Goal: Task Accomplishment & Management: Manage account settings

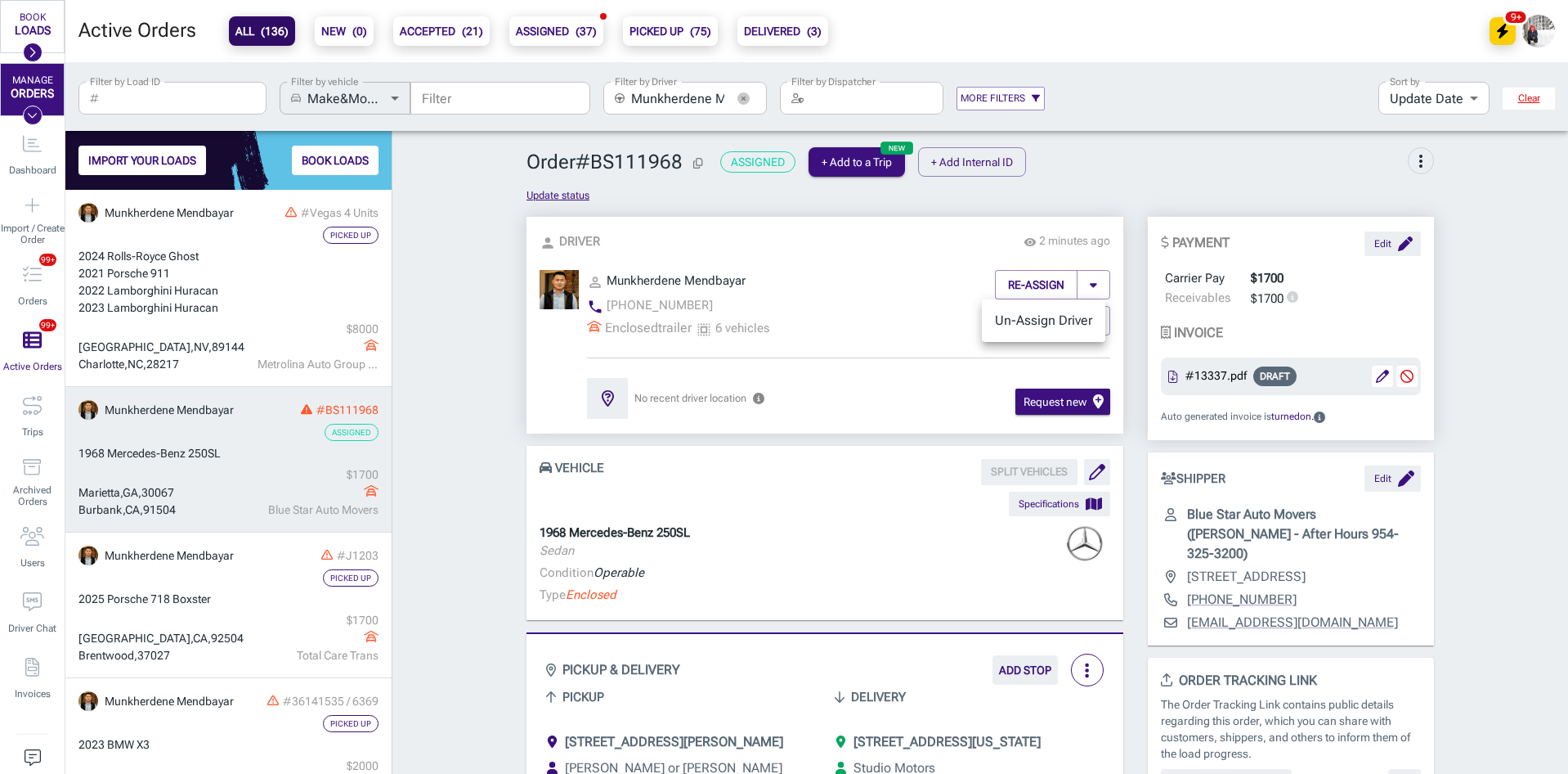
scroll to position [571, 314]
click at [1050, 322] on li "Un-Assign Driver" at bounding box center [1043, 320] width 123 height 29
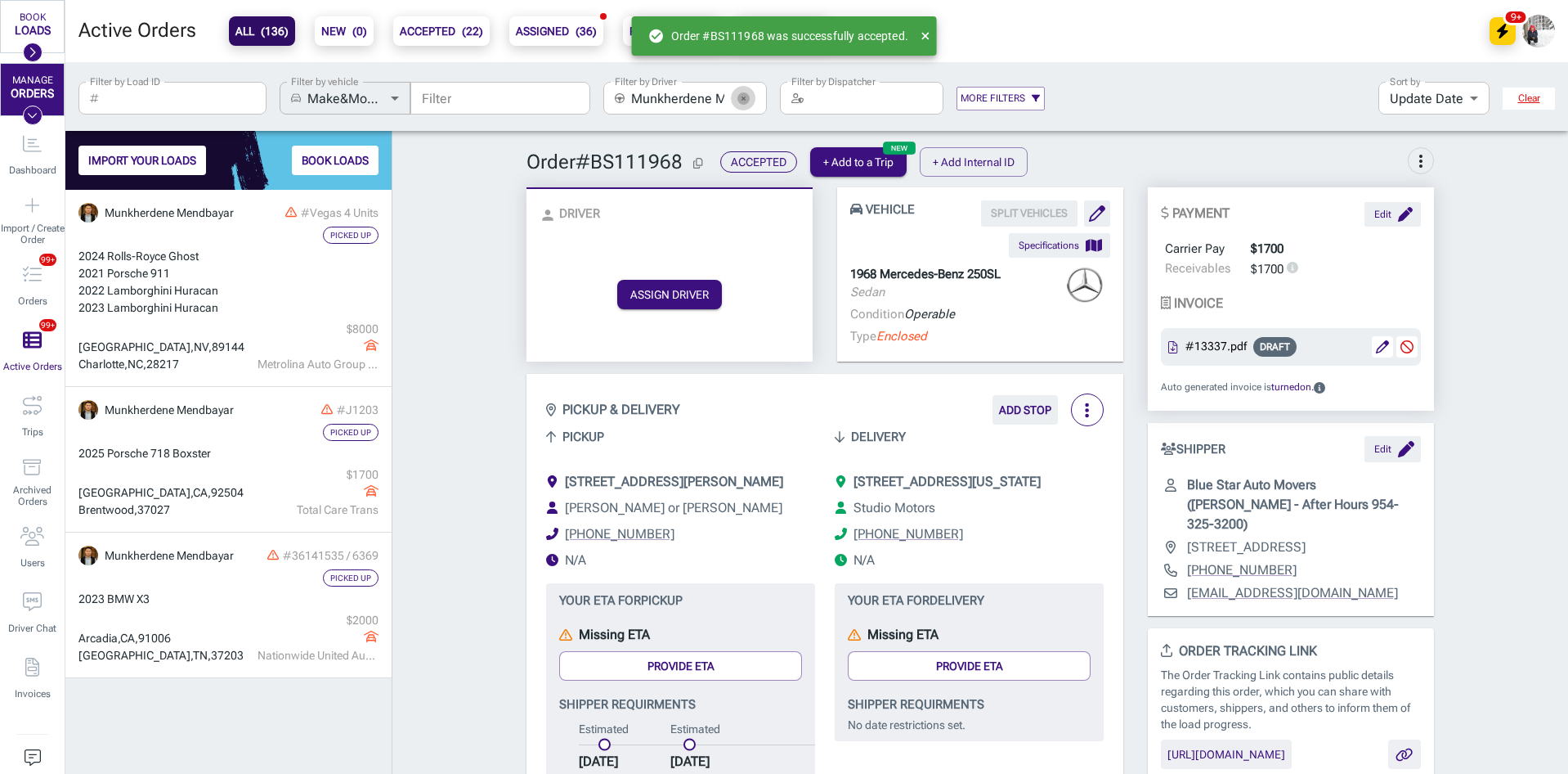
click at [744, 100] on icon "button" at bounding box center [743, 99] width 12 height 12
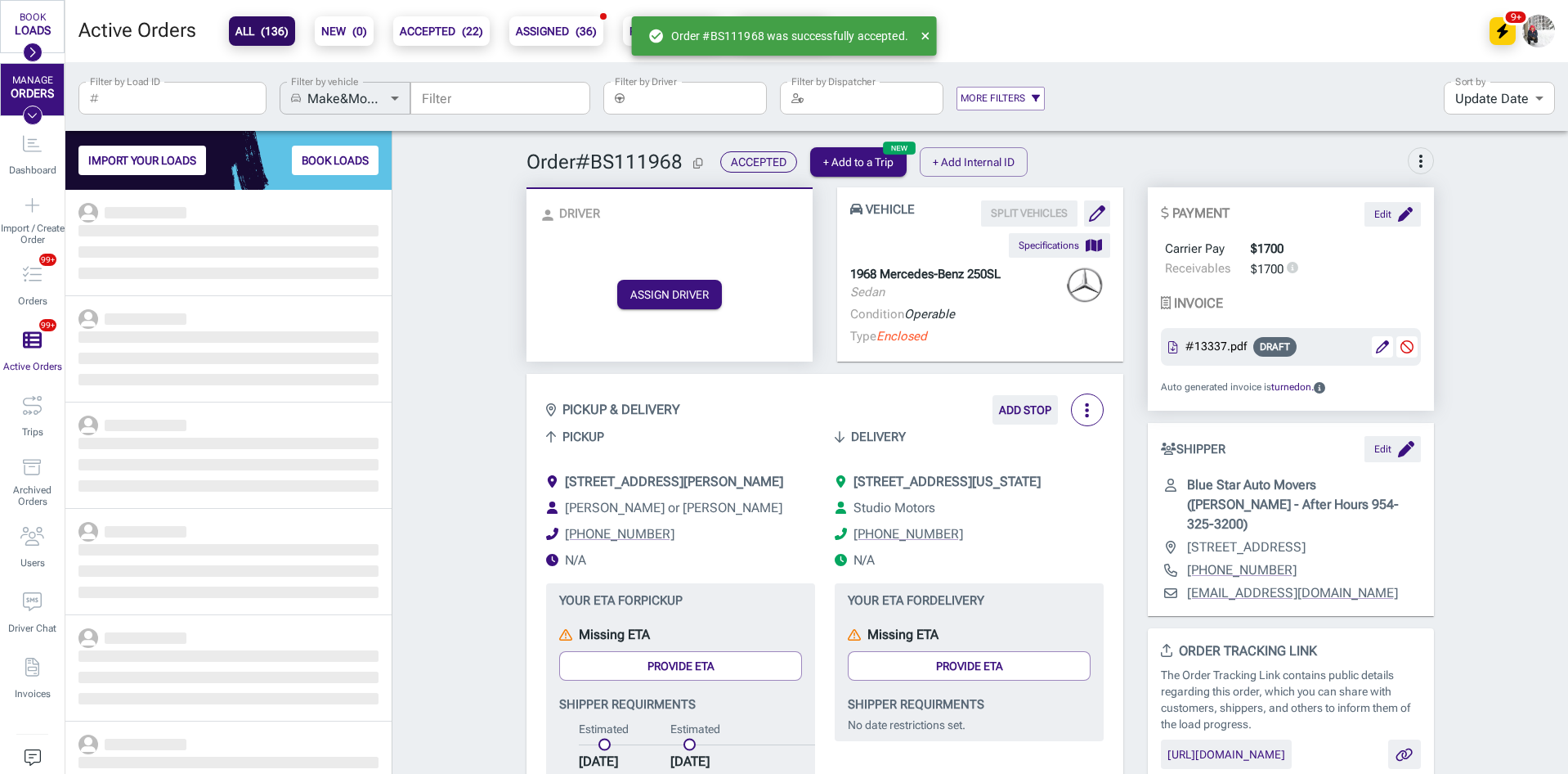
scroll to position [571, 314]
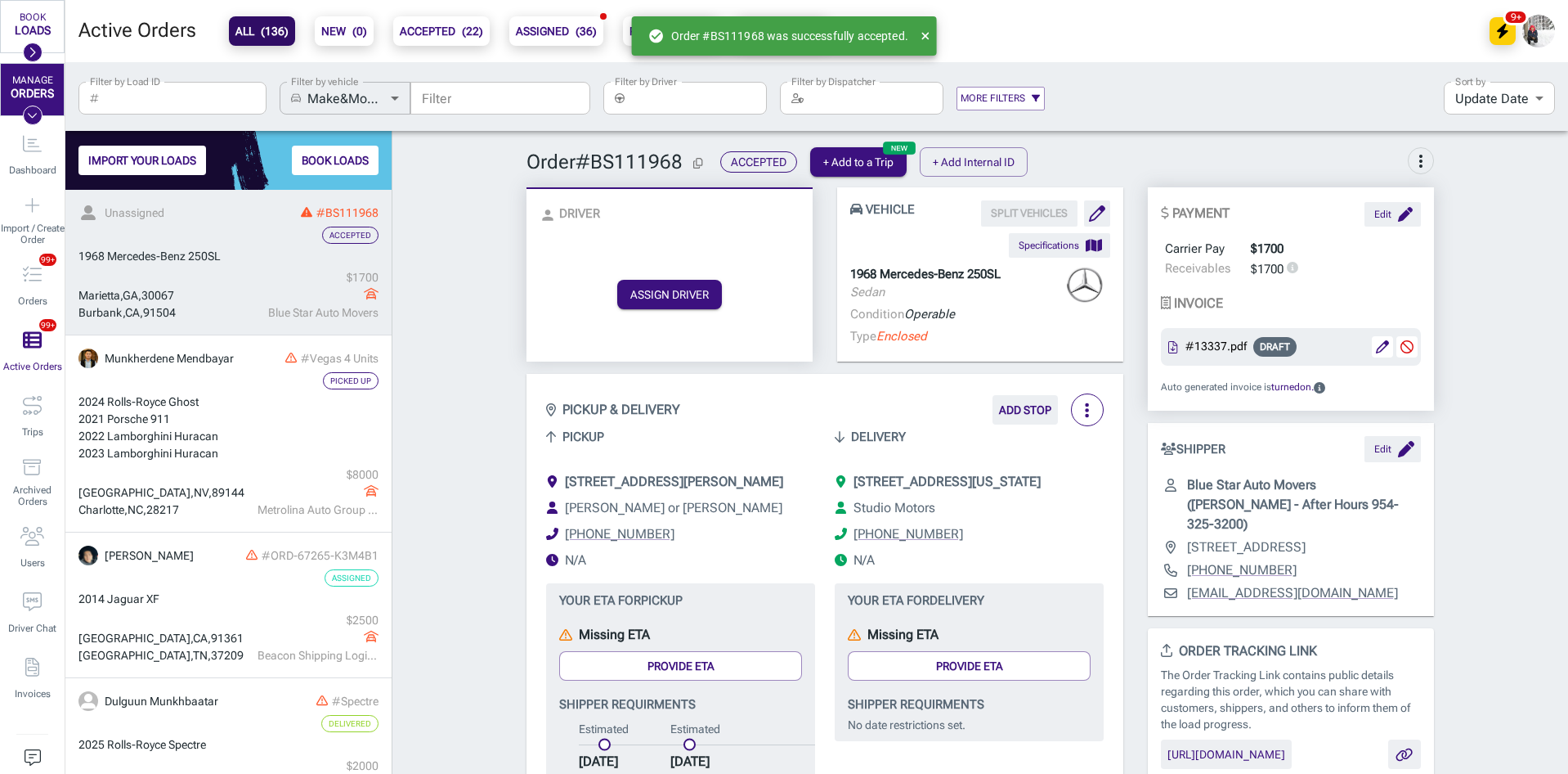
click at [196, 269] on link "Unassigned #BS111968 Accepted 1968 Mercedes-Benz [GEOGRAPHIC_DATA] $ 1700 Blue …" at bounding box center [228, 262] width 327 height 146
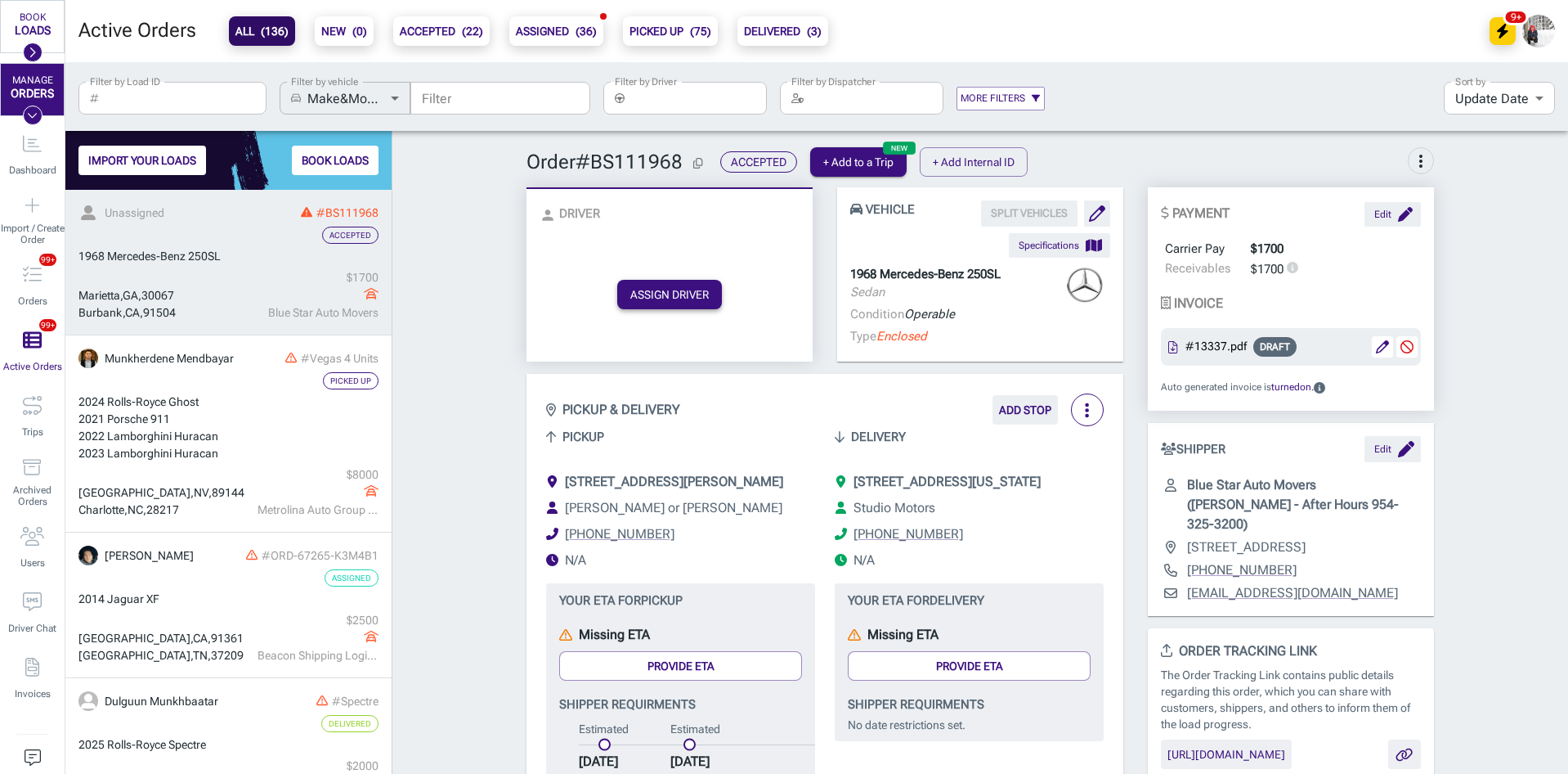
click at [658, 298] on button "ASSIGN DRIVER" at bounding box center [669, 294] width 104 height 29
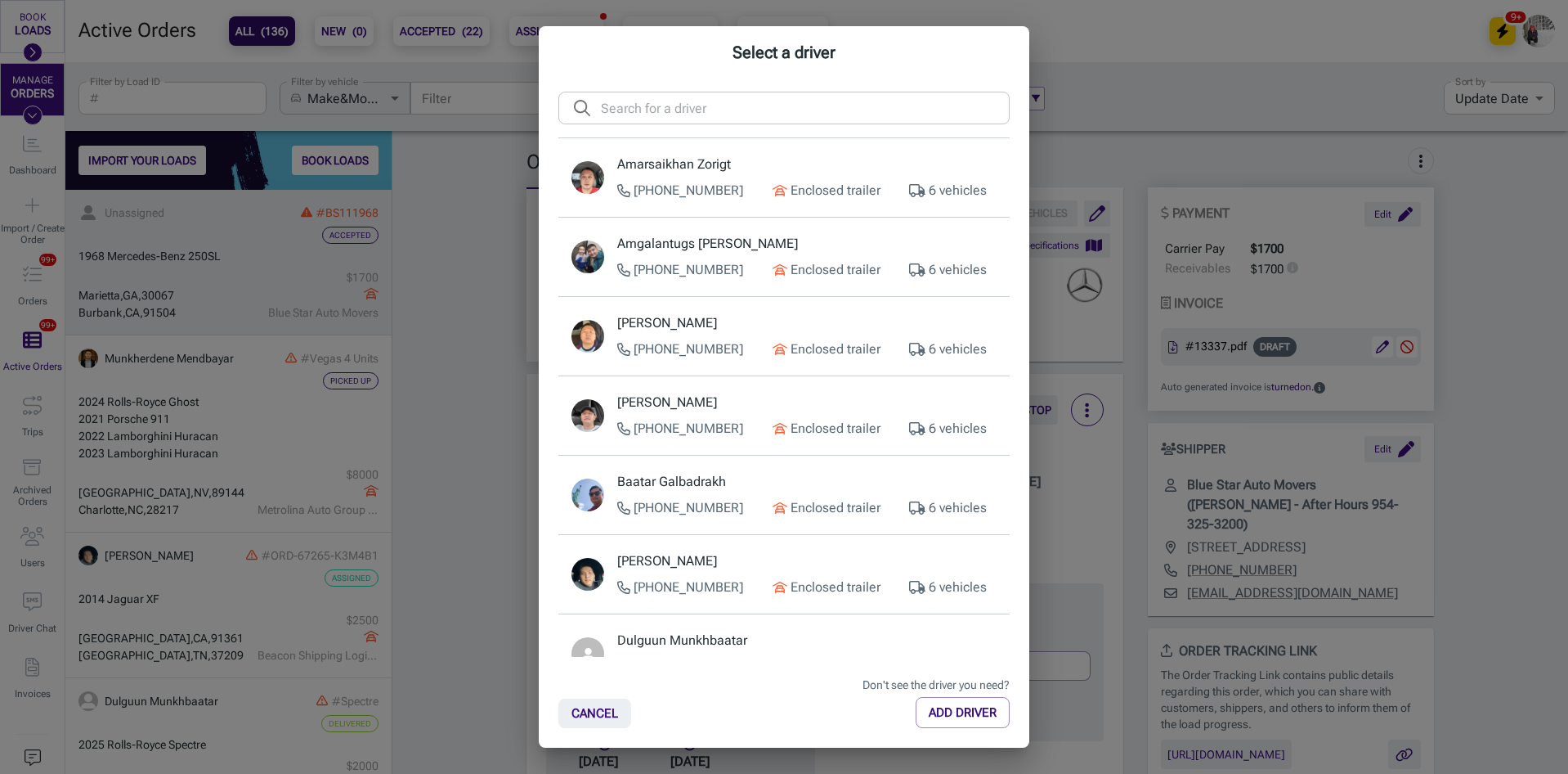
click at [707, 105] on input "text" at bounding box center [805, 108] width 409 height 33
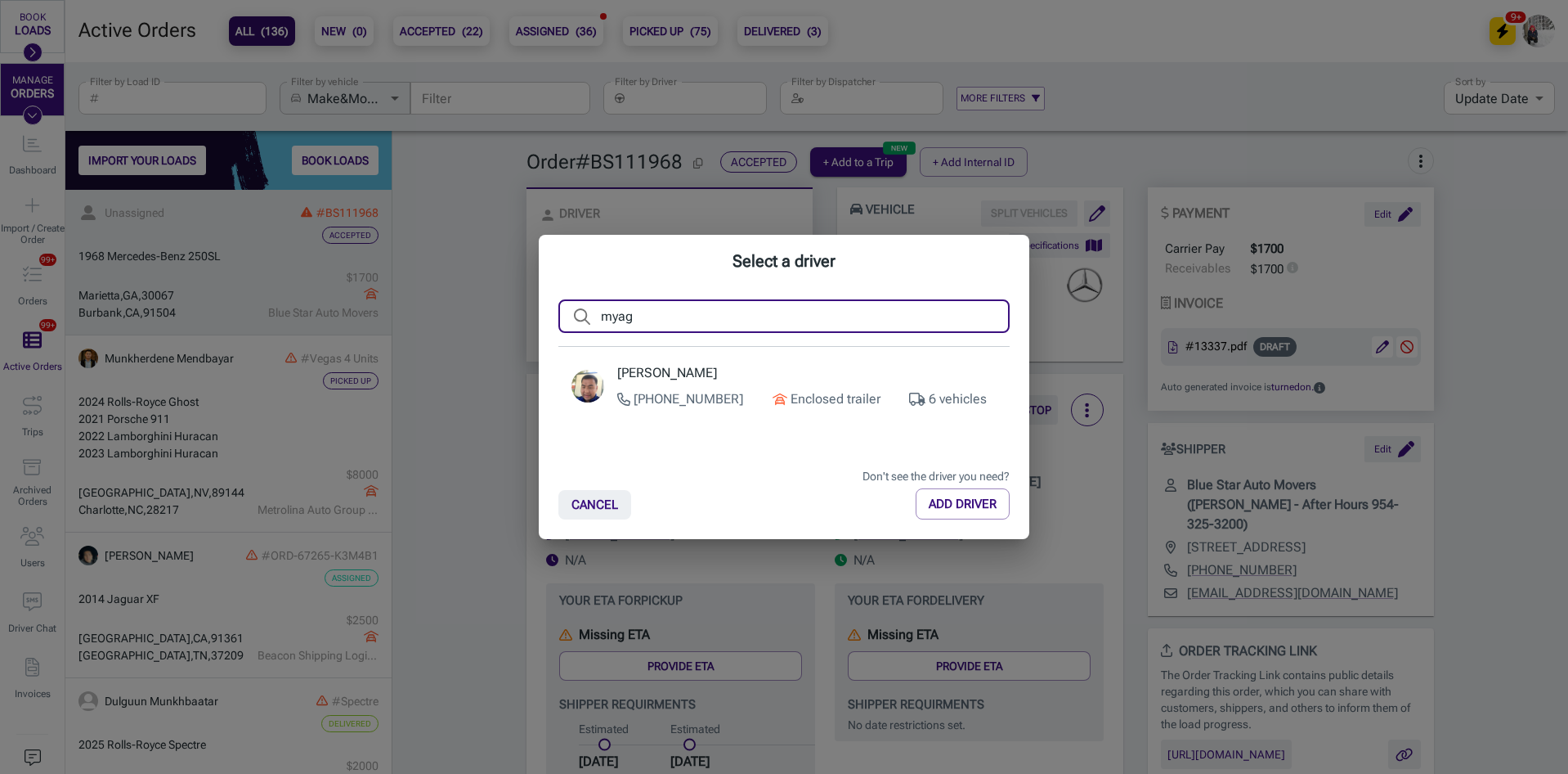
type input "myag"
click at [753, 392] on div "[PHONE_NUMBER] Enclosed trailer 6 vehicles" at bounding box center [807, 399] width 379 height 20
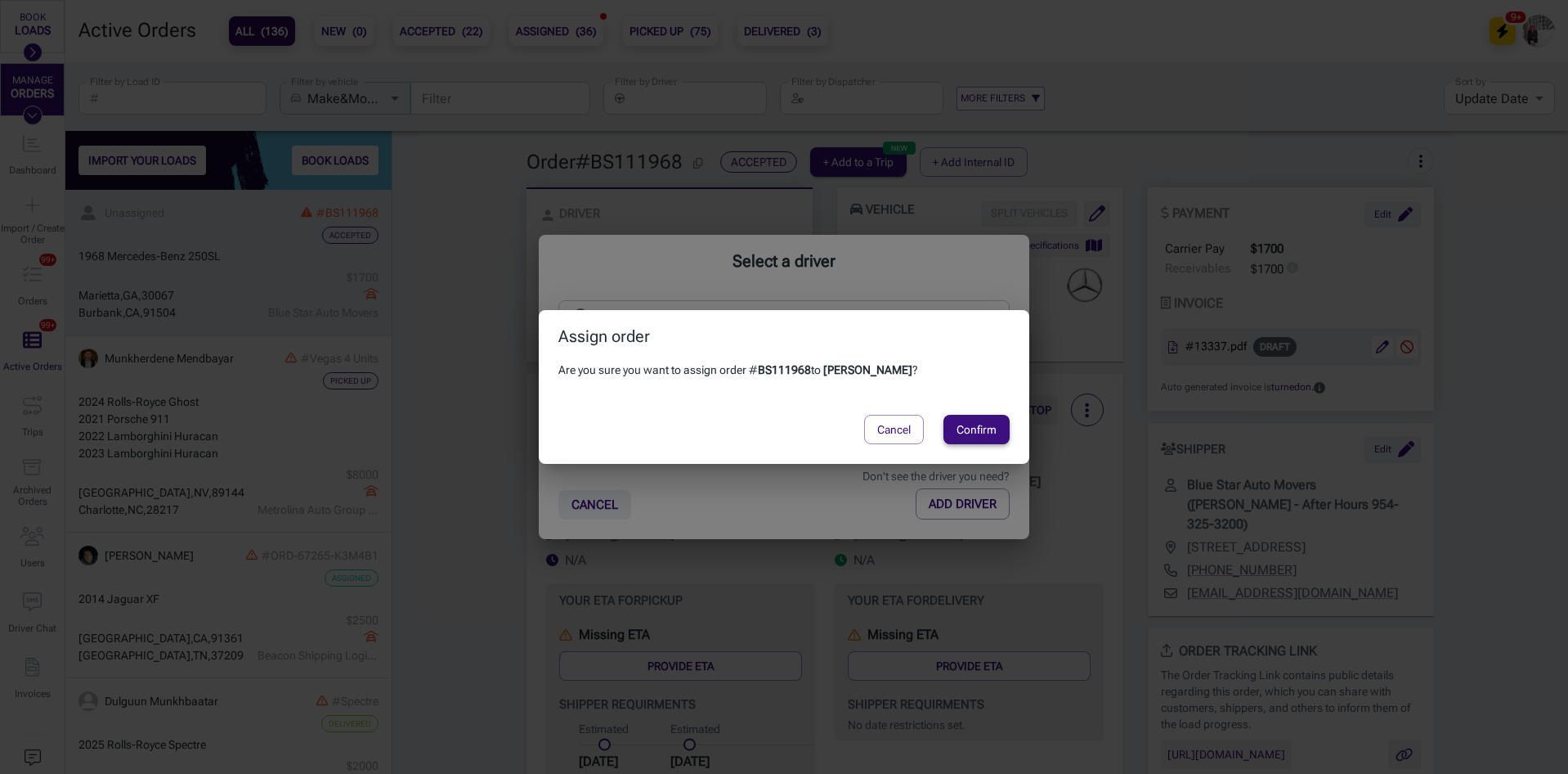
click at [979, 429] on button "Confirm" at bounding box center [976, 429] width 66 height 29
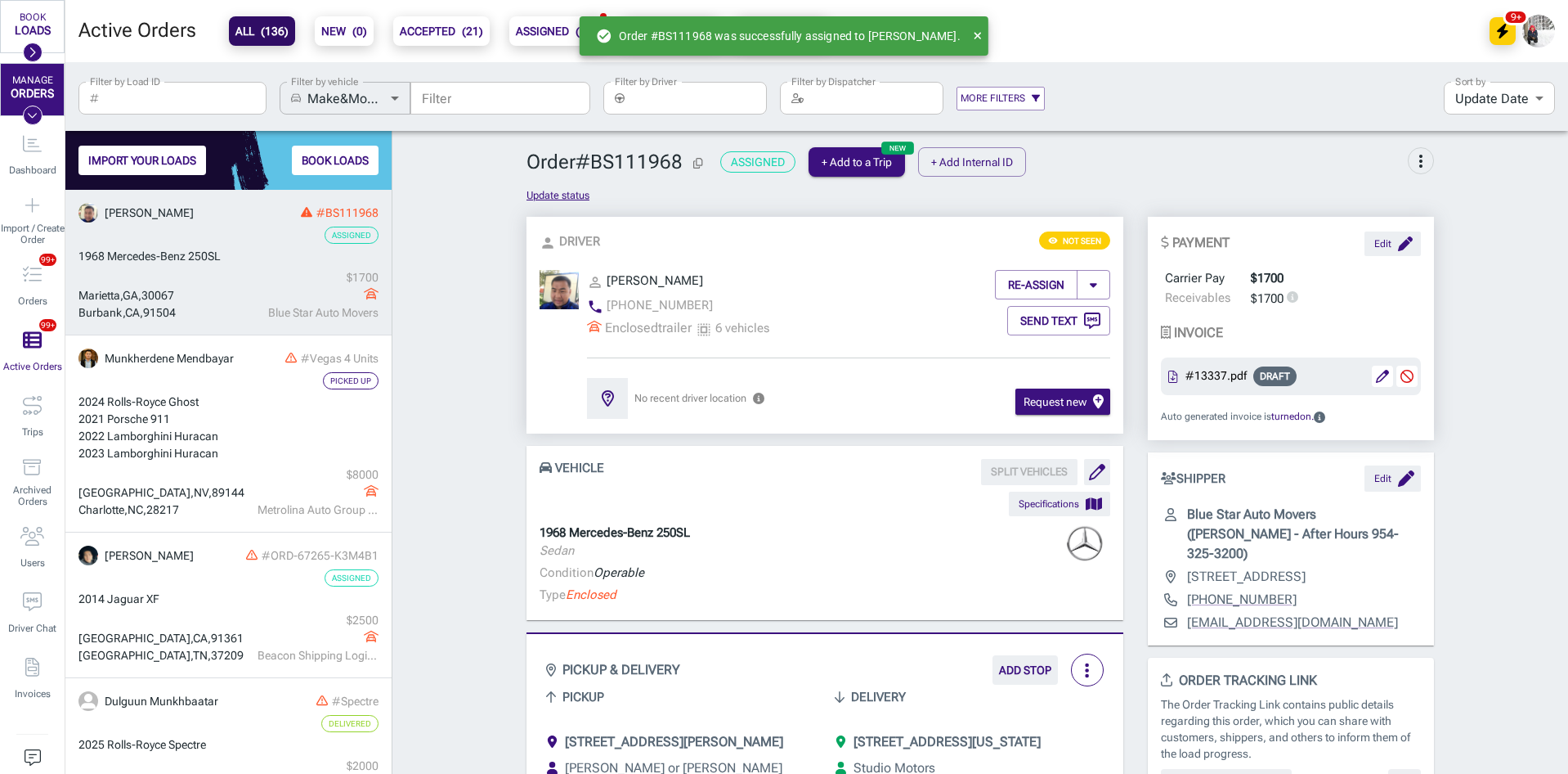
click at [290, 270] on div "$ 1700" at bounding box center [319, 277] width 121 height 17
click at [715, 96] on input "Filter by Driver" at bounding box center [699, 98] width 136 height 33
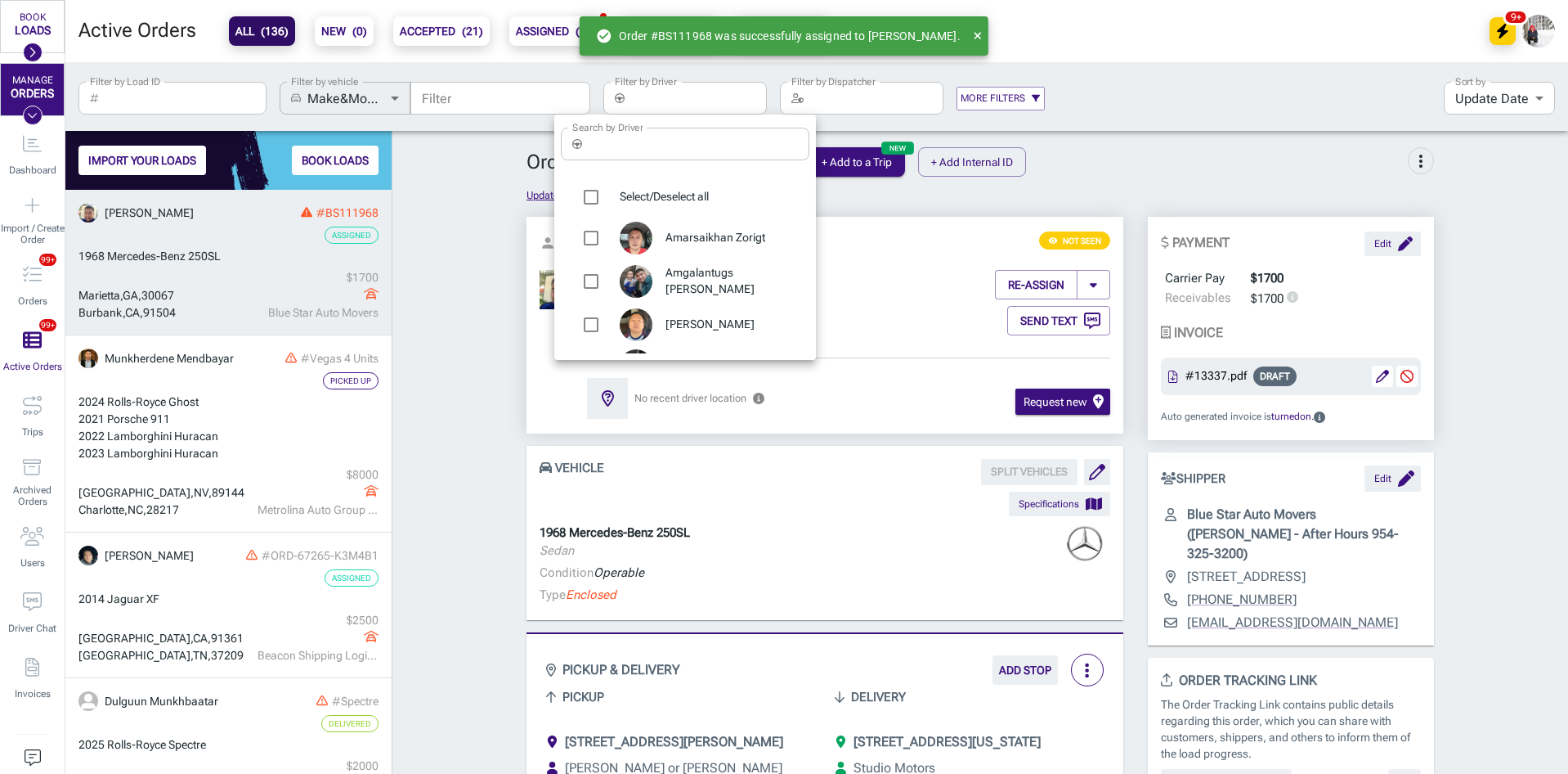
click at [684, 136] on input "Search by Driver" at bounding box center [699, 144] width 220 height 33
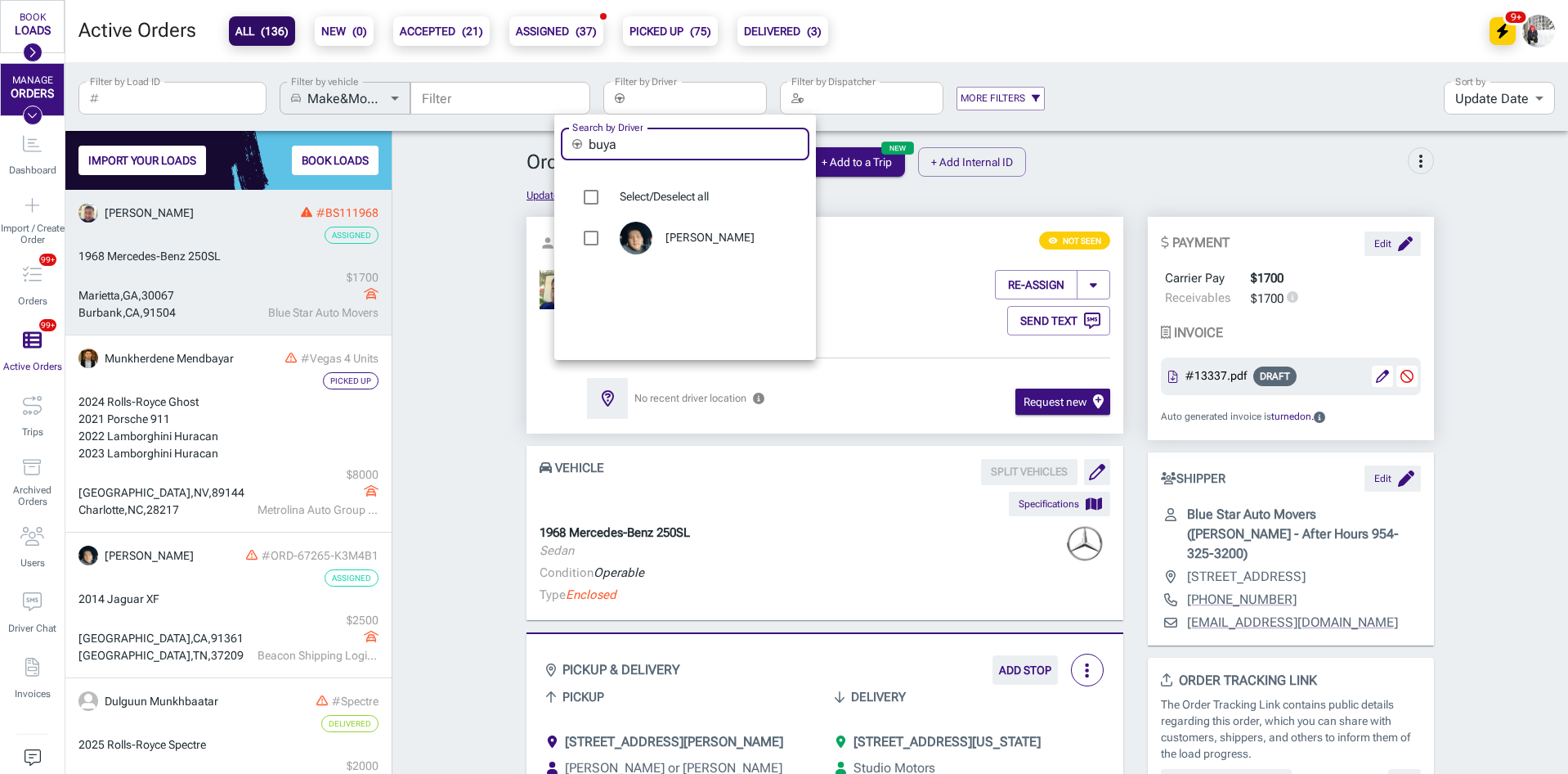
type input "buya"
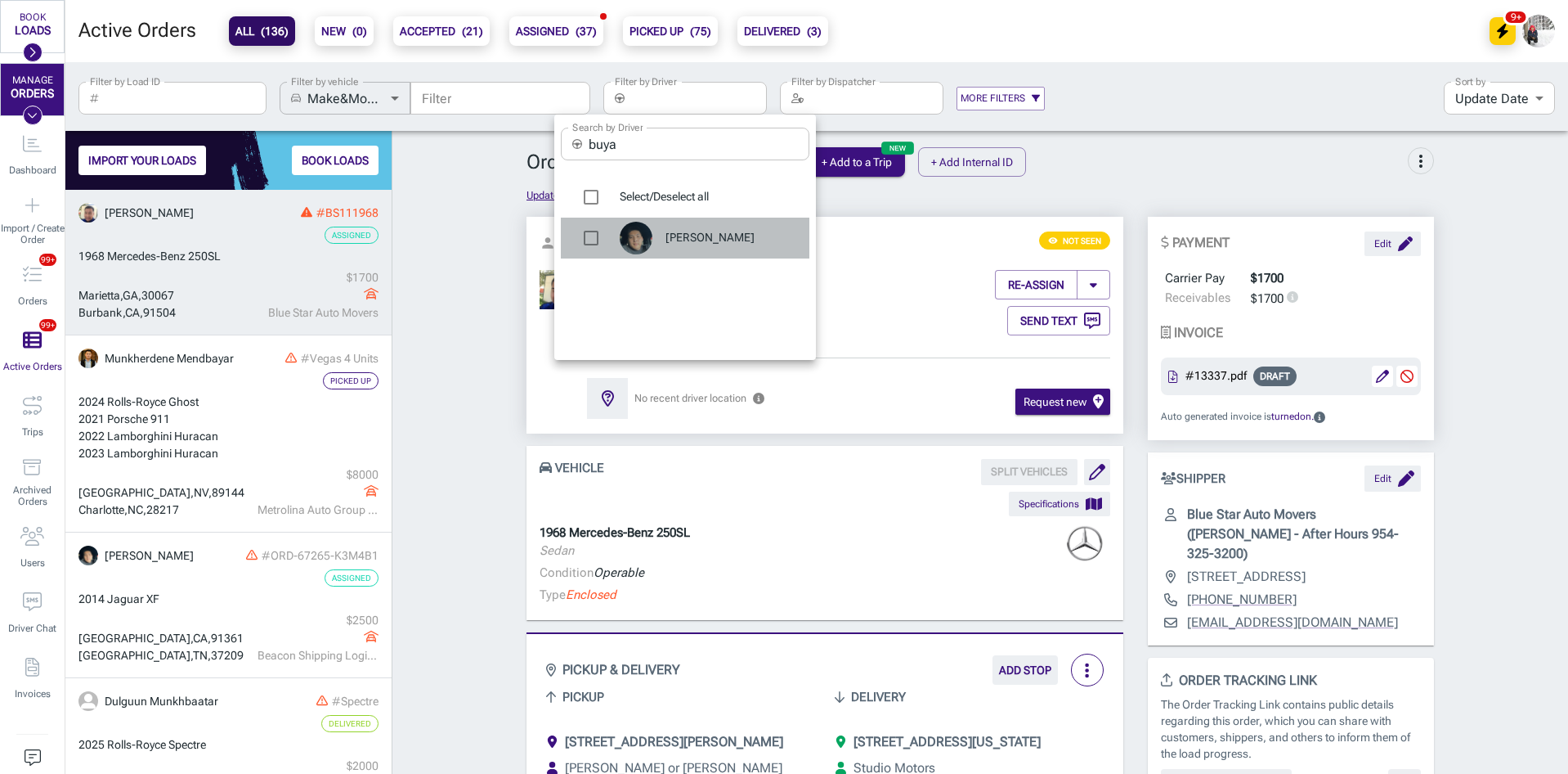
click at [709, 236] on span "[PERSON_NAME]" at bounding box center [731, 237] width 131 height 16
type input "[PERSON_NAME]"
checkbox input "true"
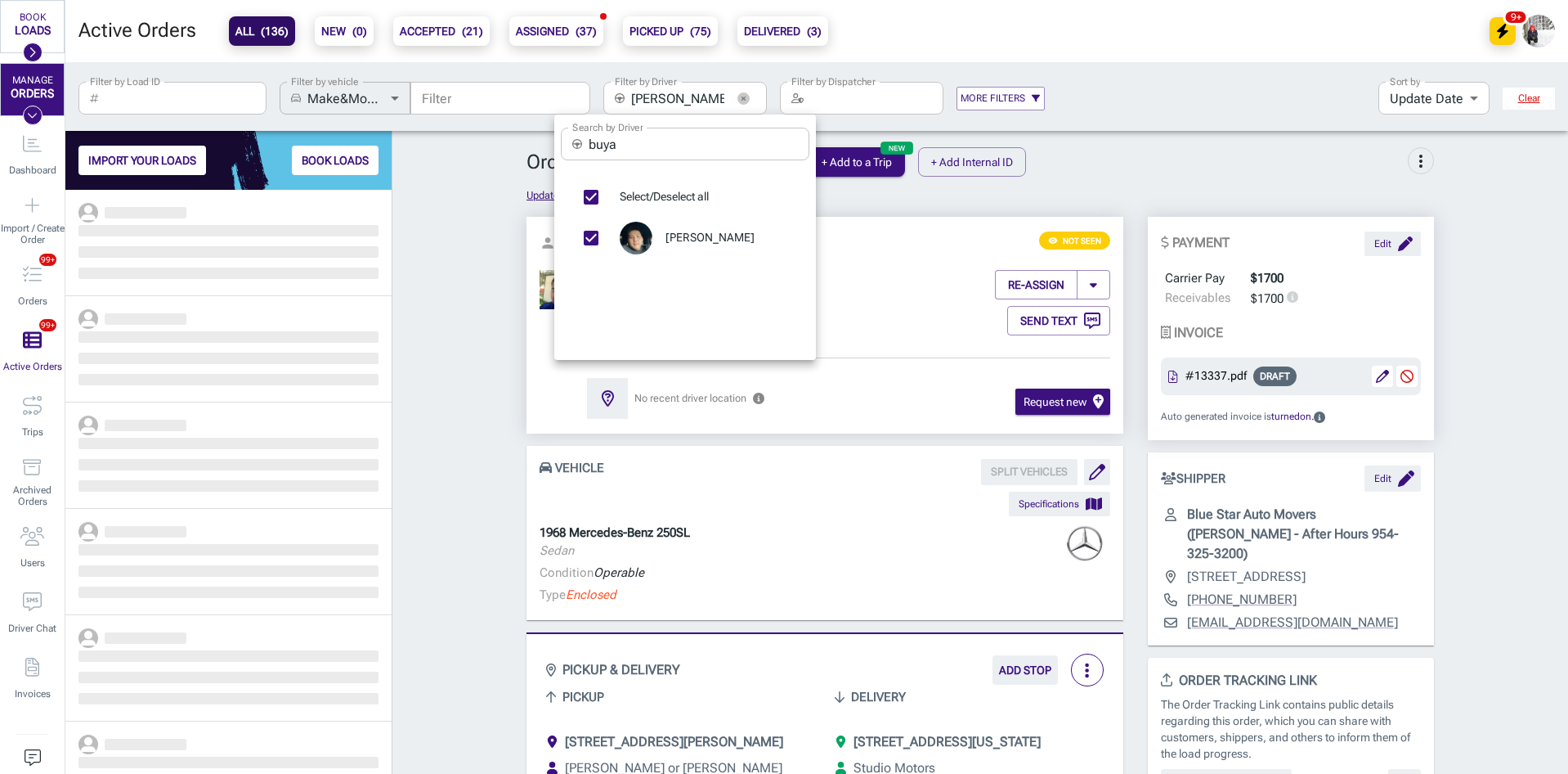
scroll to position [571, 314]
click at [464, 318] on div at bounding box center [784, 387] width 1568 height 774
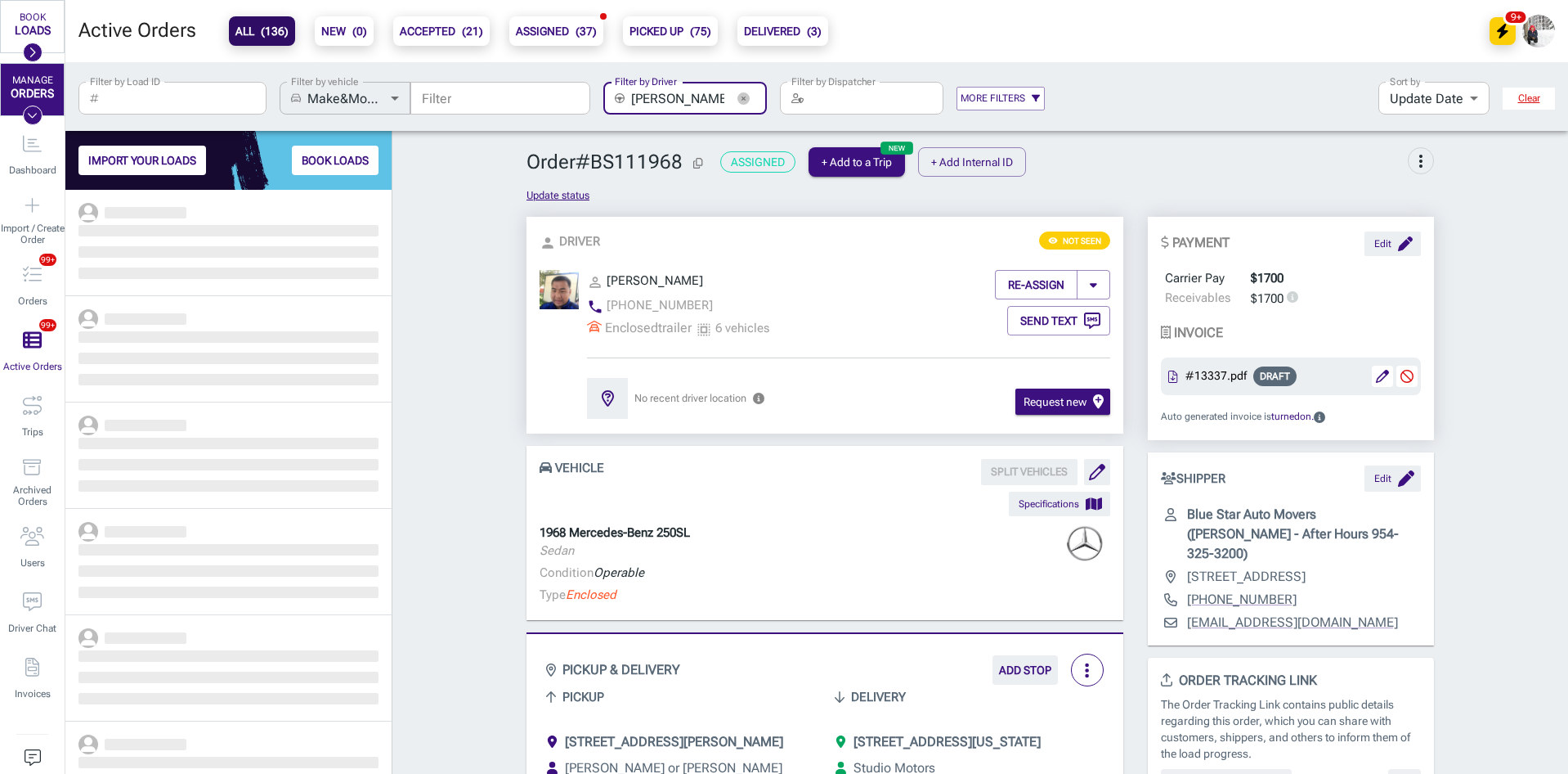
scroll to position [0, 26]
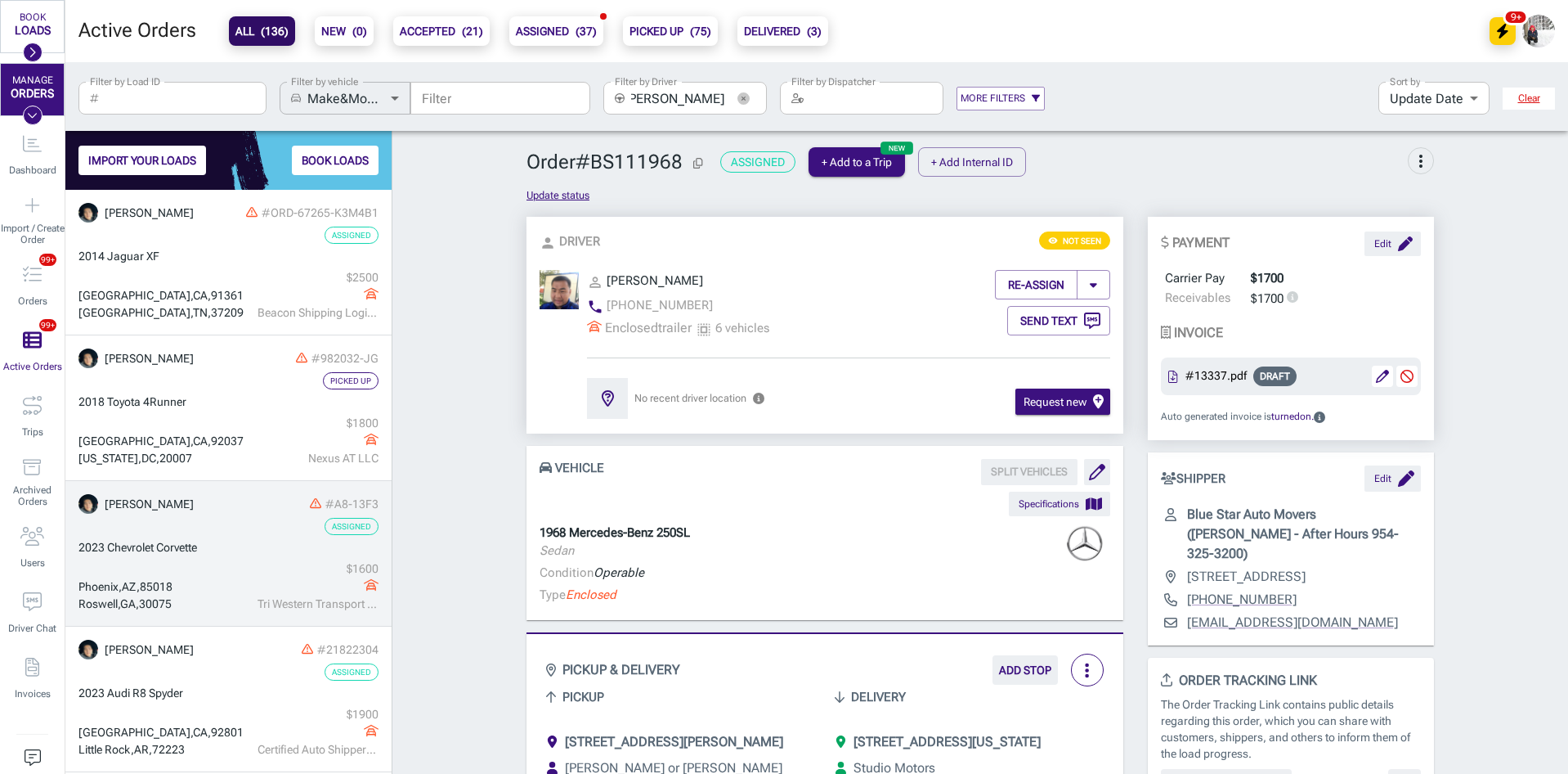
click at [229, 552] on div "2023 Chevrolet Corvette" at bounding box center [228, 547] width 300 height 17
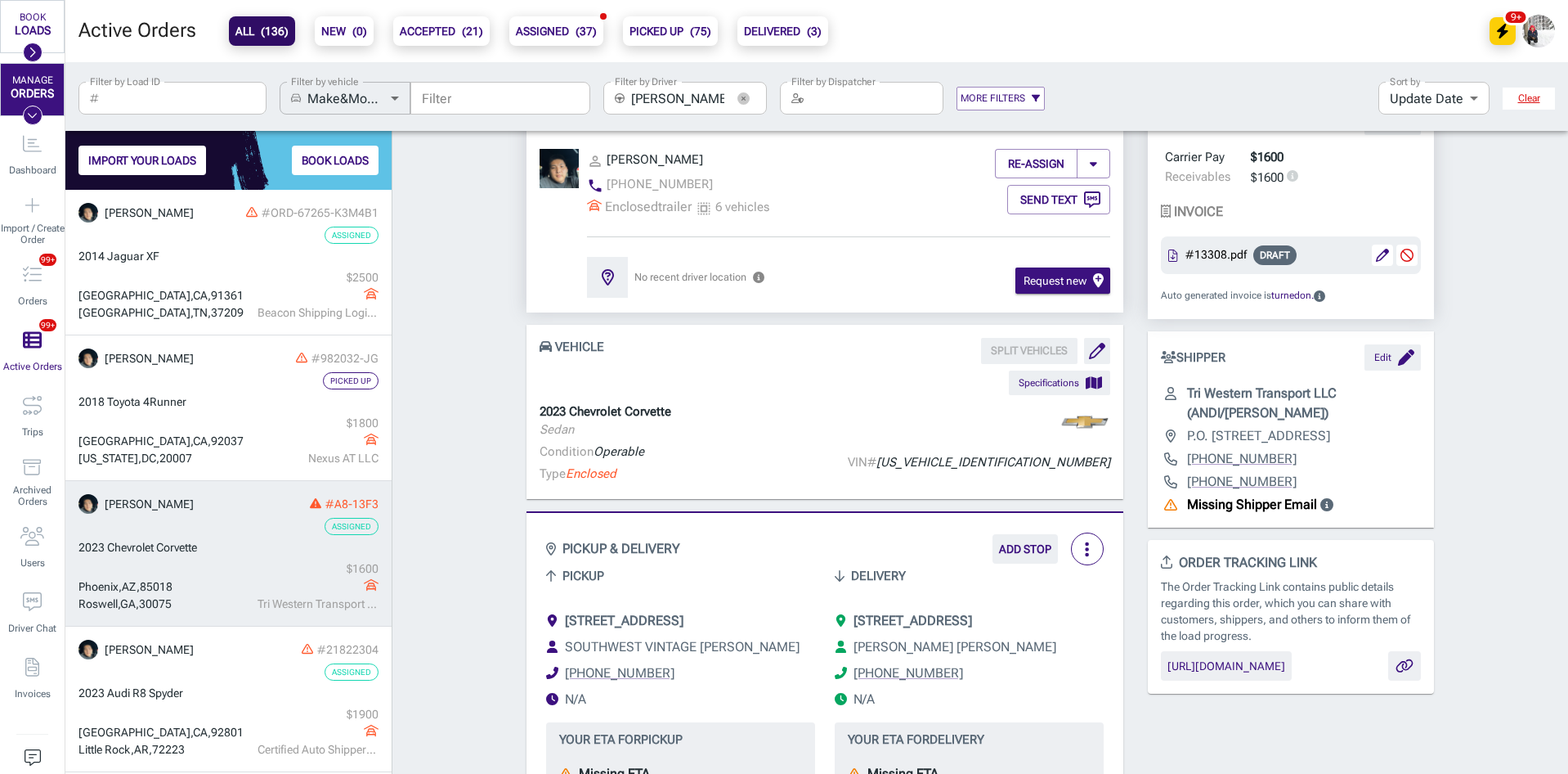
scroll to position [328, 0]
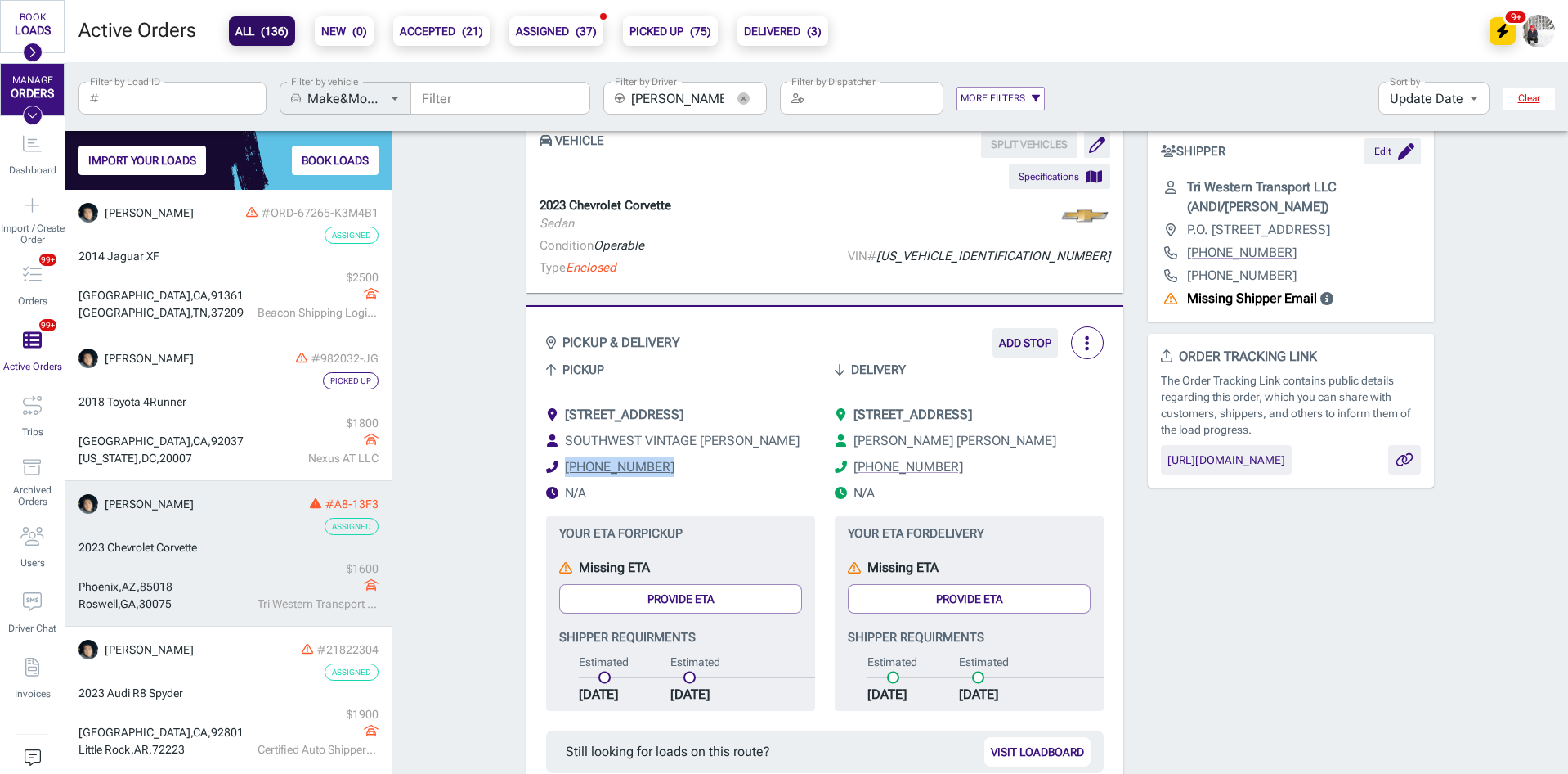
drag, startPoint x: 654, startPoint y: 484, endPoint x: 548, endPoint y: 479, distance: 106.1
click at [548, 477] on li "[PHONE_NUMBER]" at bounding box center [680, 467] width 269 height 20
click at [469, 544] on div "Order # A8-13F3 Assigned + Add to a Trip + Add Internal ID more_vert Pickup dat…" at bounding box center [981, 627] width 1176 height 1622
drag, startPoint x: 220, startPoint y: 546, endPoint x: 76, endPoint y: 550, distance: 144.1
click at [470, 522] on div "Order # A8-13F3 Assigned + Add to a Trip + Add Internal ID more_vert Pickup dat…" at bounding box center [981, 627] width 1176 height 1622
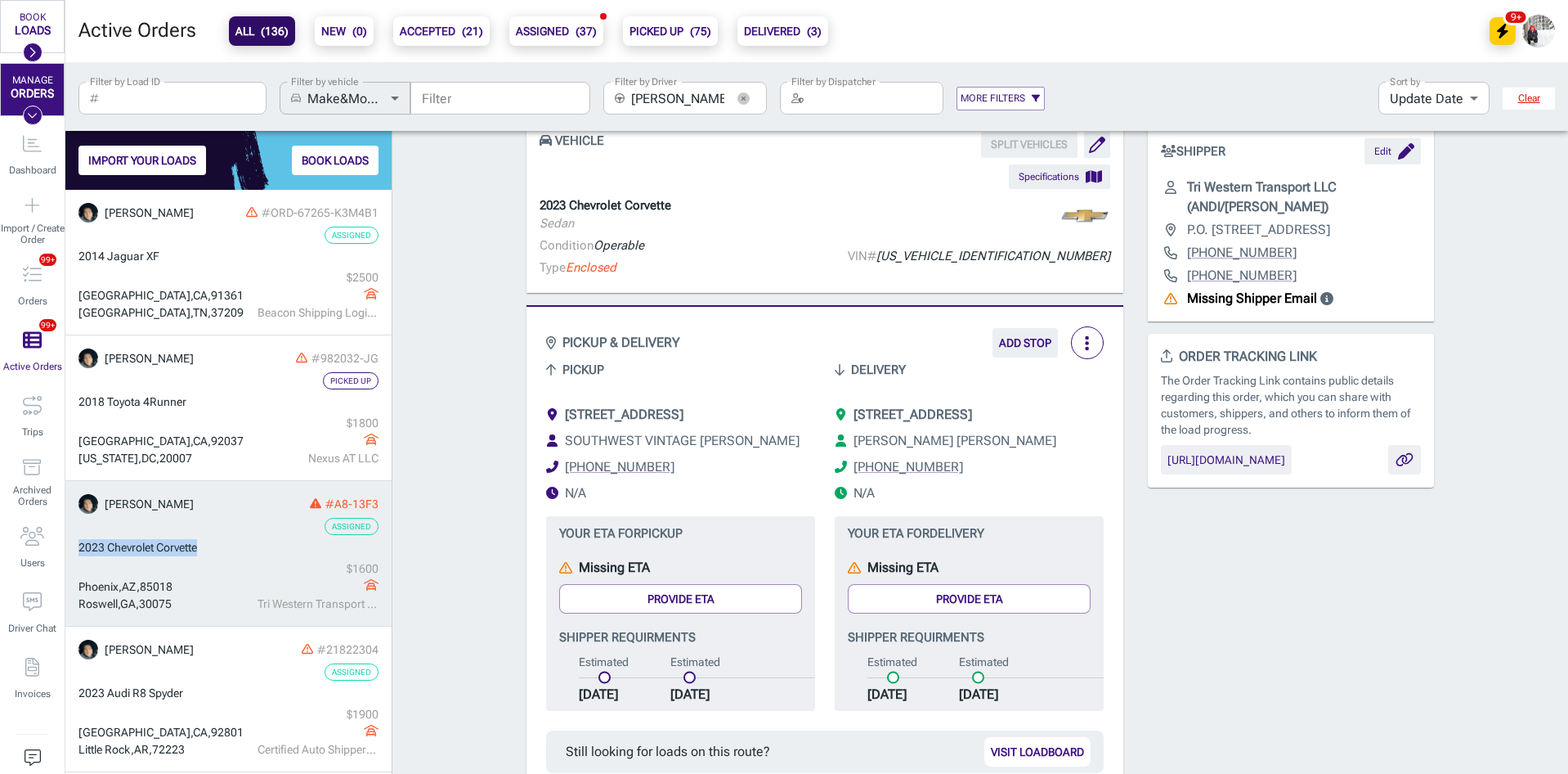
drag, startPoint x: 206, startPoint y: 549, endPoint x: 77, endPoint y: 547, distance: 129.0
click at [486, 465] on div "Order # A8-13F3 Assigned + Add to a Trip + Add Internal ID more_vert Pickup dat…" at bounding box center [981, 627] width 1176 height 1622
drag, startPoint x: 209, startPoint y: 554, endPoint x: 74, endPoint y: 553, distance: 135.0
click at [443, 452] on div "Order # A8-13F3 Assigned + Add to a Trip + Add Internal ID more_vert Pickup dat…" at bounding box center [981, 627] width 1176 height 1622
drag, startPoint x: 228, startPoint y: 549, endPoint x: 71, endPoint y: 552, distance: 157.0
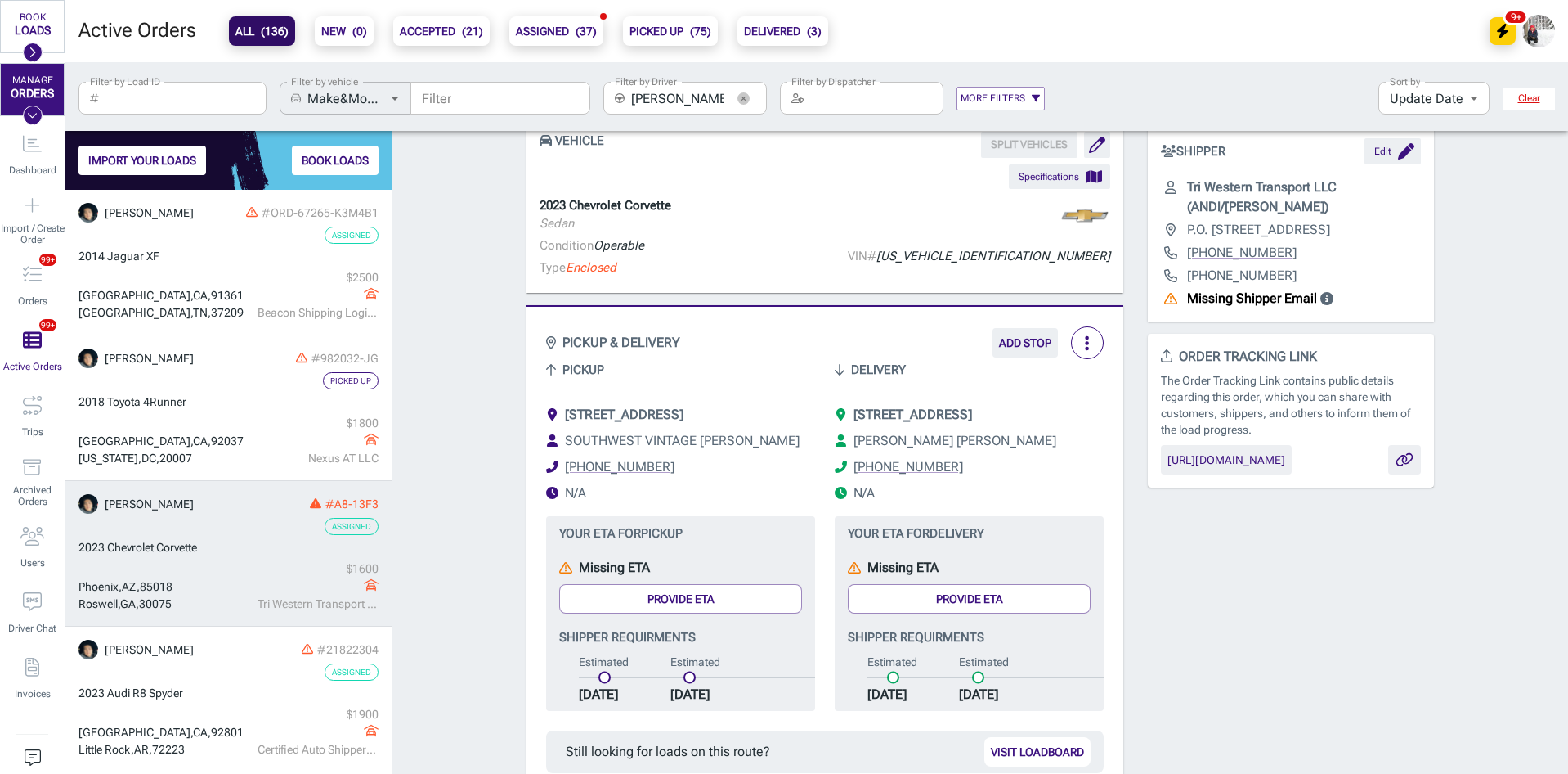
click at [474, 426] on div "Order # A8-13F3 Assigned + Add to a Trip + Add Internal ID more_vert Pickup dat…" at bounding box center [981, 627] width 1176 height 1622
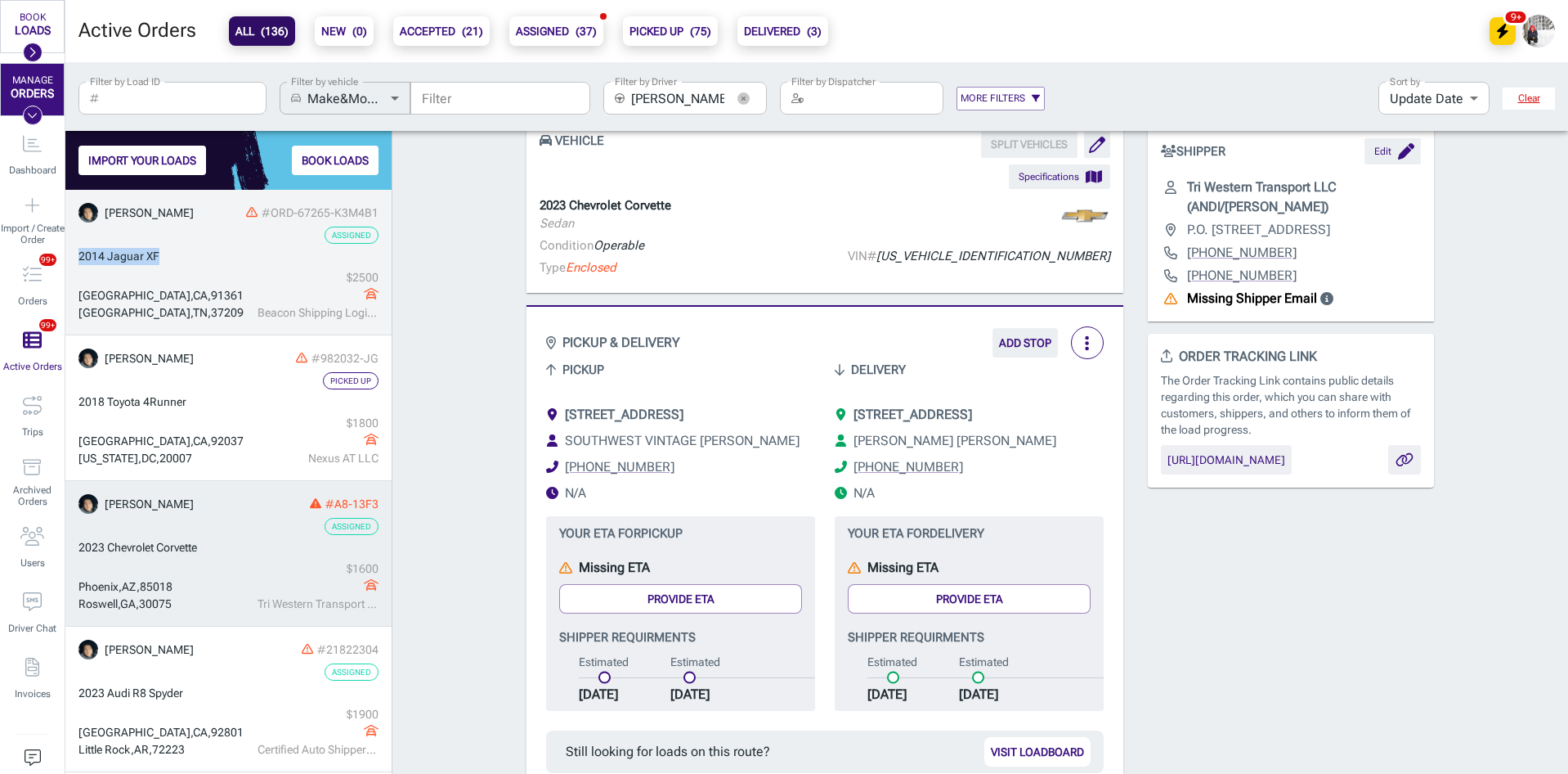
drag, startPoint x: 178, startPoint y: 261, endPoint x: 78, endPoint y: 260, distance: 100.0
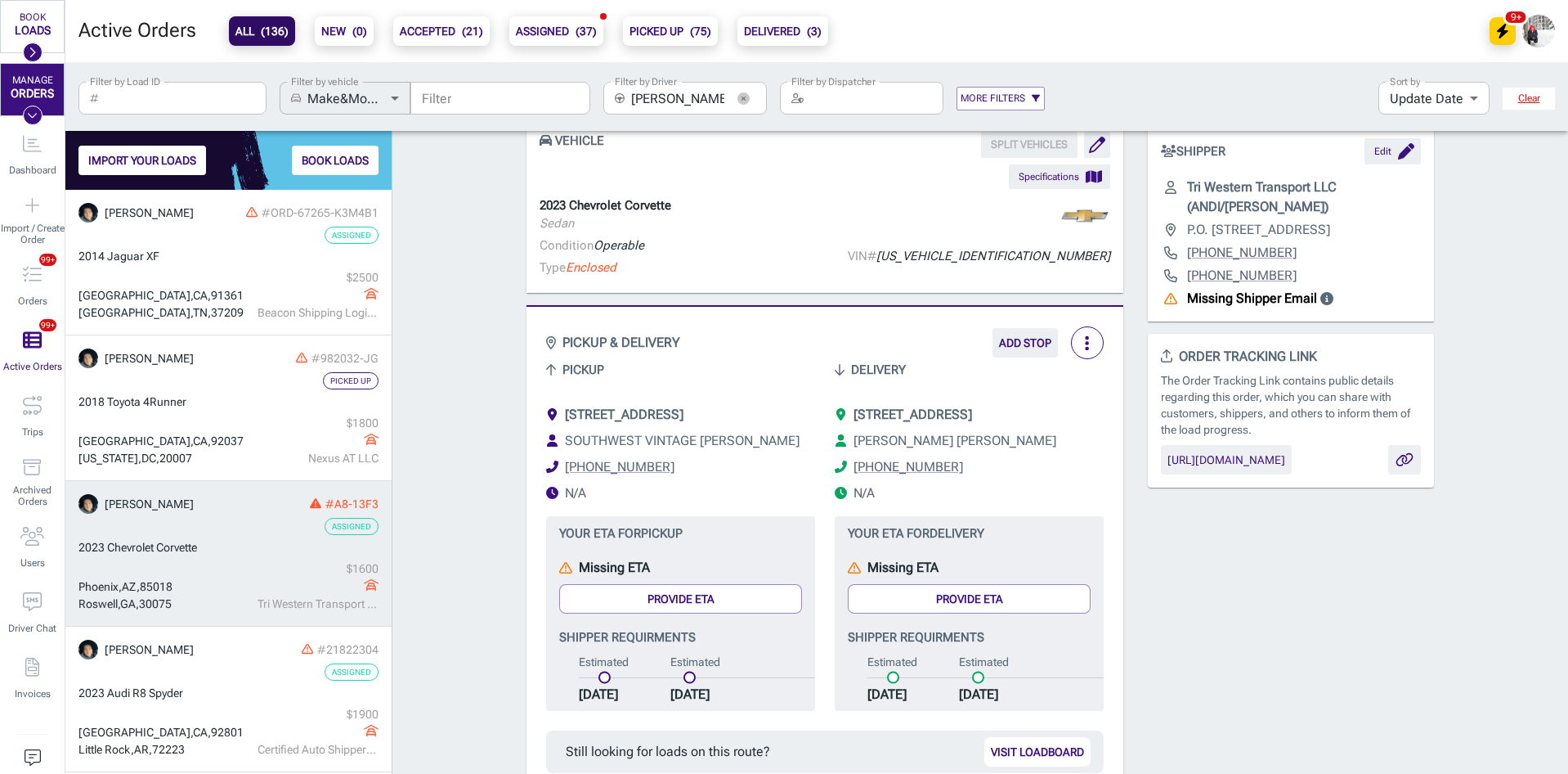
click at [432, 303] on div "Order # A8-13F3 Assigned + Add to a Trip + Add Internal ID more_vert Pickup dat…" at bounding box center [981, 627] width 1176 height 1622
drag, startPoint x: 211, startPoint y: 538, endPoint x: 79, endPoint y: 547, distance: 132.3
click at [441, 409] on div "Order # A8-13F3 Assigned + Add to a Trip + Add Internal ID more_vert Pickup dat…" at bounding box center [981, 627] width 1176 height 1622
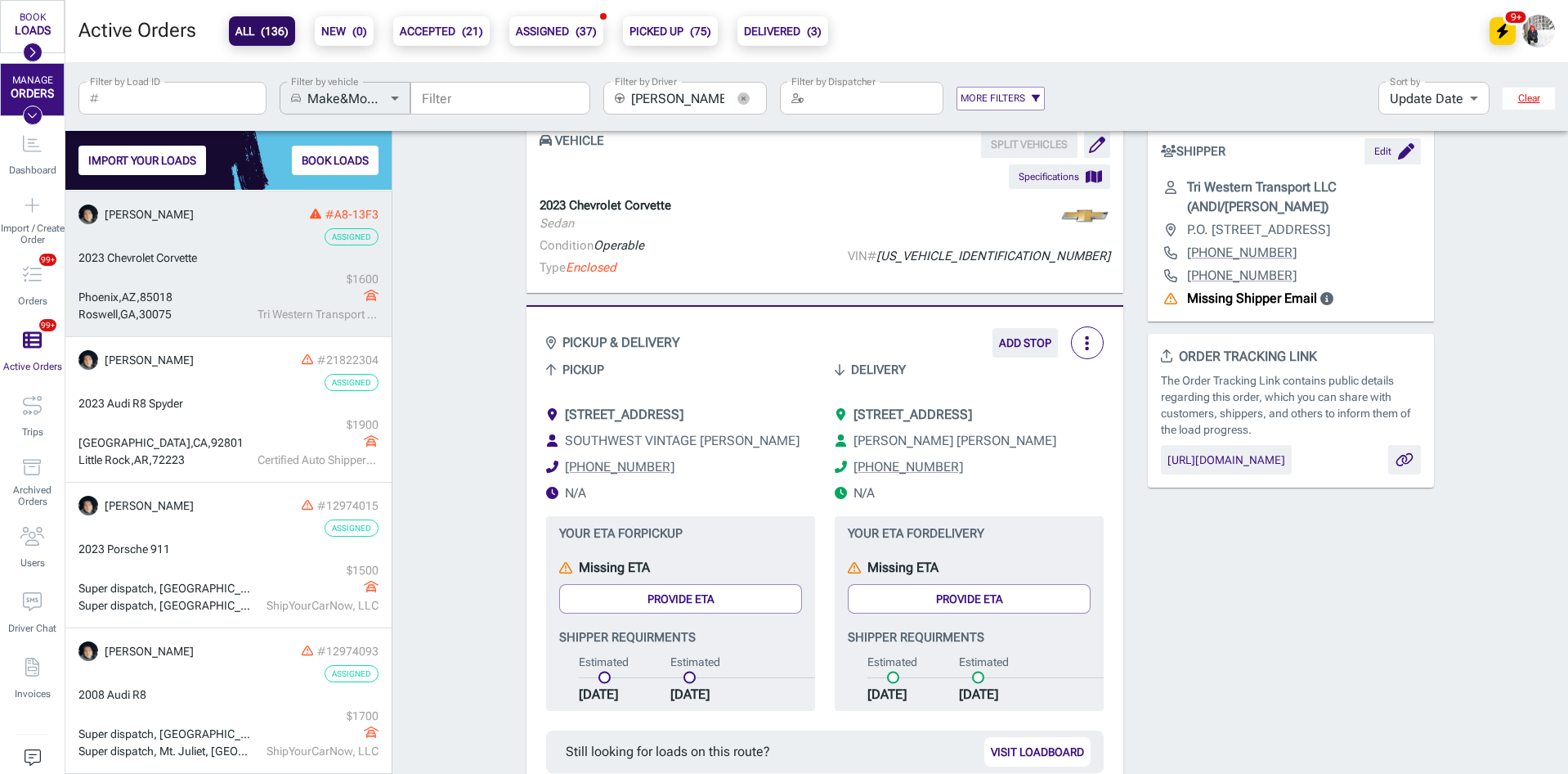
scroll to position [0, 0]
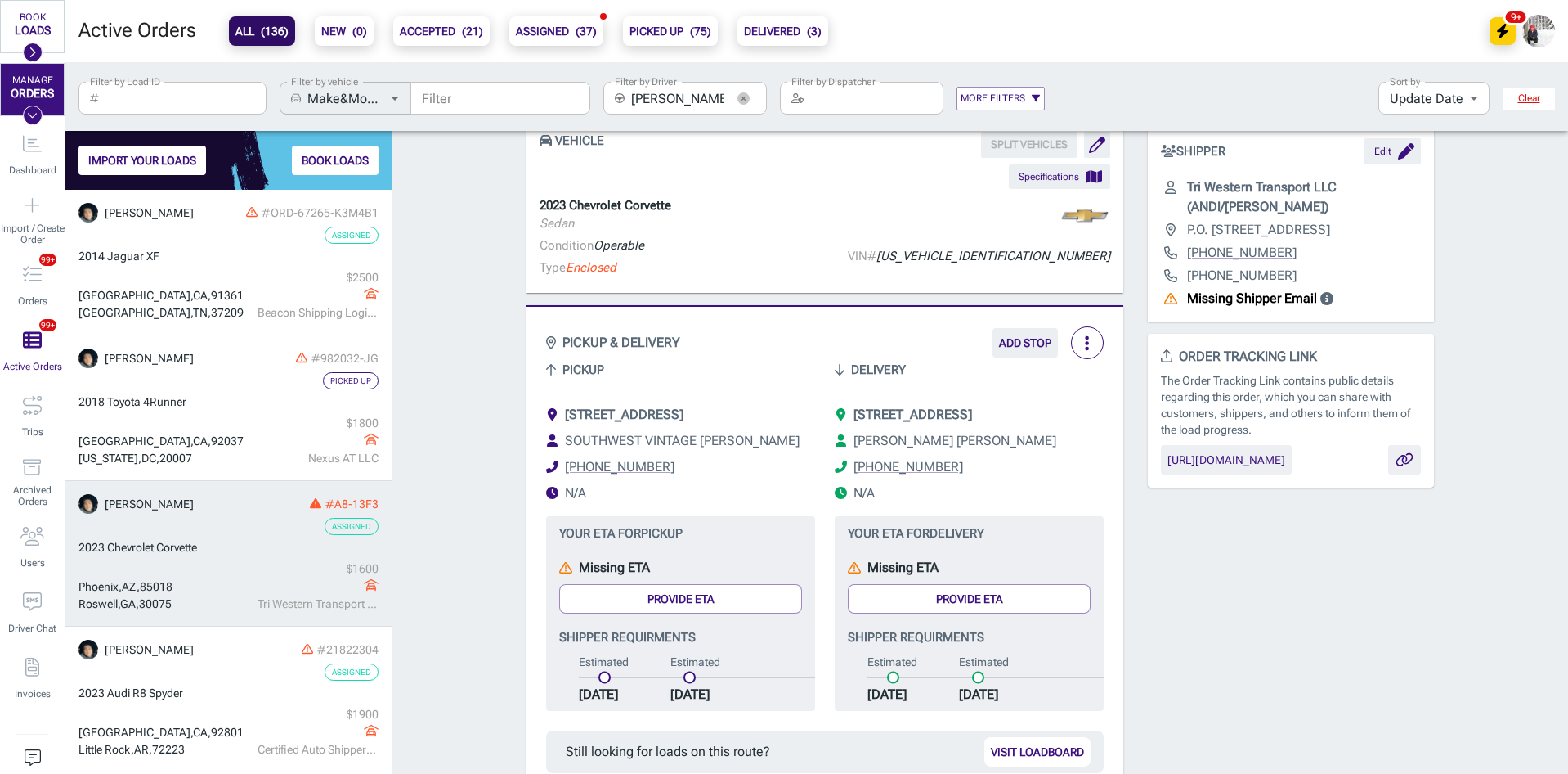
click at [745, 100] on icon "button" at bounding box center [743, 97] width 4 height 4
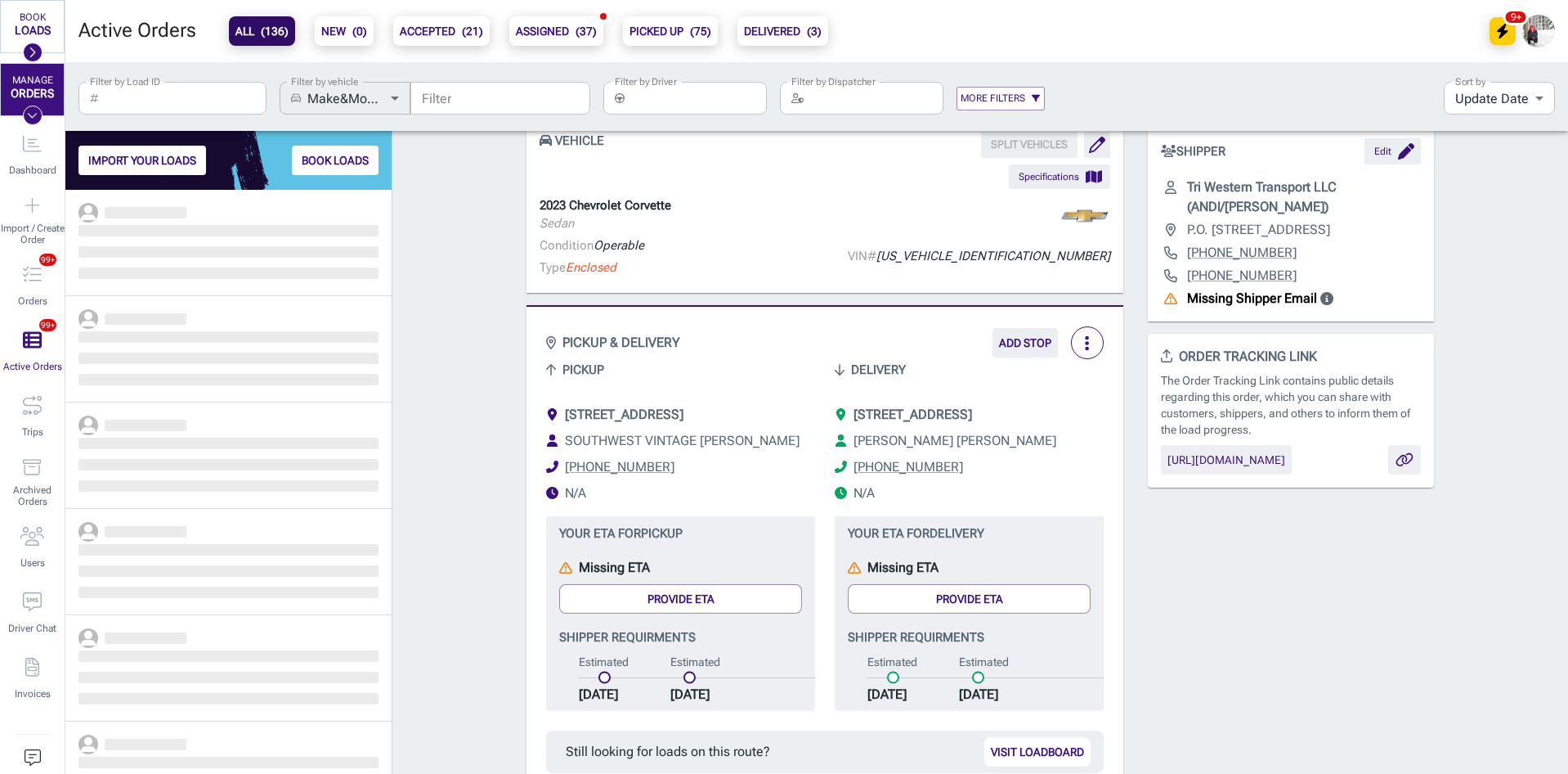
scroll to position [571, 314]
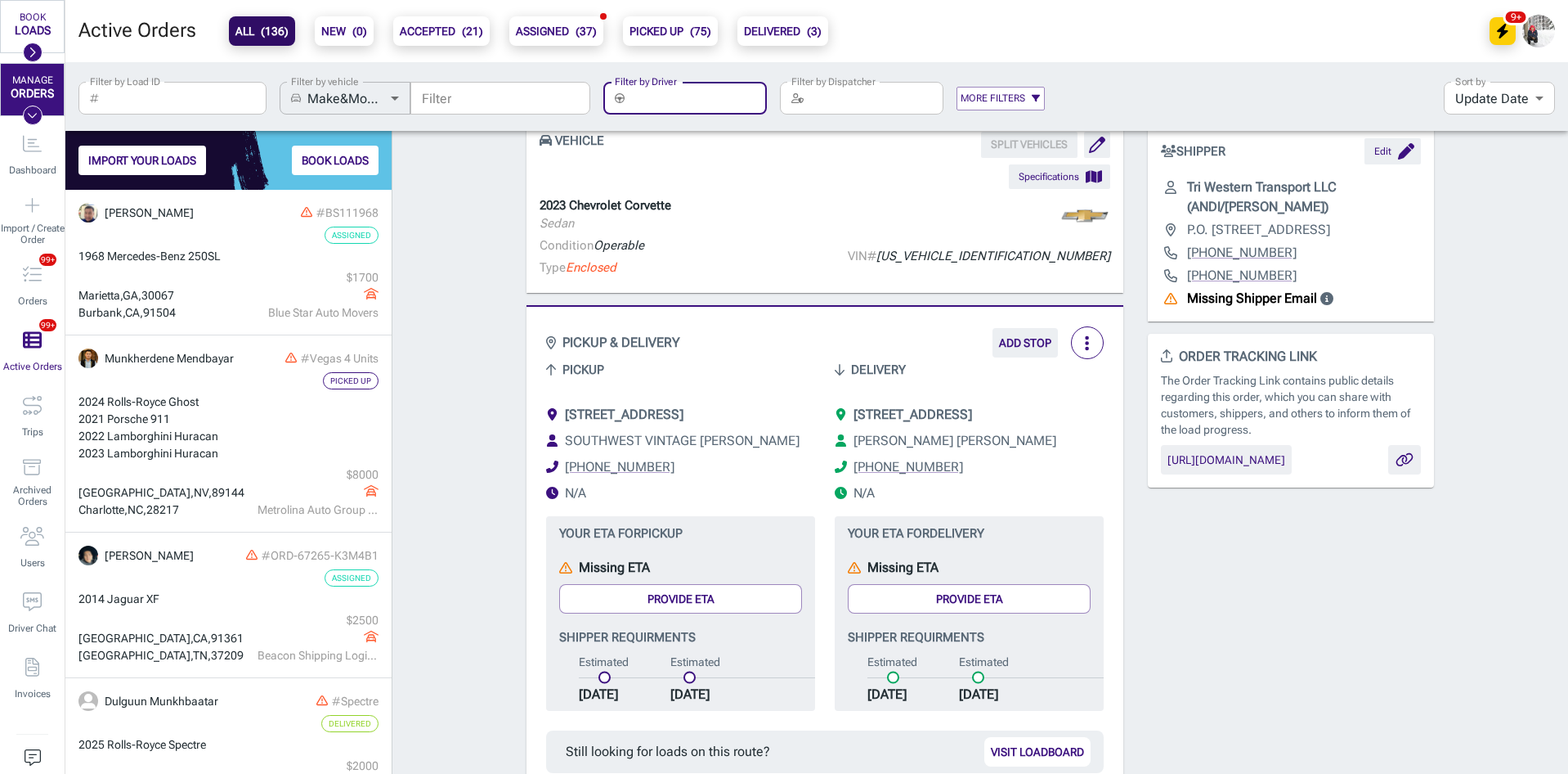
click at [715, 96] on input "Filter by Driver" at bounding box center [699, 98] width 136 height 33
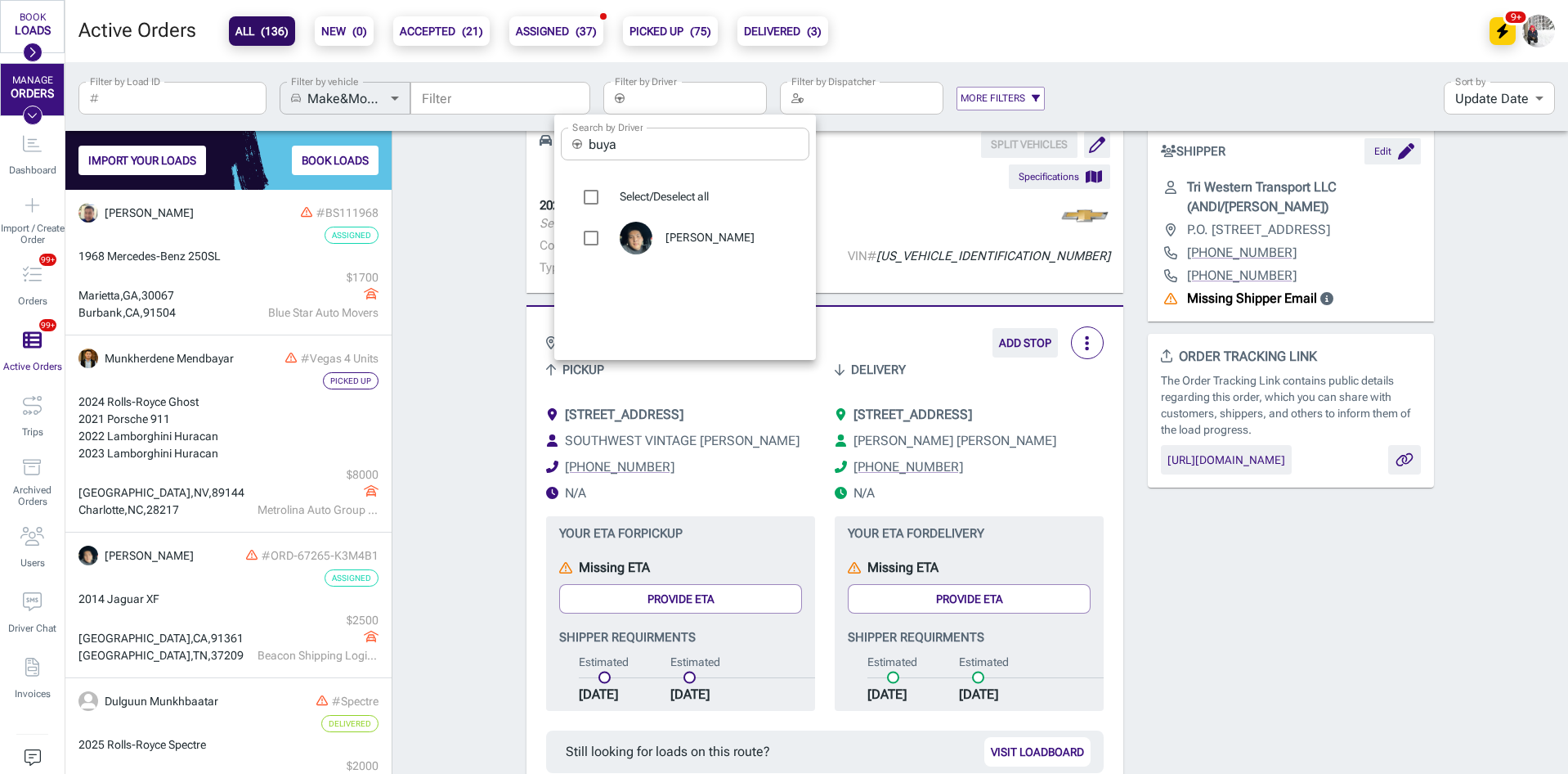
click at [434, 449] on div at bounding box center [784, 387] width 1568 height 774
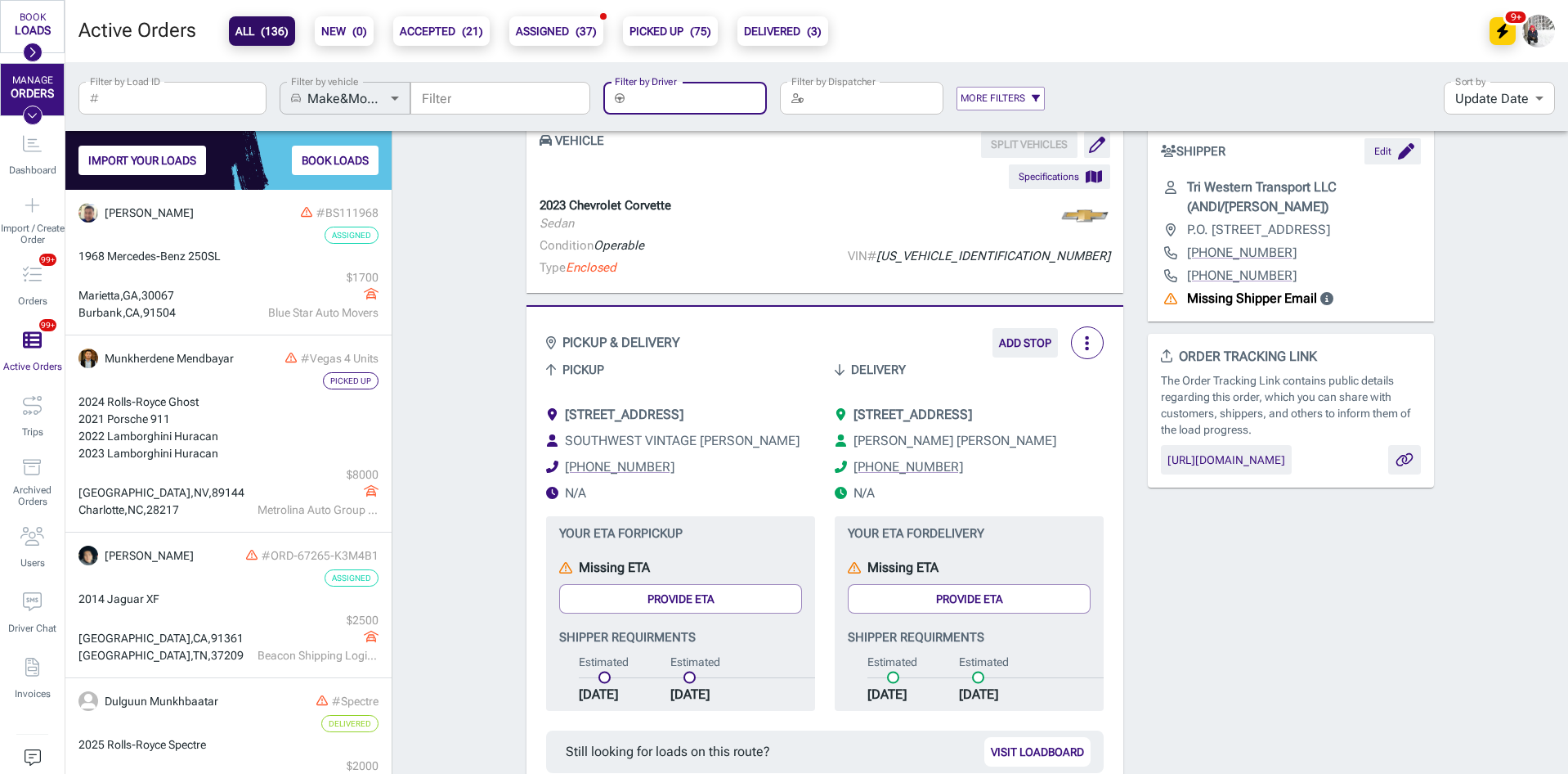
click at [413, 35] on b "ACCEPTED ( 21 )" at bounding box center [441, 31] width 83 height 20
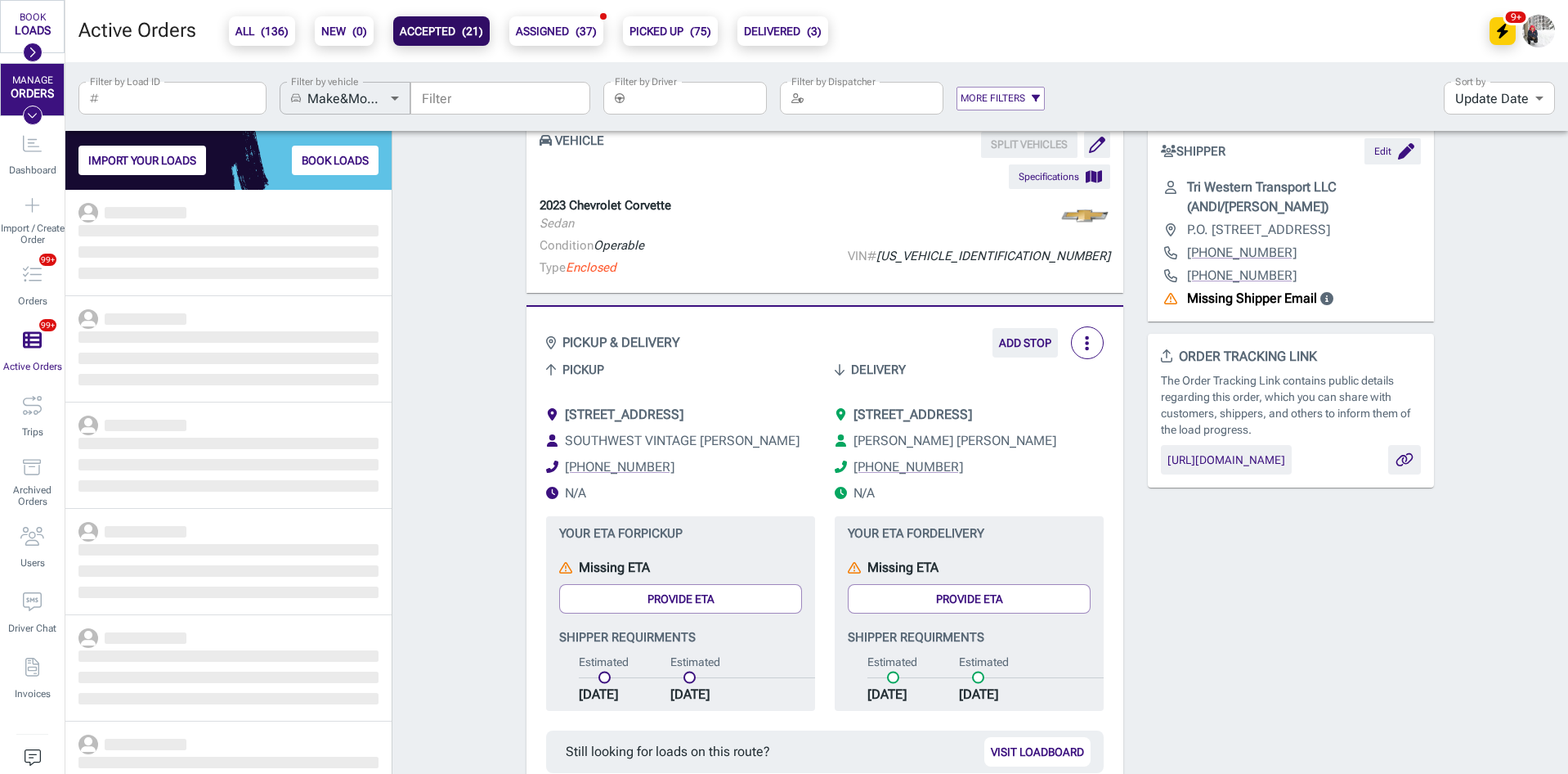
scroll to position [571, 314]
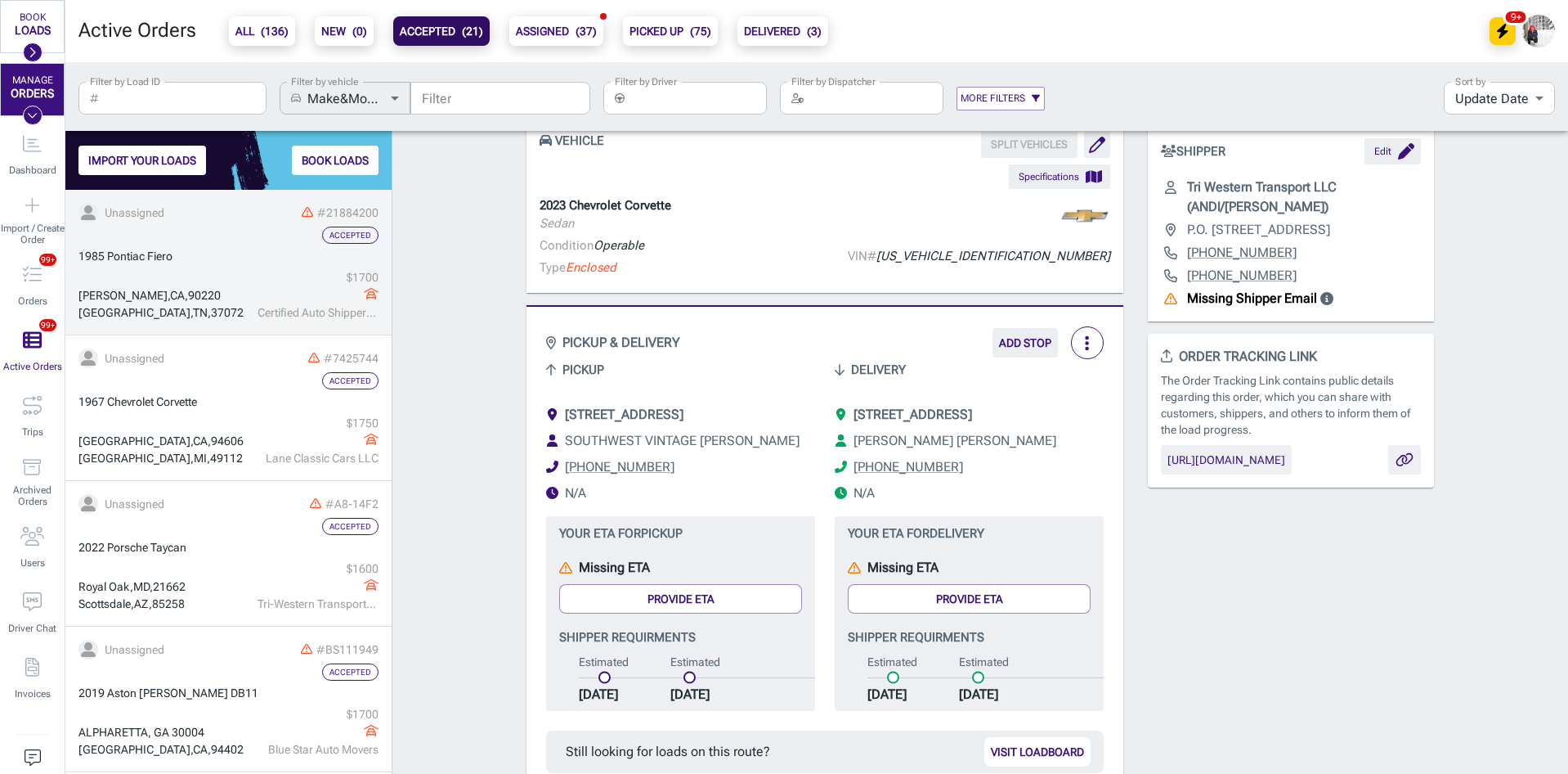
click at [207, 277] on div "[GEOGRAPHIC_DATA] $ 1700 Certified Auto Shippers LLC" at bounding box center [228, 295] width 300 height 53
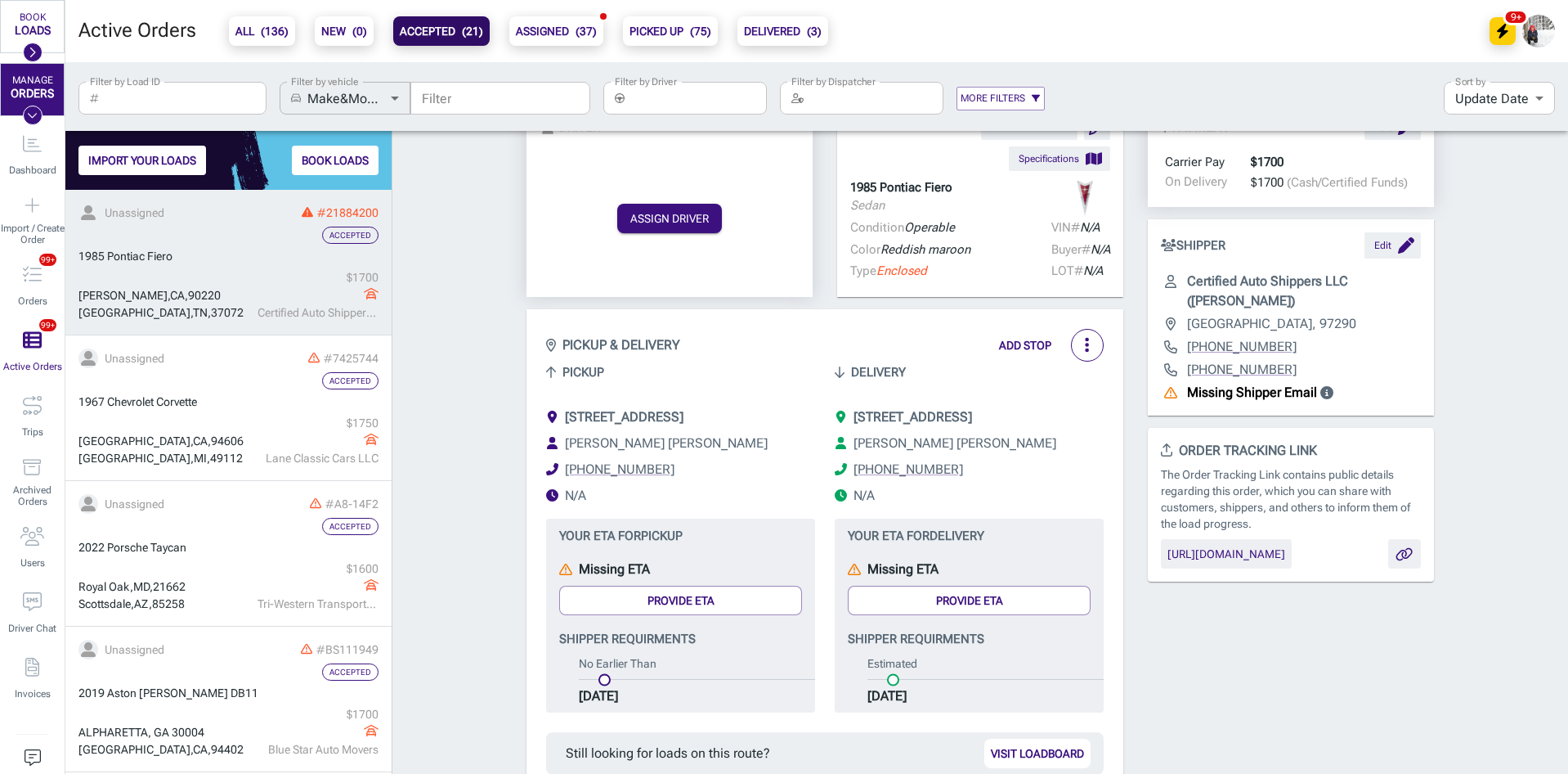
scroll to position [82, 0]
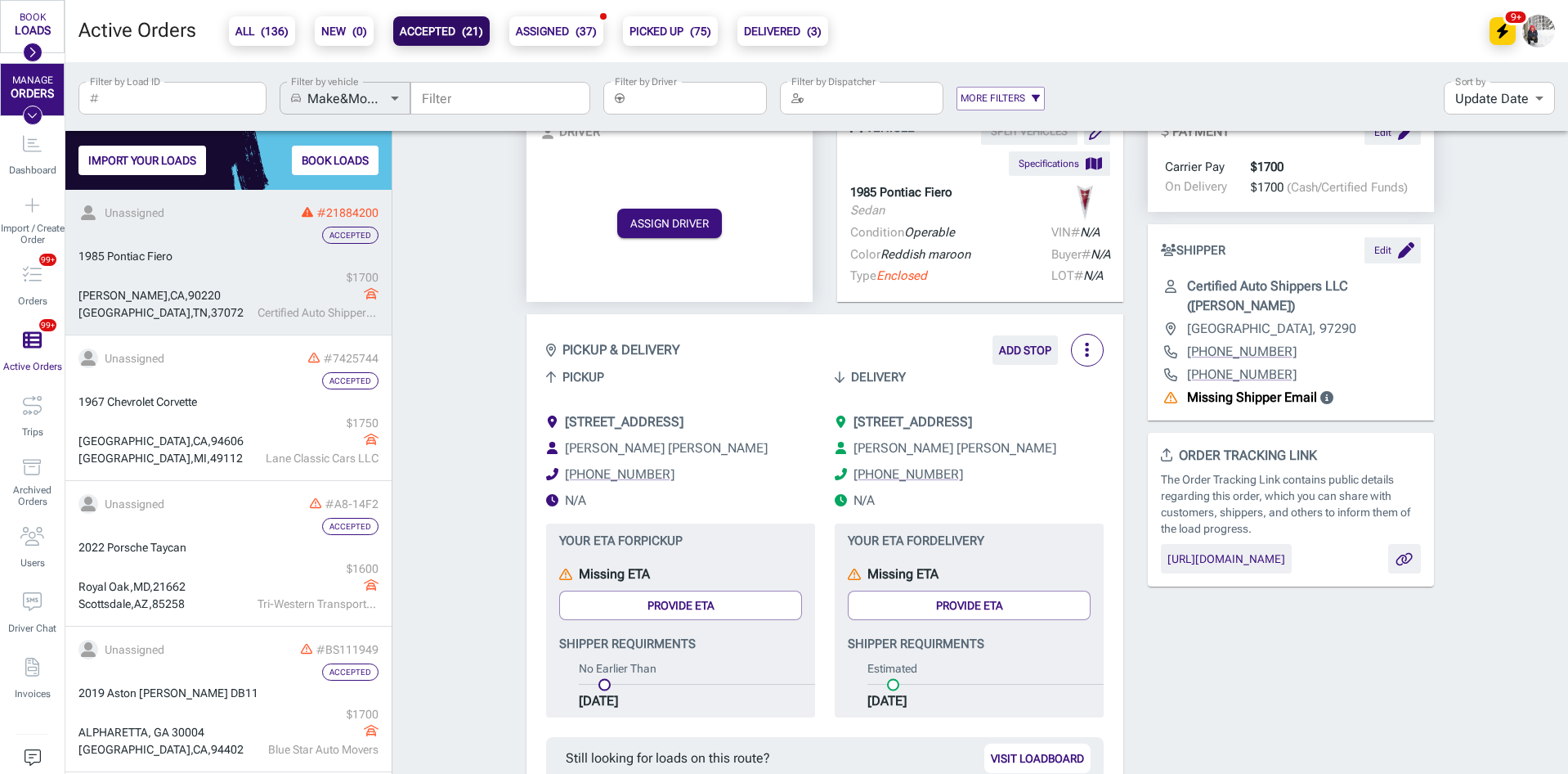
click at [1075, 350] on button "button" at bounding box center [1087, 350] width 33 height 33
click at [1109, 388] on li "Edit details" at bounding box center [1111, 387] width 91 height 29
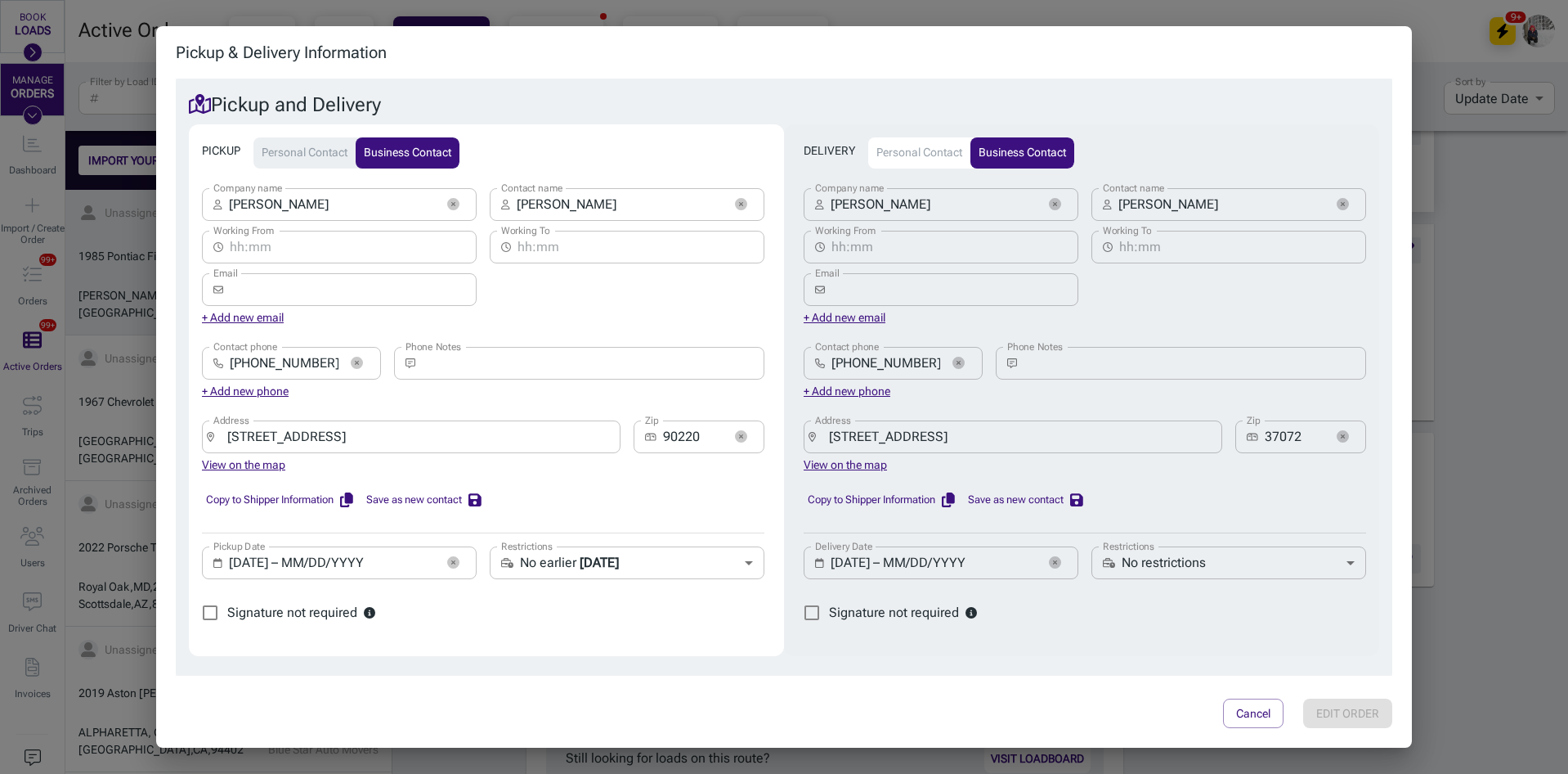
click at [273, 570] on input "[DATE] – MM/DD/YYYY" at bounding box center [332, 562] width 206 height 33
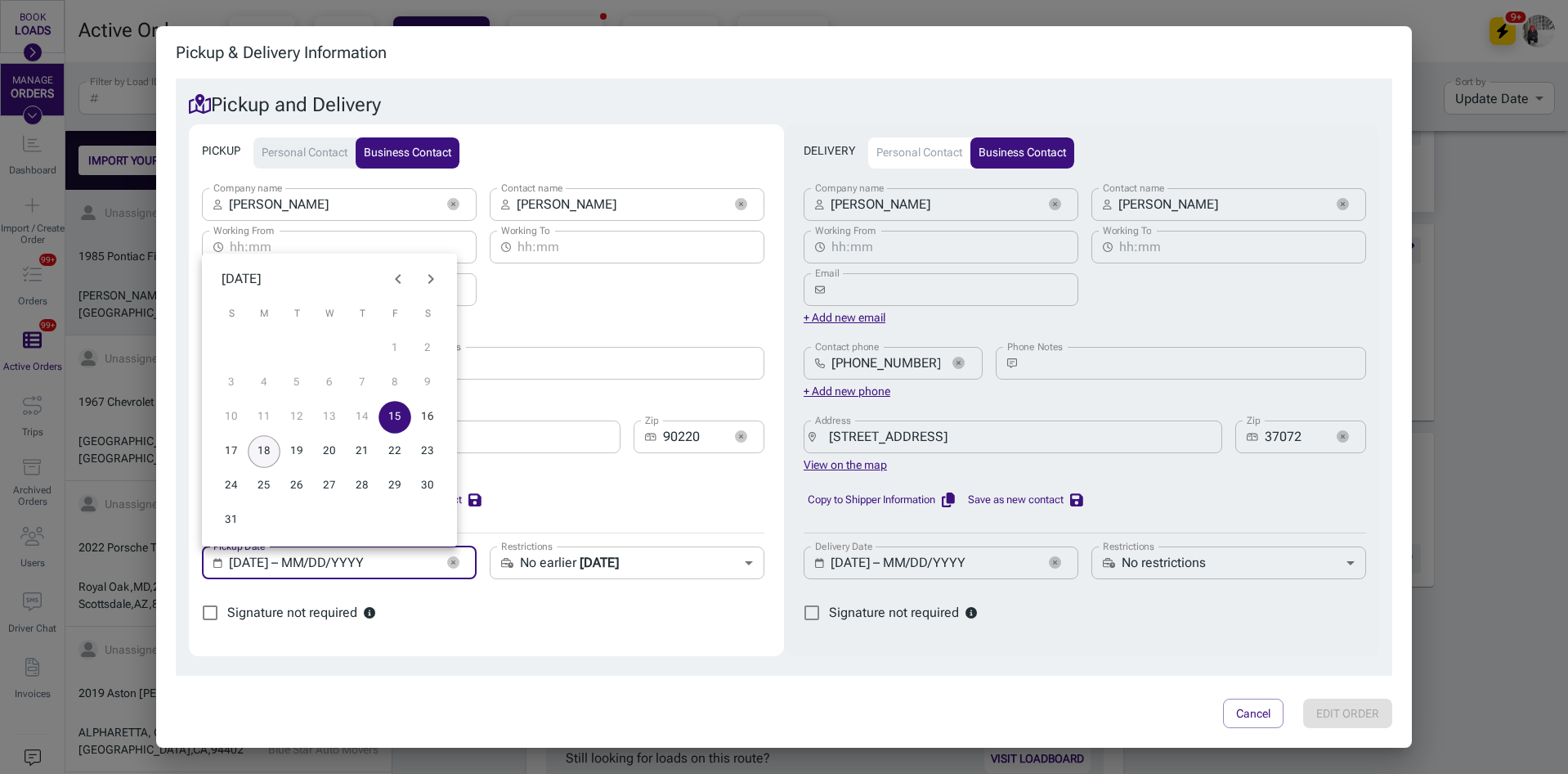
click at [274, 455] on button "18" at bounding box center [264, 451] width 33 height 33
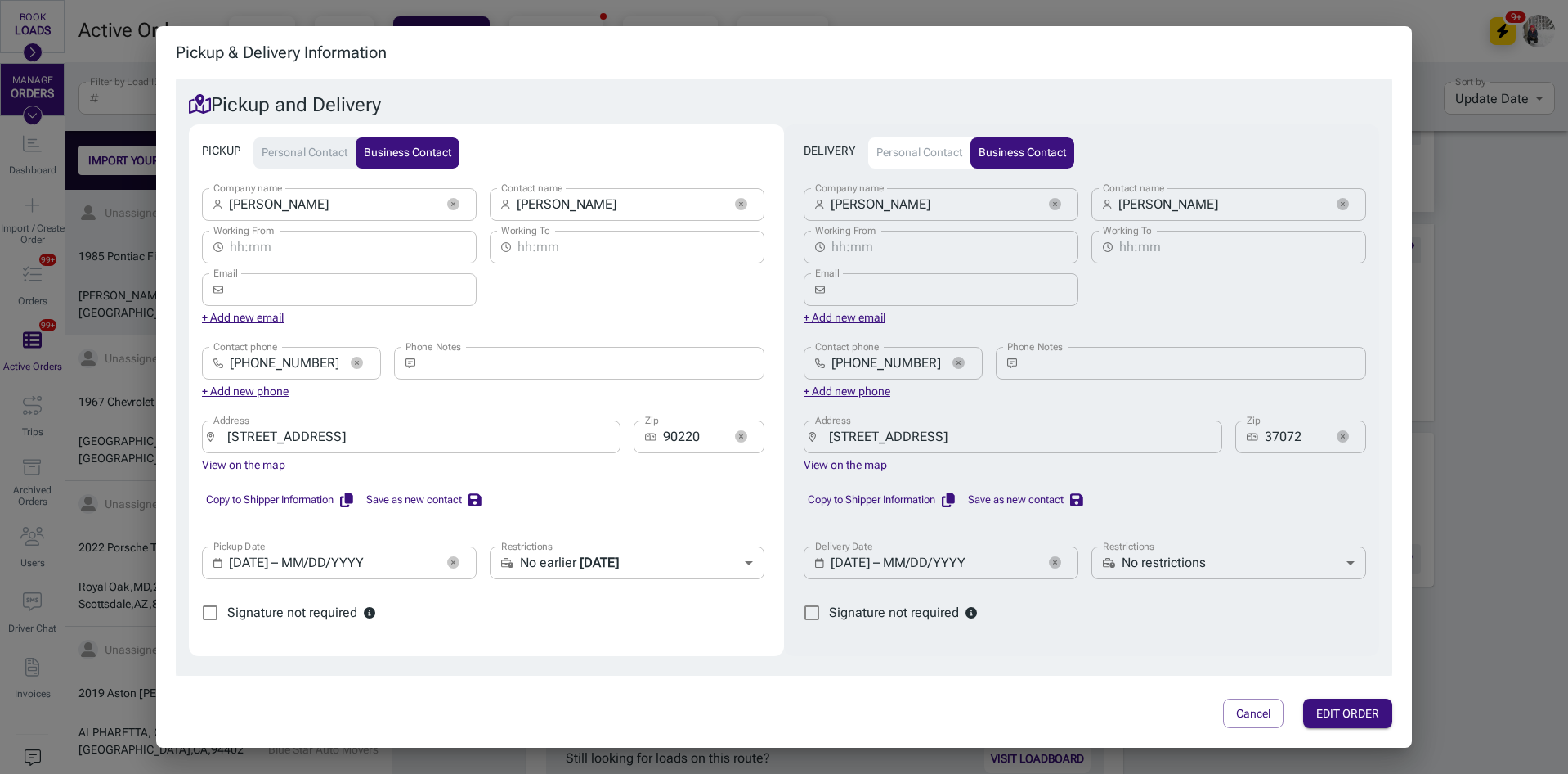
type input "[DATE] – [DATE]"
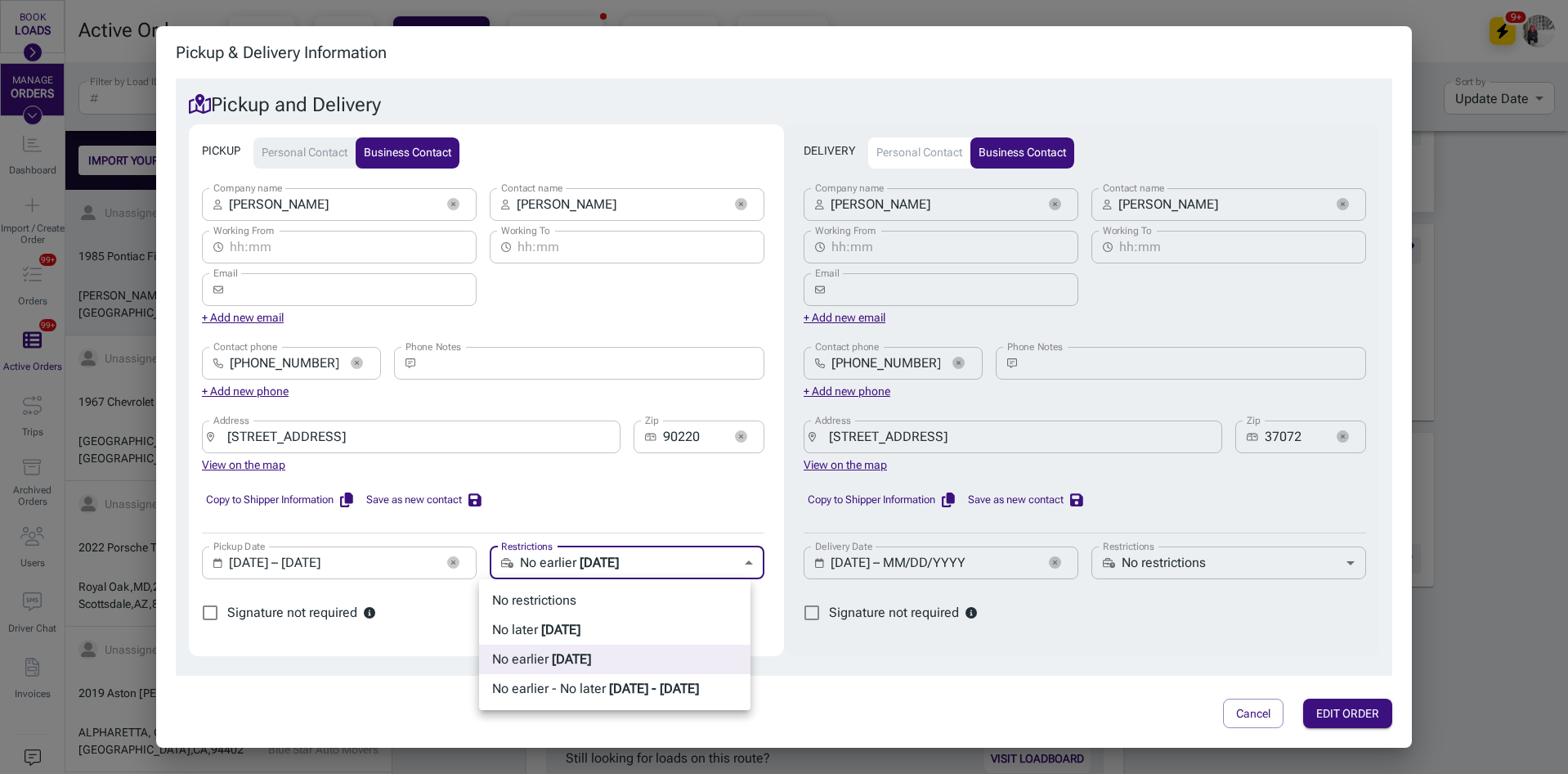
click at [678, 562] on body "BOOK LOADS Load Board Negotiations 3 My Lanes Shipper Network MANAGE ORDERS Das…" at bounding box center [784, 387] width 1568 height 774
click at [568, 598] on div "No restrictions" at bounding box center [535, 601] width 84 height 20
type input "no_restrictions"
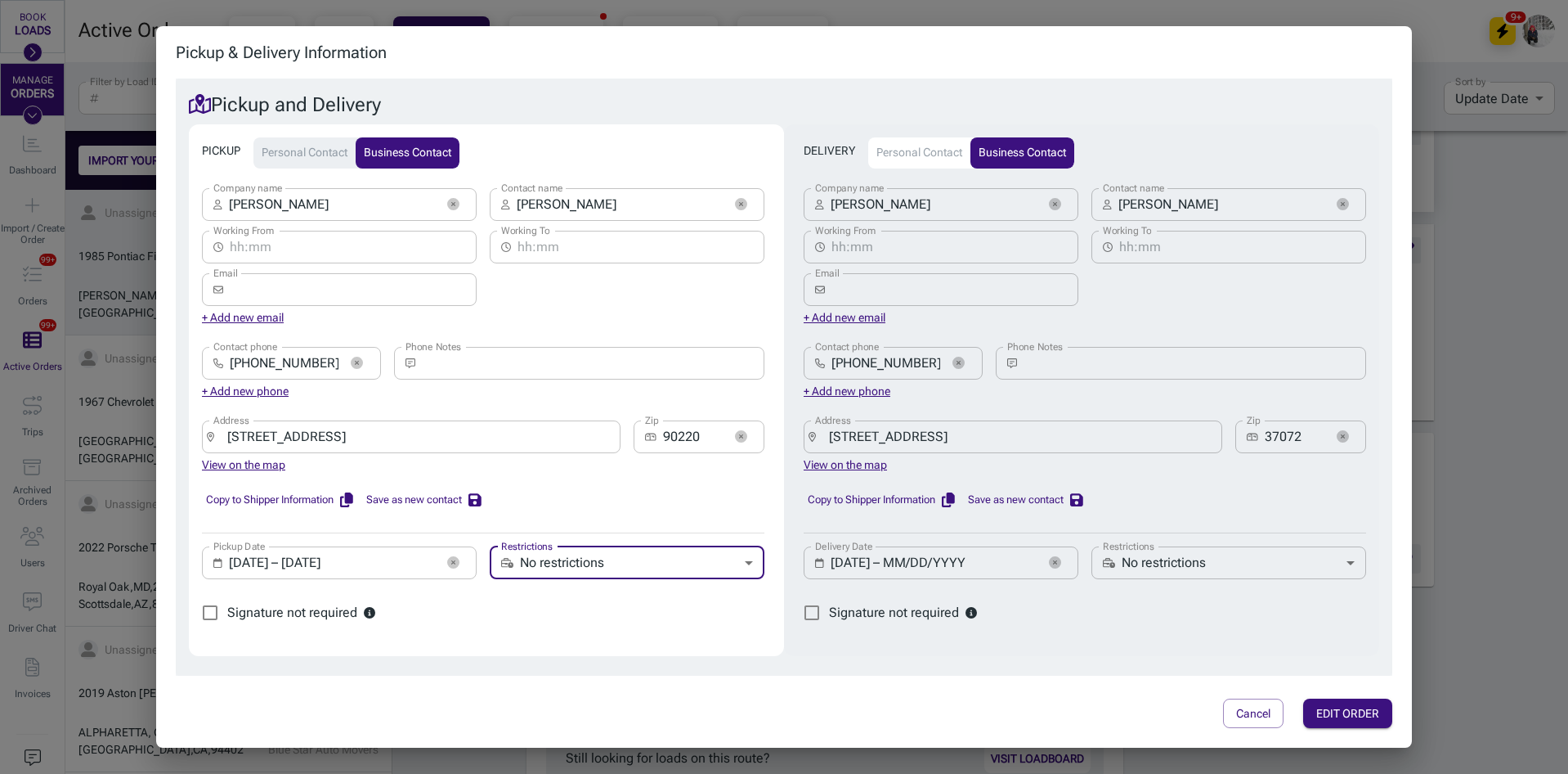
click at [853, 558] on input "[DATE] – MM/DD/YYYY" at bounding box center [933, 562] width 206 height 33
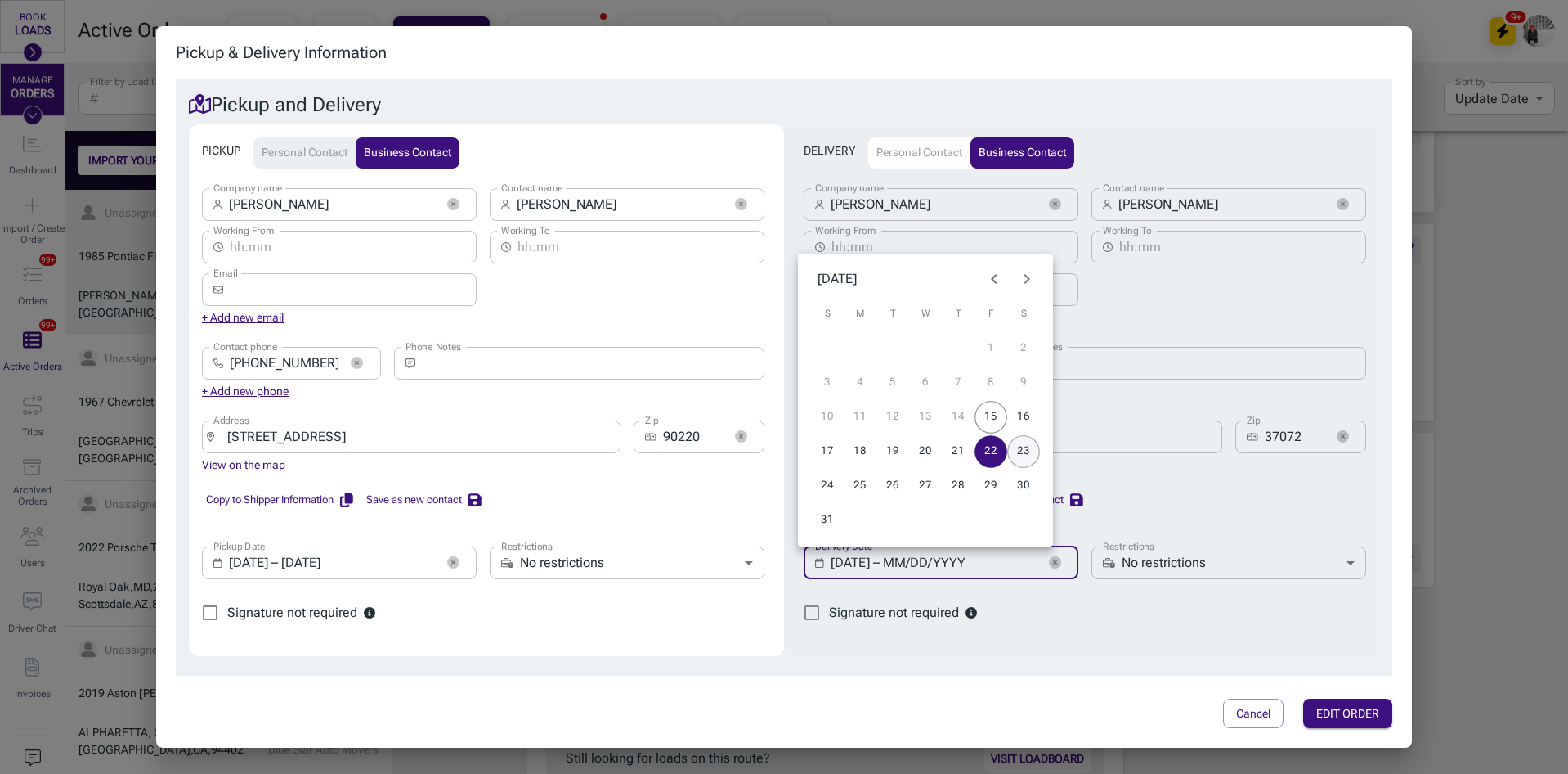
click at [1032, 451] on button "23" at bounding box center [1024, 451] width 33 height 33
click at [827, 484] on button "24" at bounding box center [827, 486] width 33 height 33
type input "[DATE] – [DATE]"
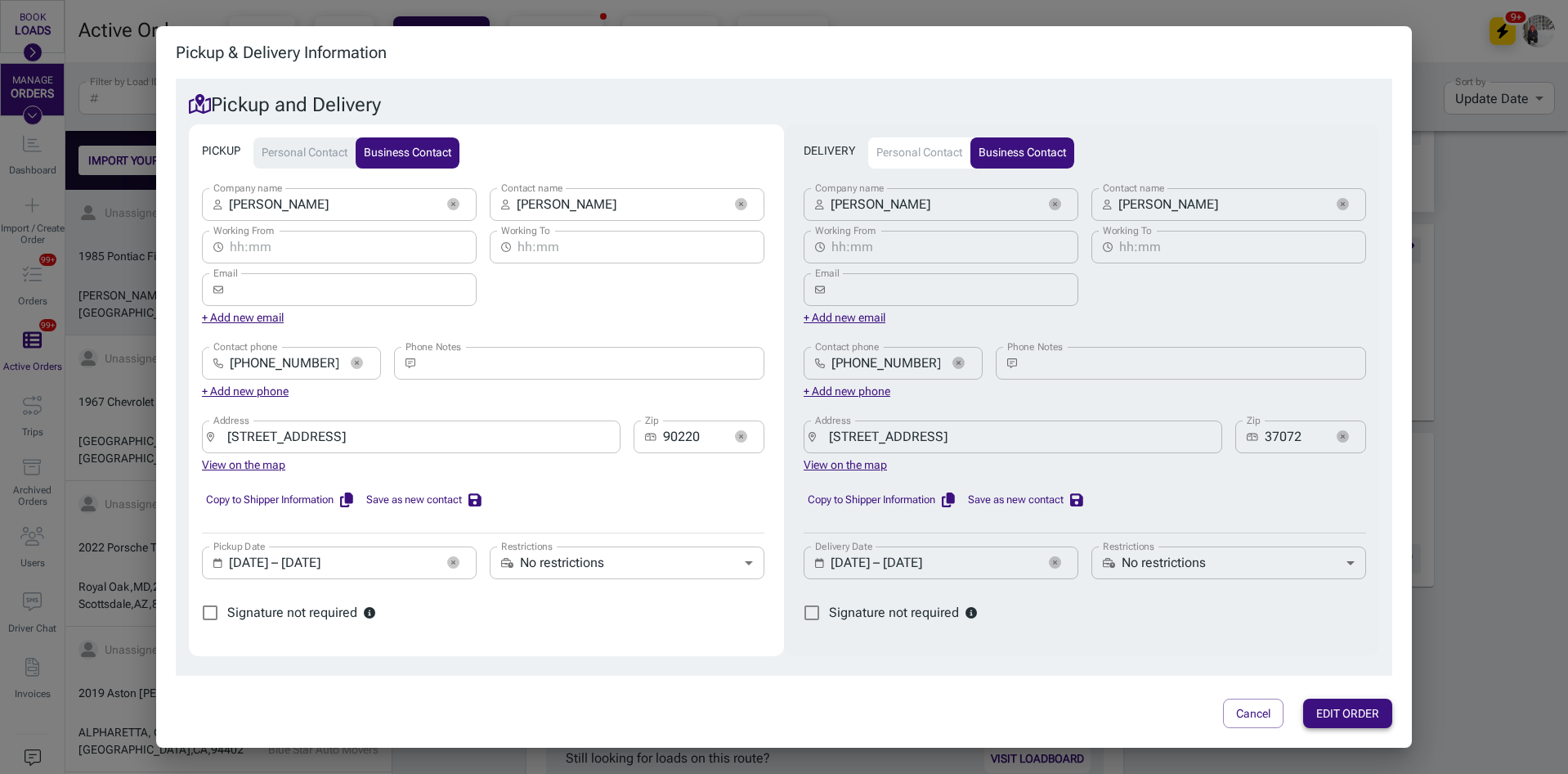
click at [1343, 715] on button "EDIT ORDER" at bounding box center [1348, 714] width 89 height 30
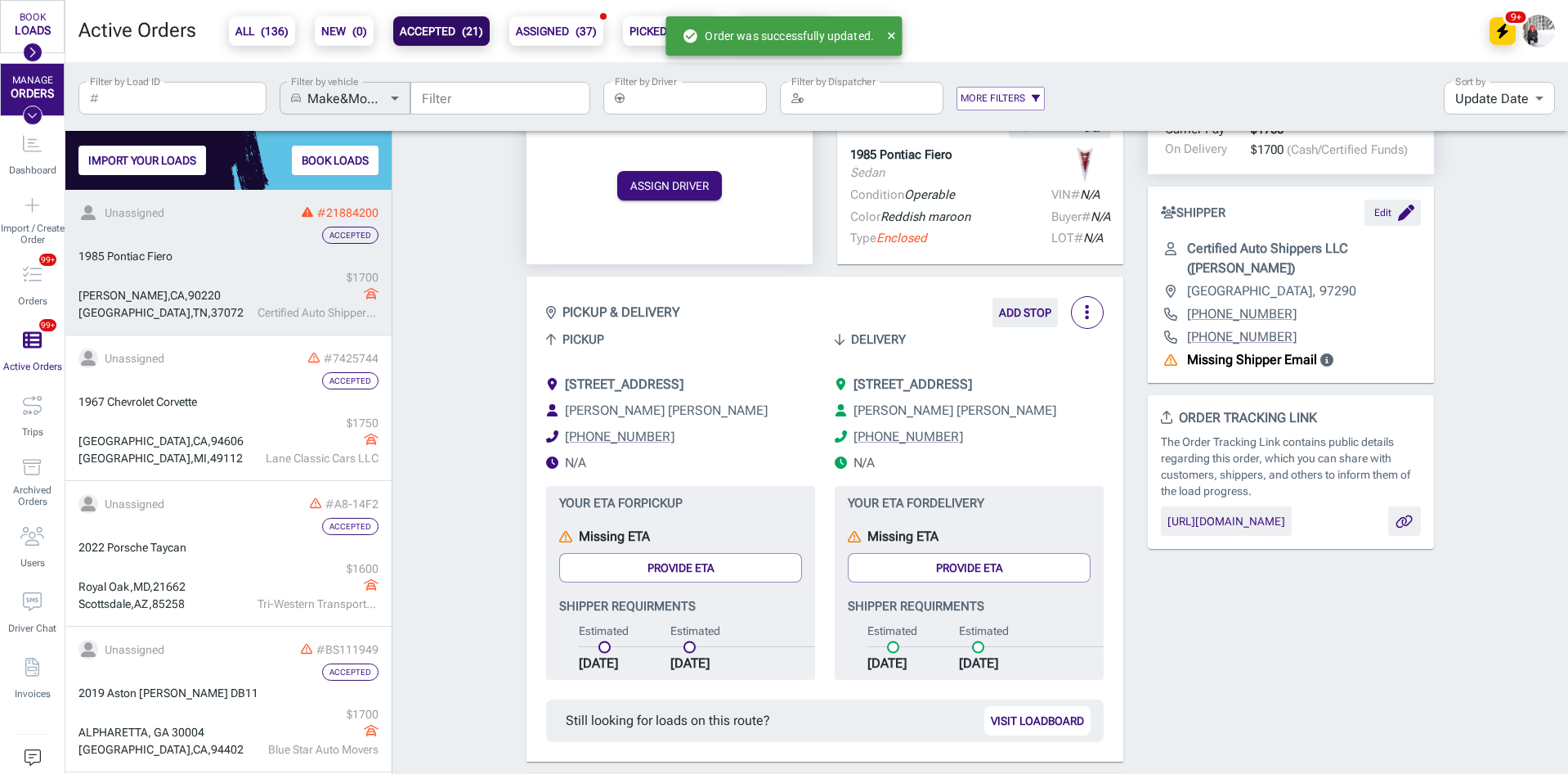
scroll to position [491, 0]
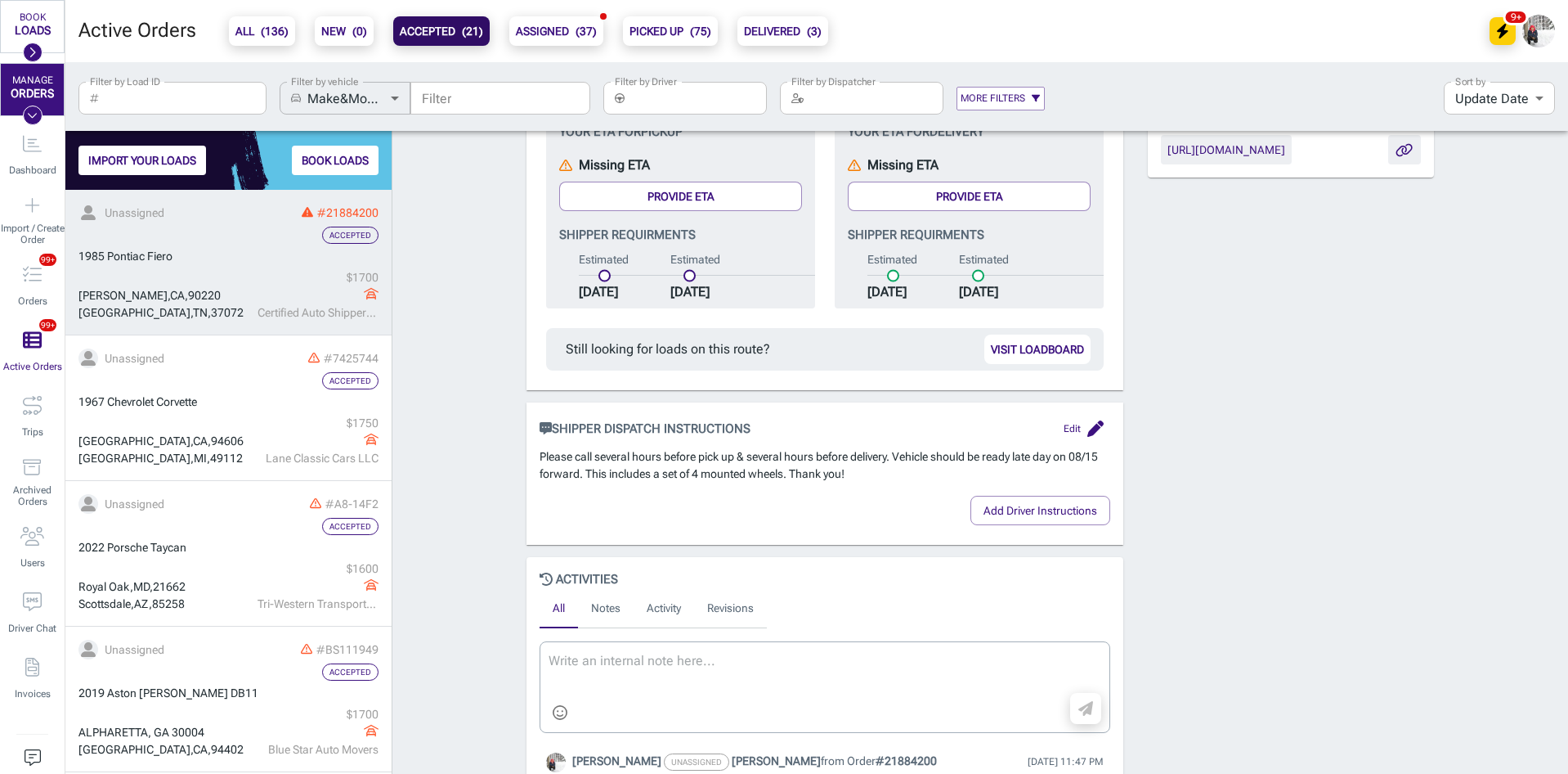
click at [1069, 442] on button "Edit" at bounding box center [1082, 428] width 56 height 26
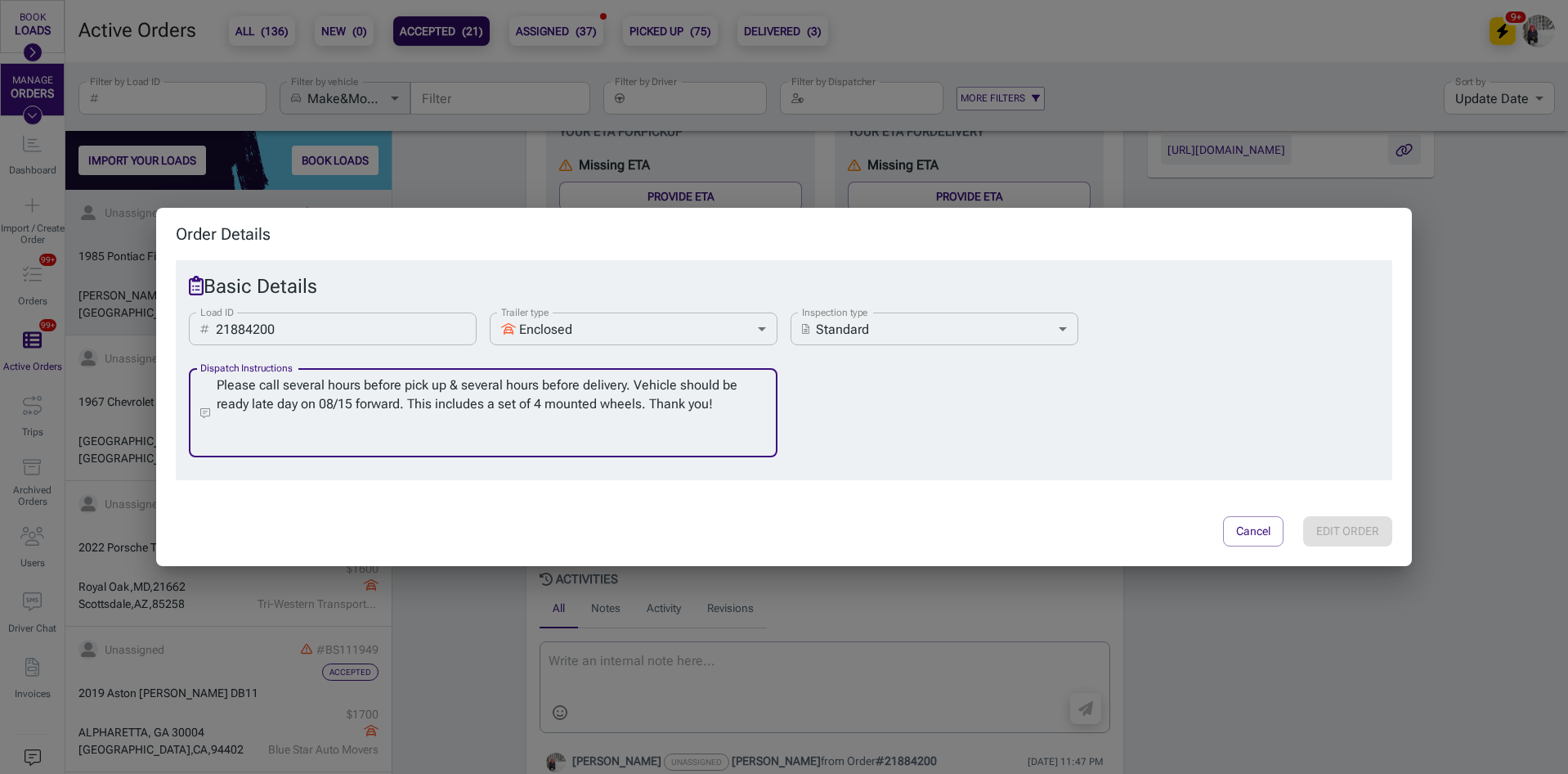
drag, startPoint x: 669, startPoint y: 402, endPoint x: 197, endPoint y: 386, distance: 472.3
click at [197, 386] on div "​ Please call several hours before pick up & several hours before delivery. Veh…" at bounding box center [484, 412] width 589 height 89
click at [425, 429] on textarea "Please call several hours before pick up & several hours before delivery. Vehic…" at bounding box center [492, 413] width 550 height 75
drag, startPoint x: 357, startPoint y: 401, endPoint x: 152, endPoint y: 349, distance: 211.5
click at [152, 349] on div "Order Details Basic Details Load ID ​ 21884200 Load ID Trailer type Enclosed en…" at bounding box center [784, 387] width 1568 height 774
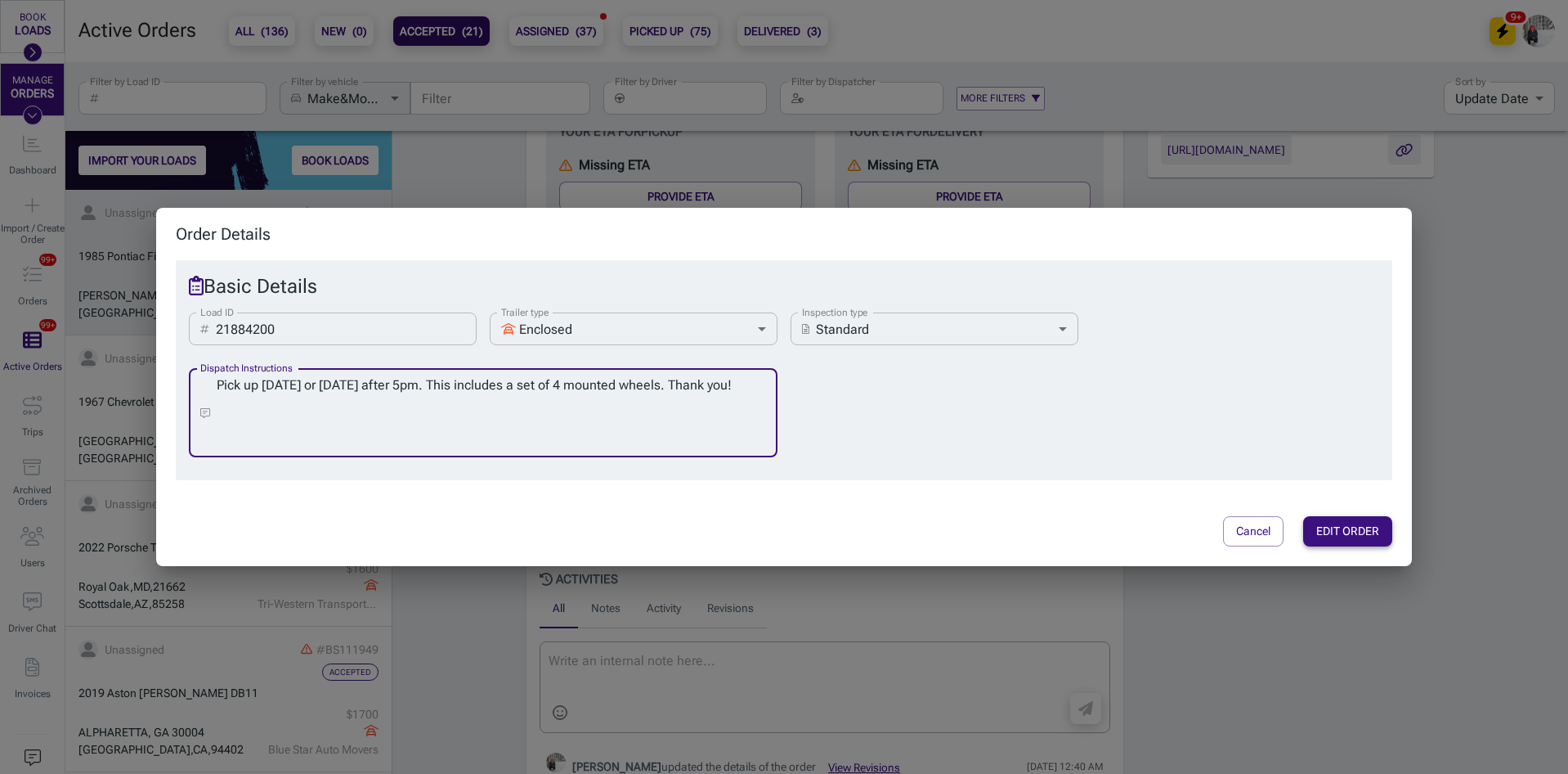
type textarea "Pick up [DATE] or [DATE] after 5pm. This includes a set of 4 mounted wheels. Th…"
click at [1338, 527] on button "EDIT ORDER" at bounding box center [1348, 531] width 89 height 30
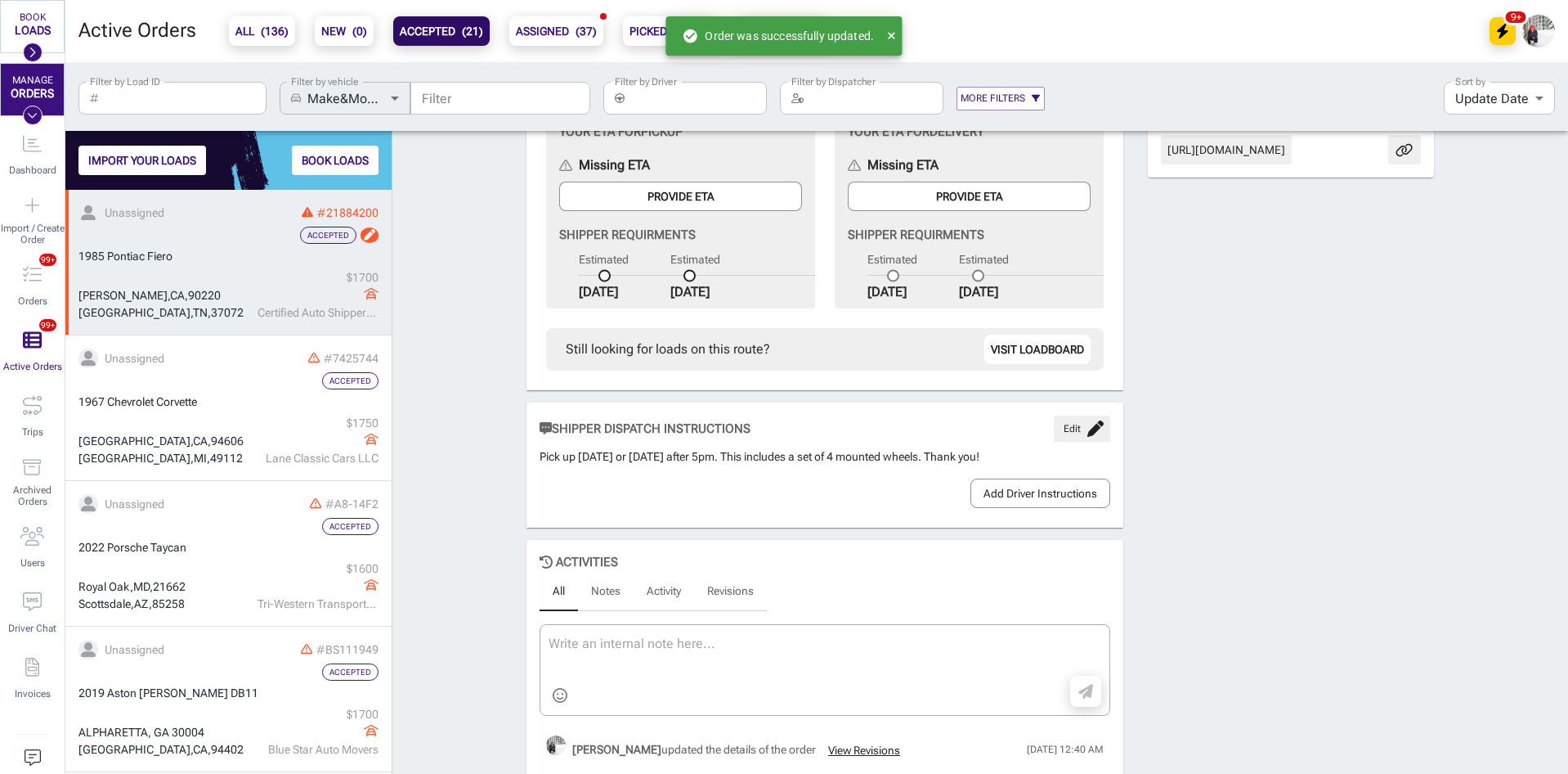
click at [239, 249] on div "1985 Pontiac Fiero" at bounding box center [228, 256] width 300 height 17
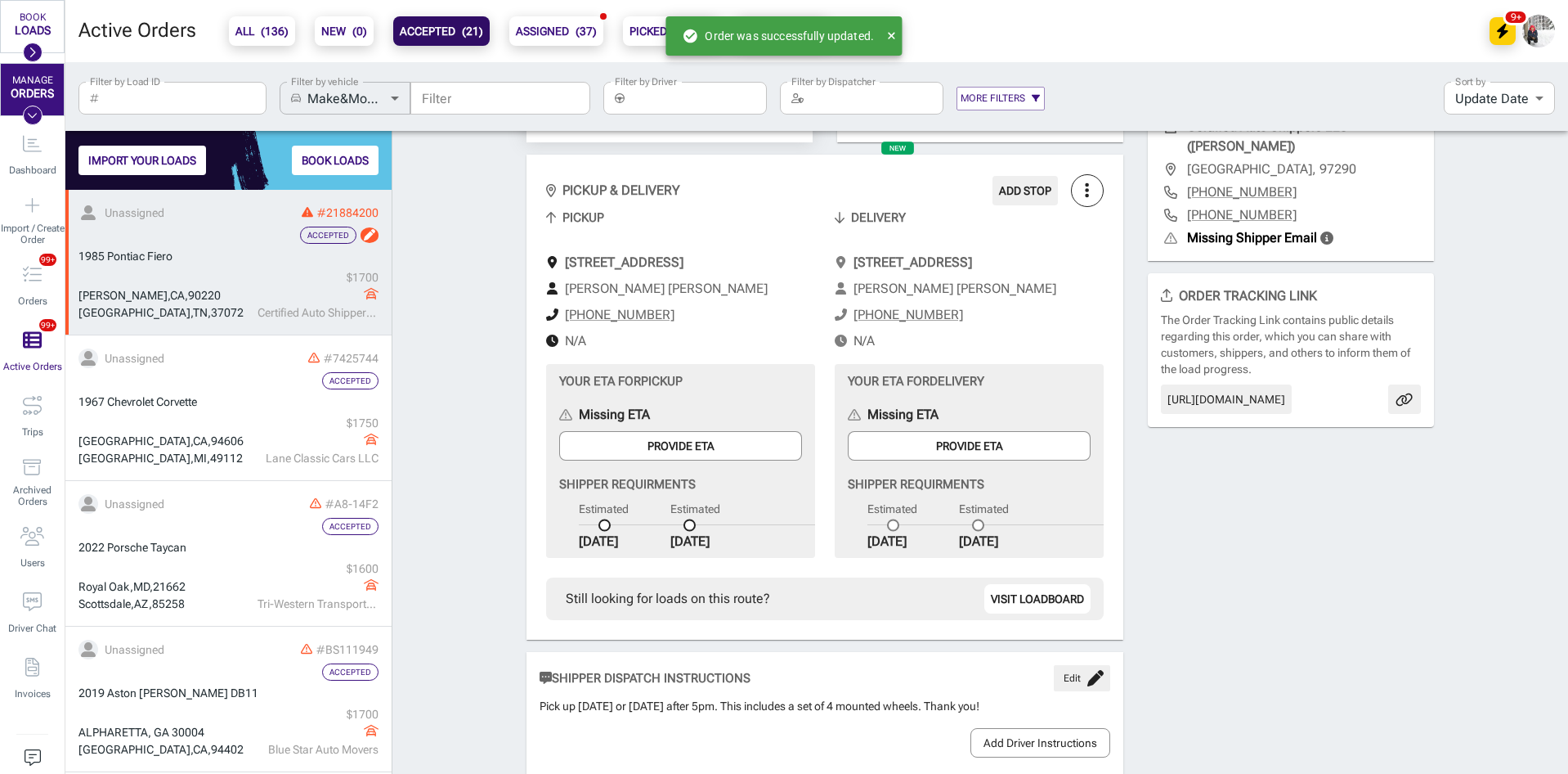
scroll to position [0, 0]
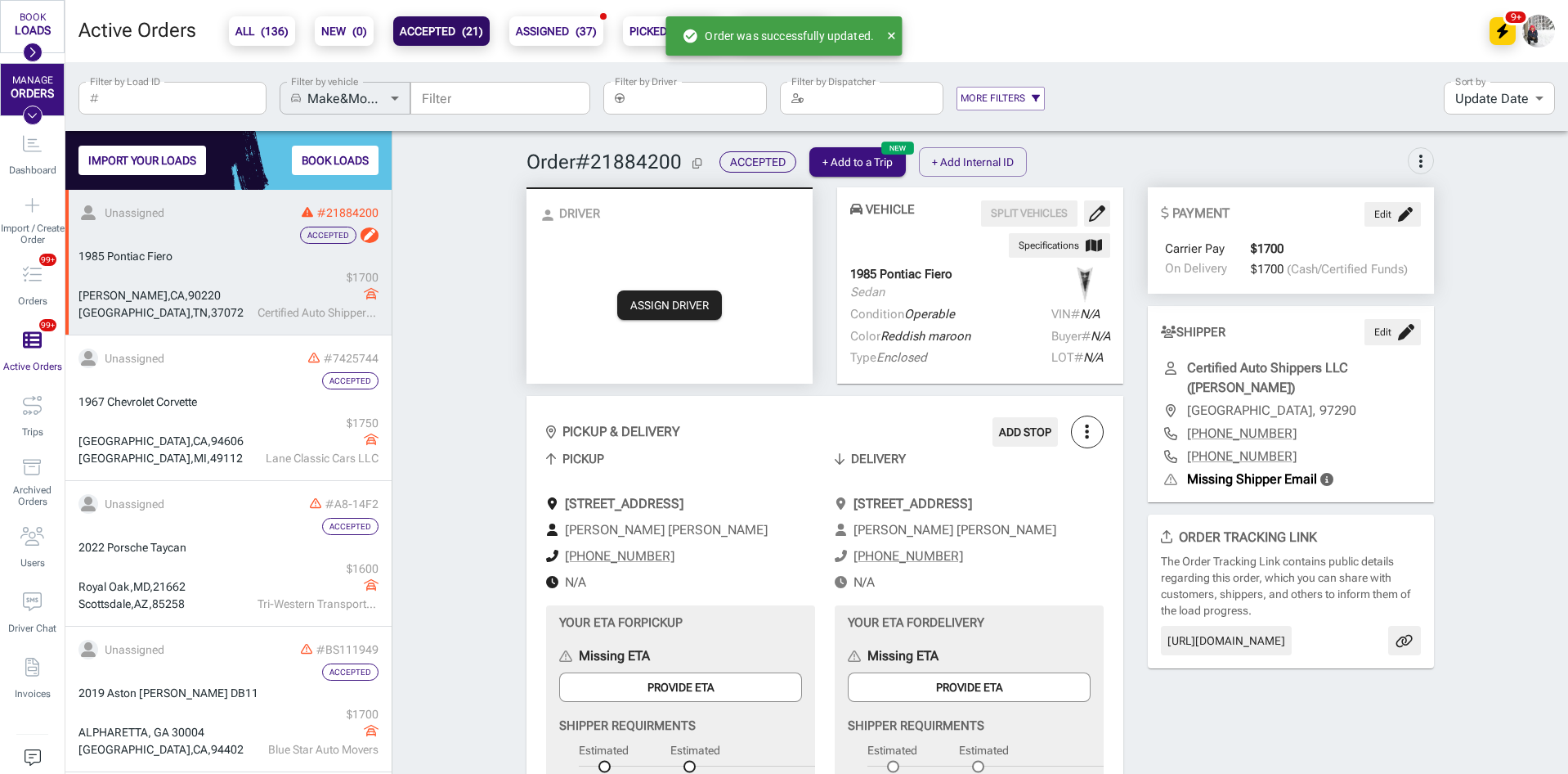
click at [672, 300] on span "ASSIGN DRIVER" at bounding box center [669, 304] width 104 height 29
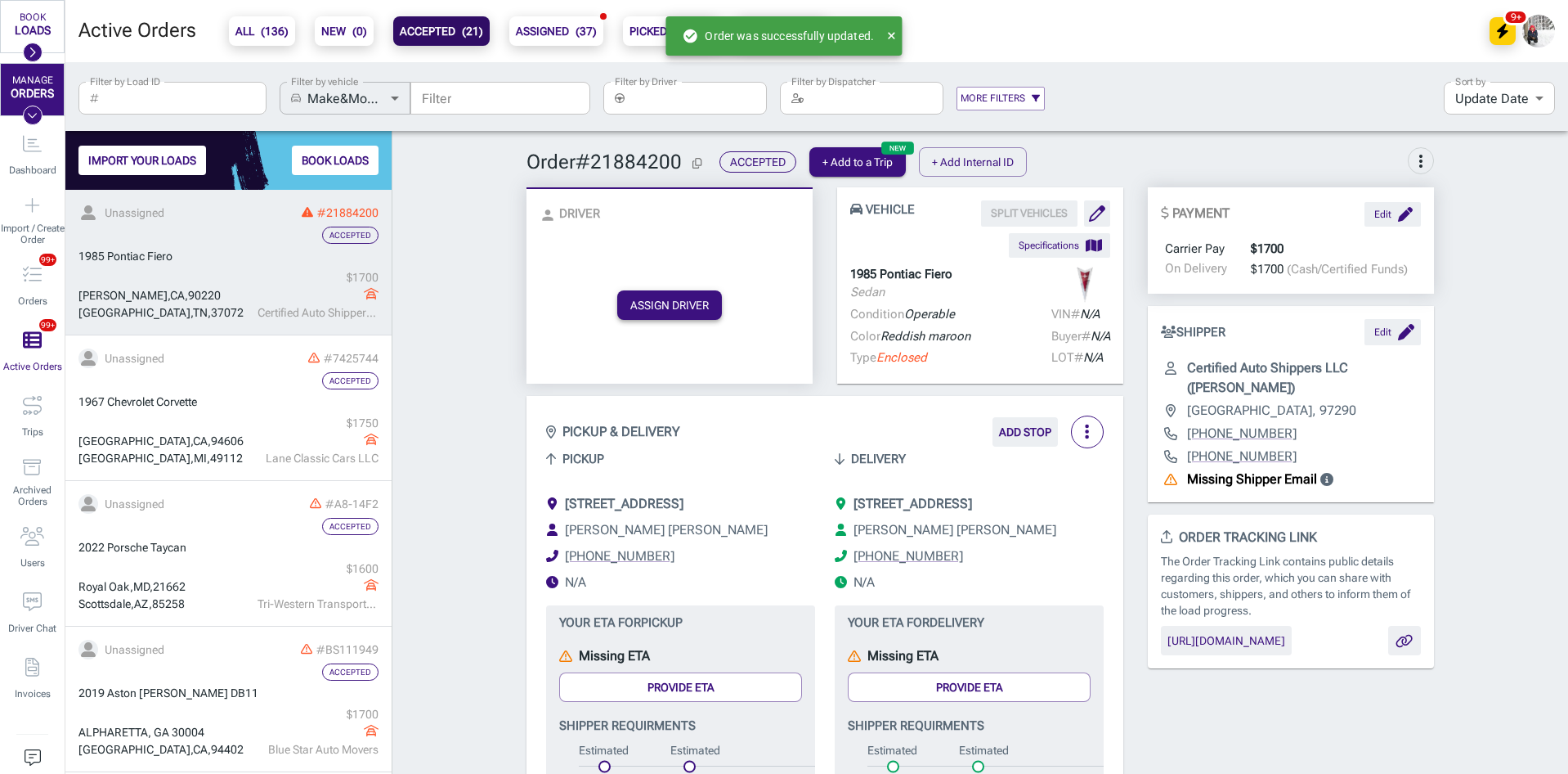
click at [676, 307] on button "ASSIGN DRIVER" at bounding box center [669, 304] width 104 height 29
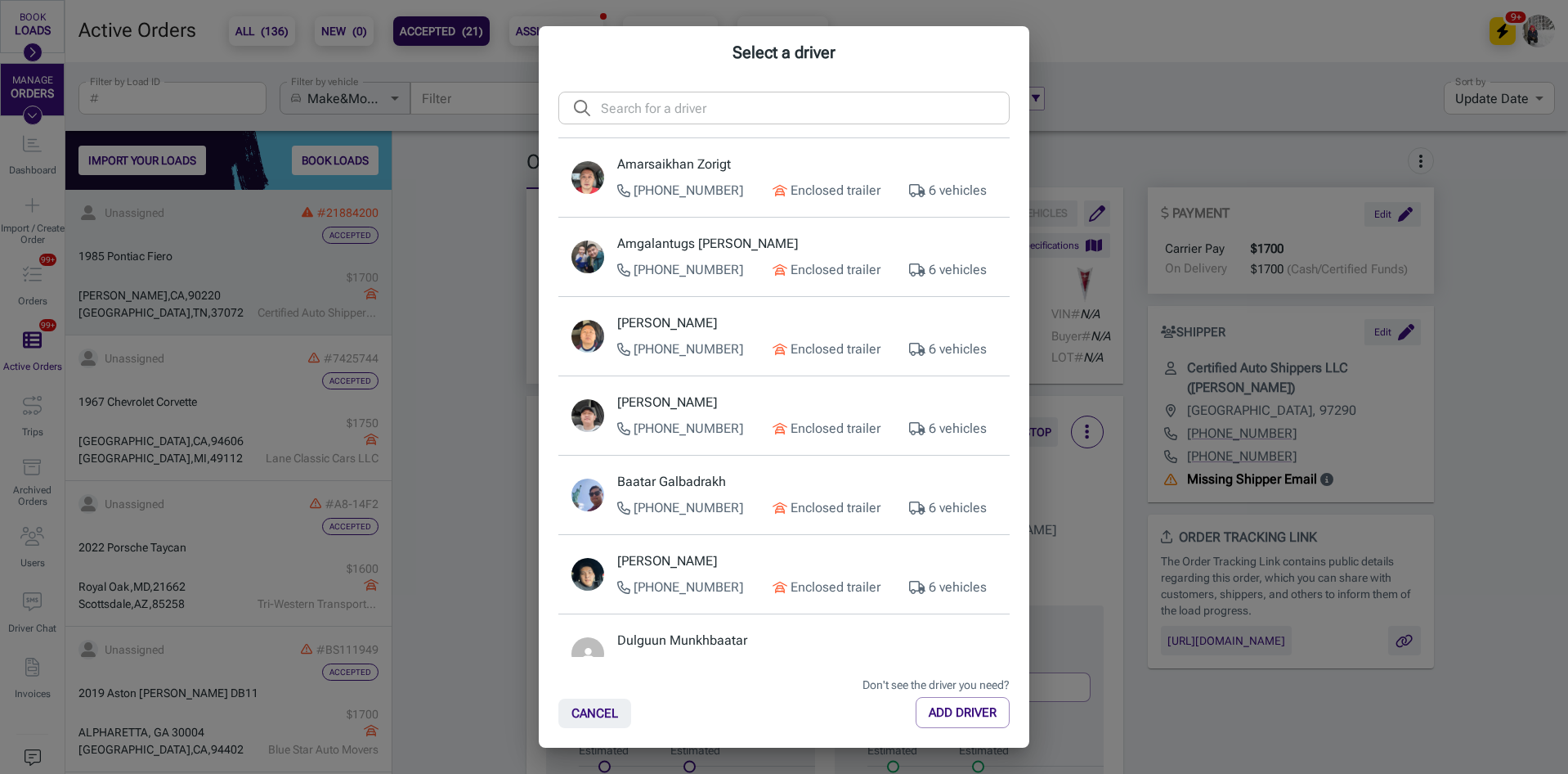
click at [703, 328] on p "[PERSON_NAME]" at bounding box center [807, 323] width 379 height 20
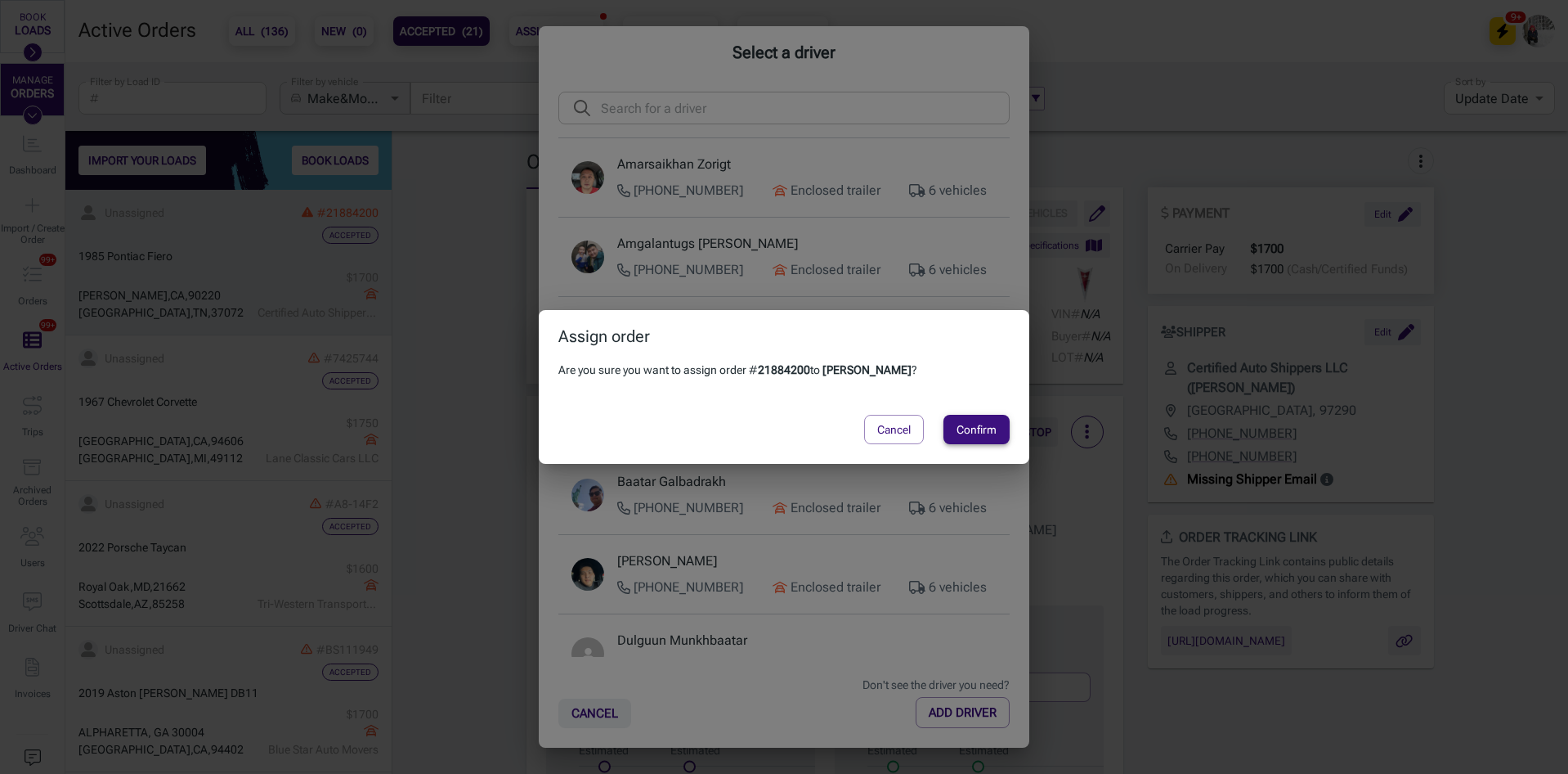
click at [981, 413] on div "Cancel Confirm" at bounding box center [784, 429] width 491 height 69
click at [981, 430] on button "Confirm" at bounding box center [976, 429] width 66 height 29
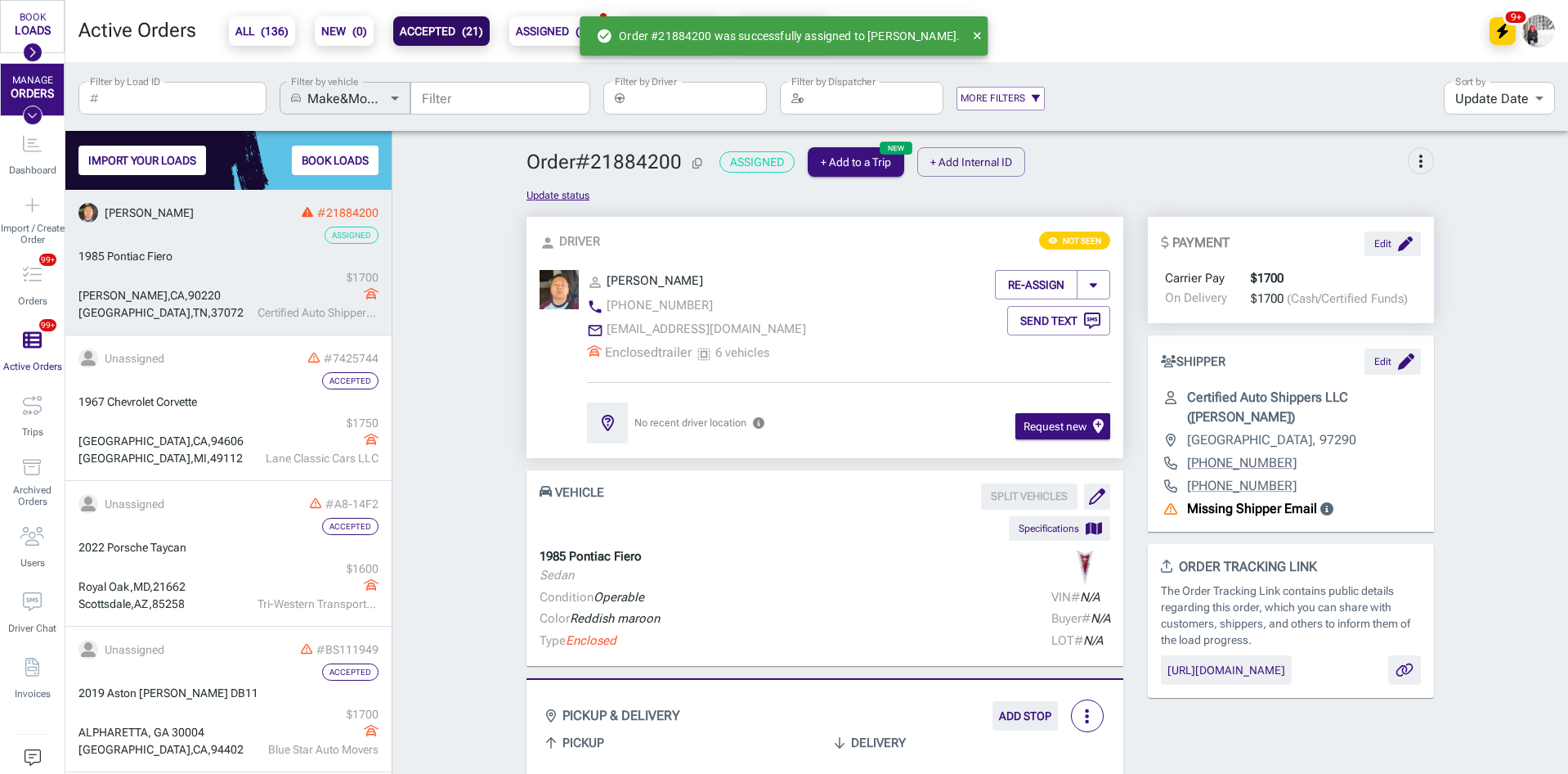
click at [236, 22] on b "ALL ( 136 )" at bounding box center [262, 31] width 54 height 20
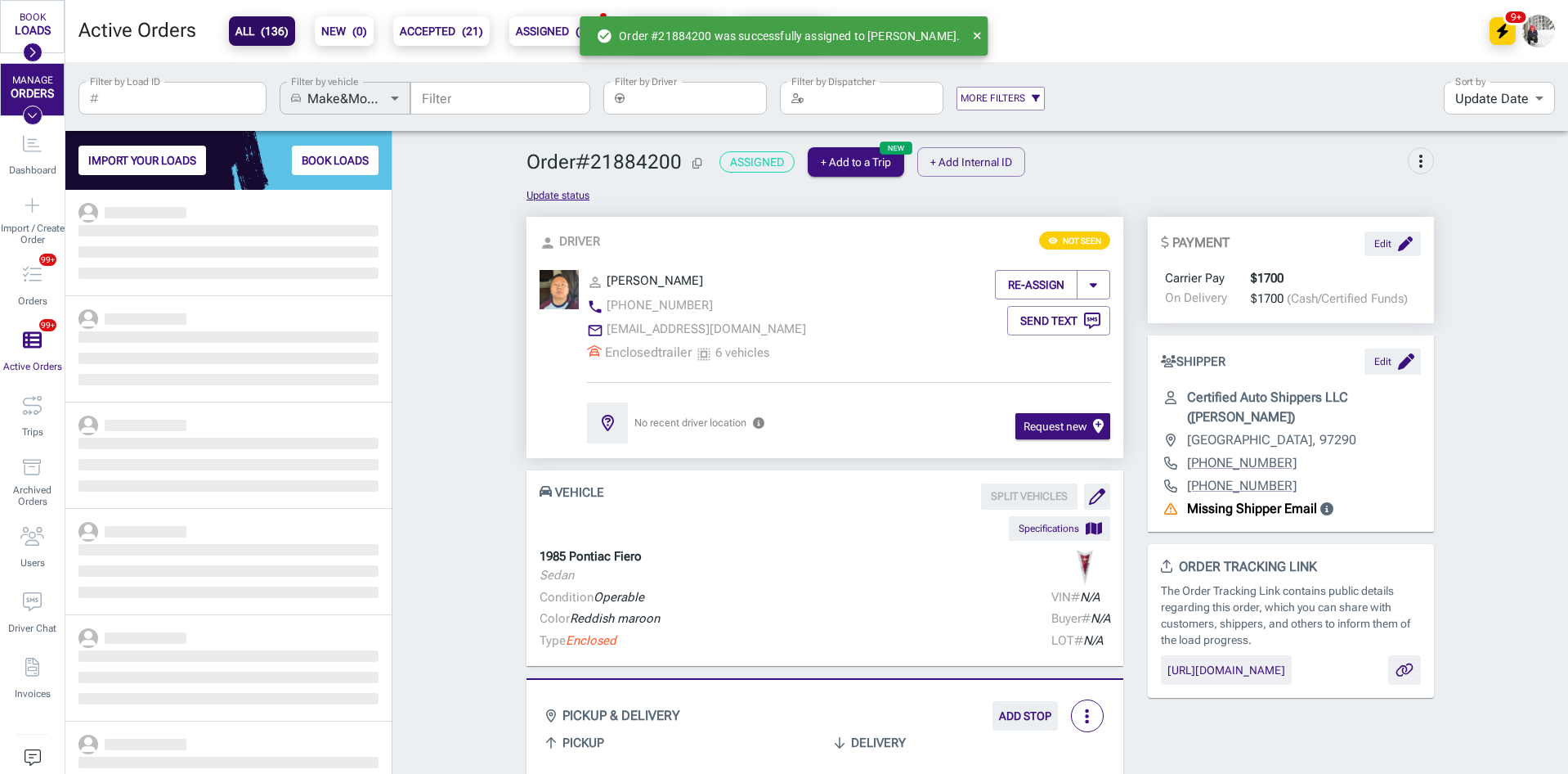
scroll to position [571, 314]
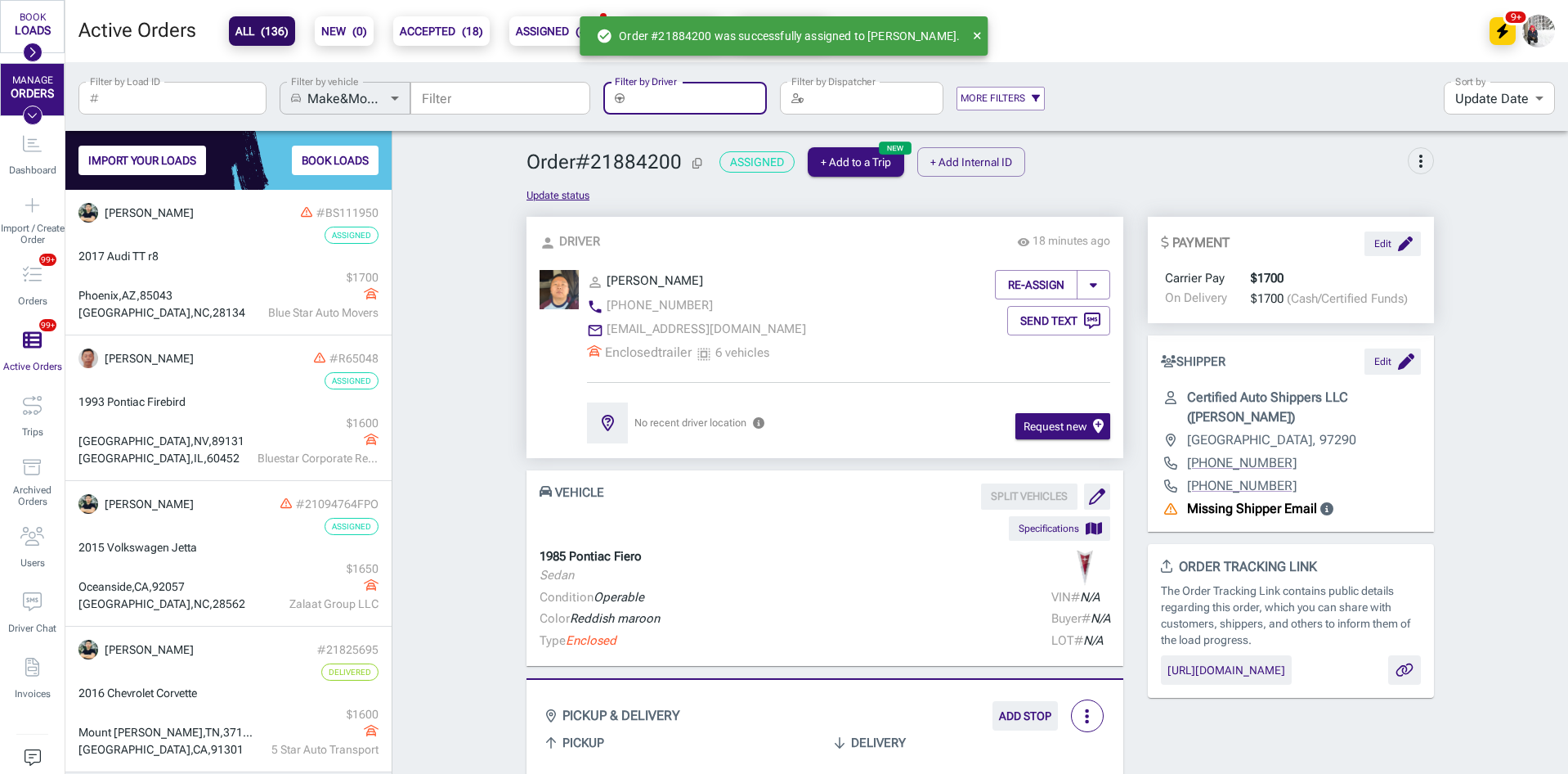
click at [699, 95] on input "Filter by Driver" at bounding box center [699, 98] width 136 height 33
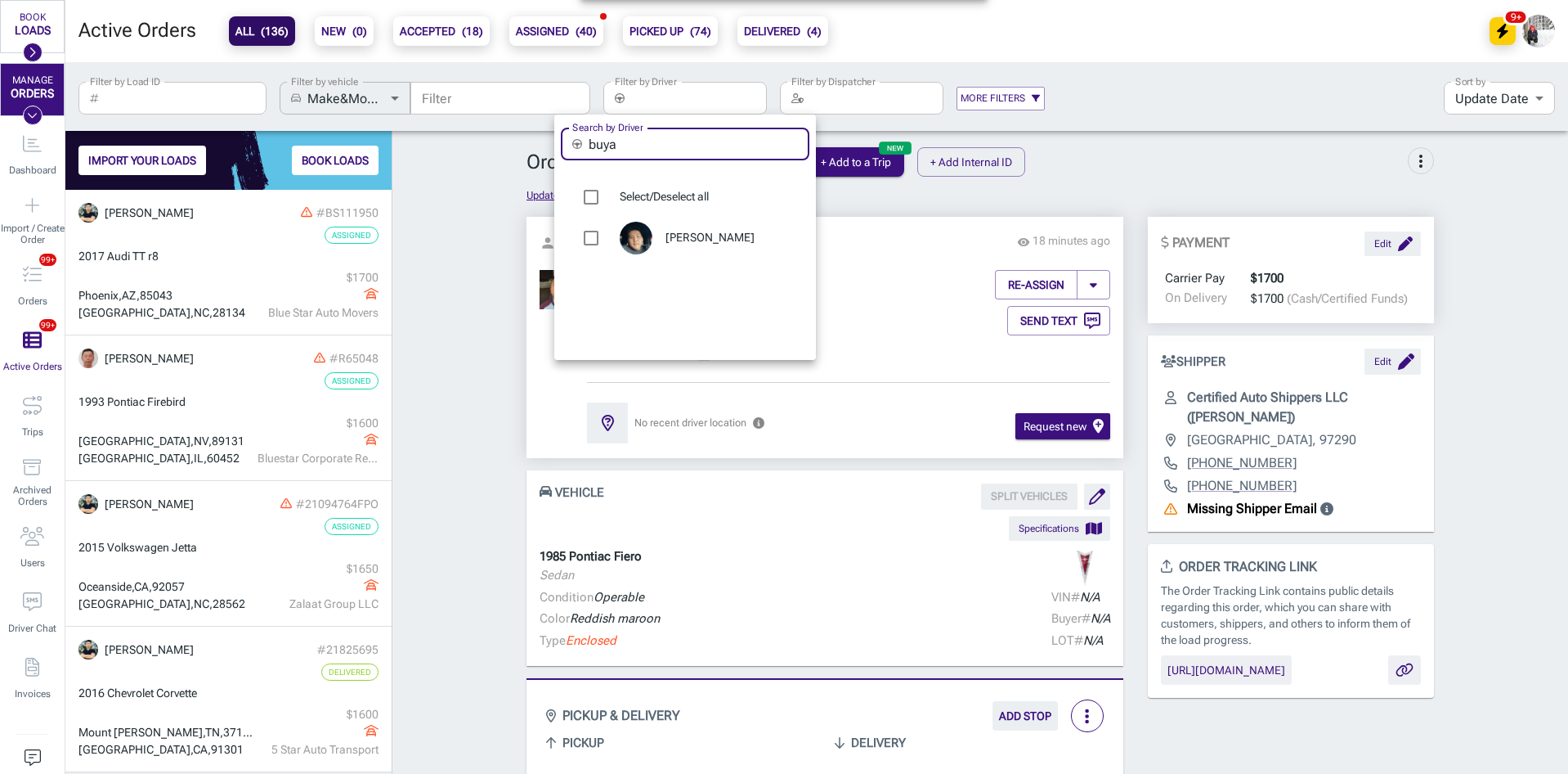
click at [698, 143] on input "buya" at bounding box center [699, 144] width 220 height 33
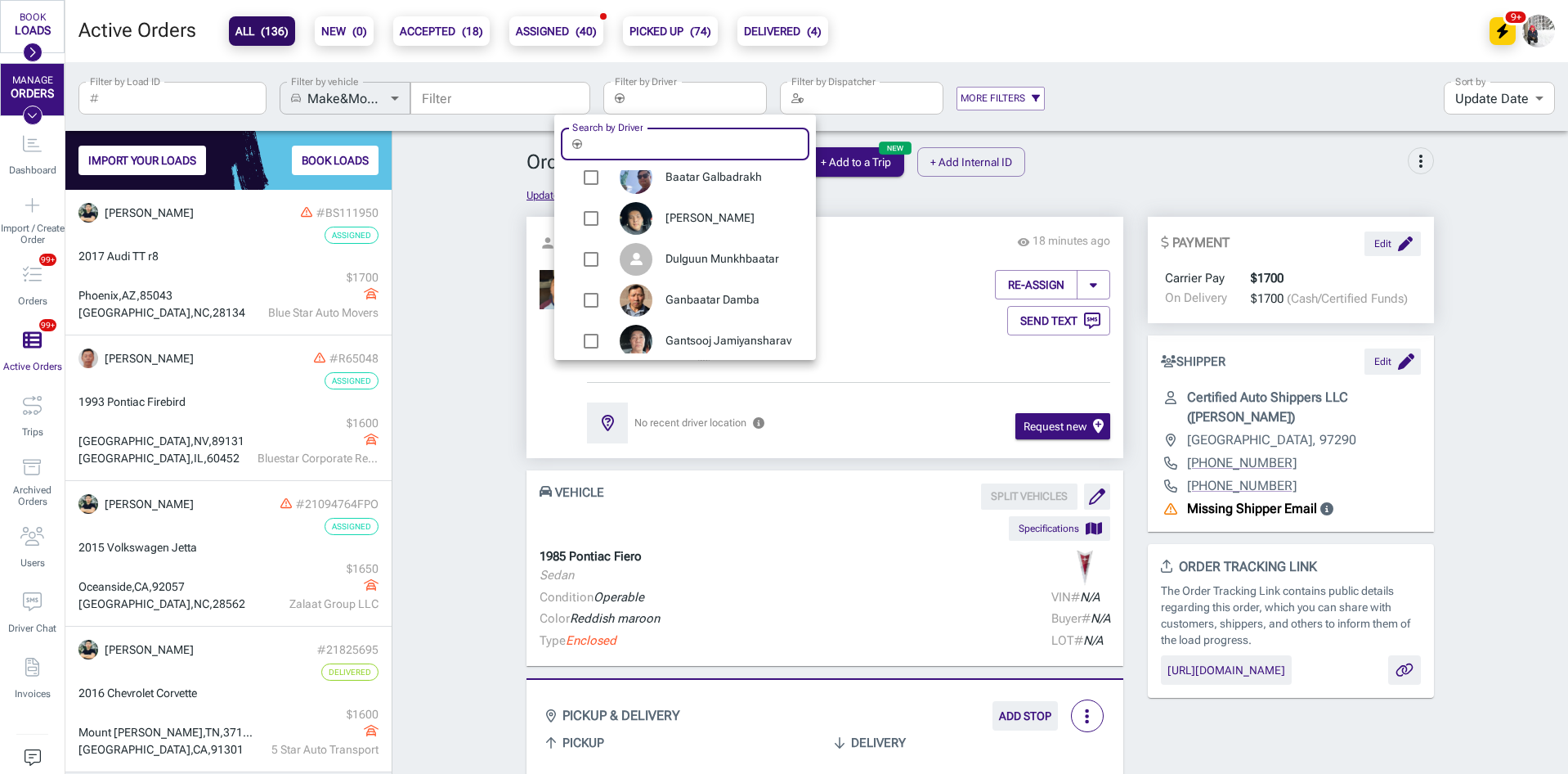
scroll to position [0, 0]
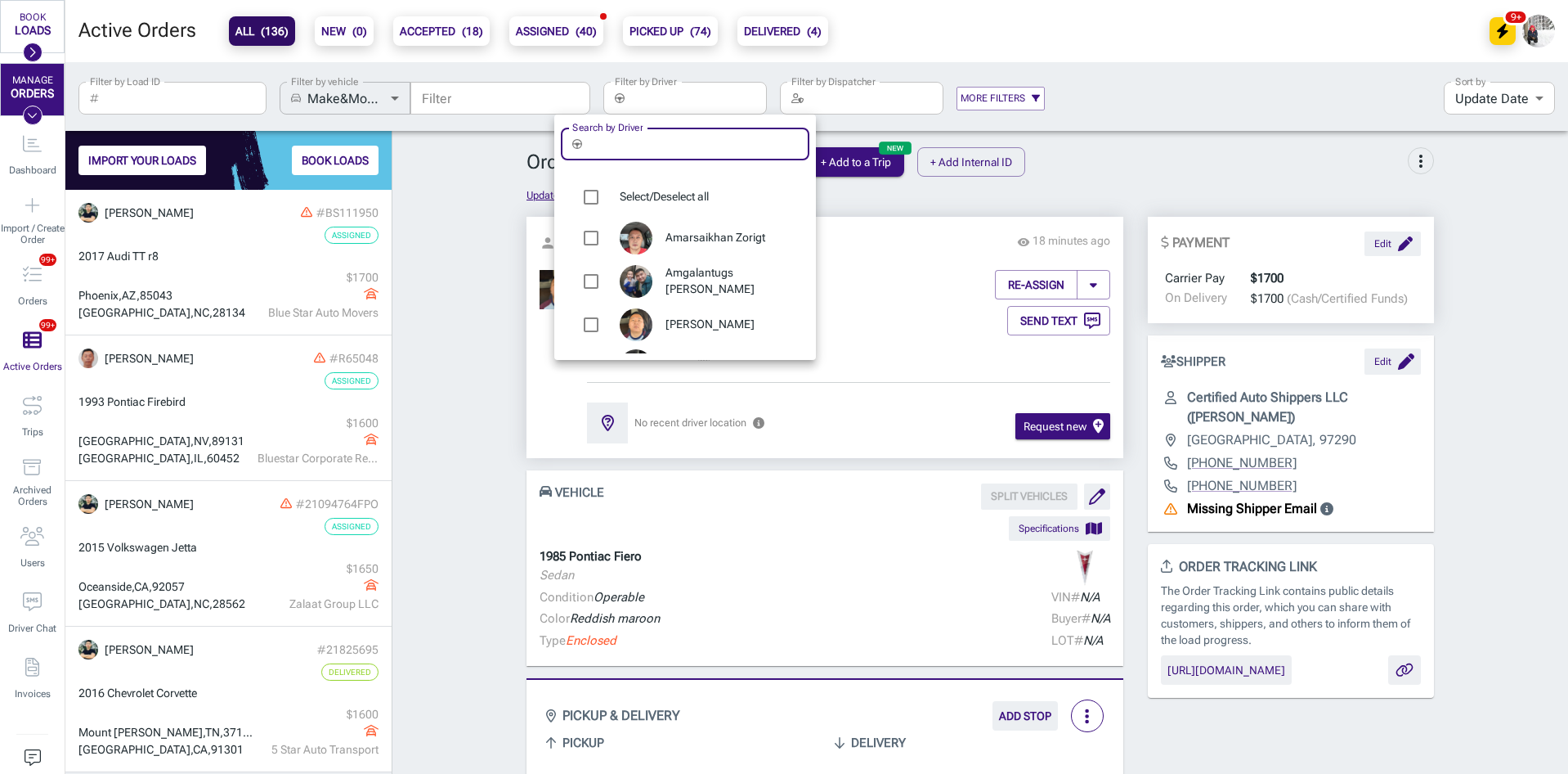
click at [1070, 189] on div at bounding box center [784, 387] width 1568 height 774
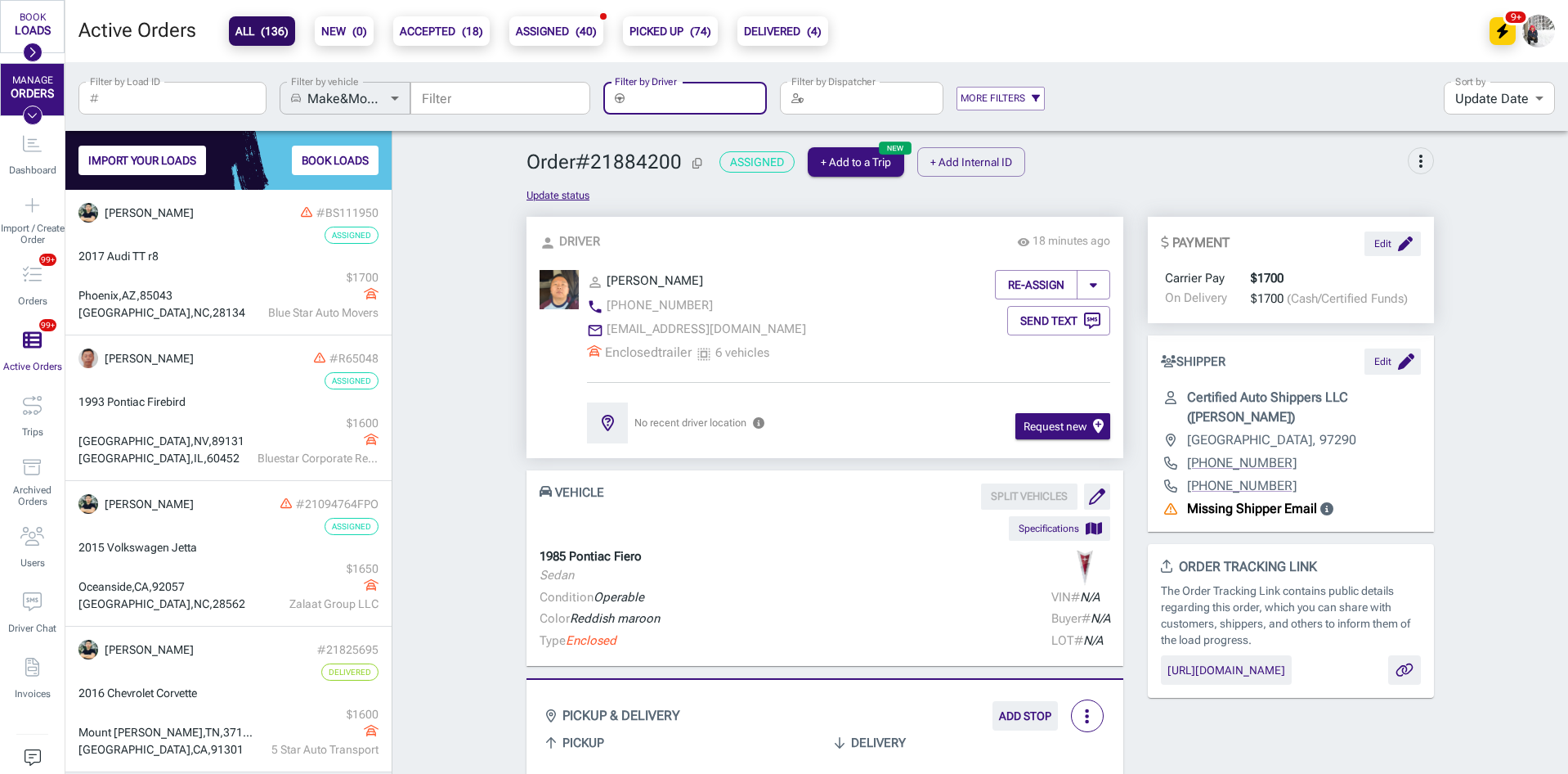
click at [1070, 188] on div "Update status" at bounding box center [980, 196] width 908 height 16
click at [29, 19] on div "BOOK" at bounding box center [32, 18] width 26 height 12
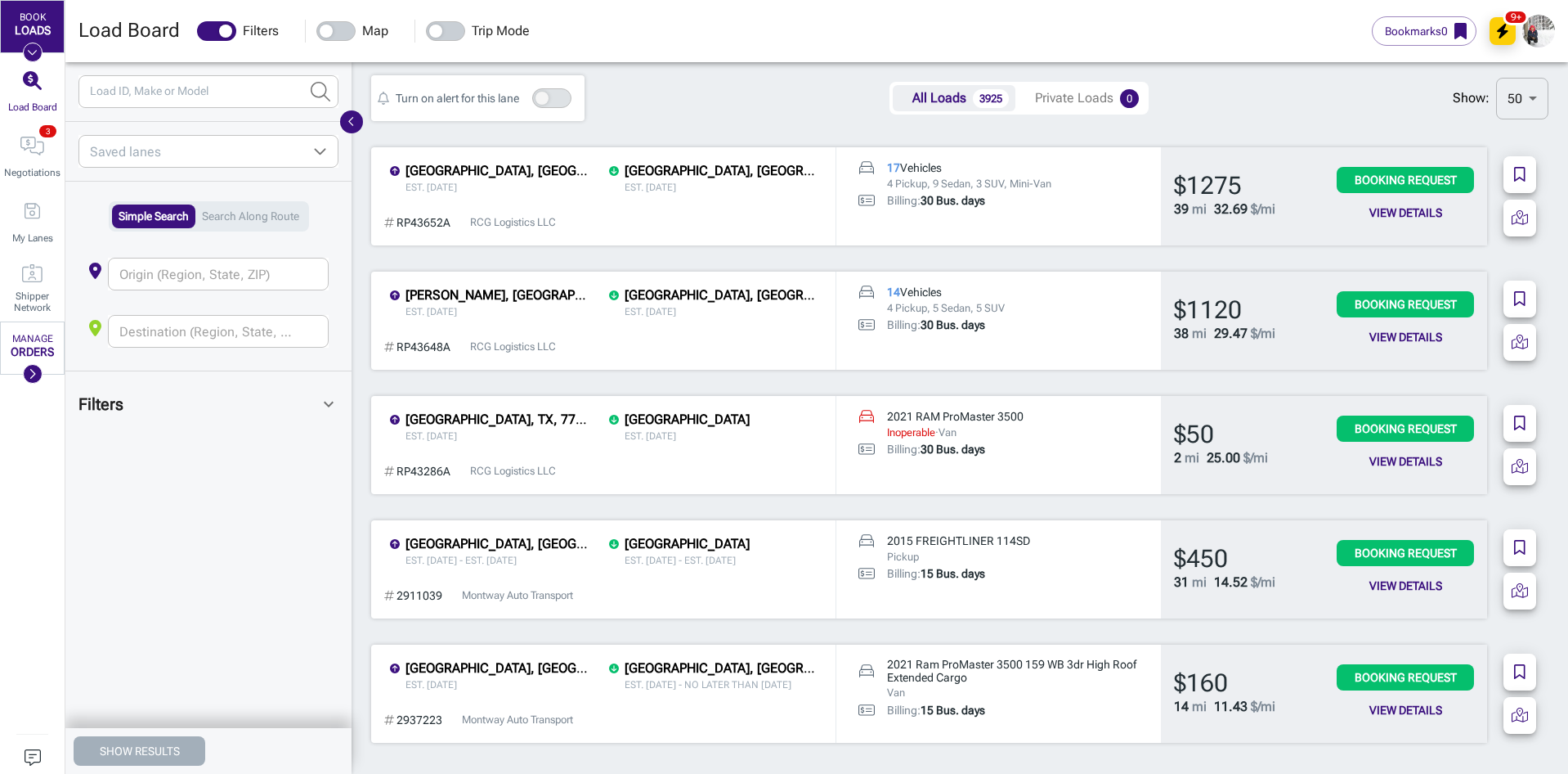
scroll to position [13, 13]
click at [200, 85] on input "Load ID, Make or Model" at bounding box center [188, 91] width 220 height 33
paste input "2937332"
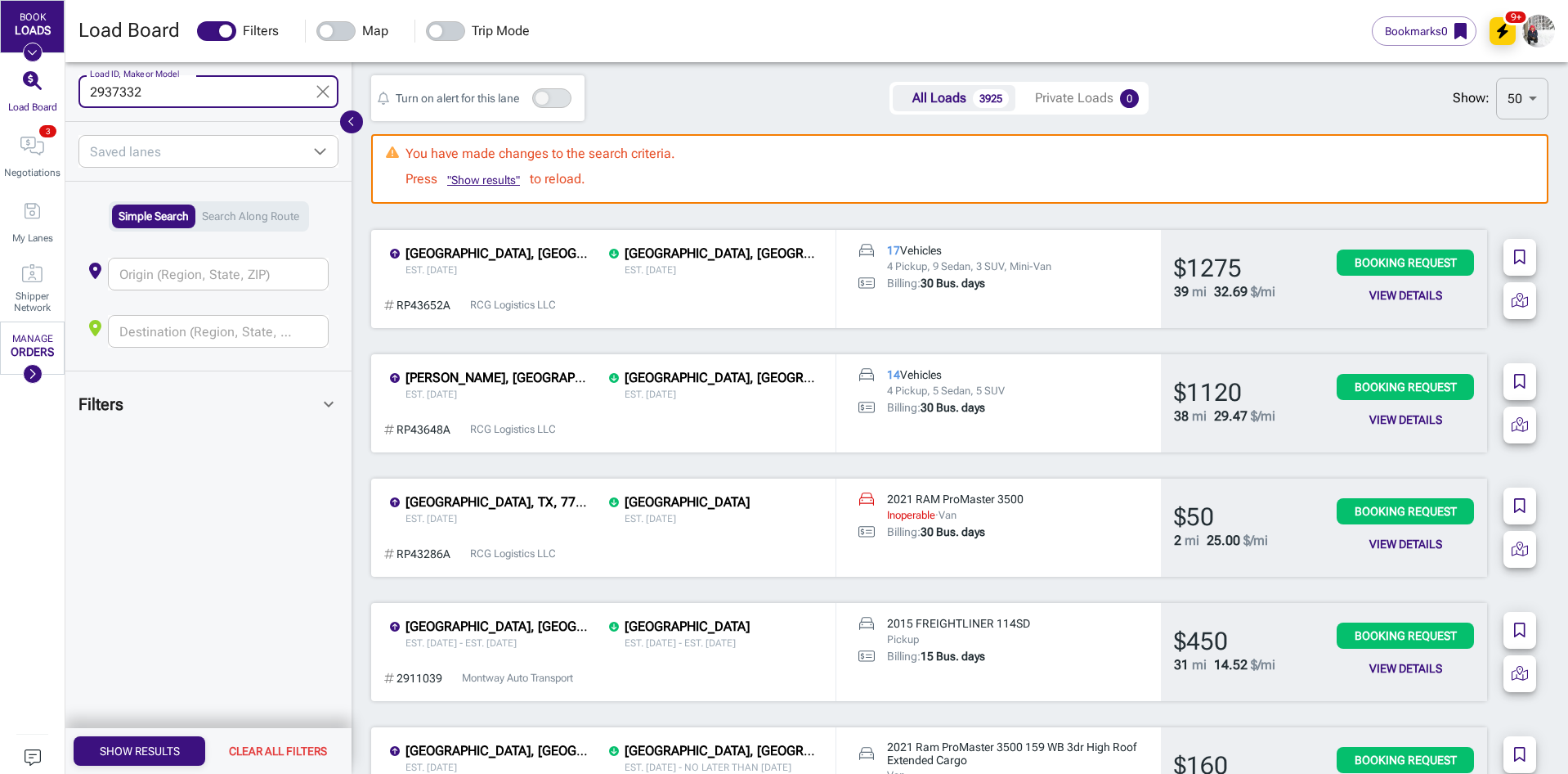
type input "2937332"
click at [173, 739] on button "Show Results" at bounding box center [139, 751] width 132 height 29
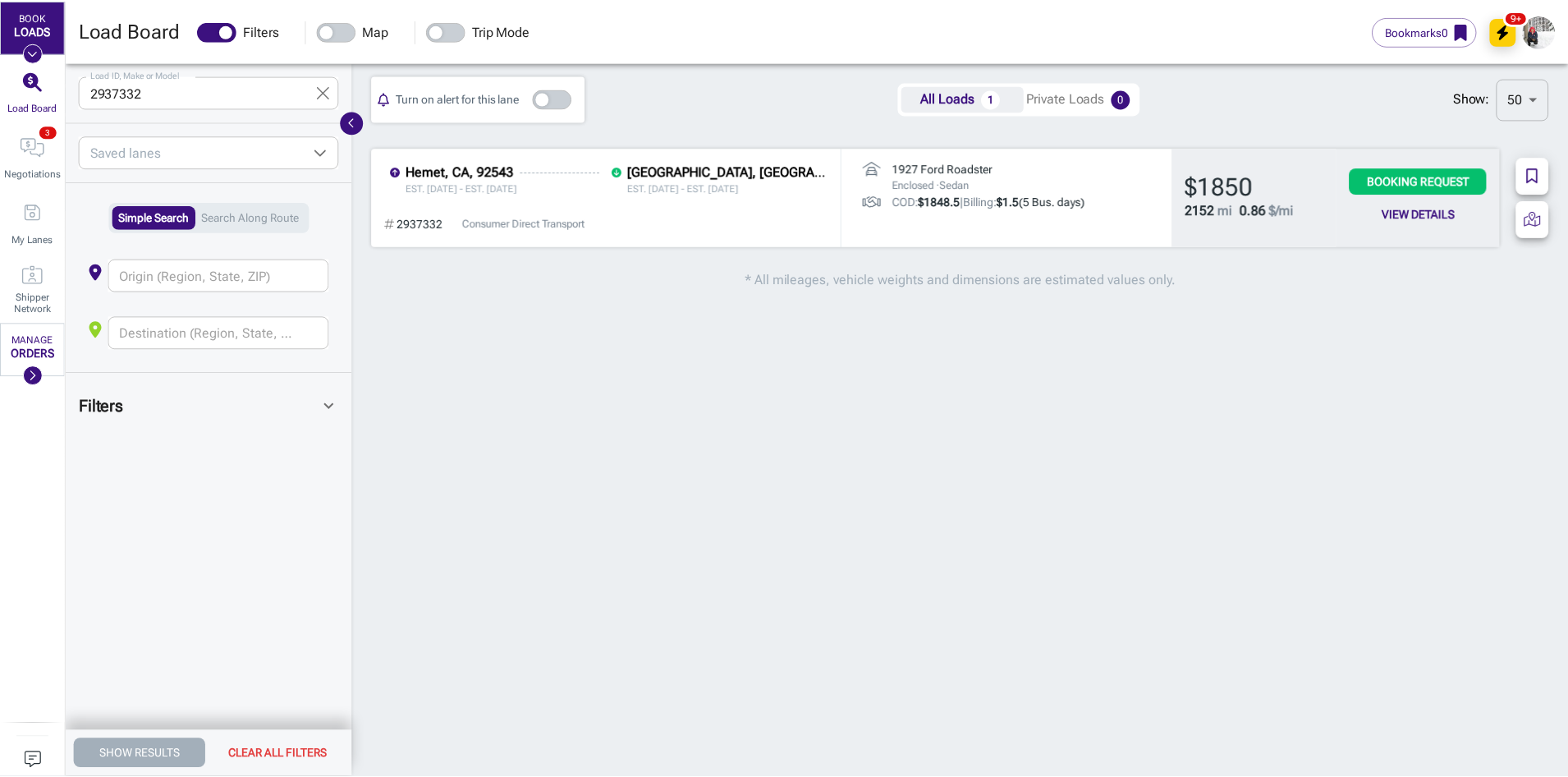
scroll to position [103, 1210]
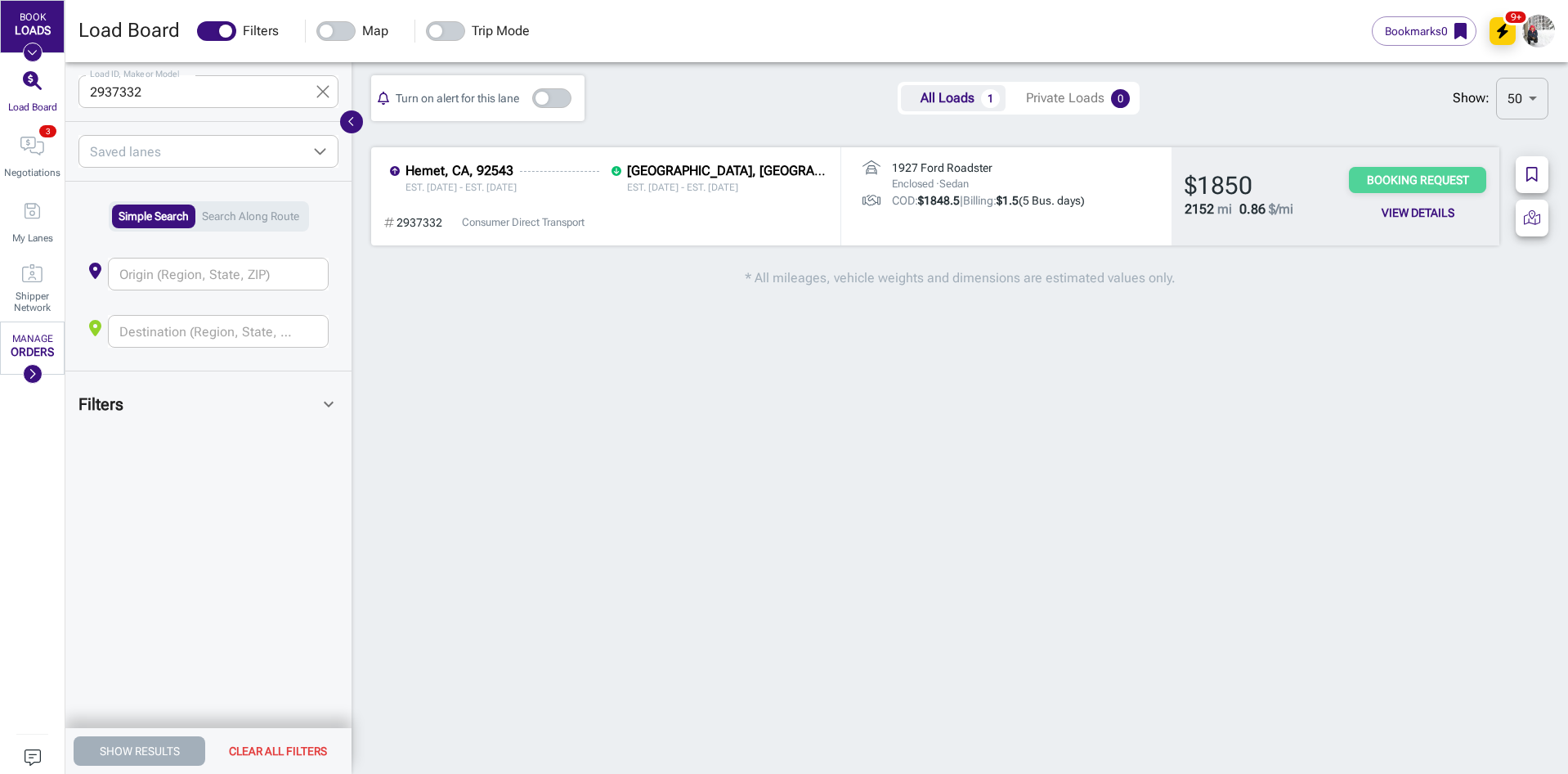
click at [1431, 182] on button "Booking Request" at bounding box center [1418, 180] width 137 height 27
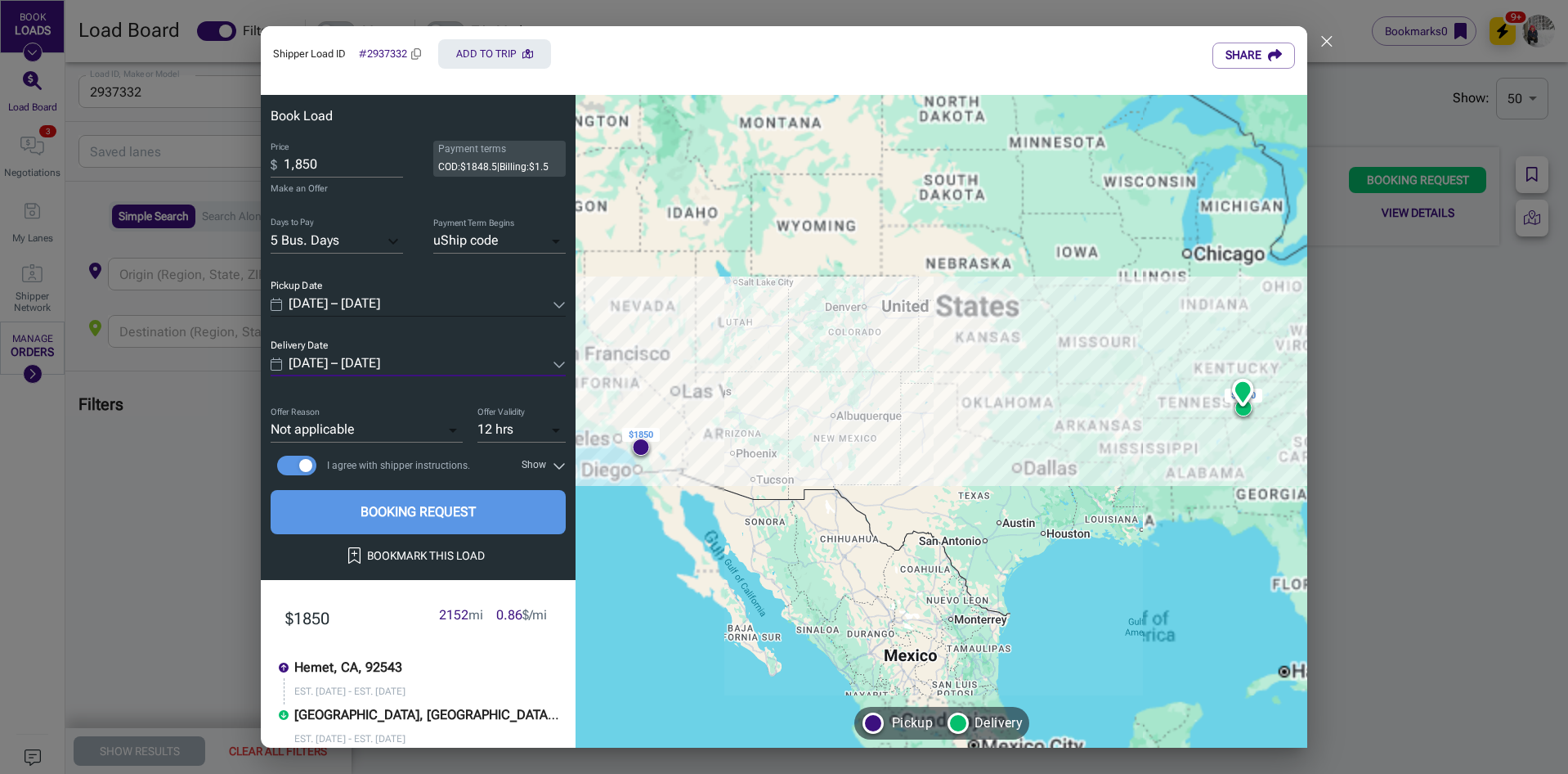
click at [411, 360] on input "[DATE] – [DATE]" at bounding box center [417, 364] width 258 height 24
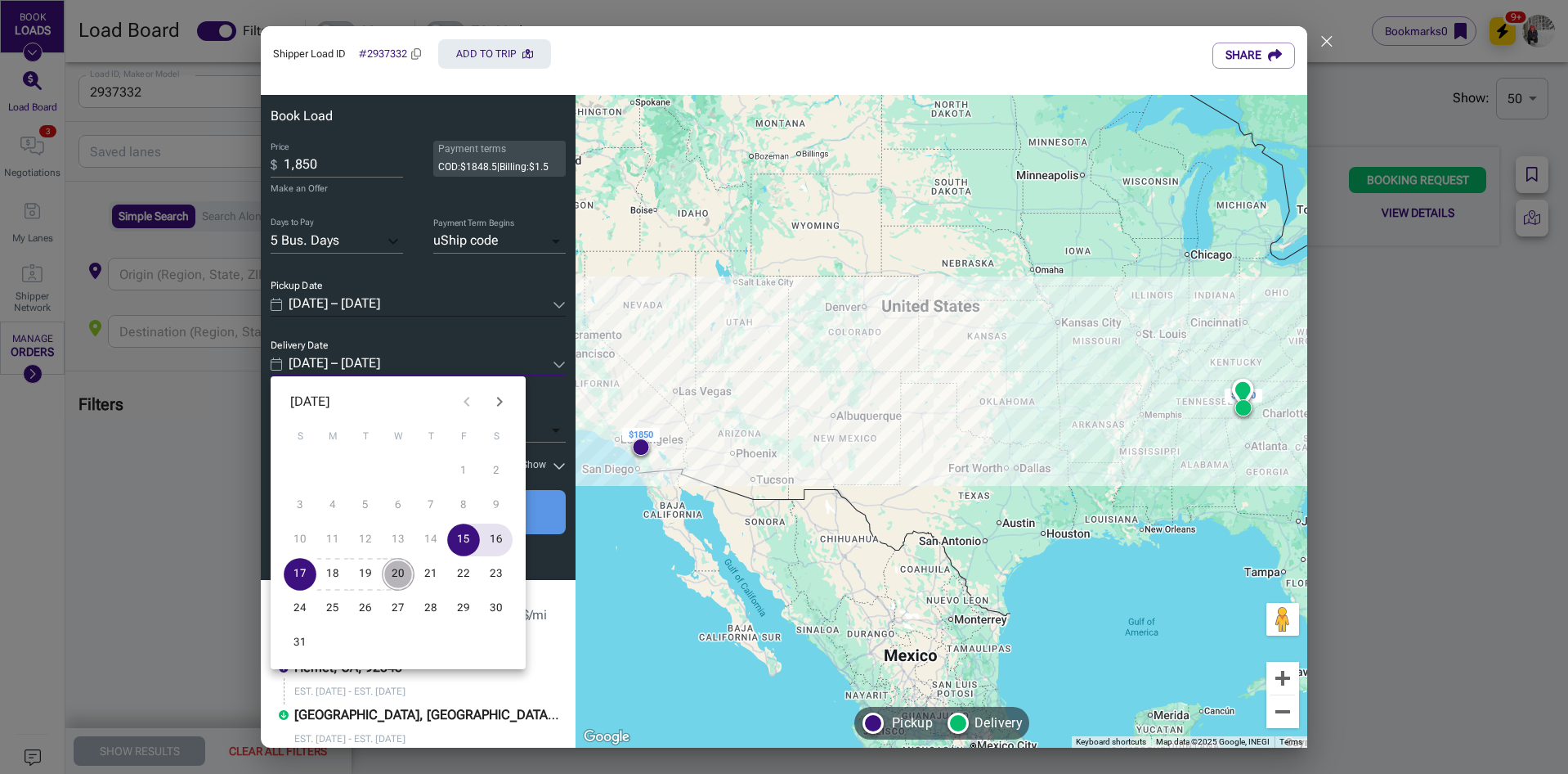
click at [398, 572] on button "20" at bounding box center [398, 574] width 33 height 33
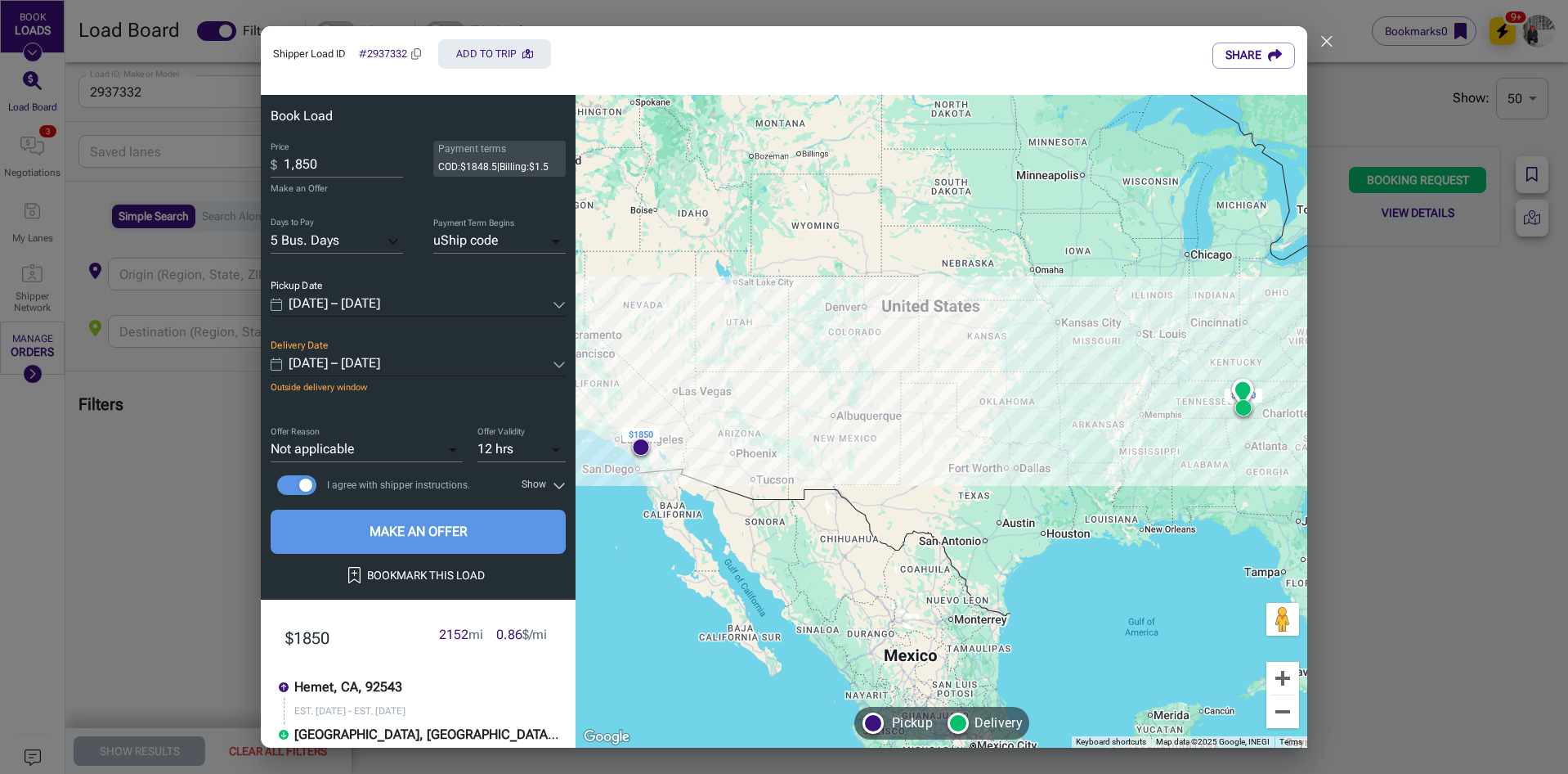
click at [376, 363] on input "[DATE] – [DATE]" at bounding box center [417, 364] width 258 height 24
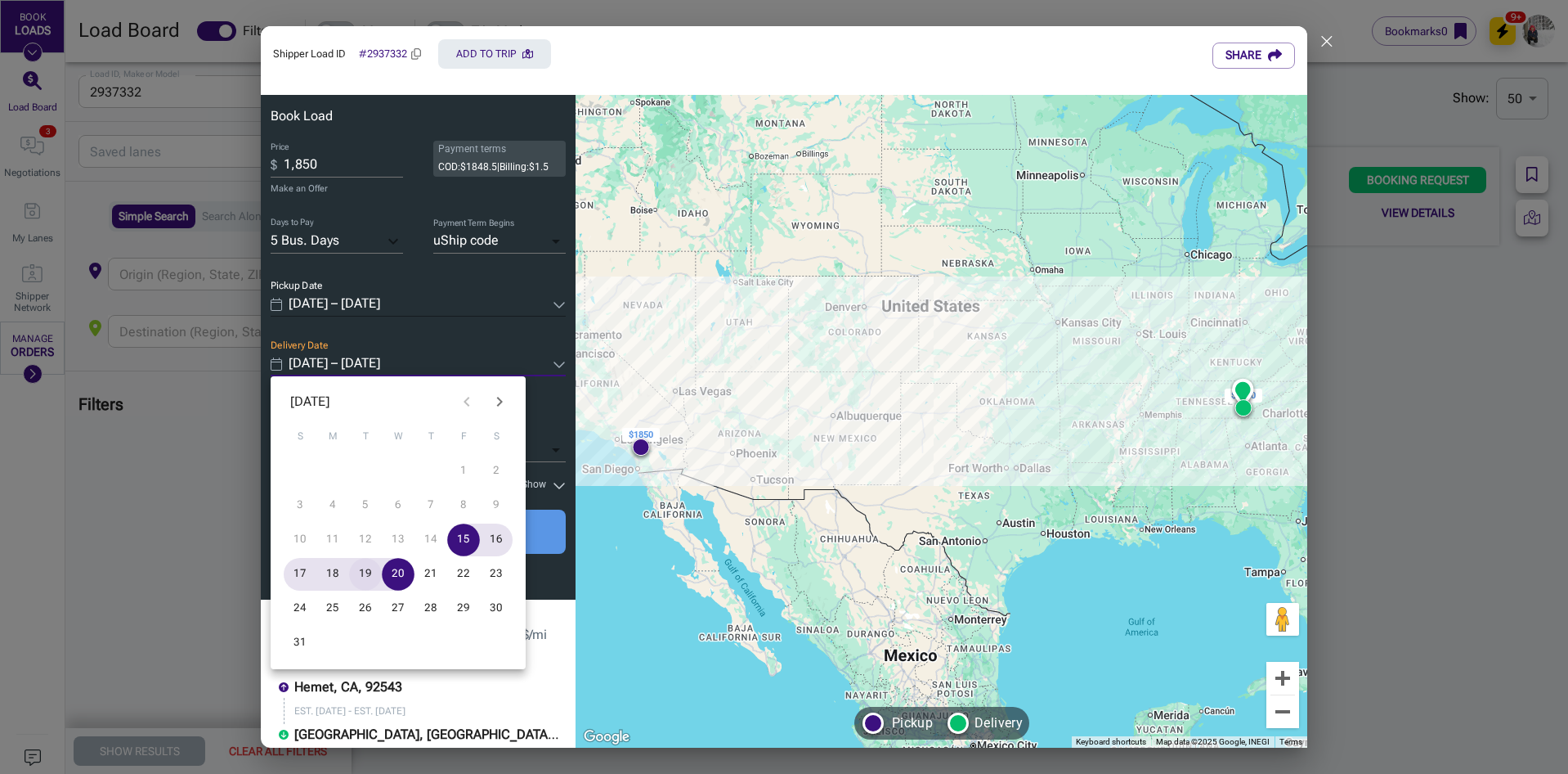
click at [371, 571] on button "19" at bounding box center [365, 574] width 33 height 33
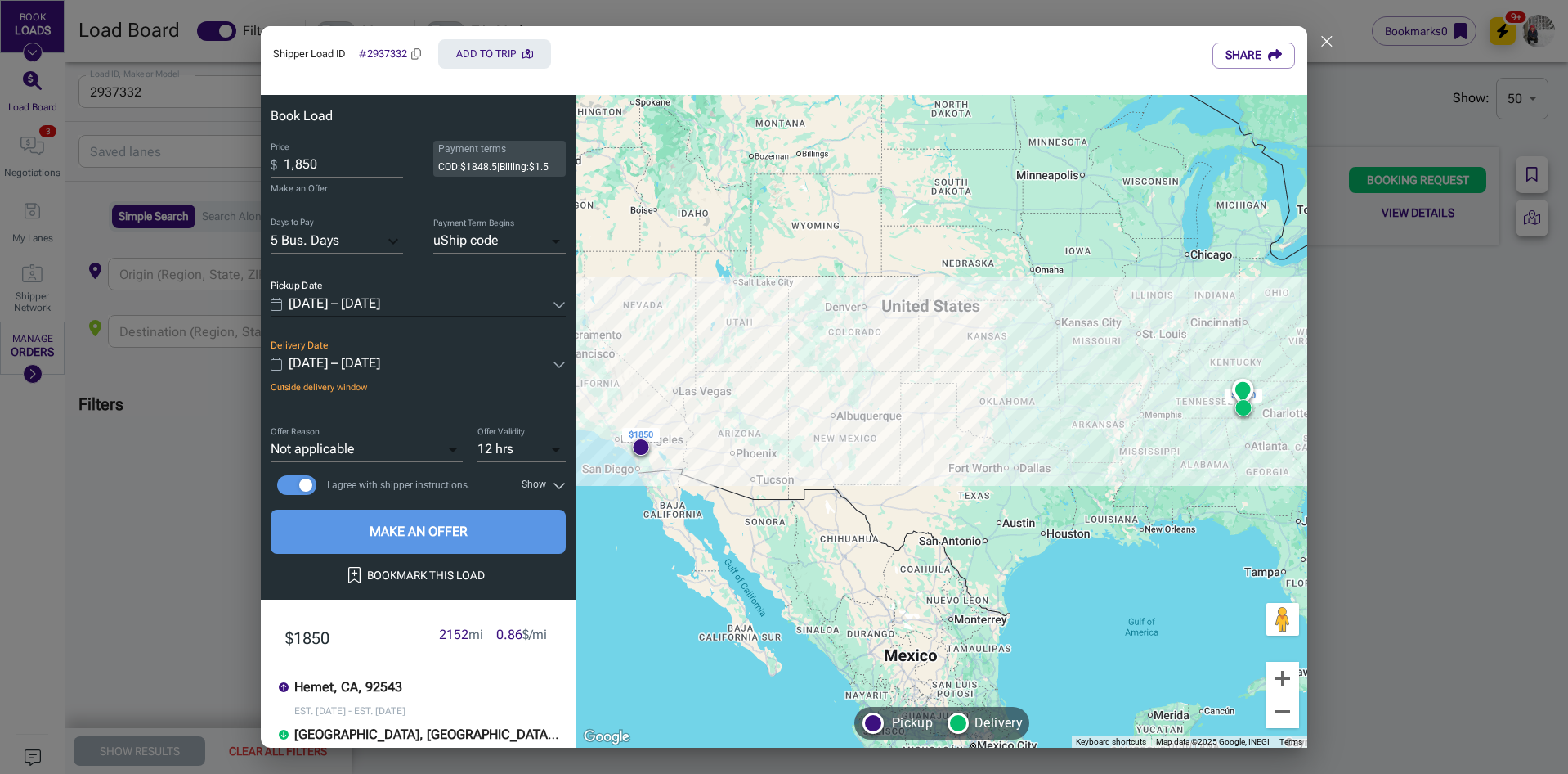
type input "[DATE] – [DATE]"
click at [444, 546] on button "MAKE AN OFFER" at bounding box center [418, 531] width 295 height 44
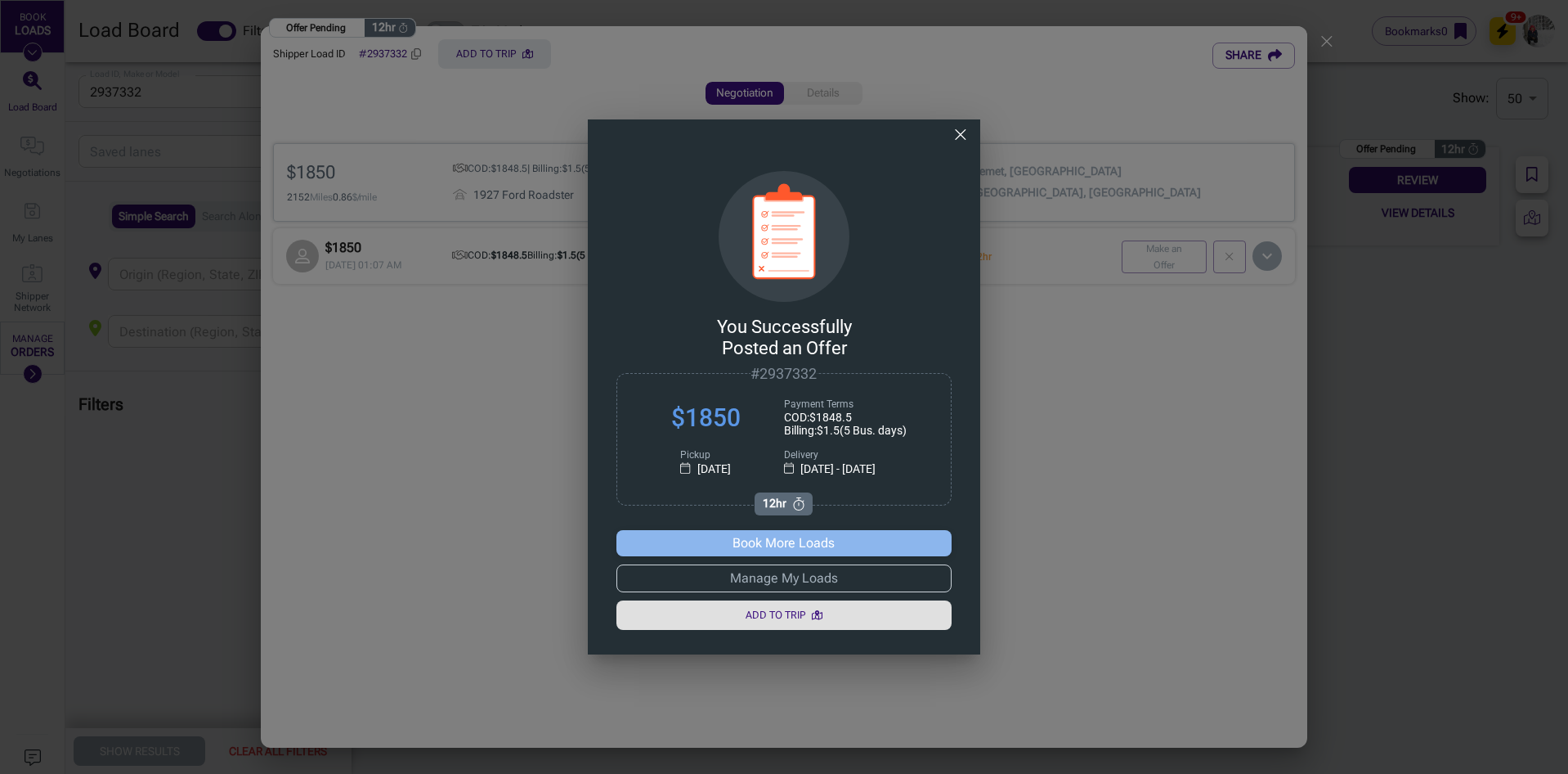
click at [749, 542] on button "Book More Loads" at bounding box center [784, 543] width 336 height 26
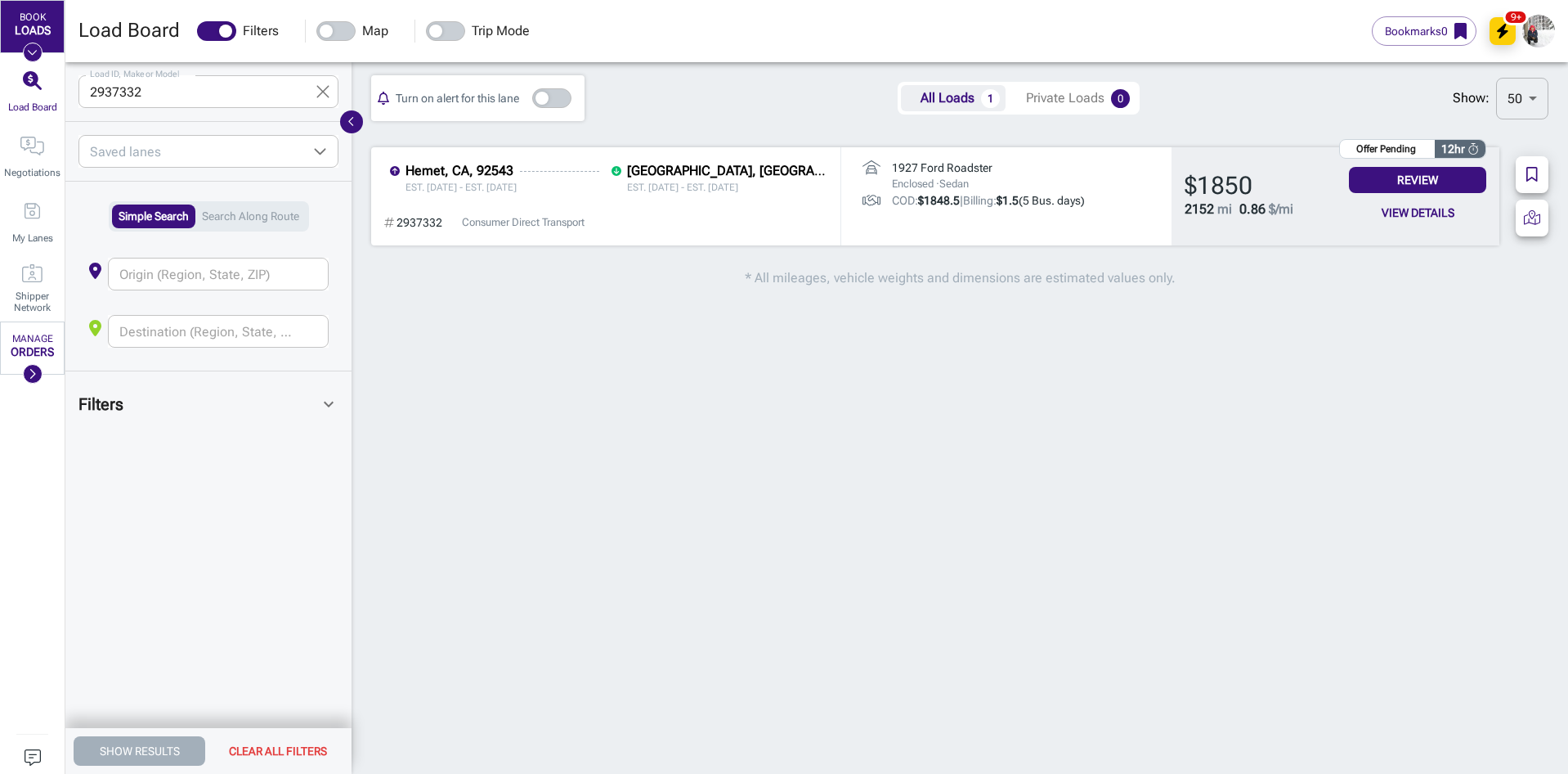
click at [339, 88] on div "Load ID, Make or Model 2937332 Load ID, Make or Model" at bounding box center [208, 92] width 286 height 59
click at [328, 85] on icon "button" at bounding box center [323, 92] width 14 height 20
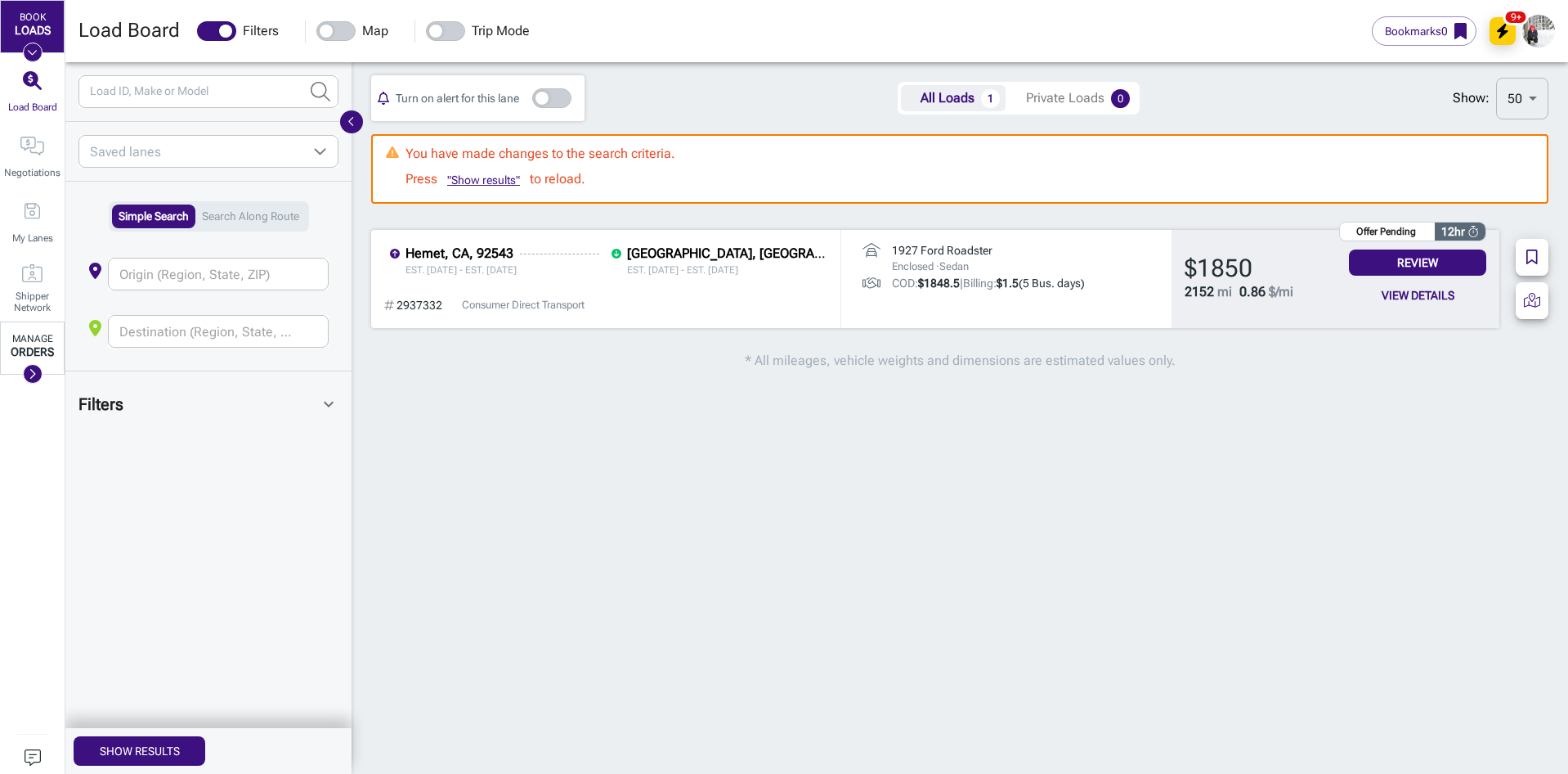
click at [34, 340] on div "MANAGE" at bounding box center [33, 339] width 41 height 12
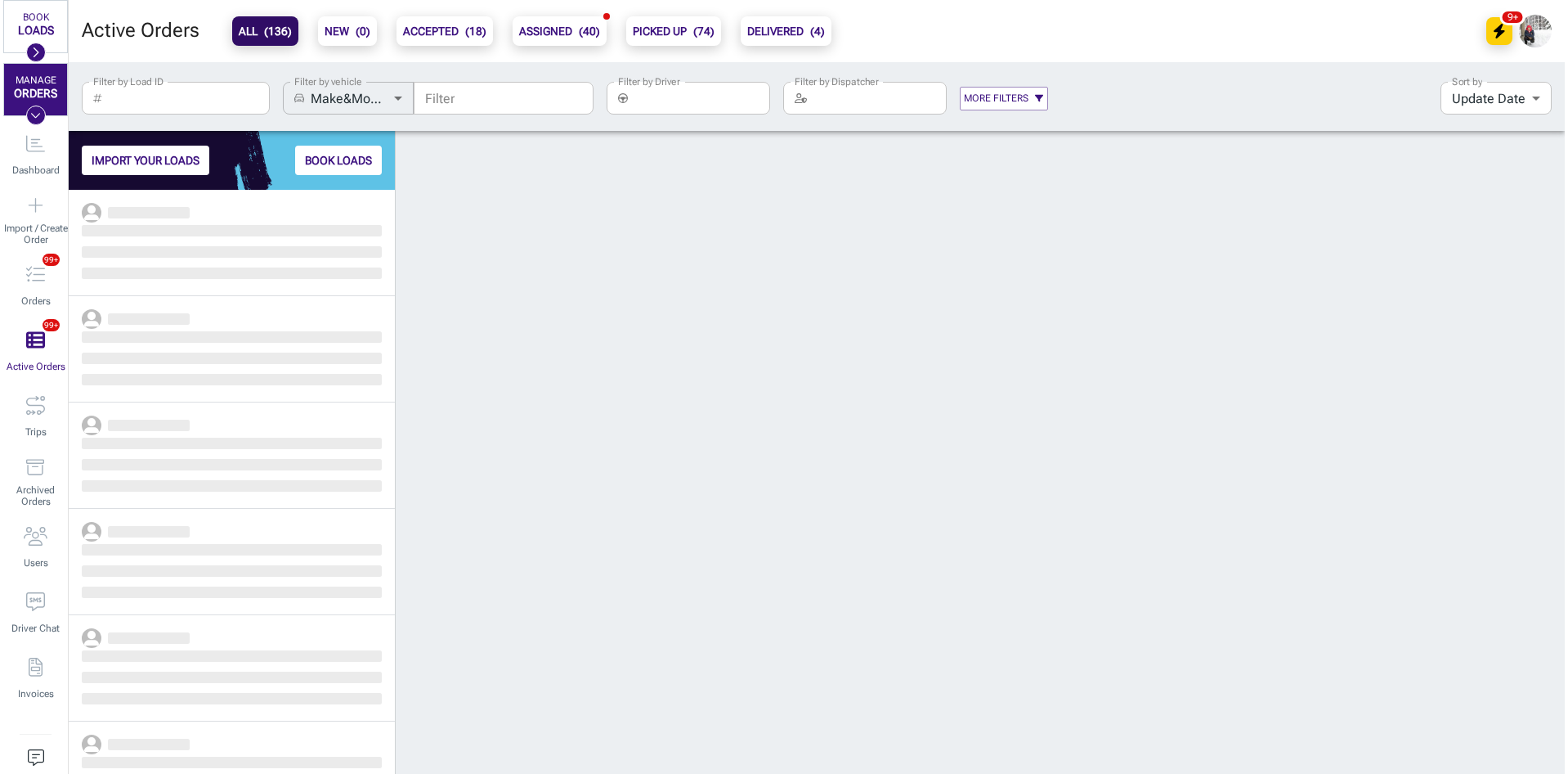
scroll to position [571, 314]
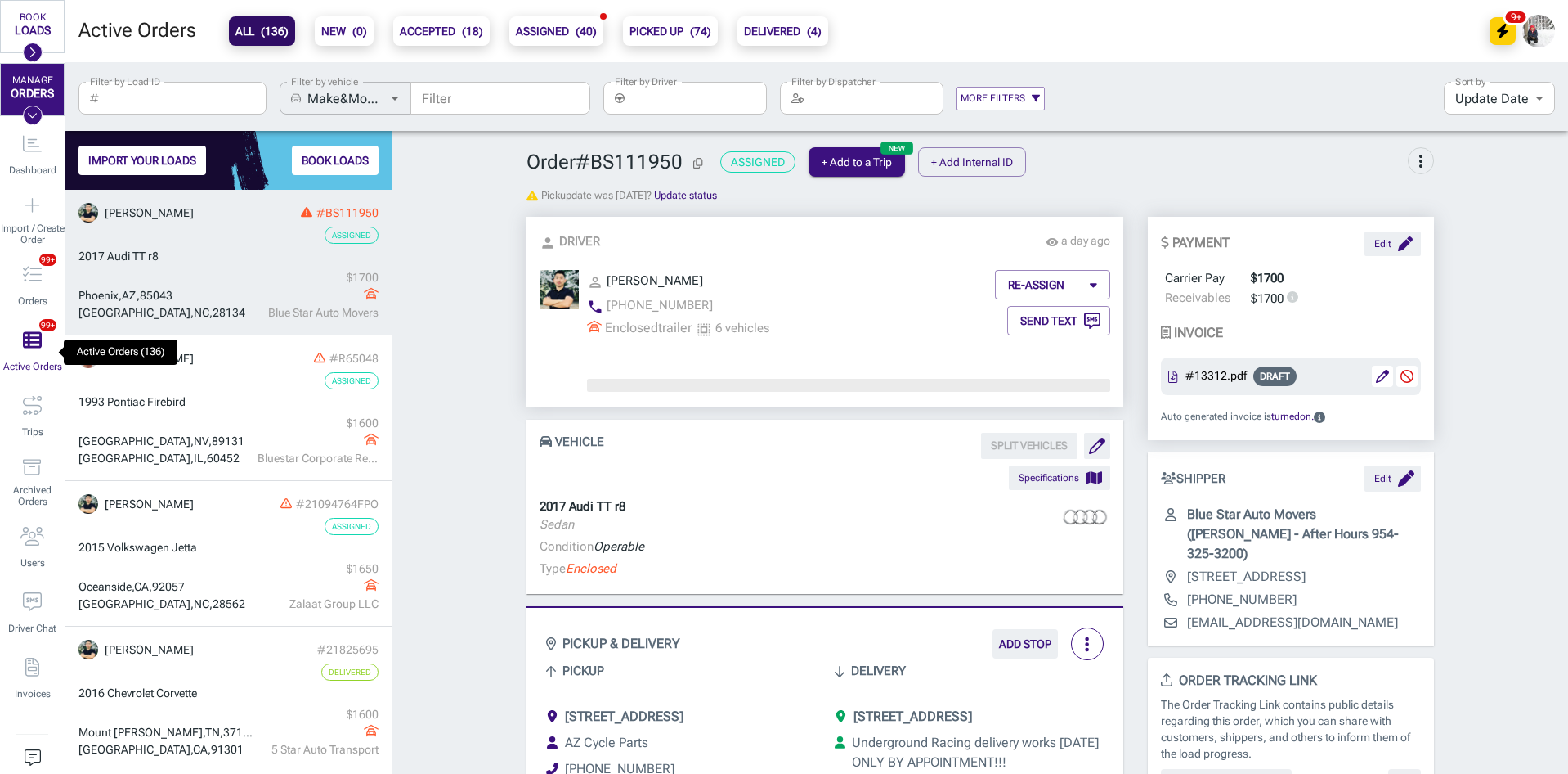
click at [23, 340] on icon "Active Orders (136)" at bounding box center [32, 340] width 19 height 16
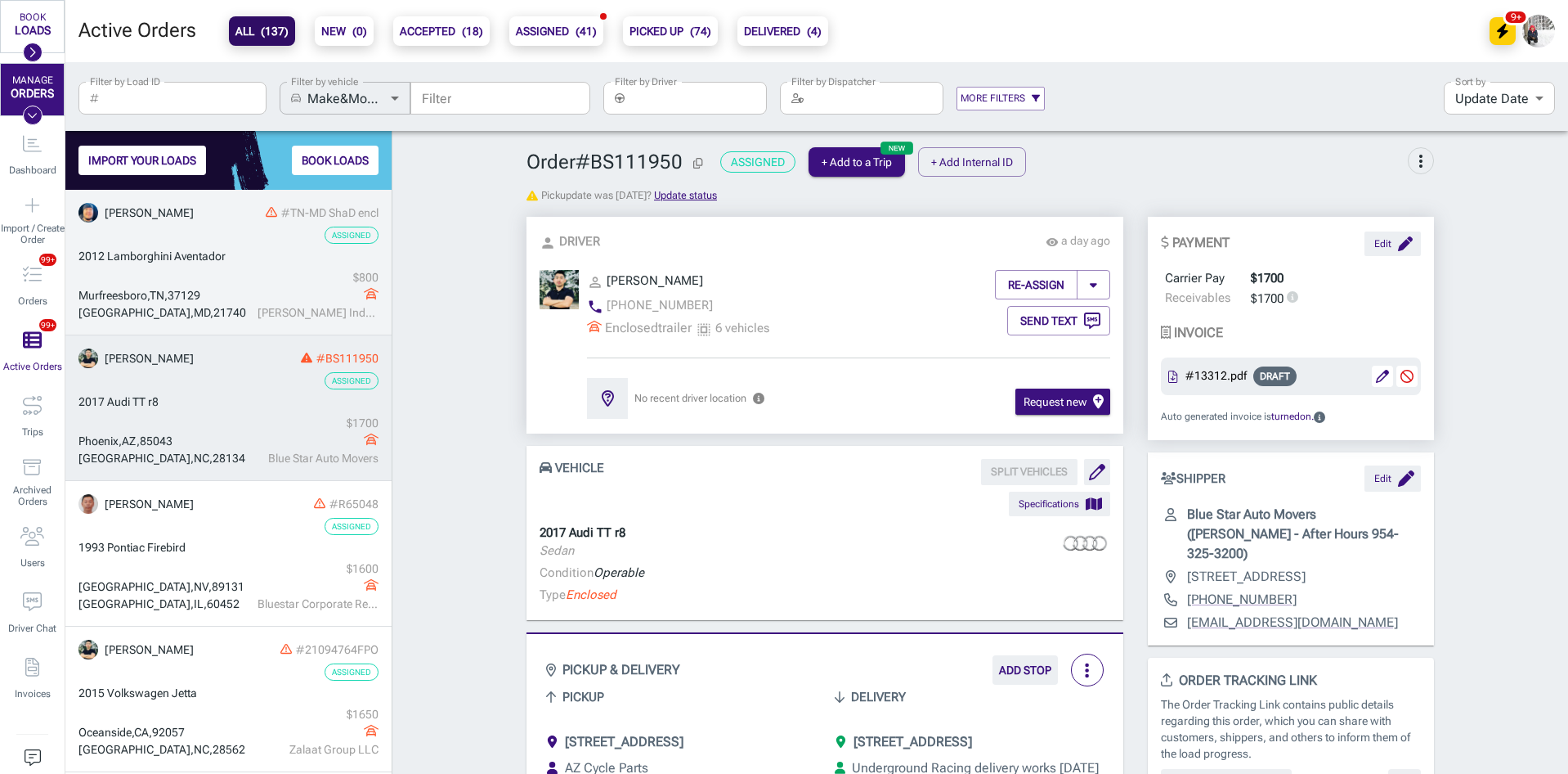
click at [236, 288] on div "[GEOGRAPHIC_DATA] , [GEOGRAPHIC_DATA] , 37129" at bounding box center [166, 295] width 175 height 17
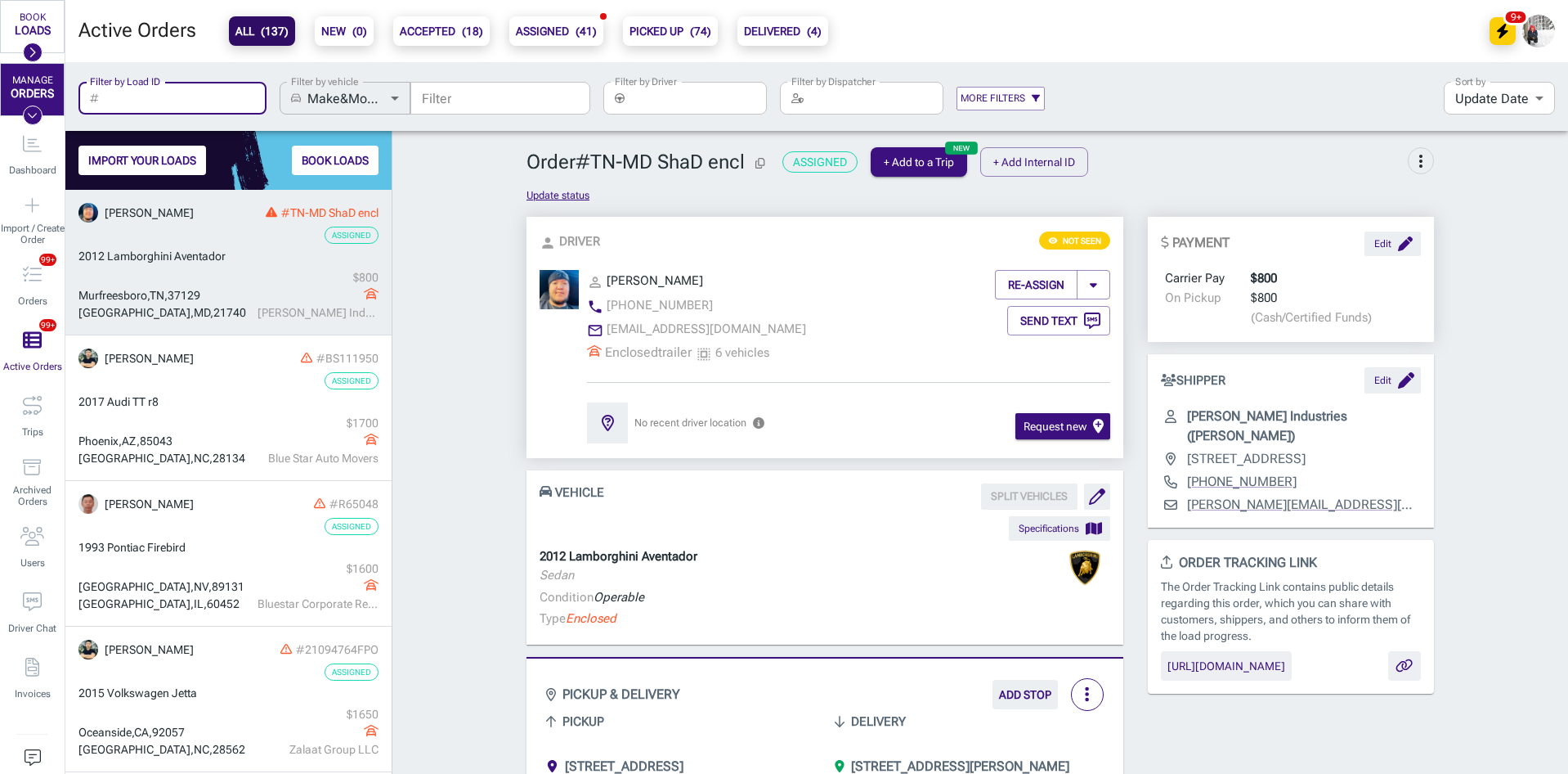
click at [191, 92] on input "Filter by Load ID" at bounding box center [186, 98] width 162 height 33
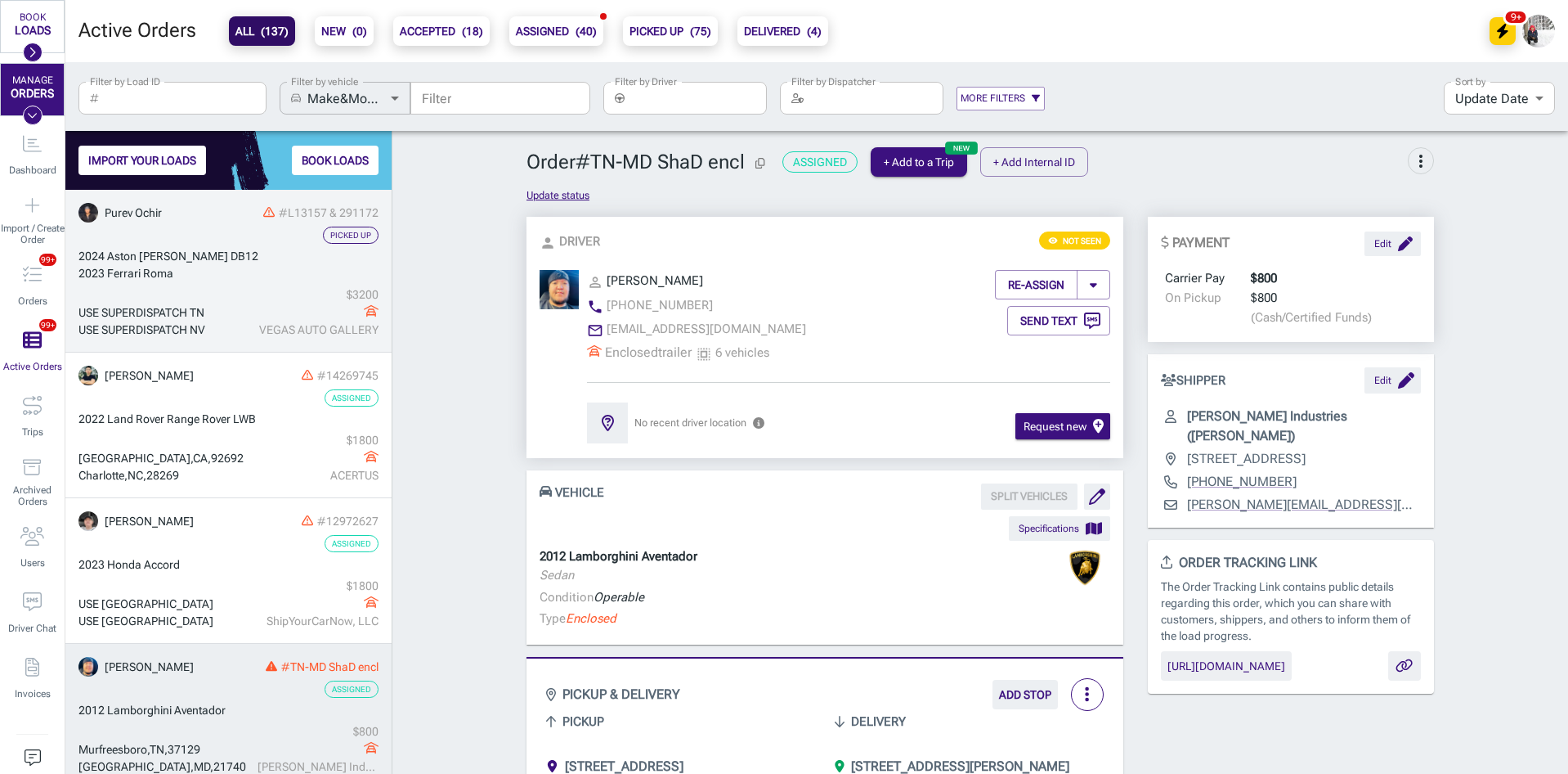
click at [278, 285] on link "Purev Ochir #L13157 & 291172 Picked Up 2024 Aston [PERSON_NAME] DB12 2023 Ferra…" at bounding box center [228, 271] width 327 height 162
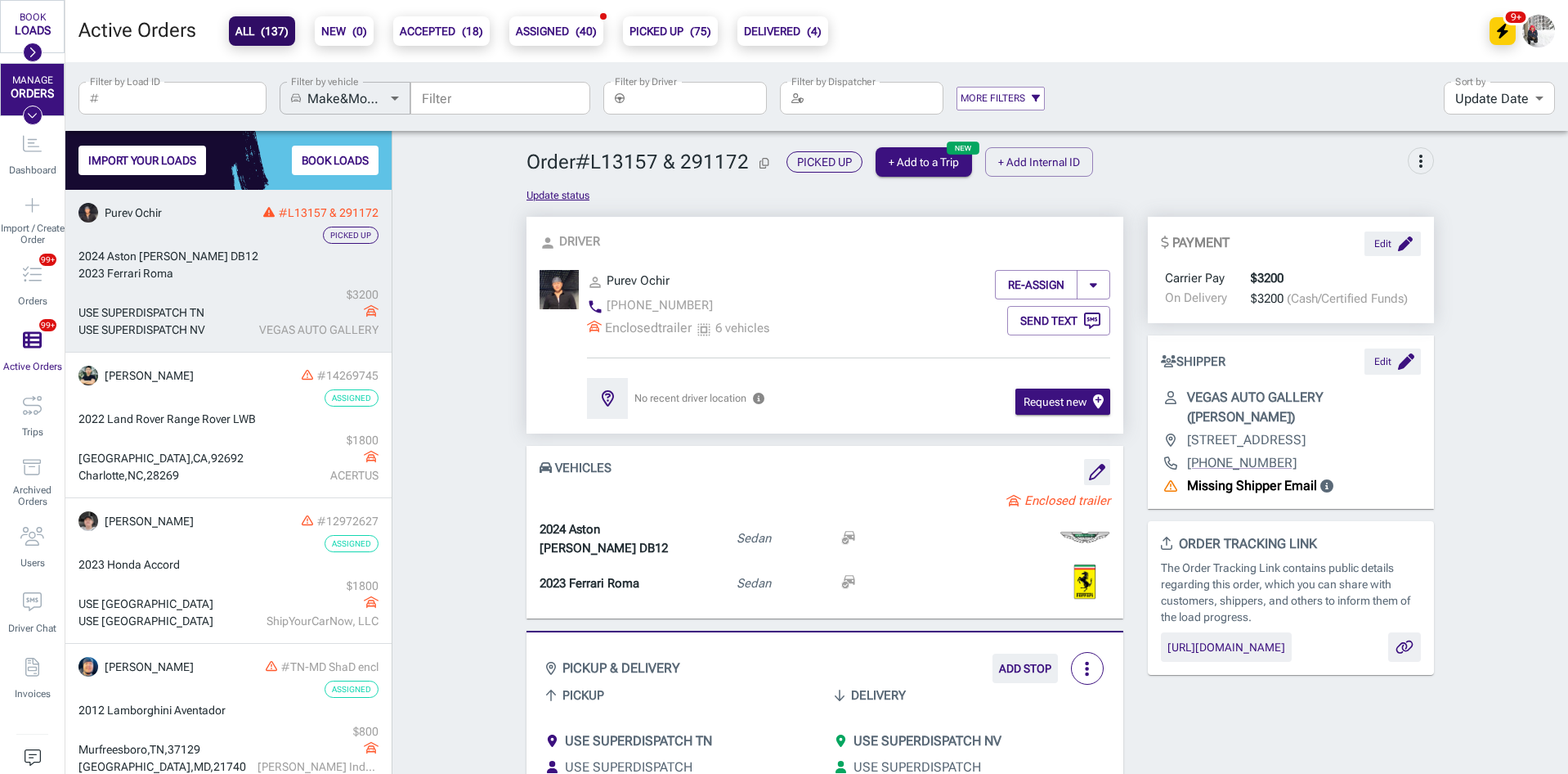
click at [761, 161] on icon "Copy Order ID" at bounding box center [764, 163] width 10 height 12
click at [431, 26] on b "ACCEPTED ( 18 )" at bounding box center [441, 31] width 83 height 20
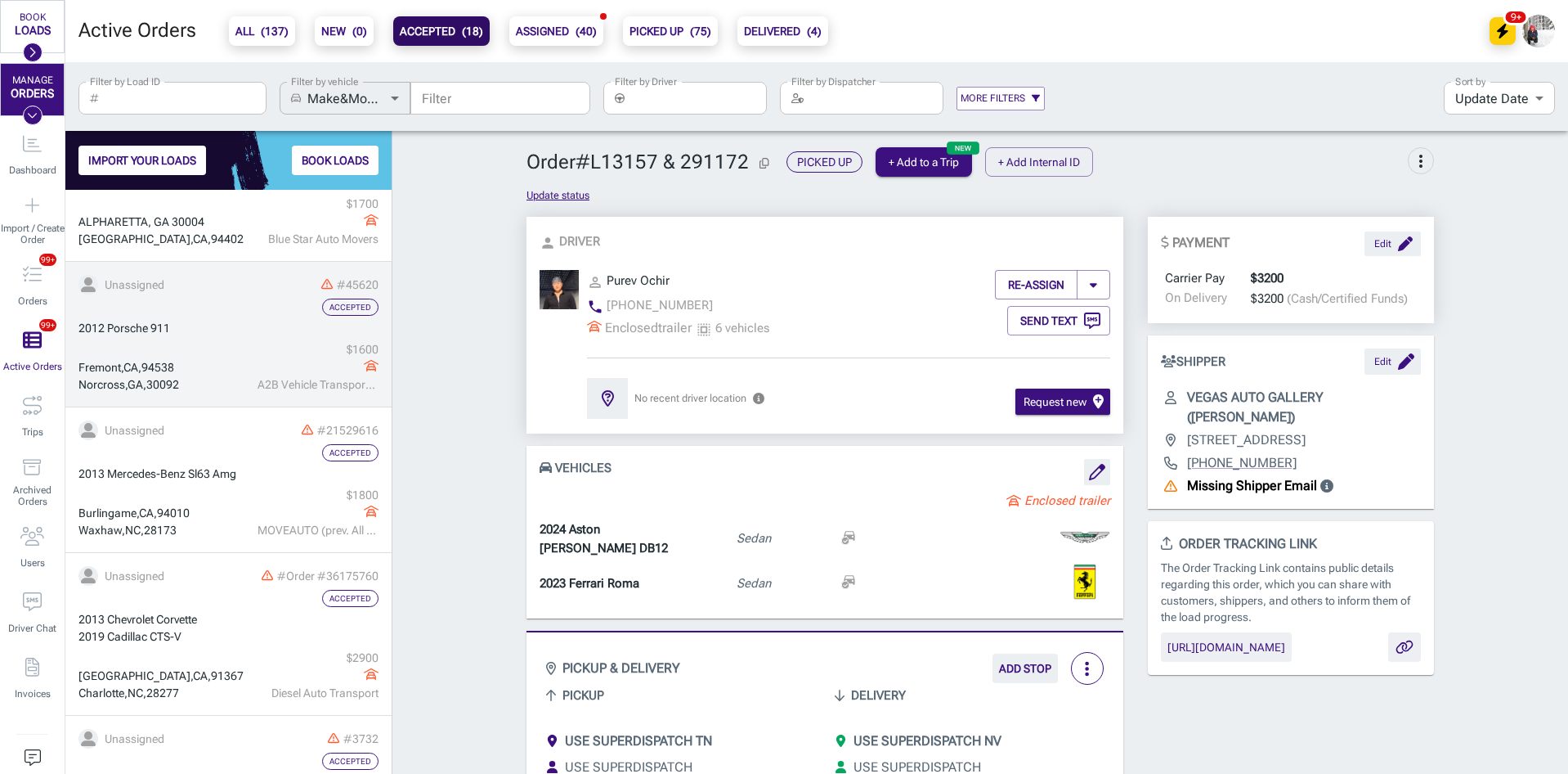
scroll to position [246, 0]
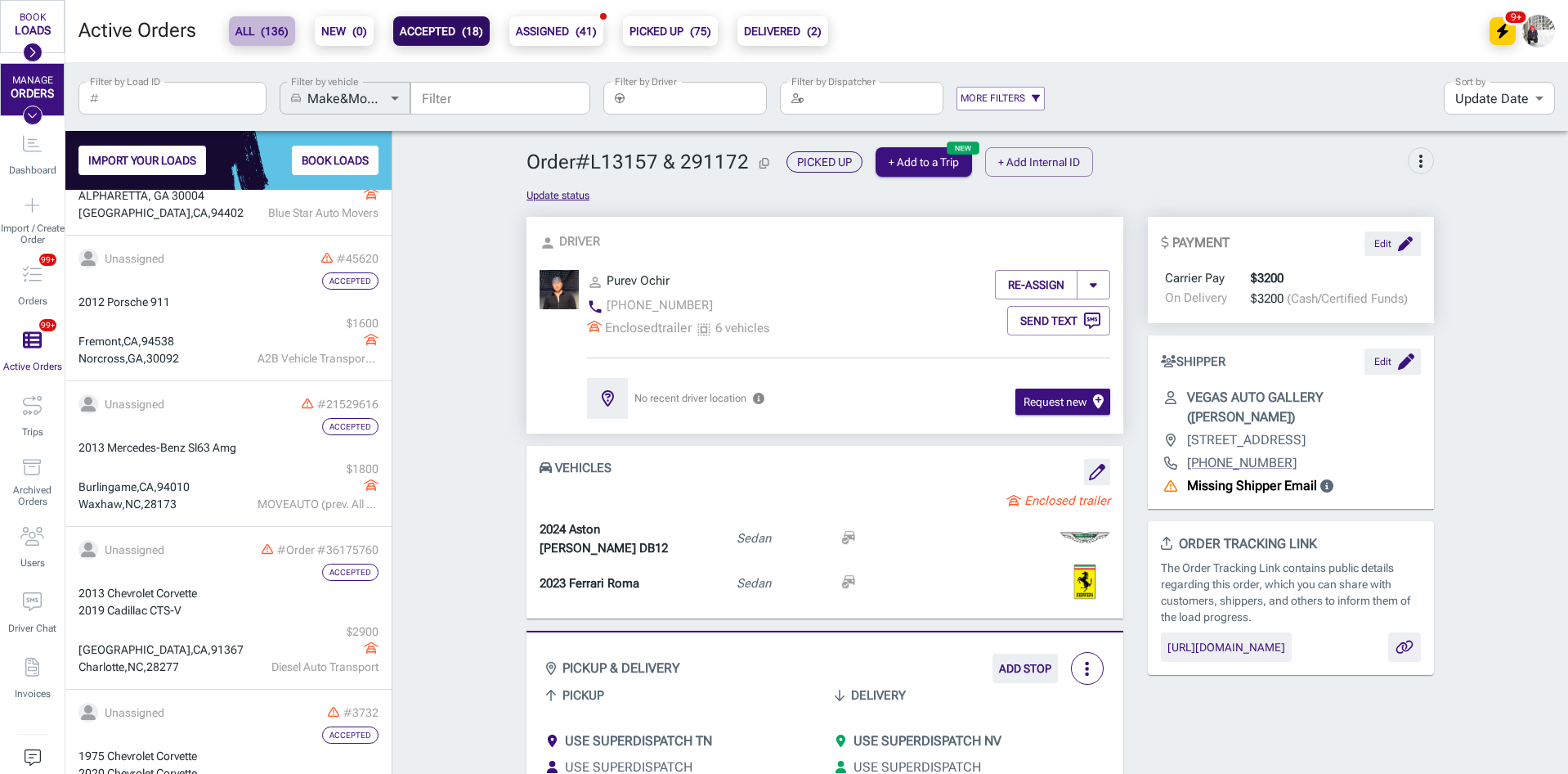
click at [273, 34] on span "( 136 )" at bounding box center [274, 30] width 28 height 13
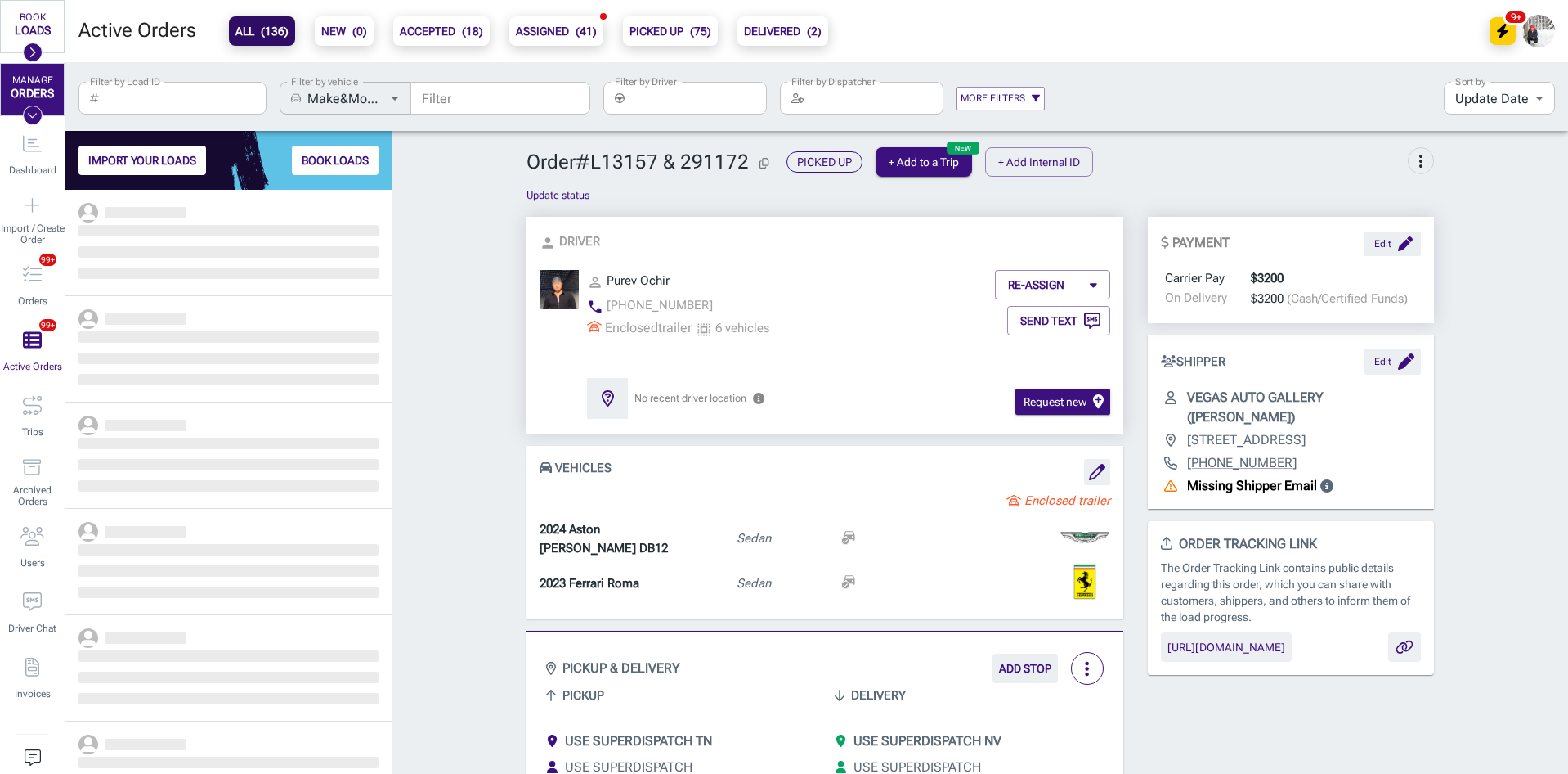
scroll to position [571, 314]
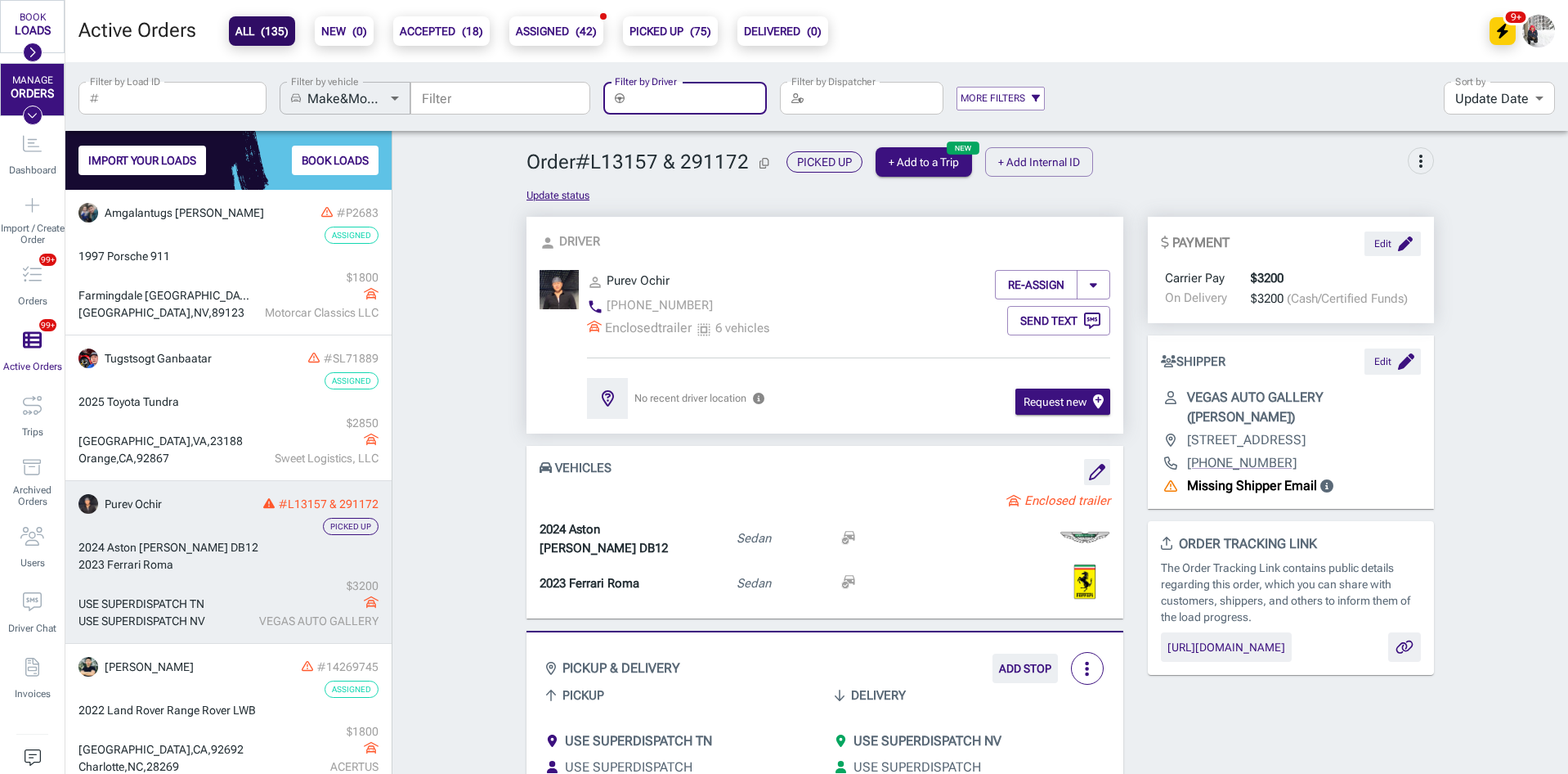
click at [673, 104] on input "Filter by Driver" at bounding box center [699, 98] width 136 height 33
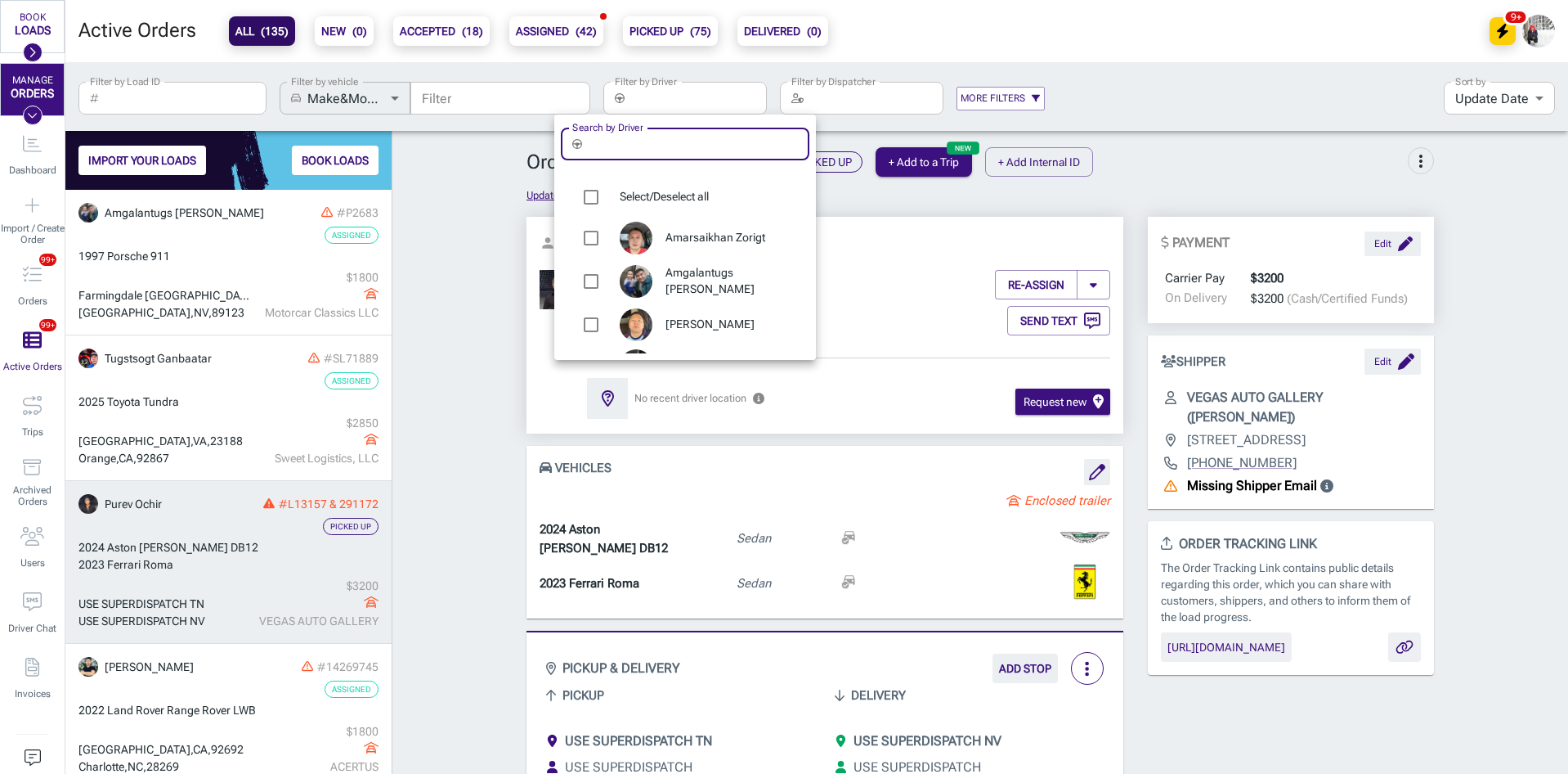
click at [668, 138] on input "Search by Driver" at bounding box center [699, 144] width 220 height 33
type input "buya"
click at [673, 237] on span "[PERSON_NAME]" at bounding box center [731, 237] width 131 height 16
type input "[PERSON_NAME]"
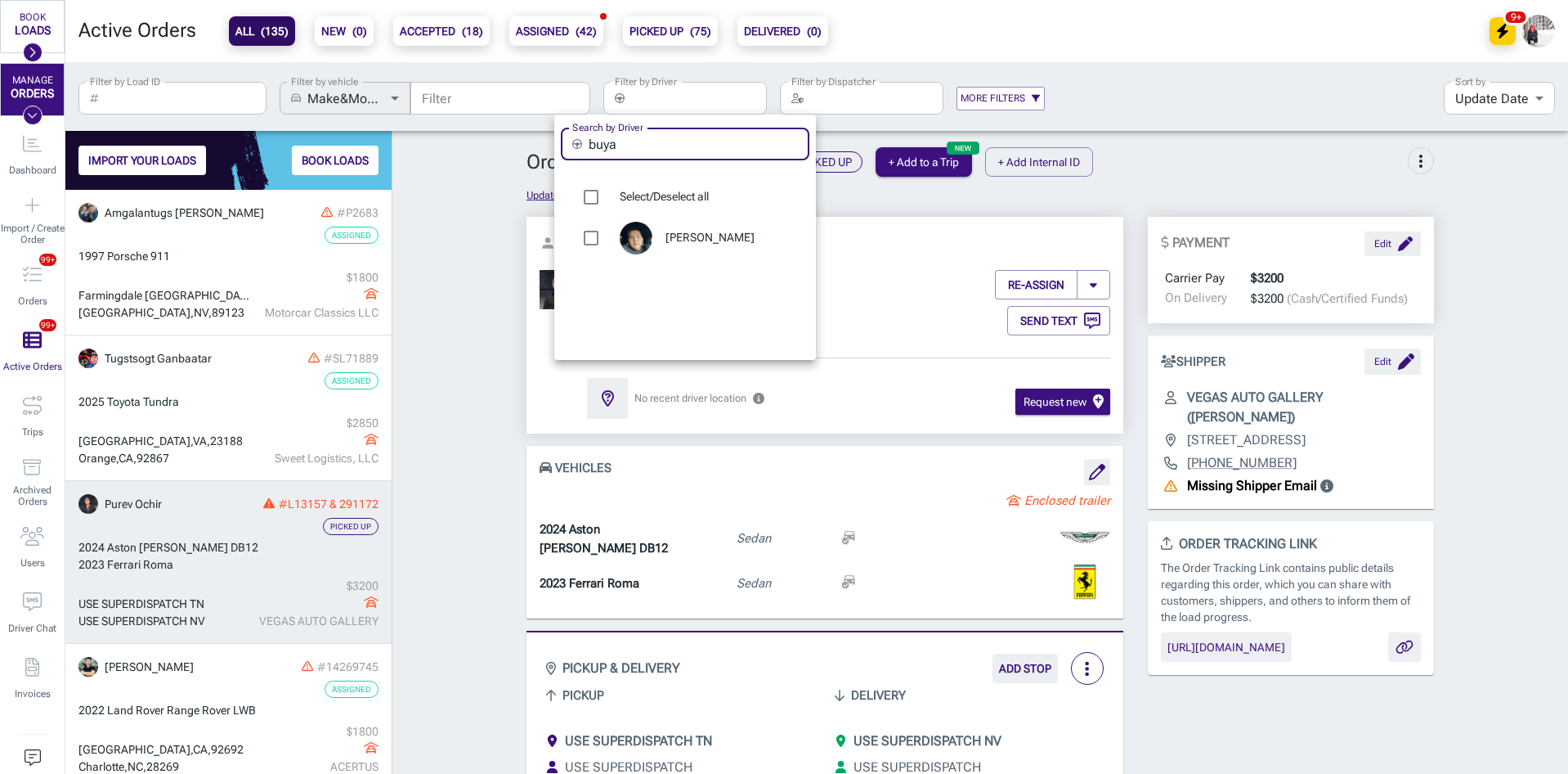
checkbox input "true"
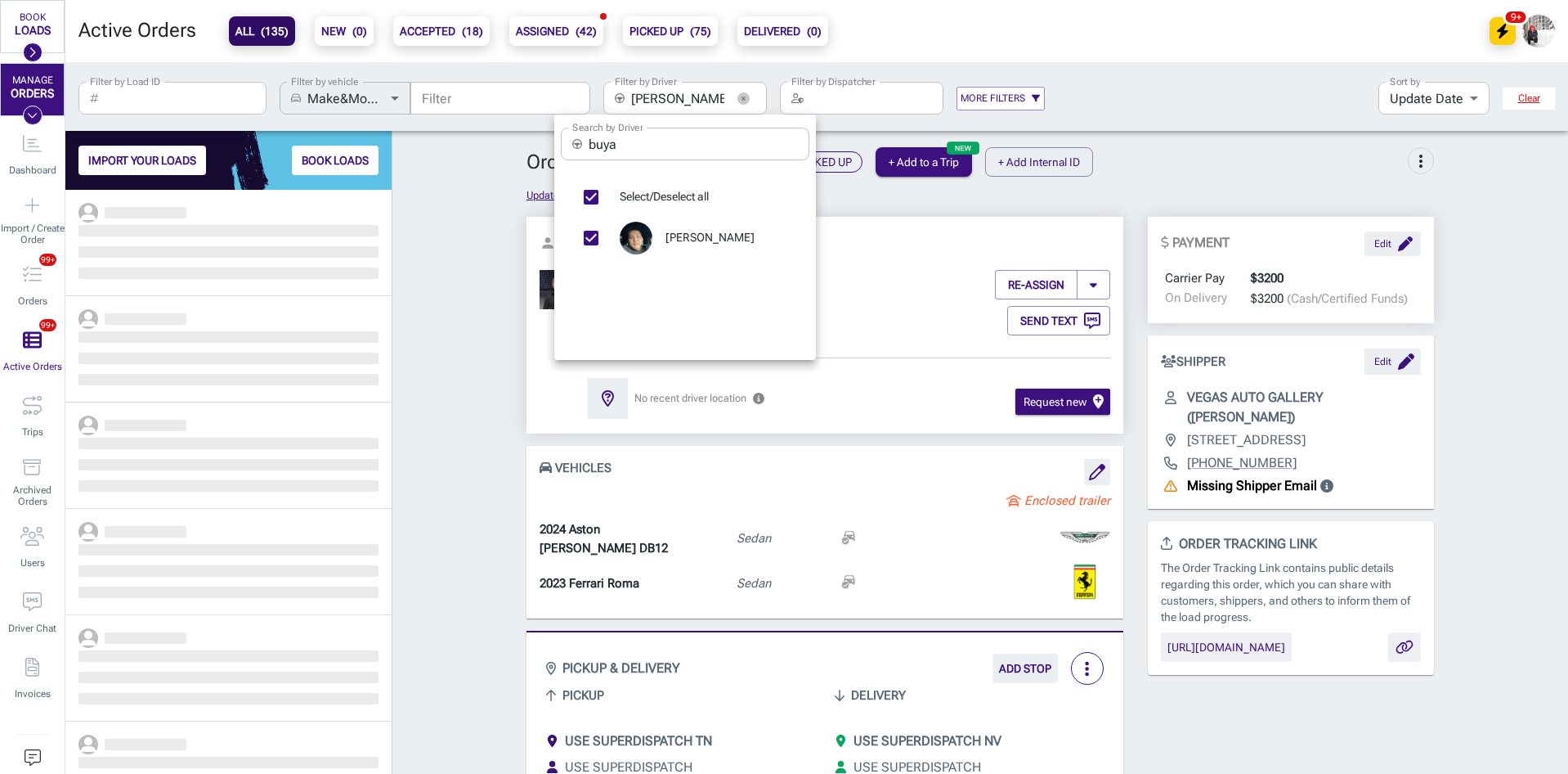
scroll to position [571, 314]
click at [459, 308] on div at bounding box center [784, 387] width 1568 height 774
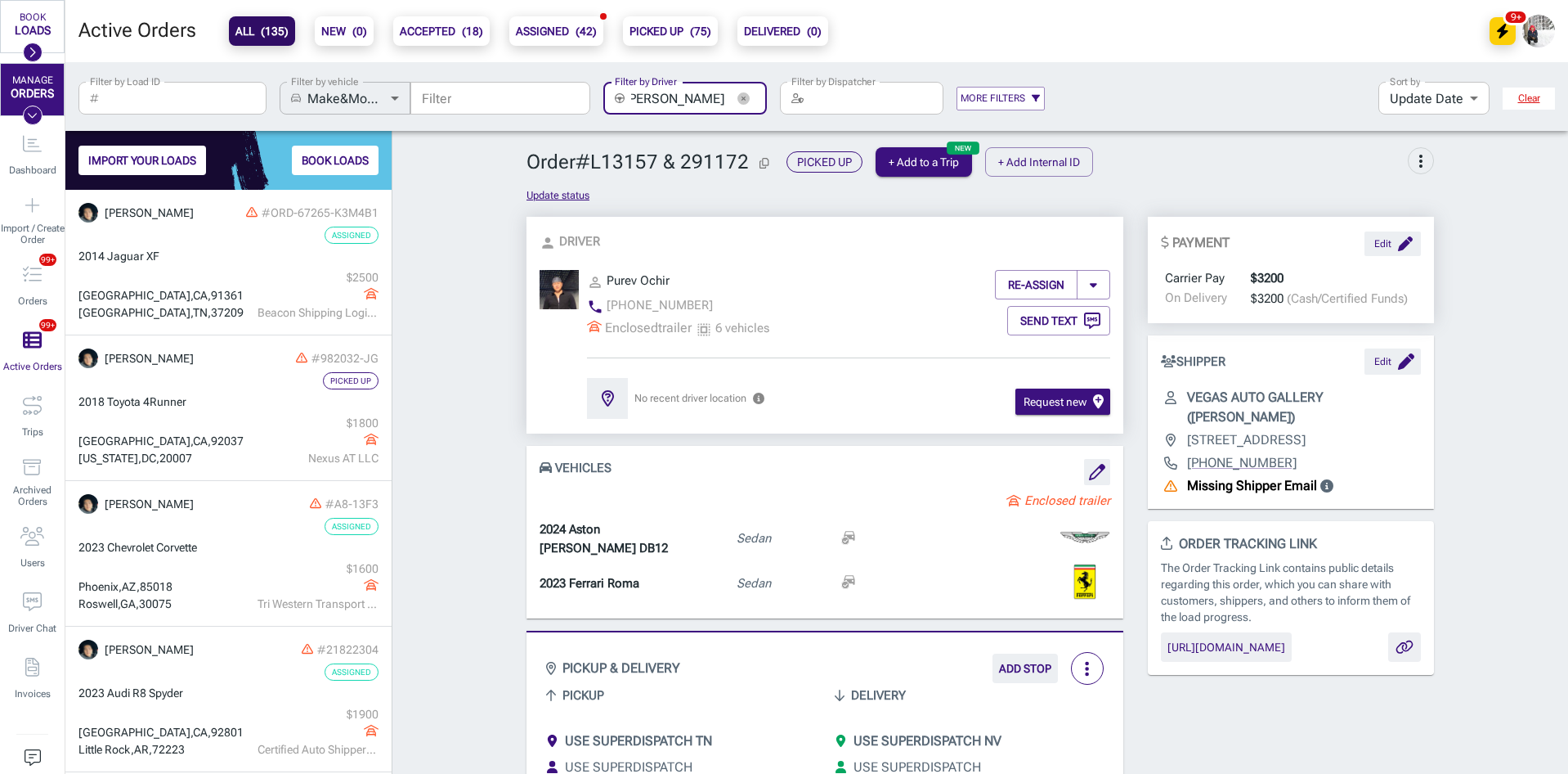
click at [459, 308] on div "Search by Driver ​ buya Search by Driver Select/Deselect all [PERSON_NAME]" at bounding box center [784, 387] width 1568 height 774
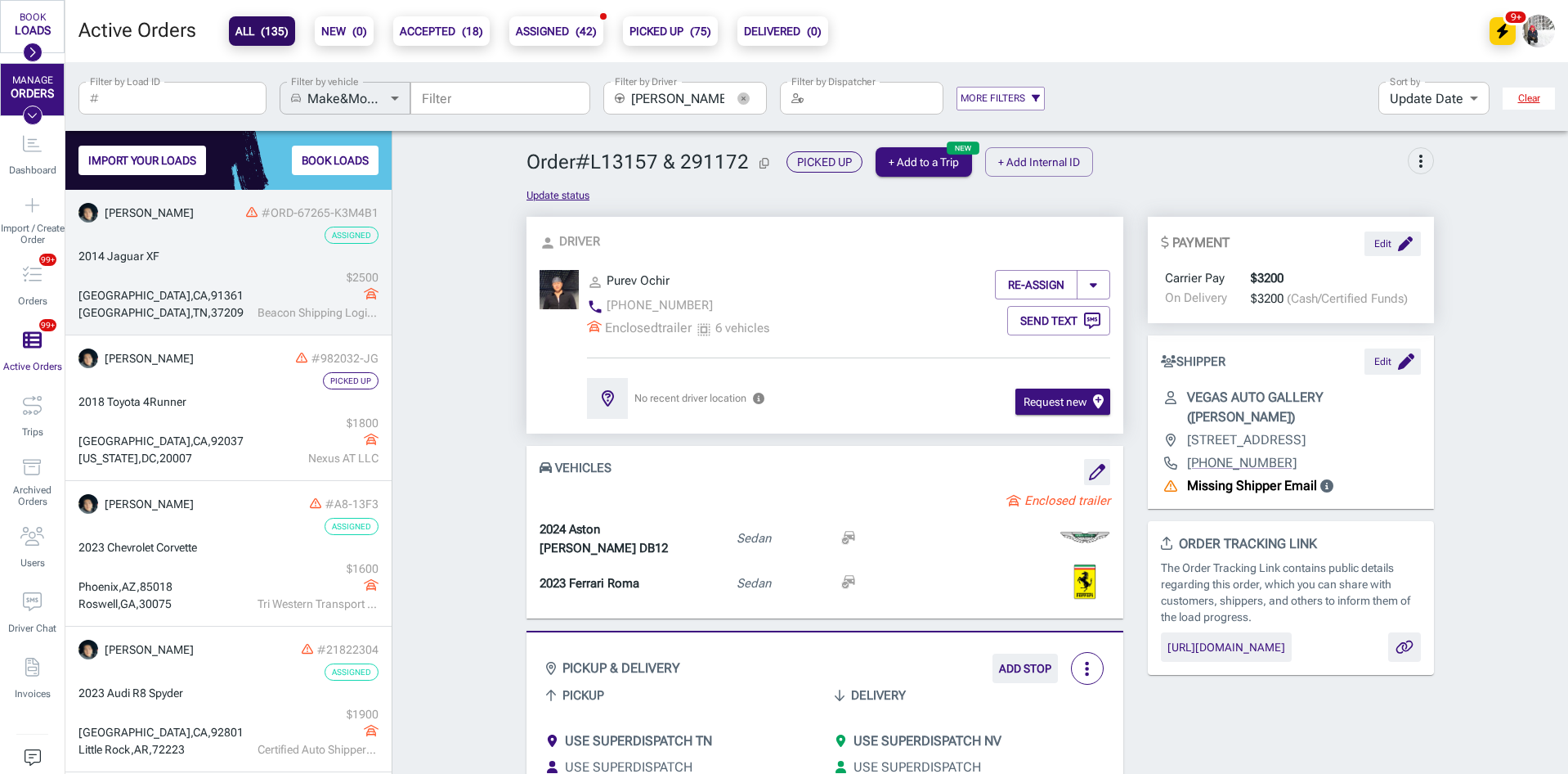
click at [201, 284] on div "[GEOGRAPHIC_DATA] $ 2500 Beacon Shipping Logistics" at bounding box center [228, 295] width 300 height 53
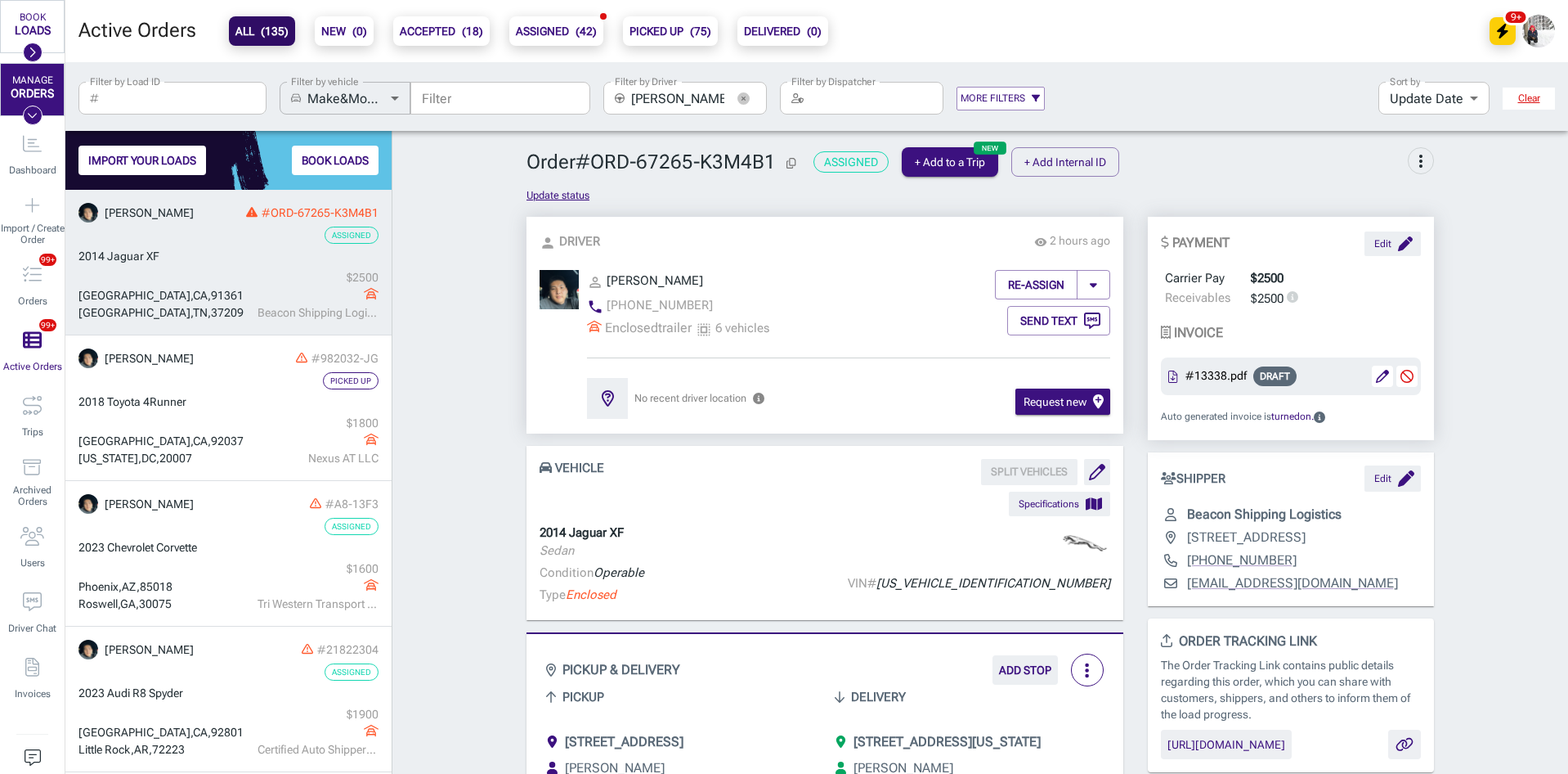
click at [739, 95] on icon "button" at bounding box center [743, 99] width 12 height 12
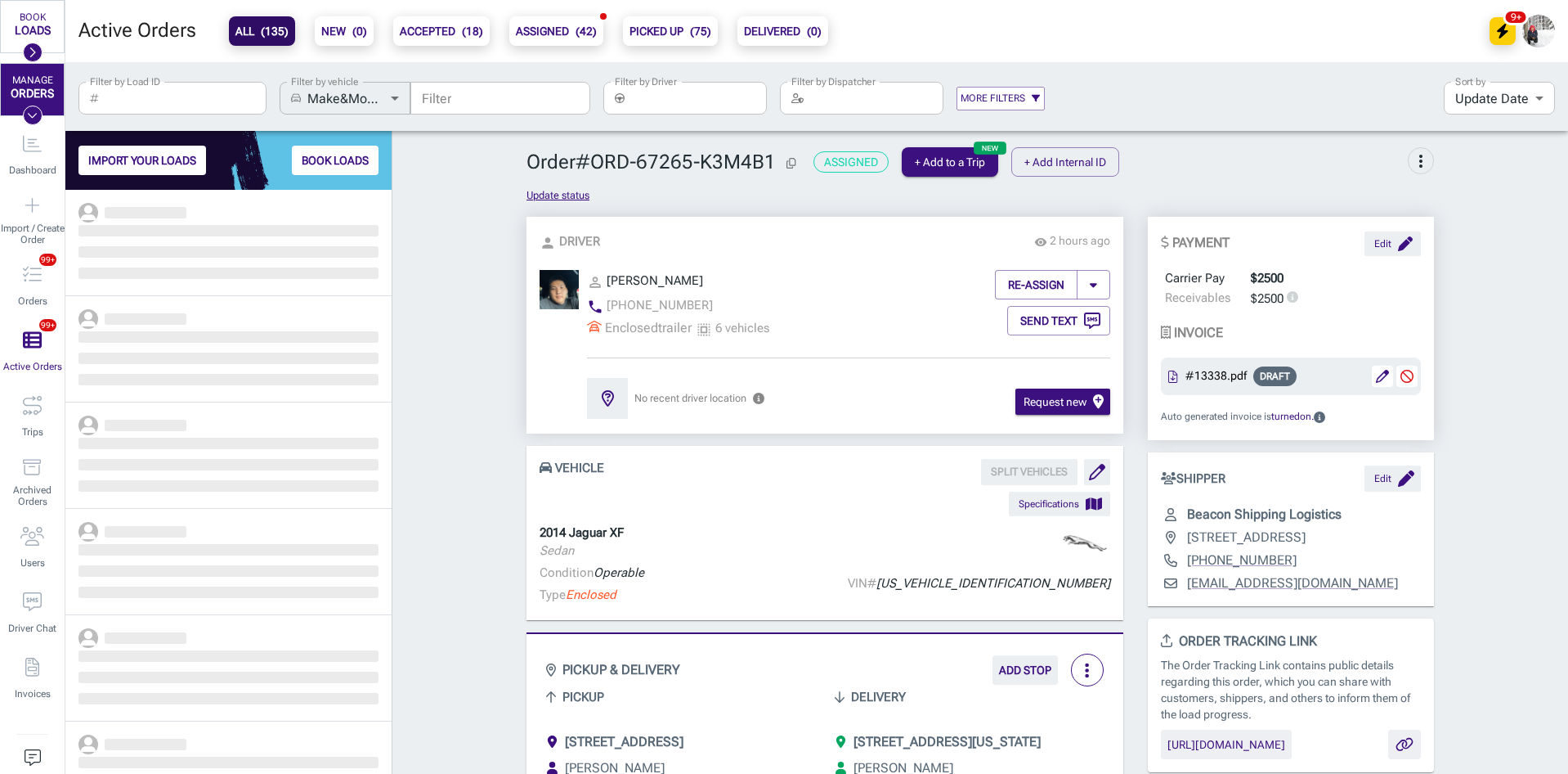
scroll to position [571, 314]
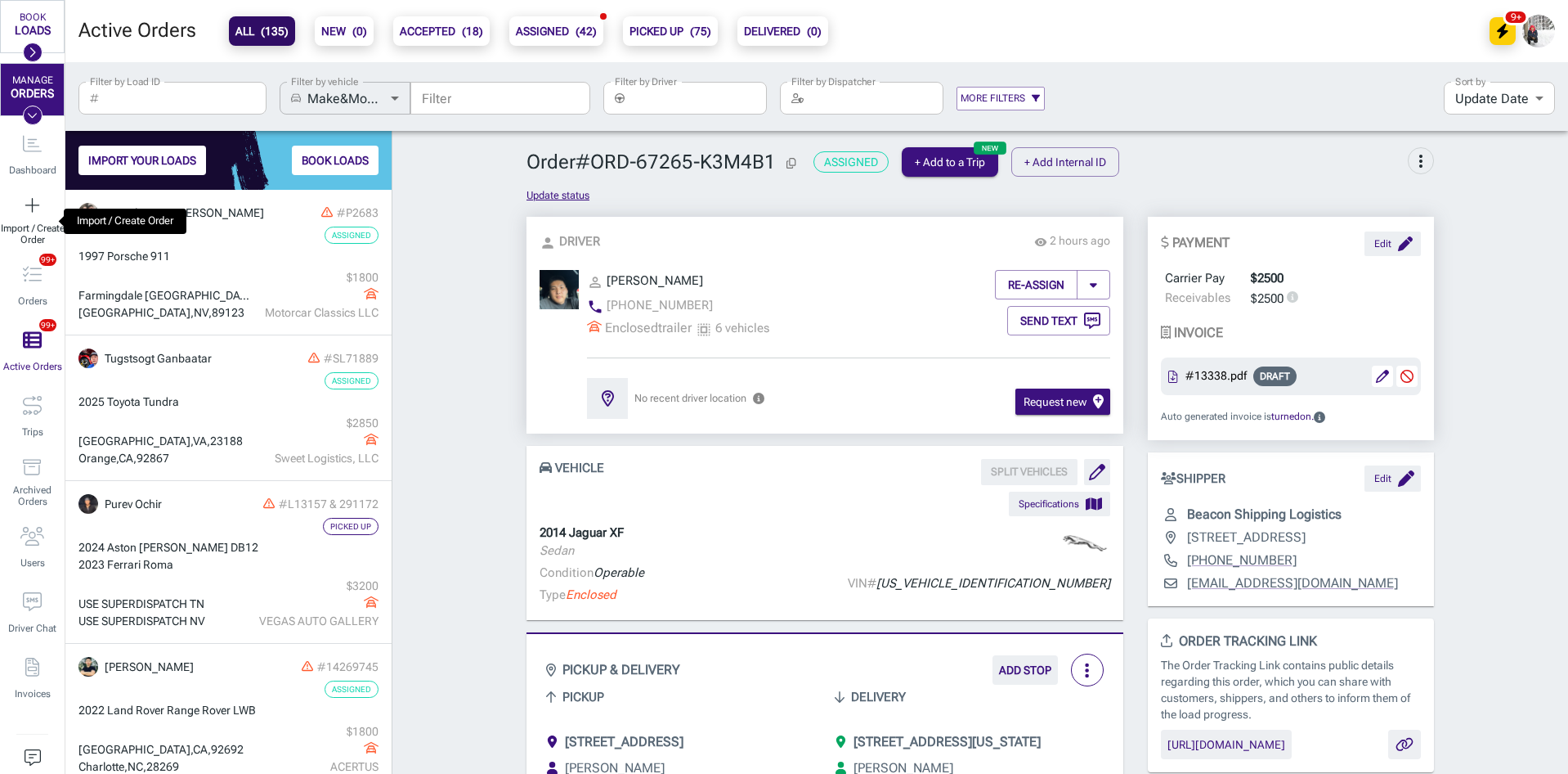
click at [35, 199] on div "Import / Create Order" at bounding box center [32, 221] width 64 height 65
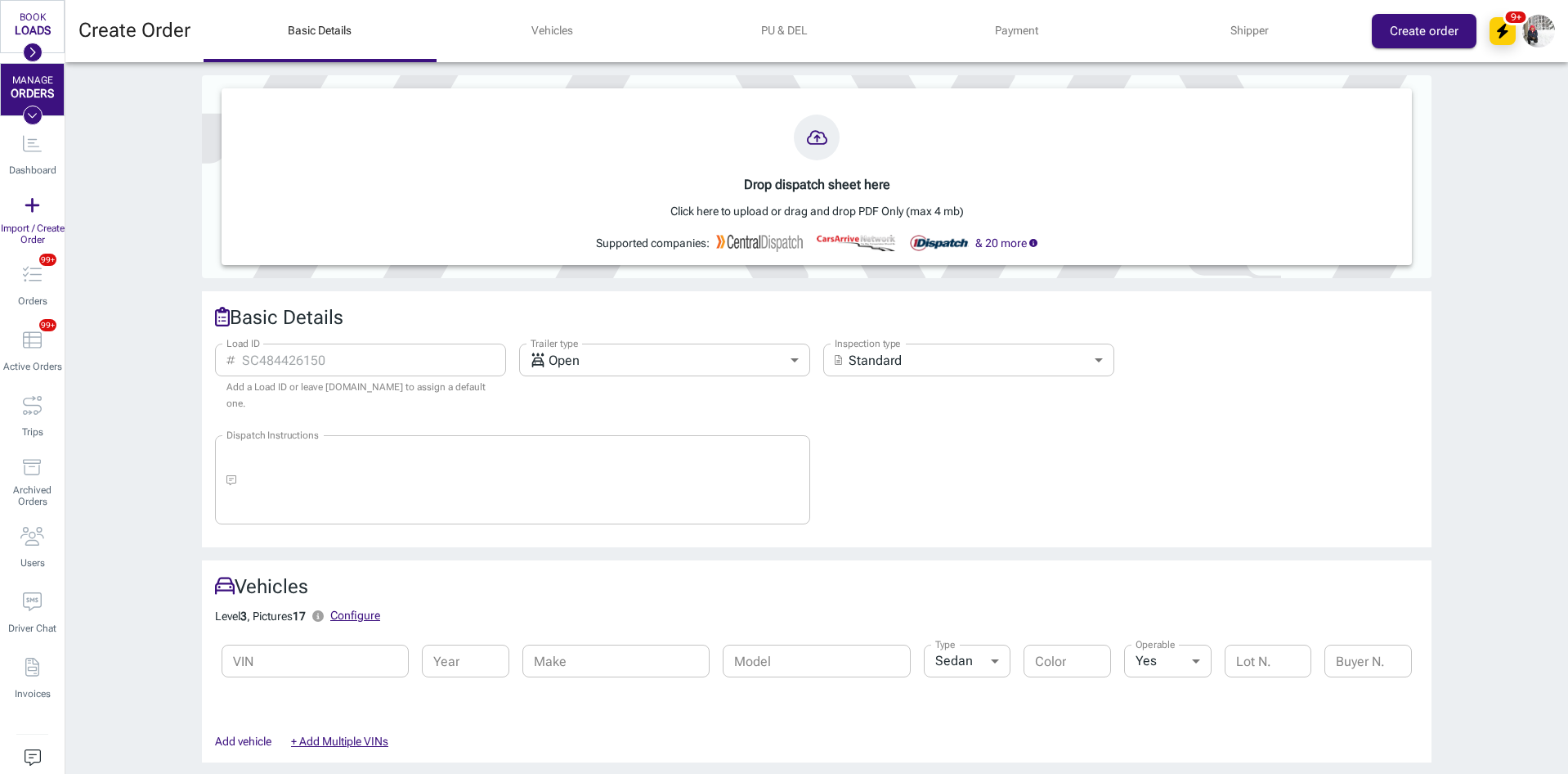
click at [328, 370] on input "Load ID" at bounding box center [374, 360] width 265 height 33
paste input "320388"
type input "320388"
click at [576, 363] on body "BOOK LOADS Load Board Negotiations My Lanes Shipper Network MANAGE ORDERS Dashb…" at bounding box center [784, 387] width 1568 height 774
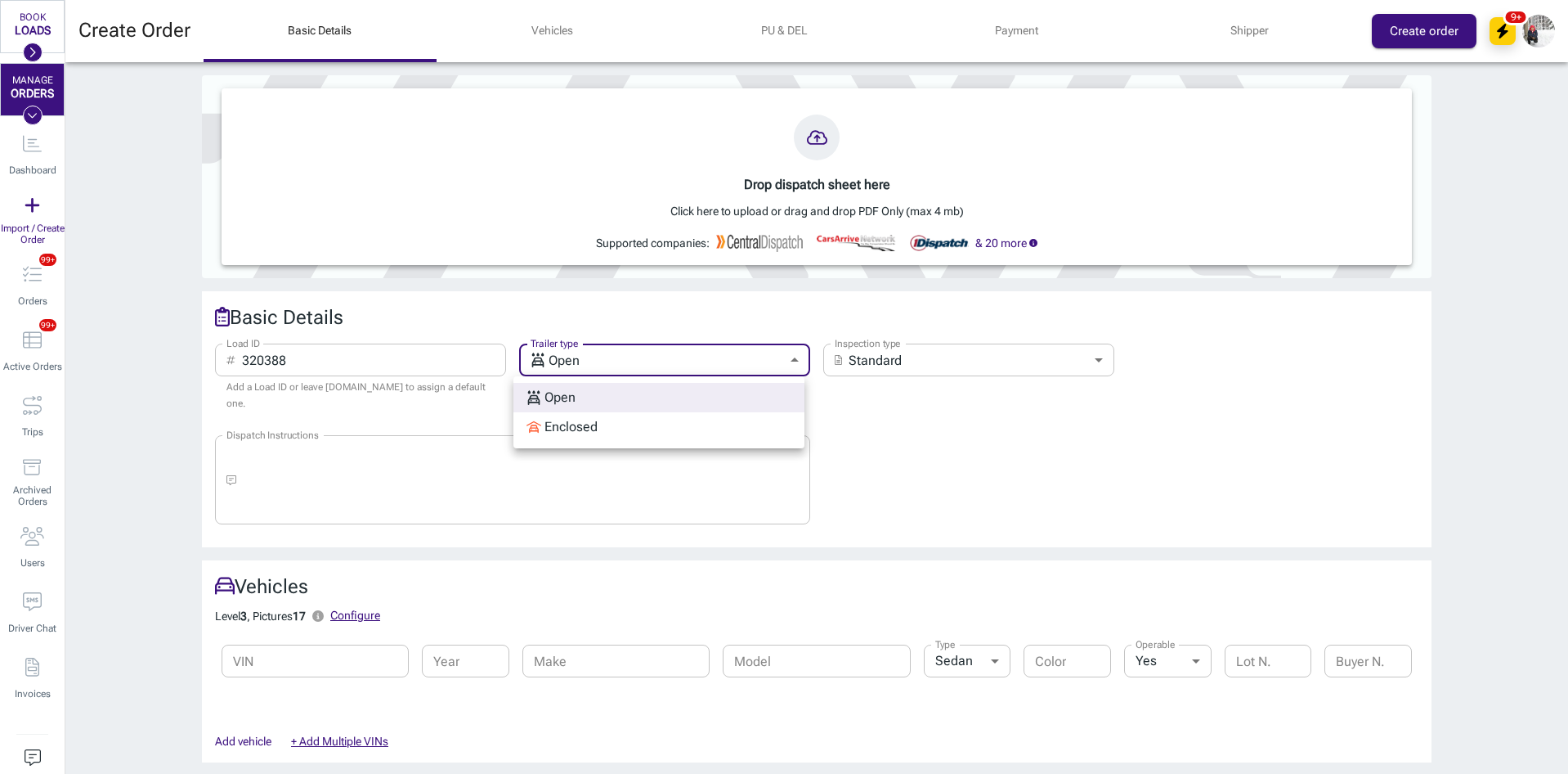
click at [576, 427] on div "Enclosed" at bounding box center [562, 427] width 71 height 20
type input "enclosed"
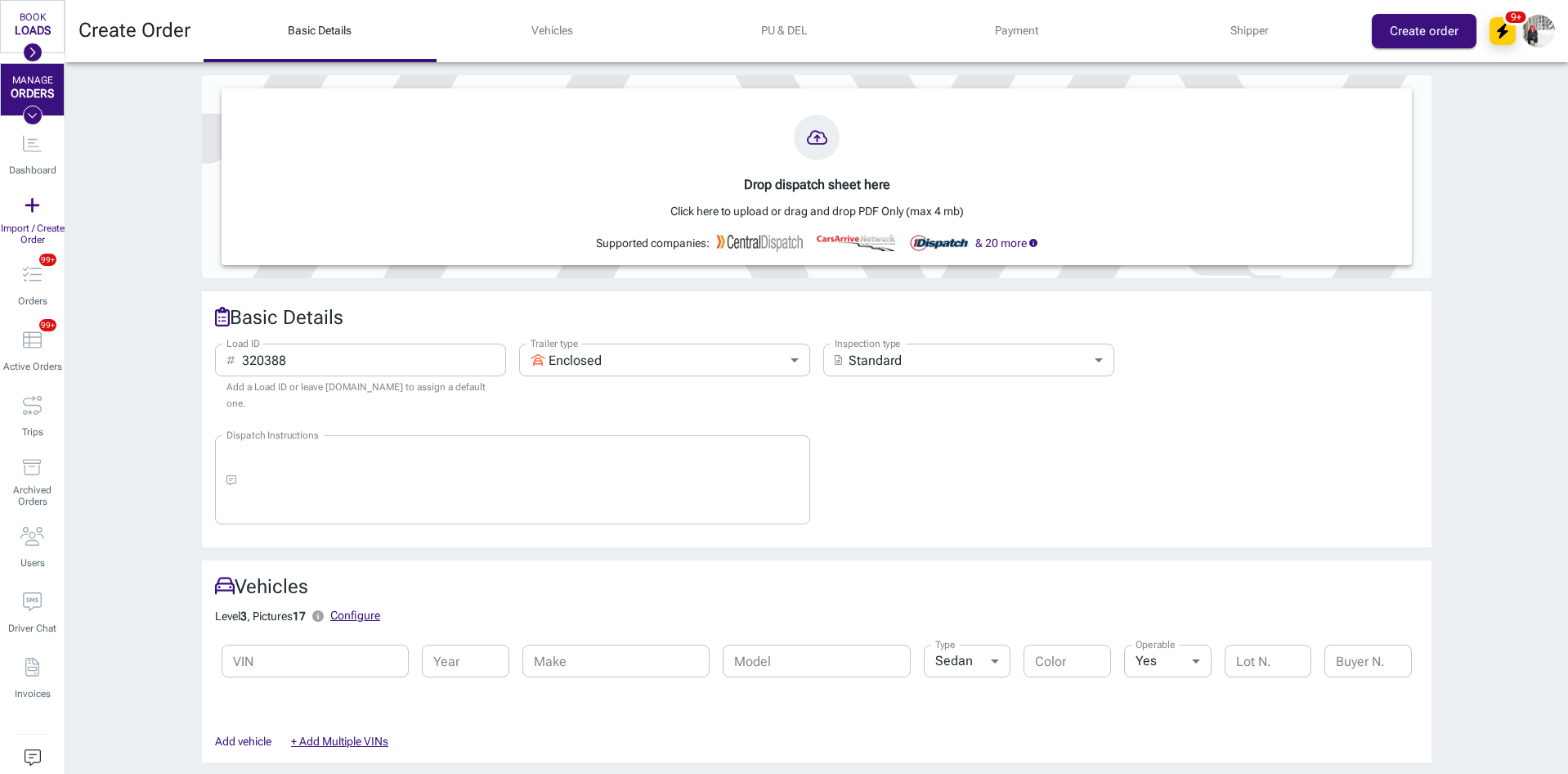
click at [277, 645] on input "VIN" at bounding box center [315, 661] width 187 height 33
paste input "[US_VEHICLE_IDENTIFICATION_NUMBER]"
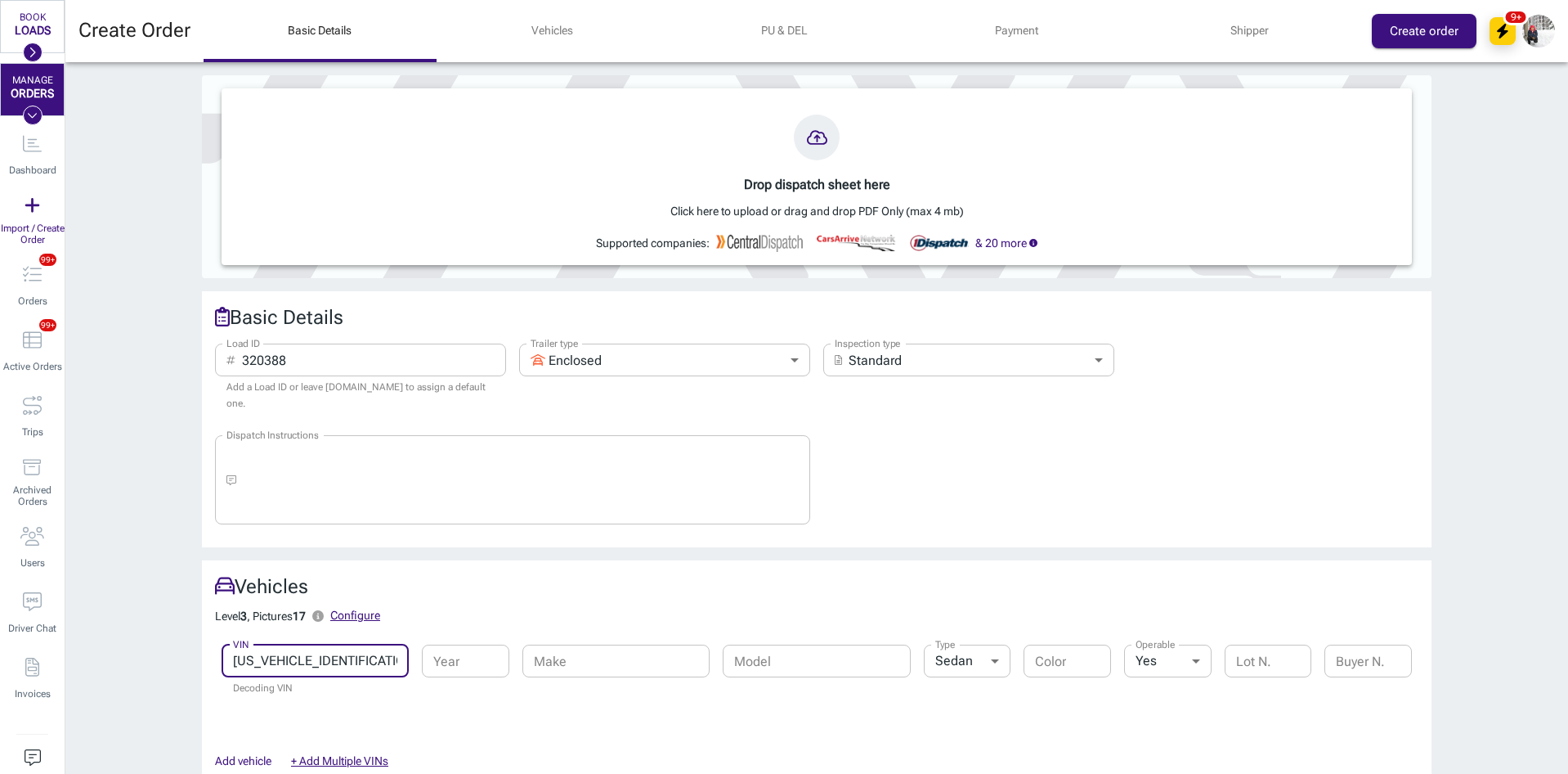
type input "[US_VEHICLE_IDENTIFICATION_NUMBER]"
click at [632, 573] on h2 "Vehicles" at bounding box center [817, 586] width 1204 height 26
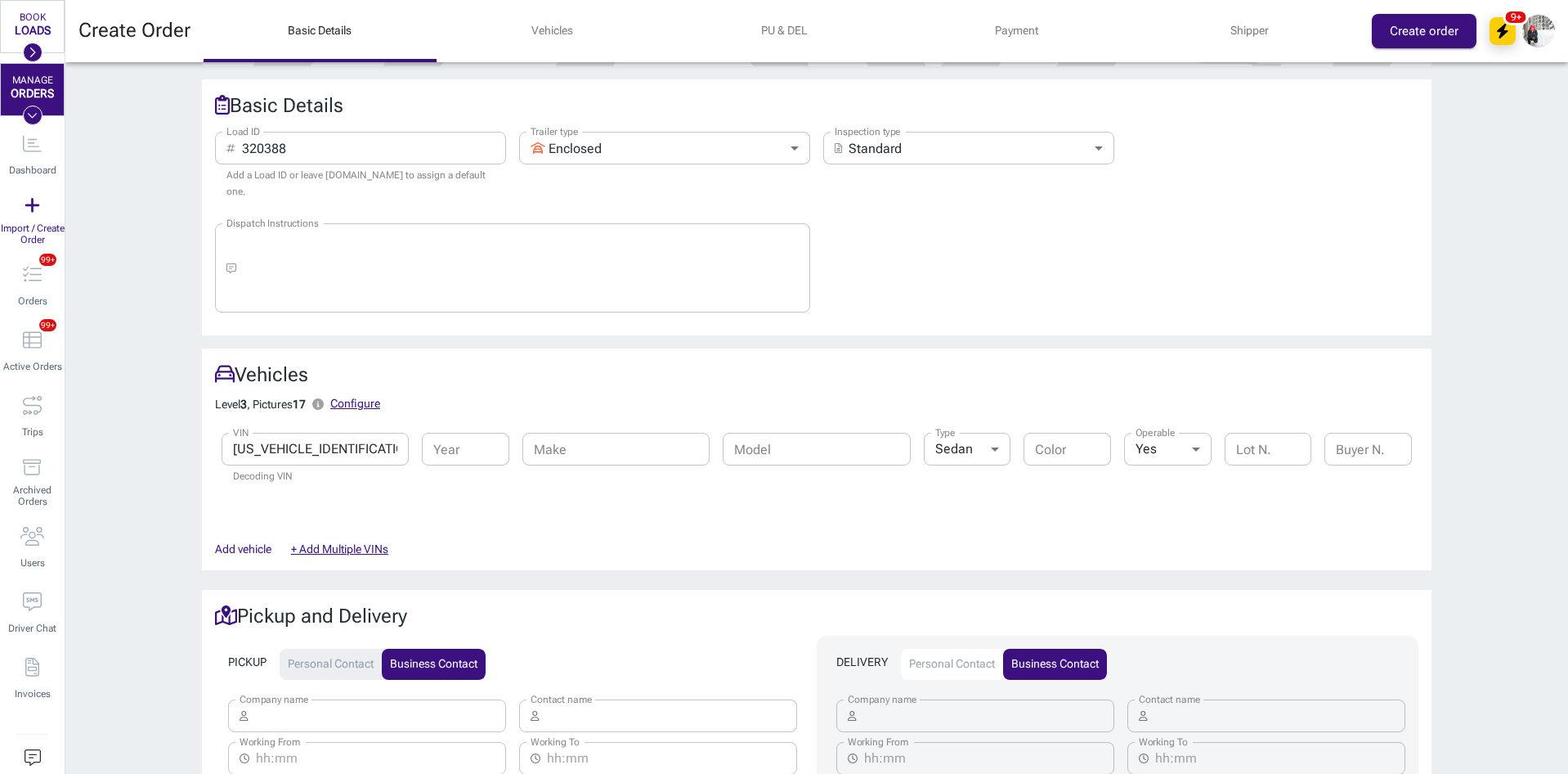
scroll to position [328, 0]
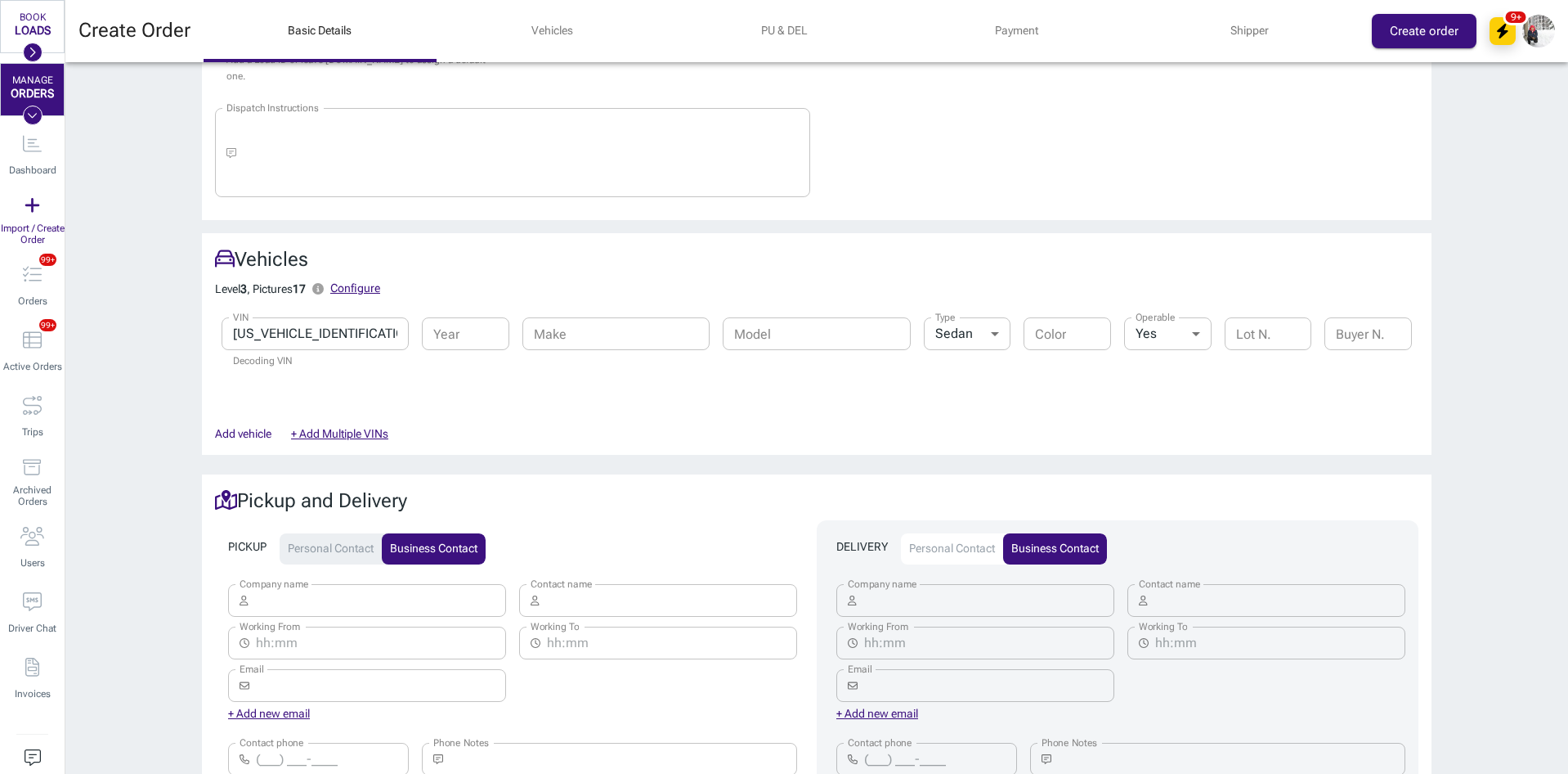
type input "2025"
type input "Porsche"
type input "718 Cayman"
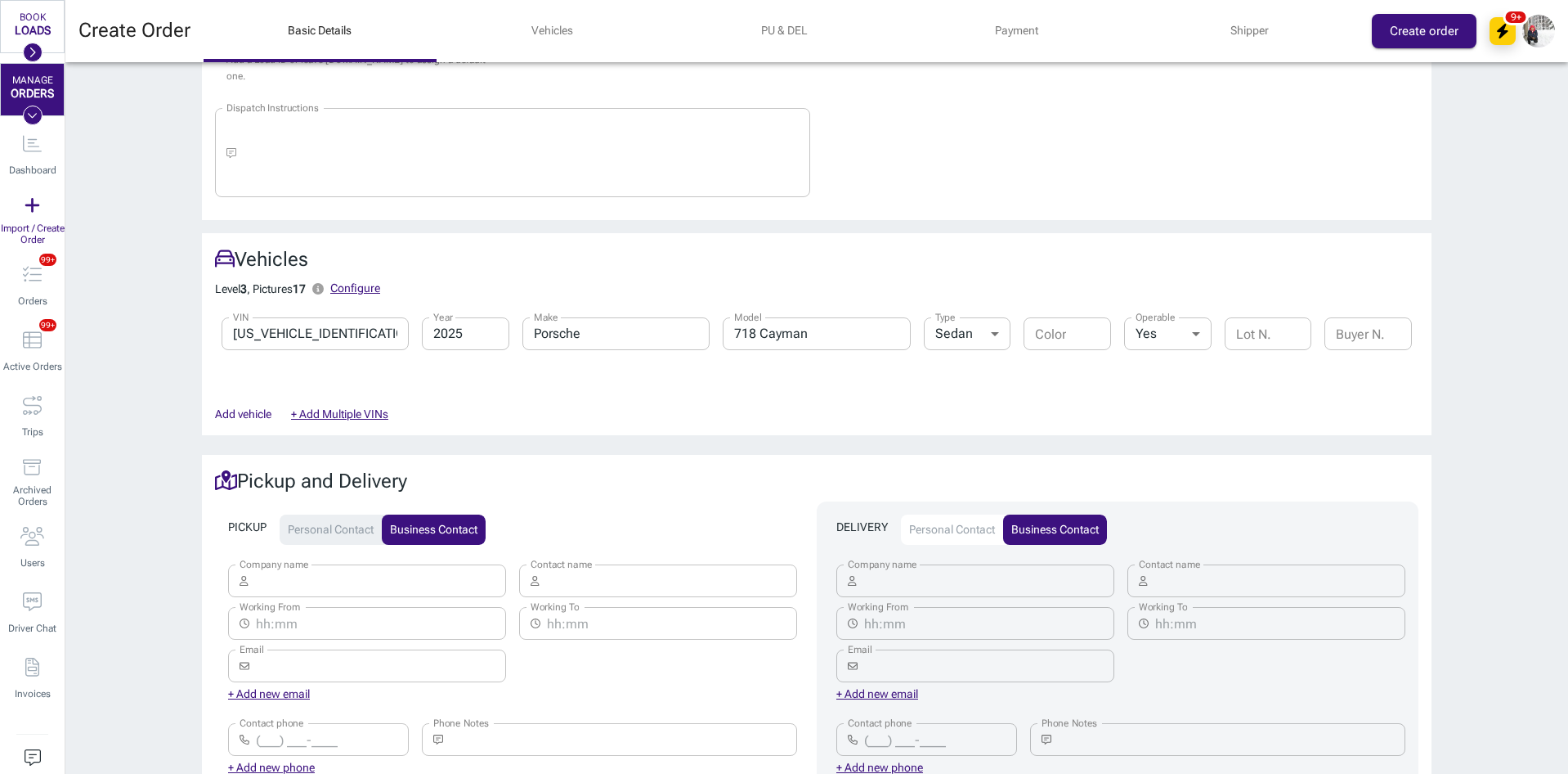
click at [376, 579] on input "Company name" at bounding box center [381, 580] width 252 height 33
type input "Super dispatch"
click at [676, 587] on div "Working To ​ Working To" at bounding box center [651, 615] width 291 height 55
click at [676, 570] on input "Contact name" at bounding box center [672, 580] width 252 height 33
paste input "Super dispatch"
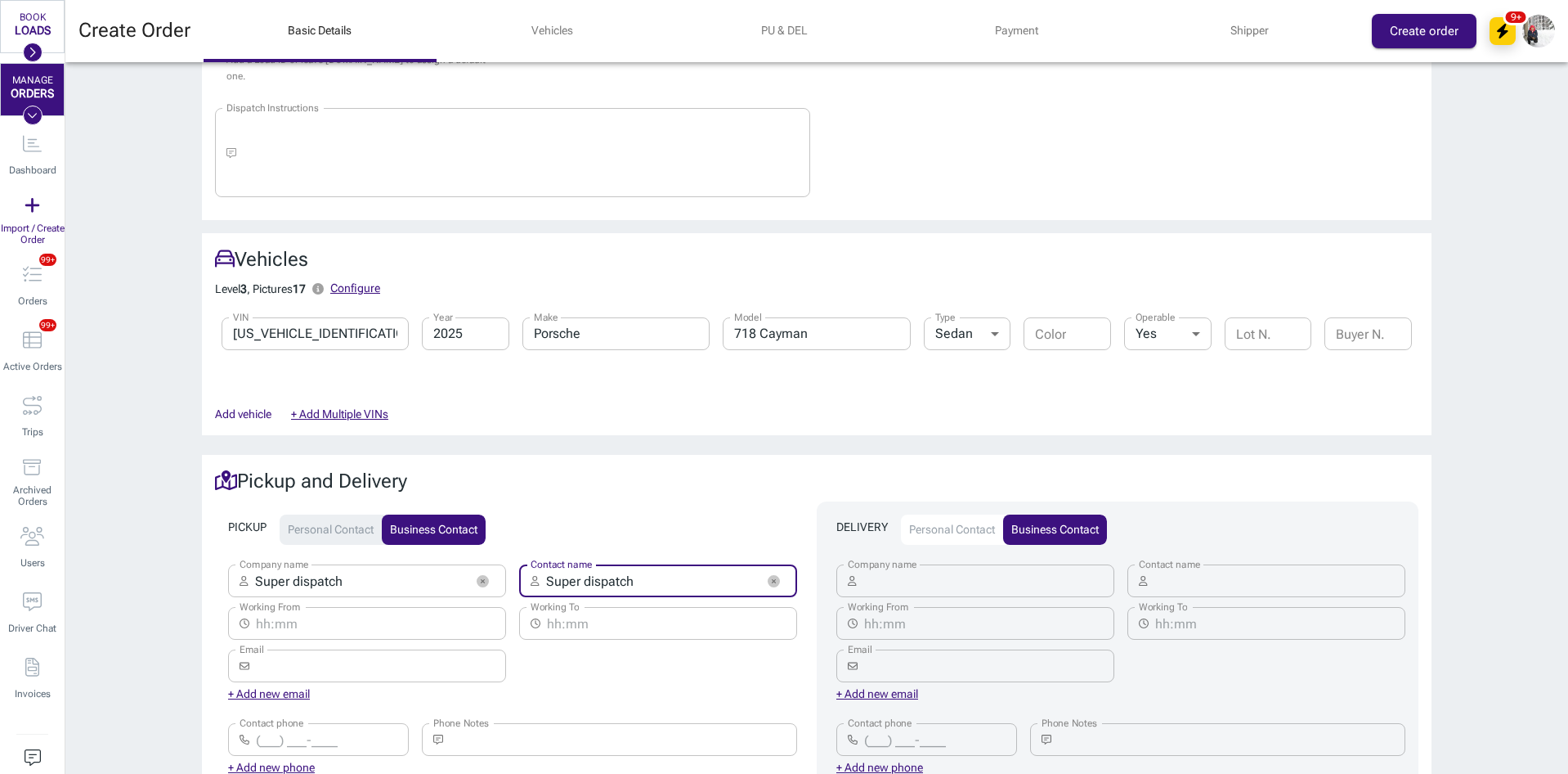
type input "Super dispatch"
click at [920, 564] on input "Company name" at bounding box center [990, 580] width 252 height 33
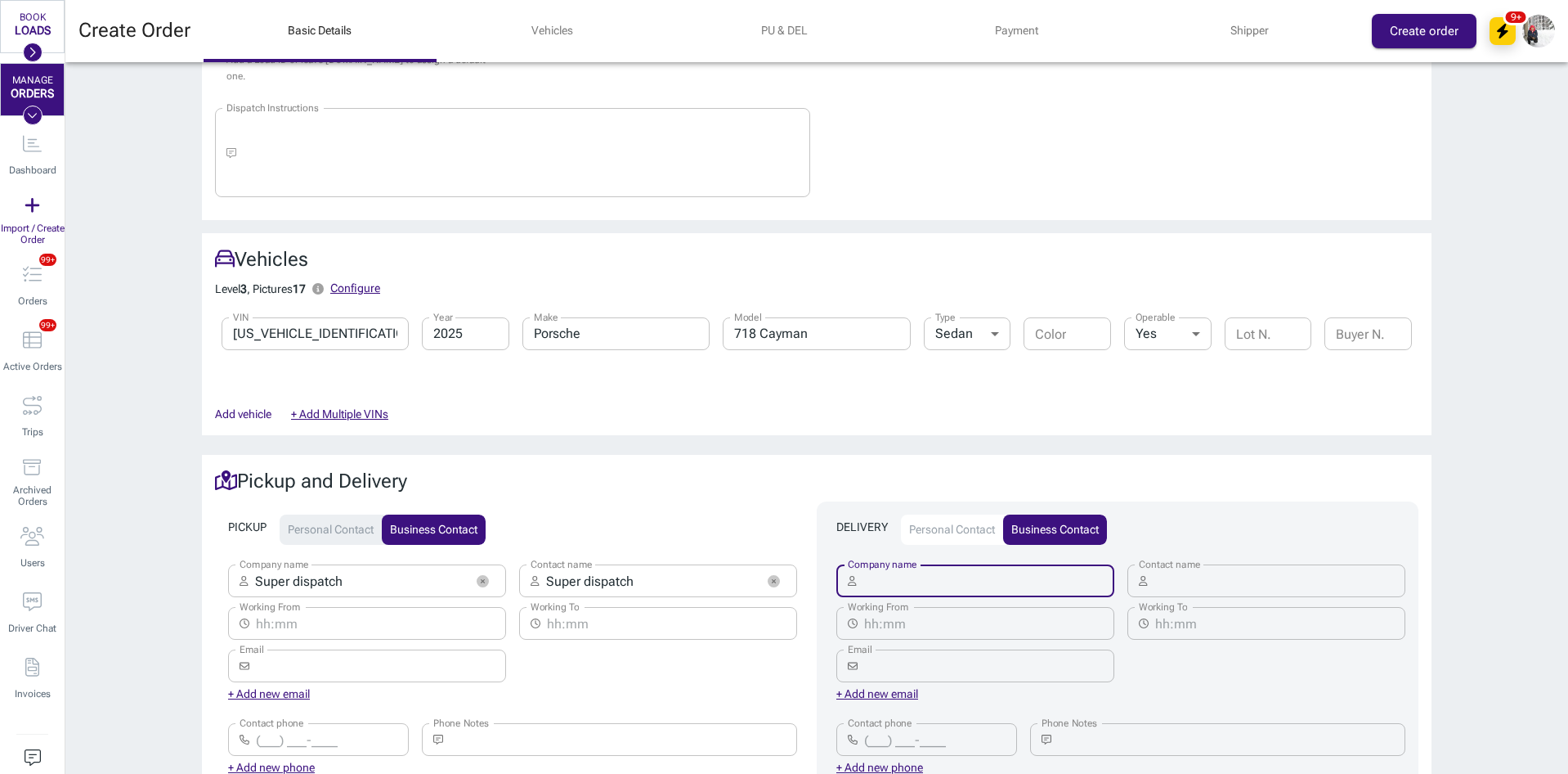
paste input "Super dispatch"
type input "Super dispatch"
click at [1196, 564] on input "Contact name" at bounding box center [1281, 580] width 252 height 33
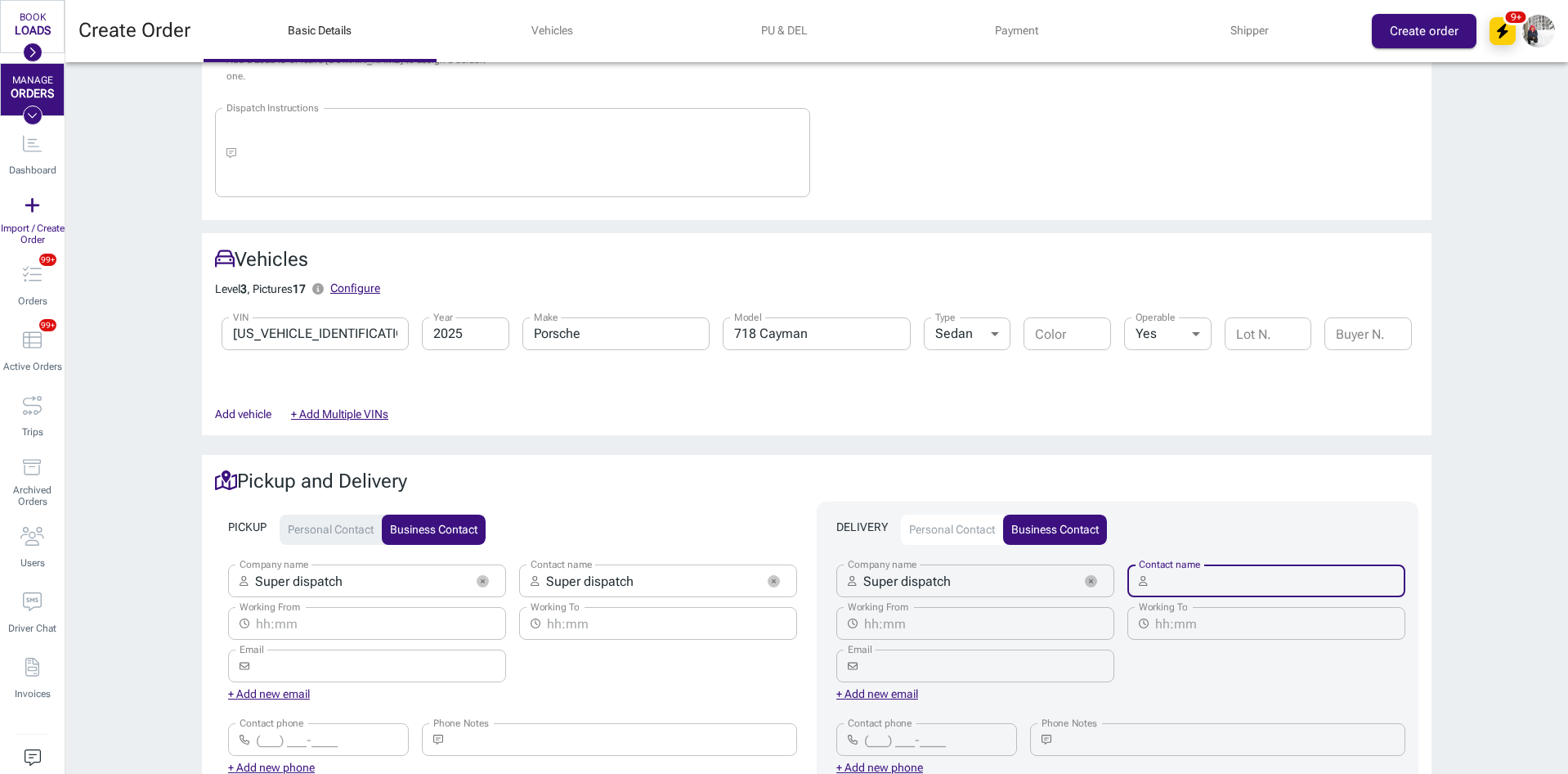
paste input "Super dispatch"
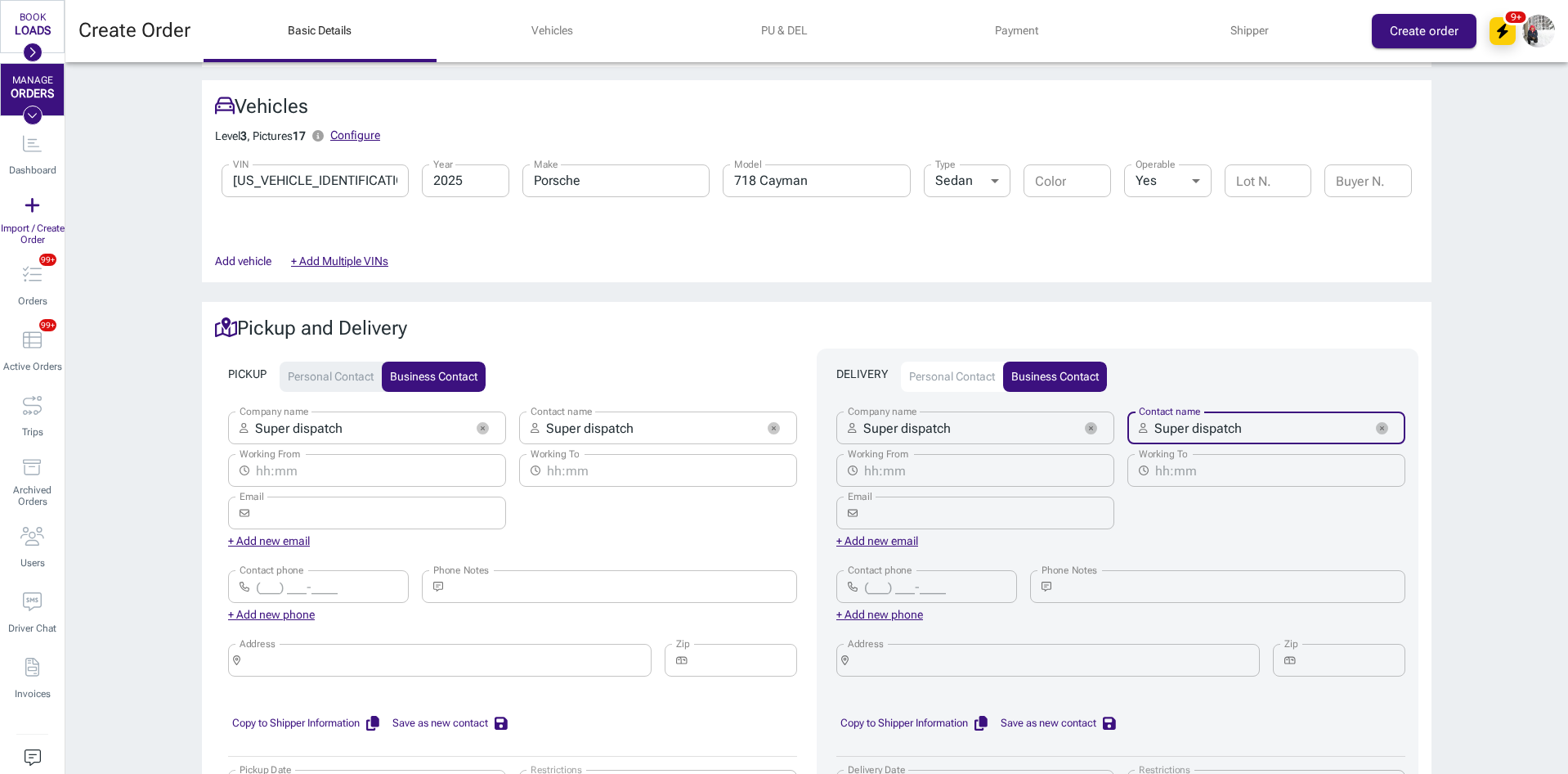
scroll to position [654, 0]
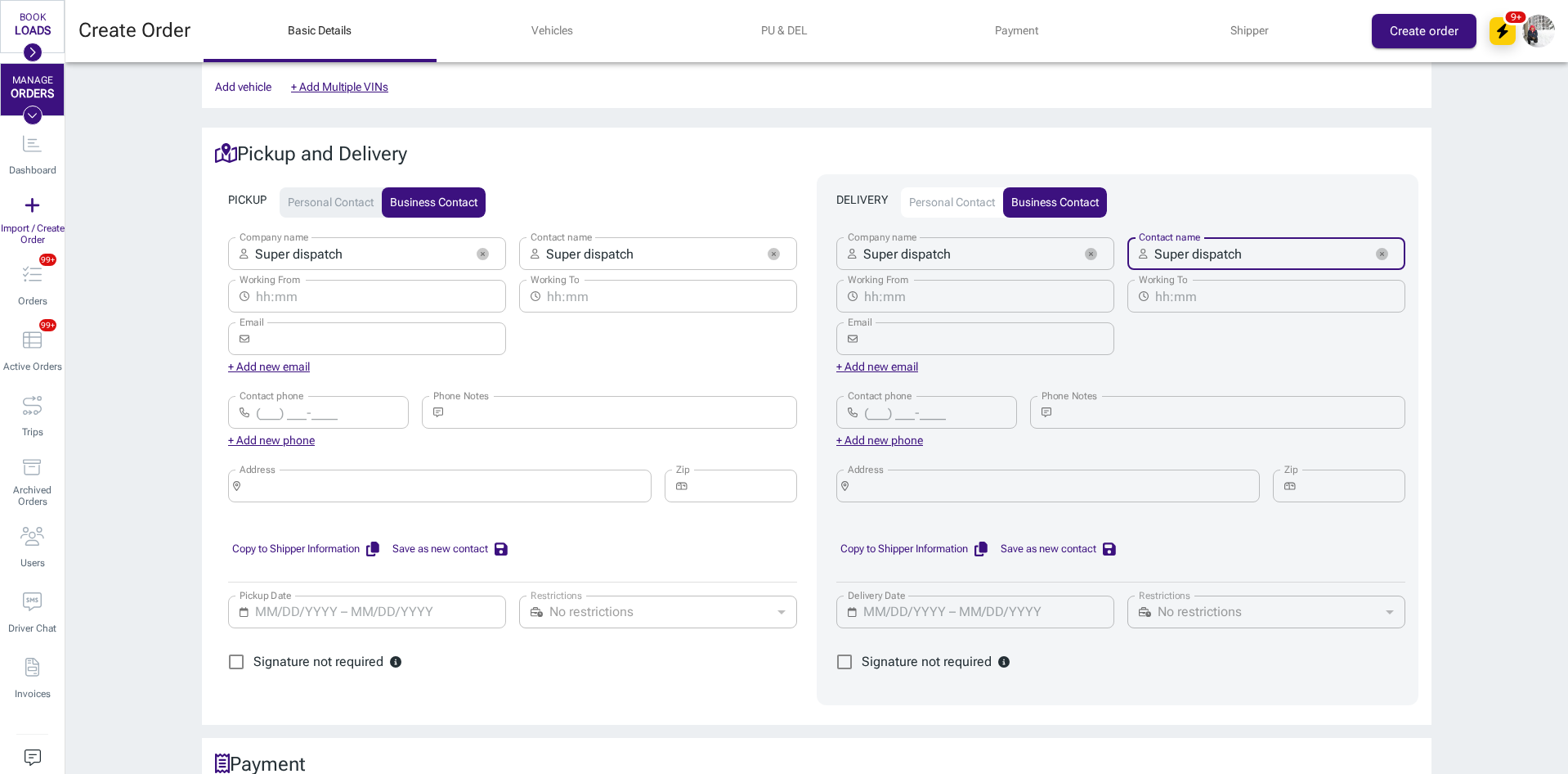
type input "Super dispatch"
click at [408, 474] on input "Address" at bounding box center [445, 486] width 397 height 23
paste input "Super dispatch"
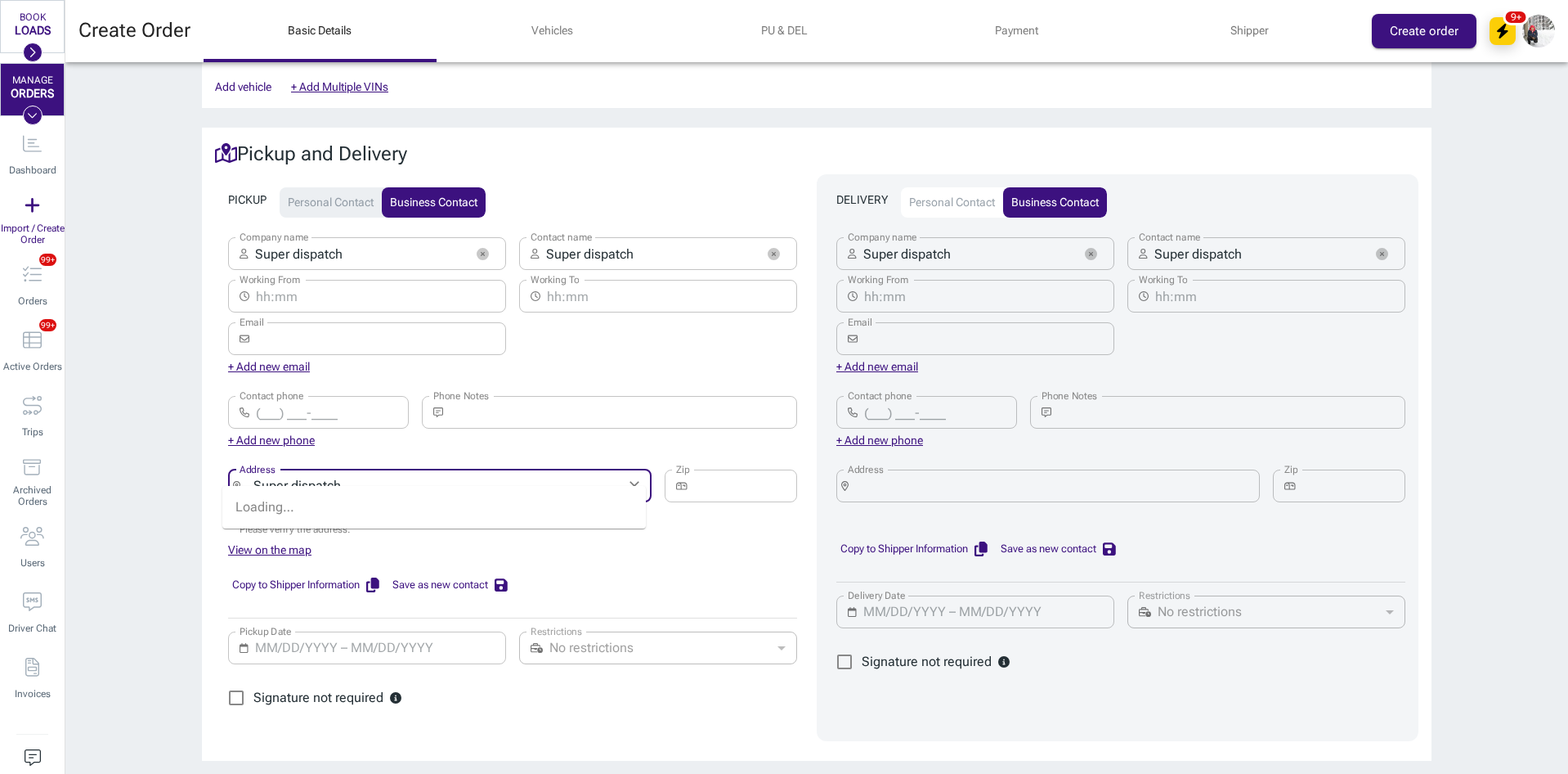
click at [935, 486] on div "​ Address" at bounding box center [1048, 486] width 424 height 33
type input "Super dispatch"
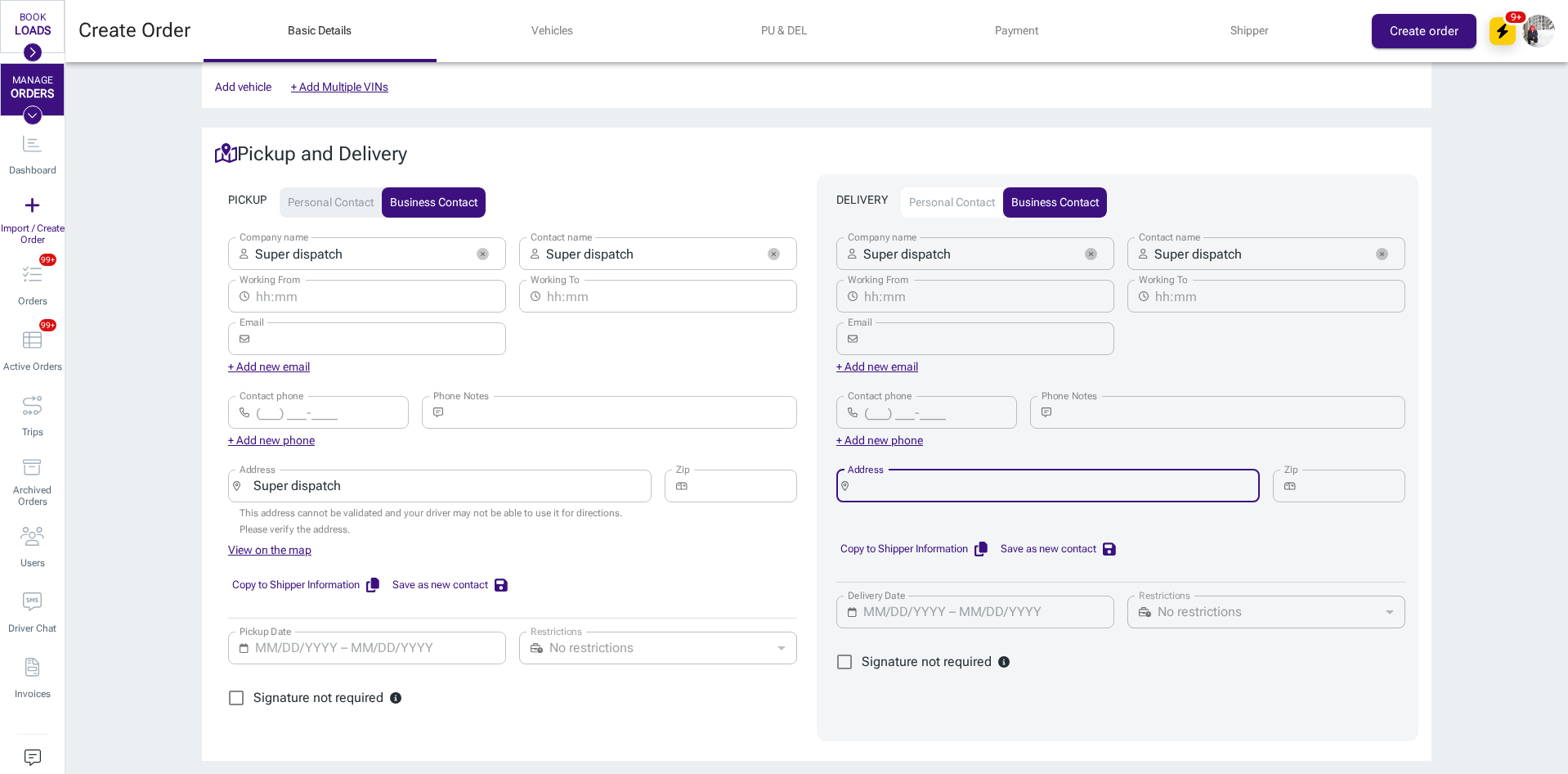
paste input "Super dispatch"
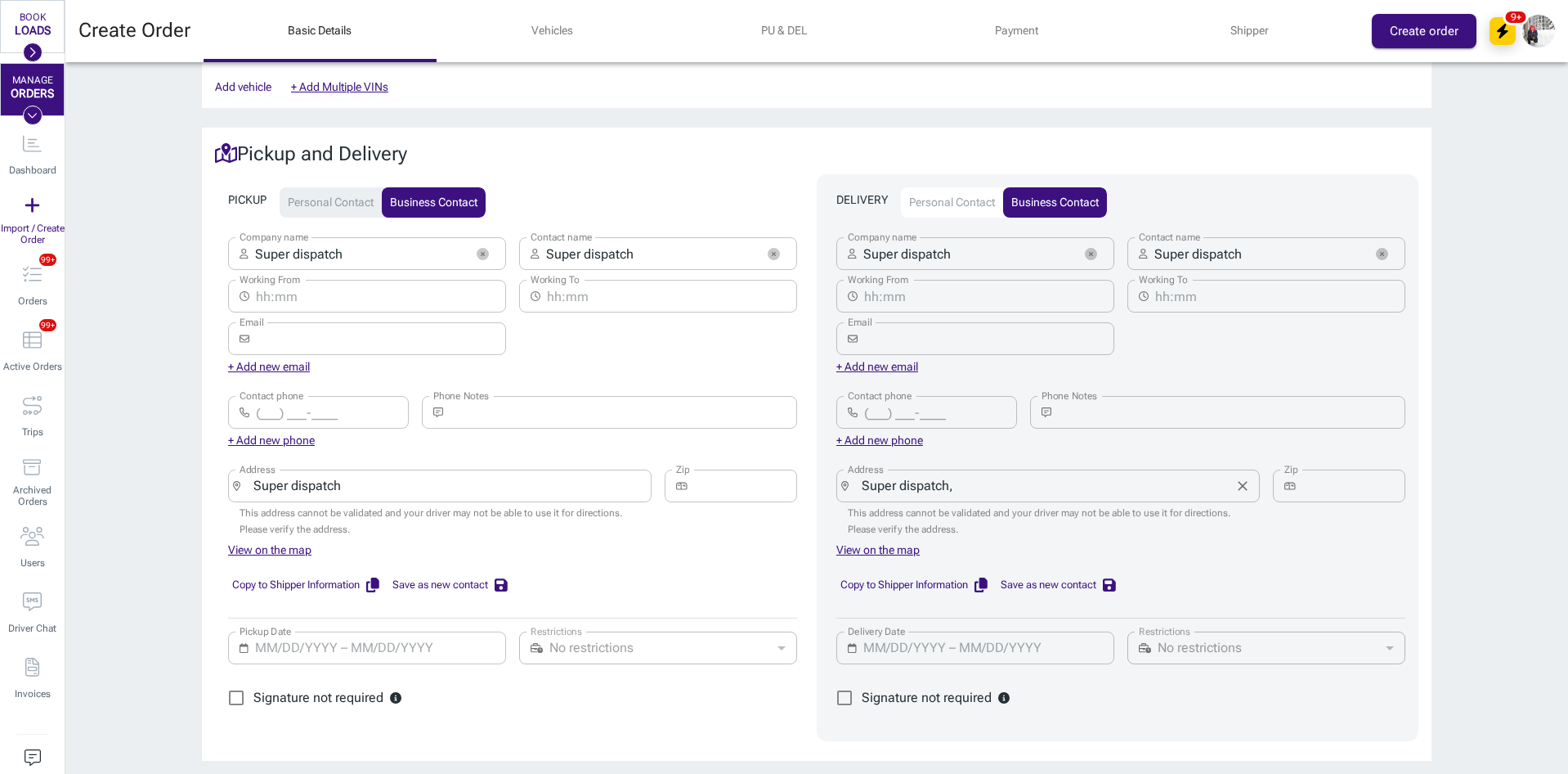
click at [991, 474] on input "Super dispatch," at bounding box center [1041, 486] width 373 height 23
paste input "[GEOGRAPHIC_DATA], [GEOGRAPHIC_DATA]"
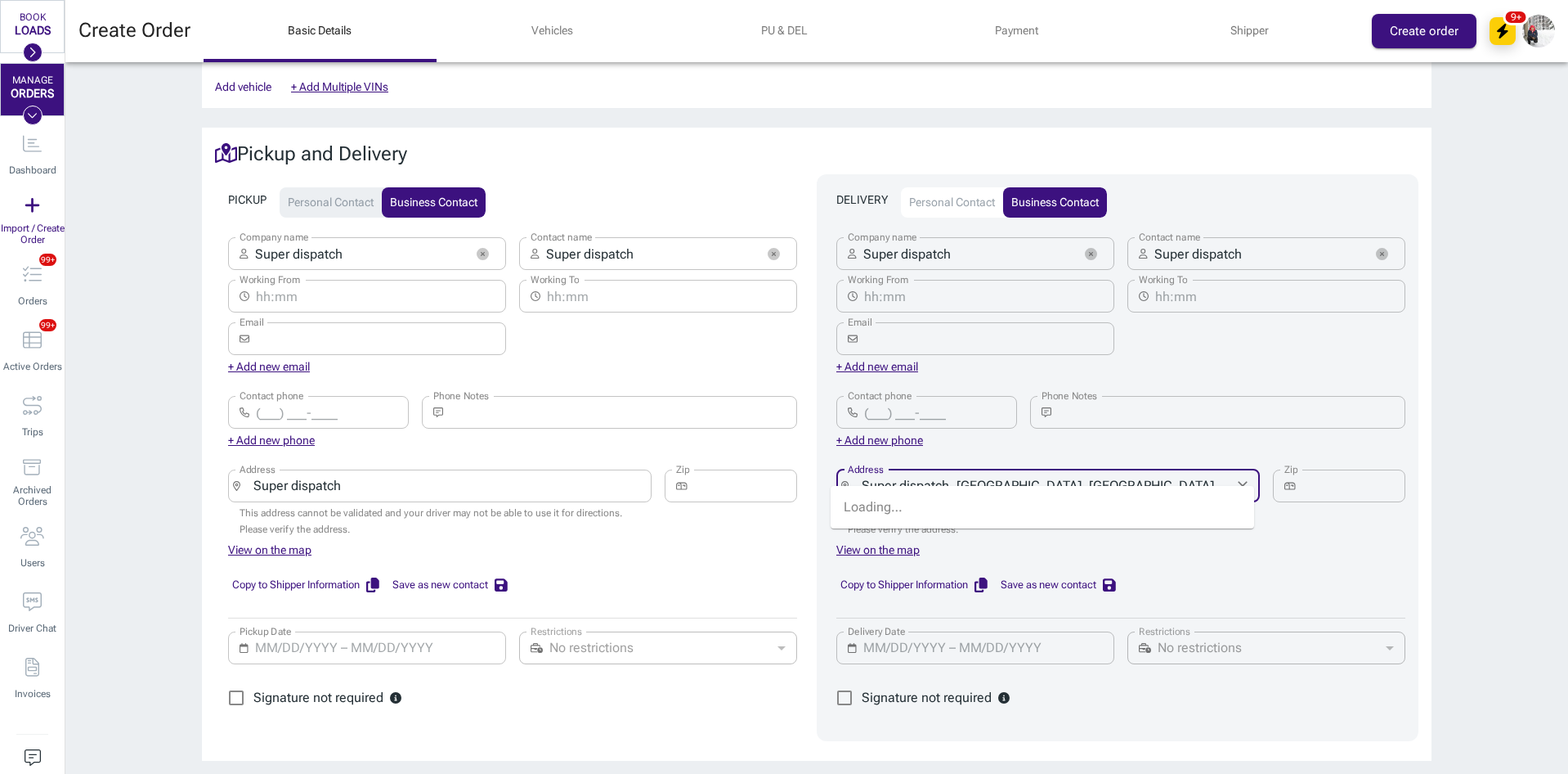
type input "Super dispatch, [GEOGRAPHIC_DATA], [GEOGRAPHIC_DATA]"
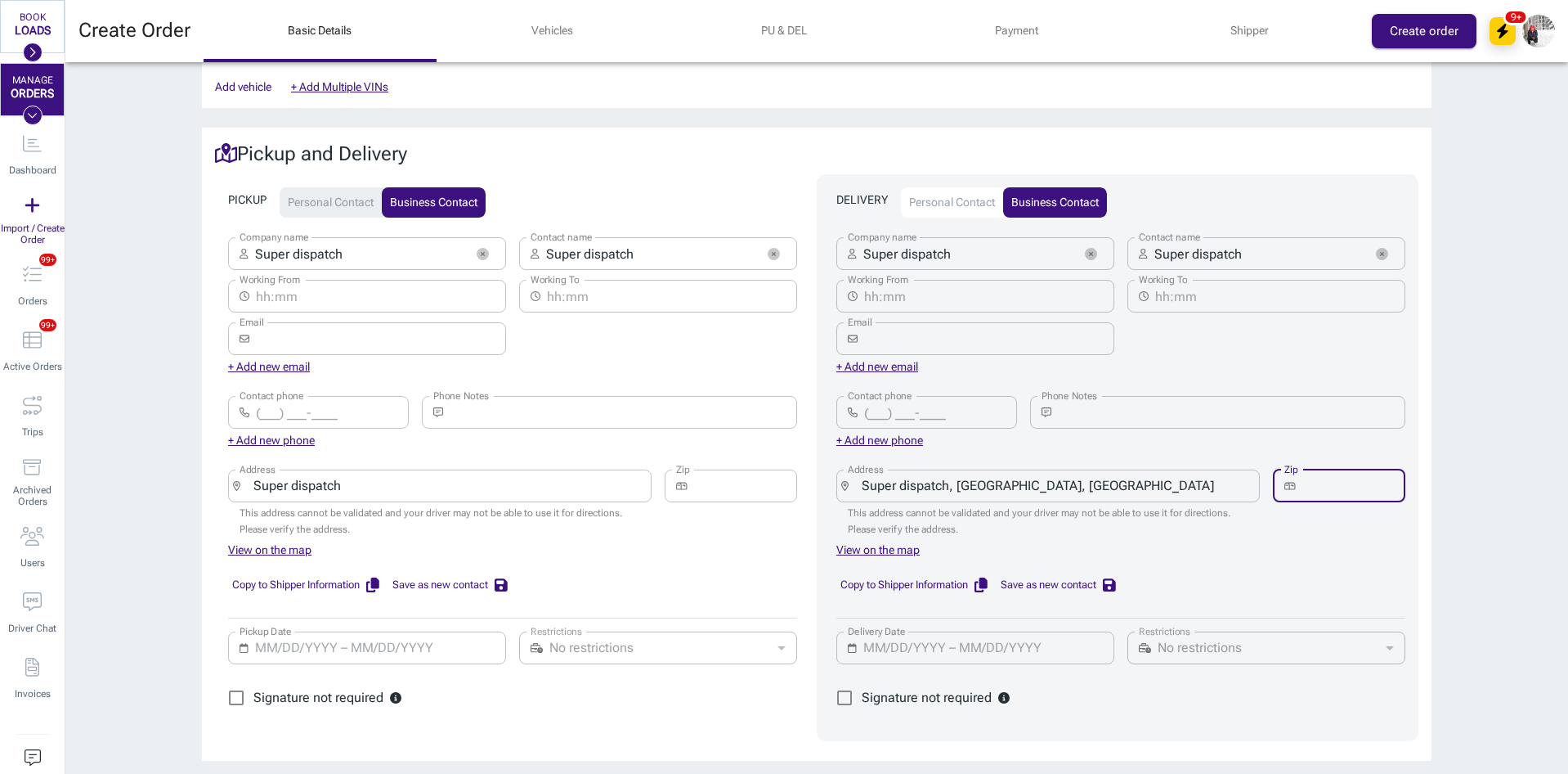
click at [1314, 470] on input "Zip" at bounding box center [1355, 486] width 104 height 33
type input "27837"
click at [595, 477] on input "Super dispatch" at bounding box center [434, 486] width 373 height 23
click at [433, 479] on input "Super dispatch," at bounding box center [434, 486] width 373 height 23
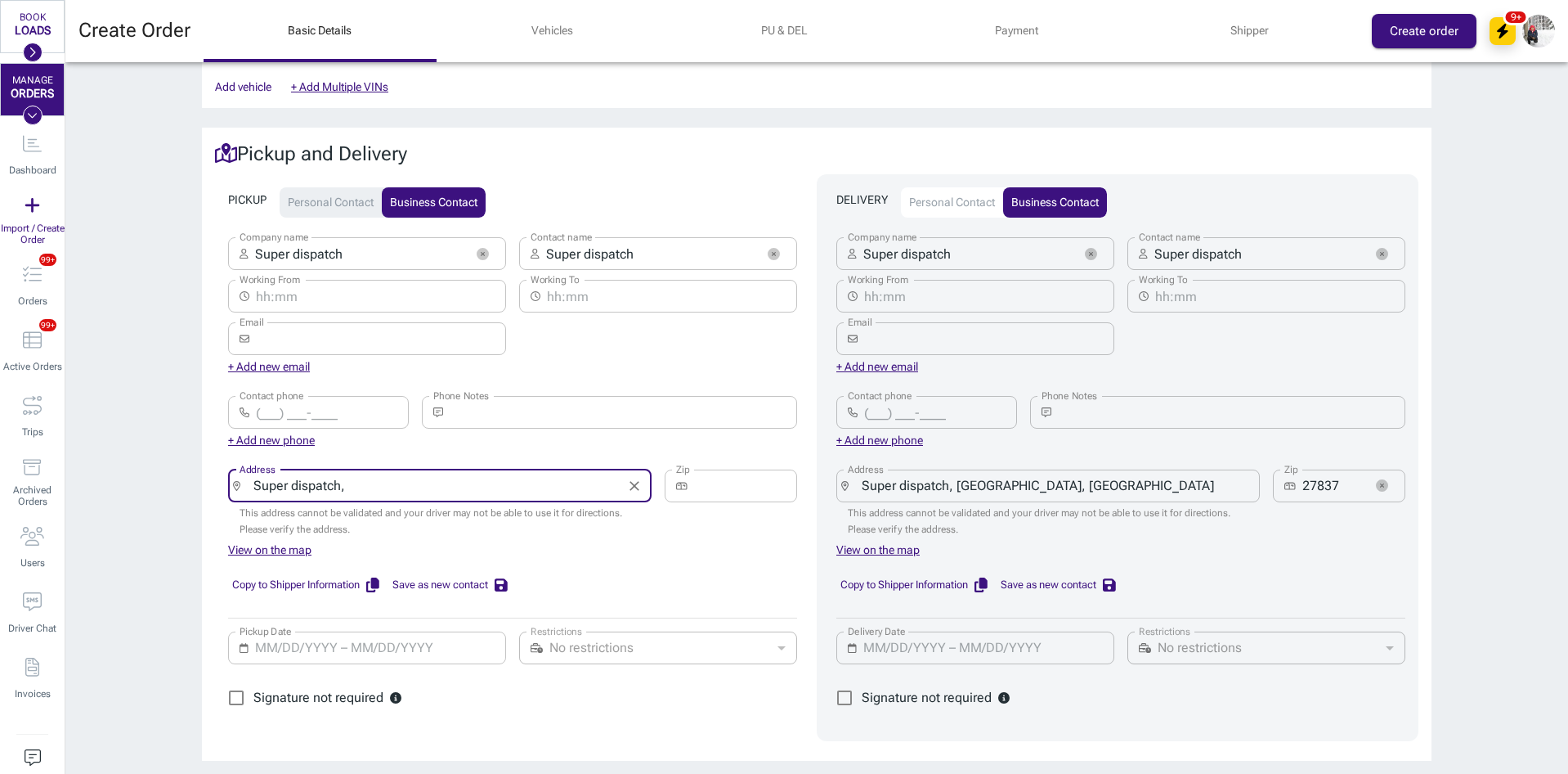
paste input "[GEOGRAPHIC_DATA], [GEOGRAPHIC_DATA]"
type input "Super dispatch, [GEOGRAPHIC_DATA], [GEOGRAPHIC_DATA]"
click at [707, 470] on input "Zip" at bounding box center [746, 486] width 104 height 33
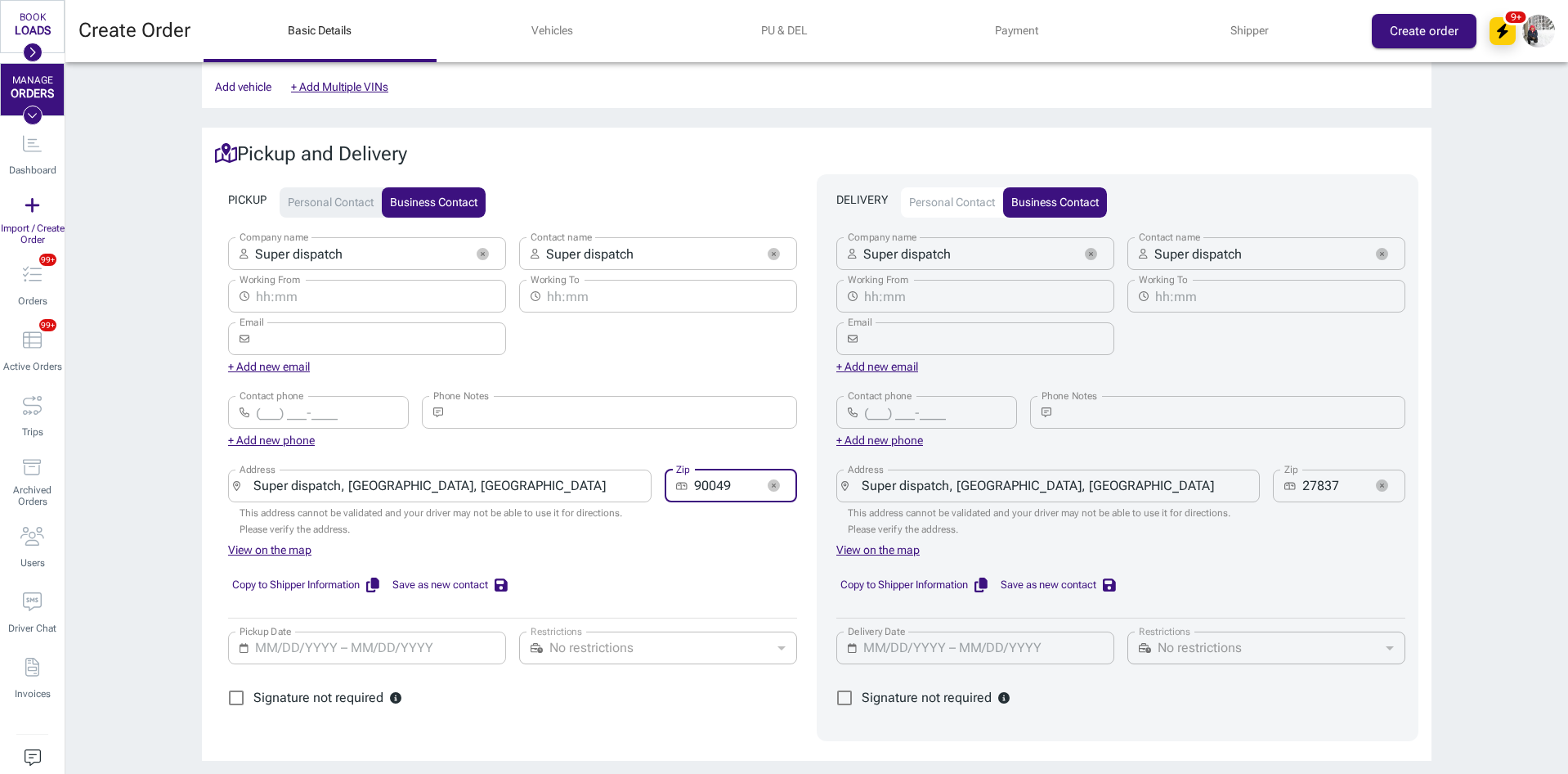
type input "90049"
click at [269, 637] on input "Pickup Date" at bounding box center [375, 647] width 240 height 33
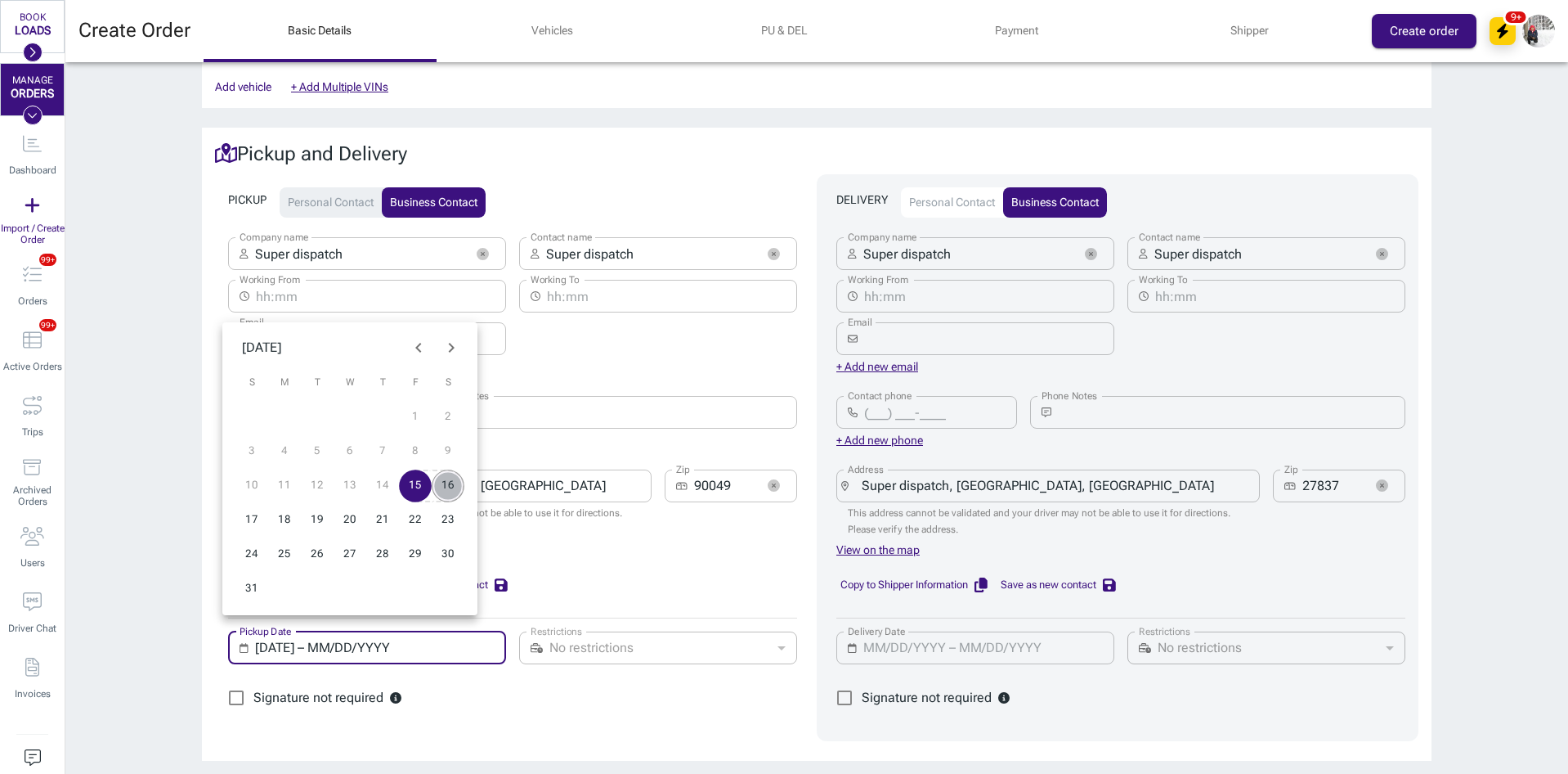
click at [443, 479] on button "16" at bounding box center [448, 486] width 33 height 33
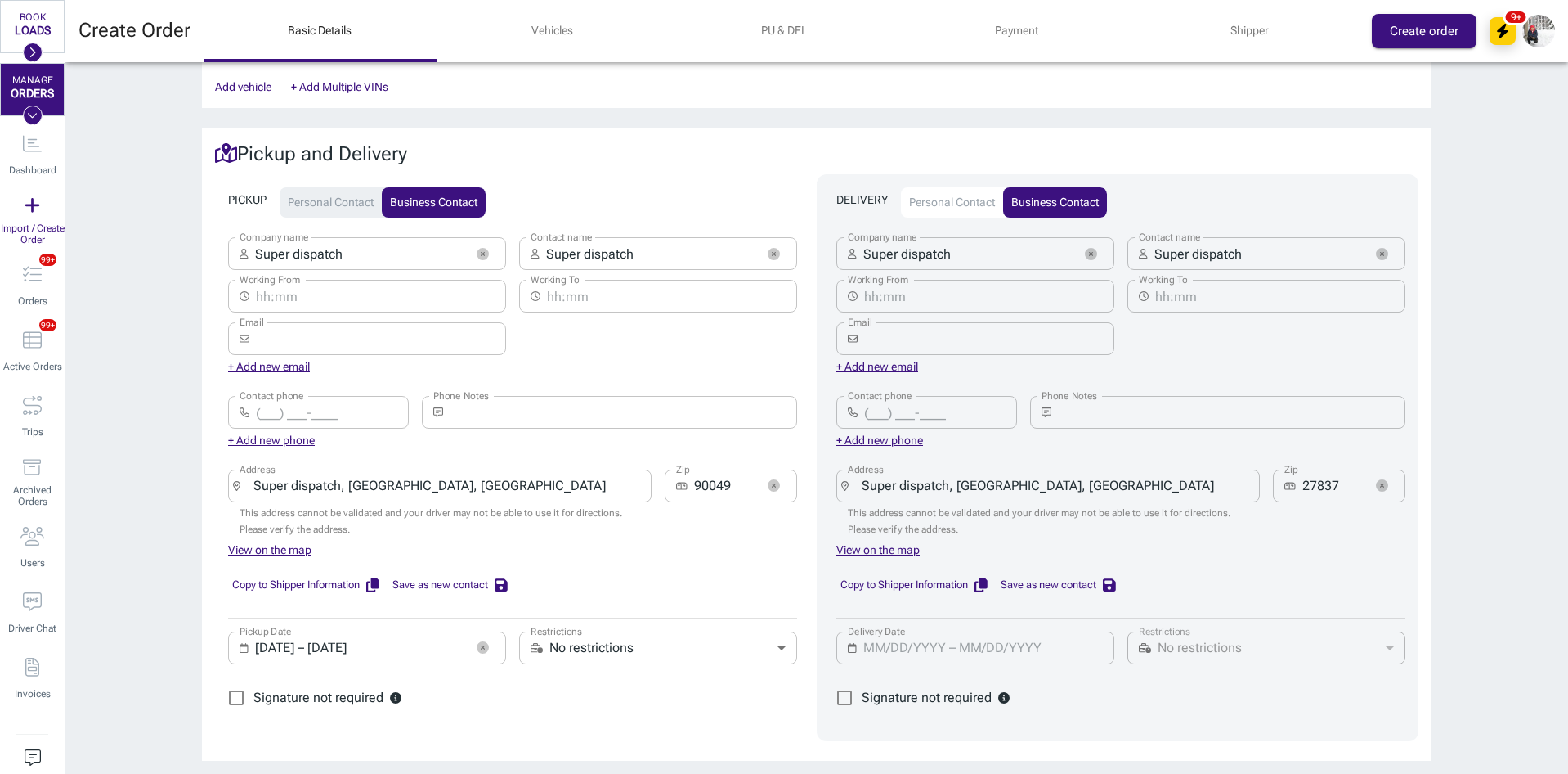
type input "[DATE] – [DATE]"
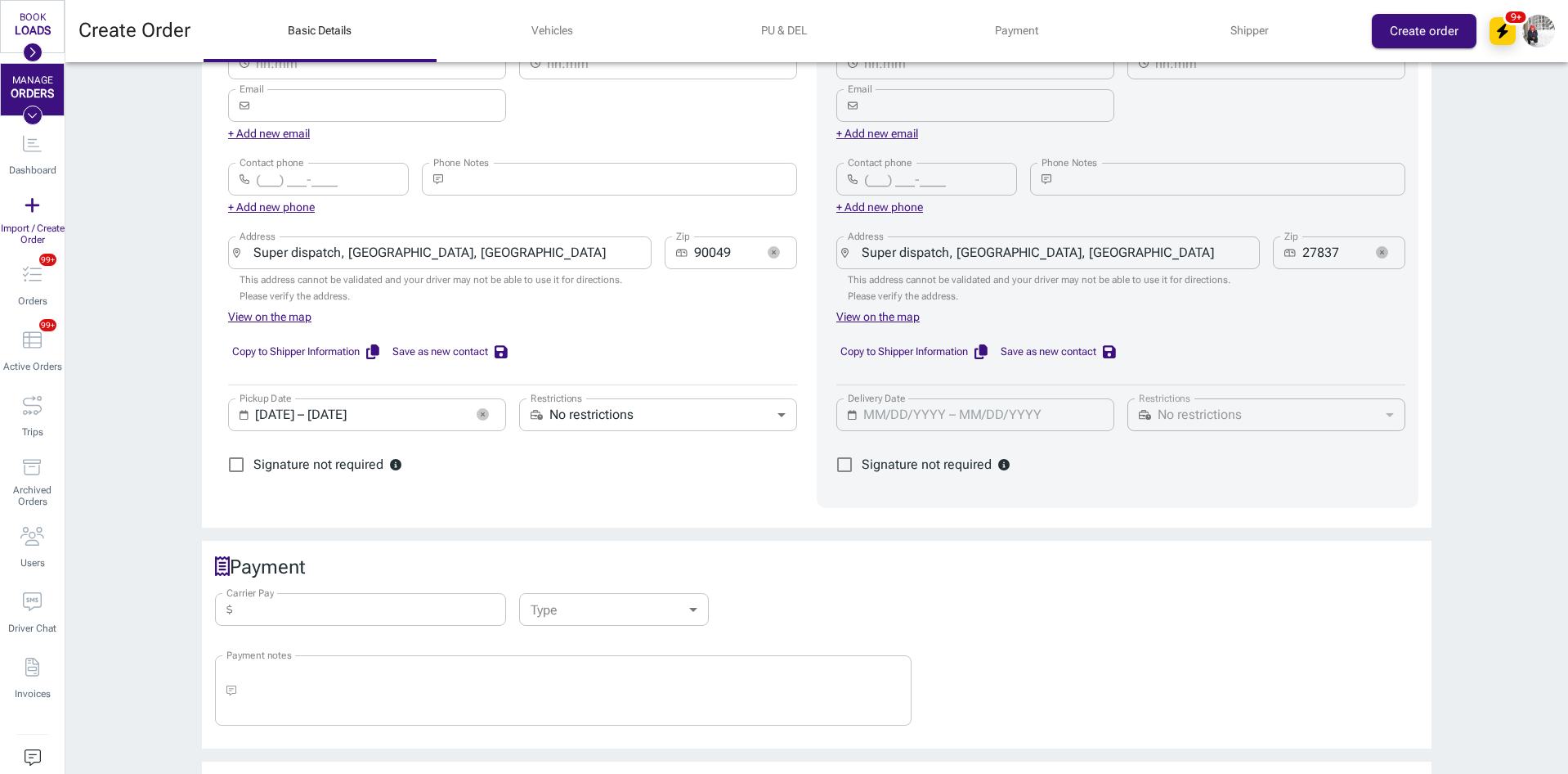
scroll to position [982, 0]
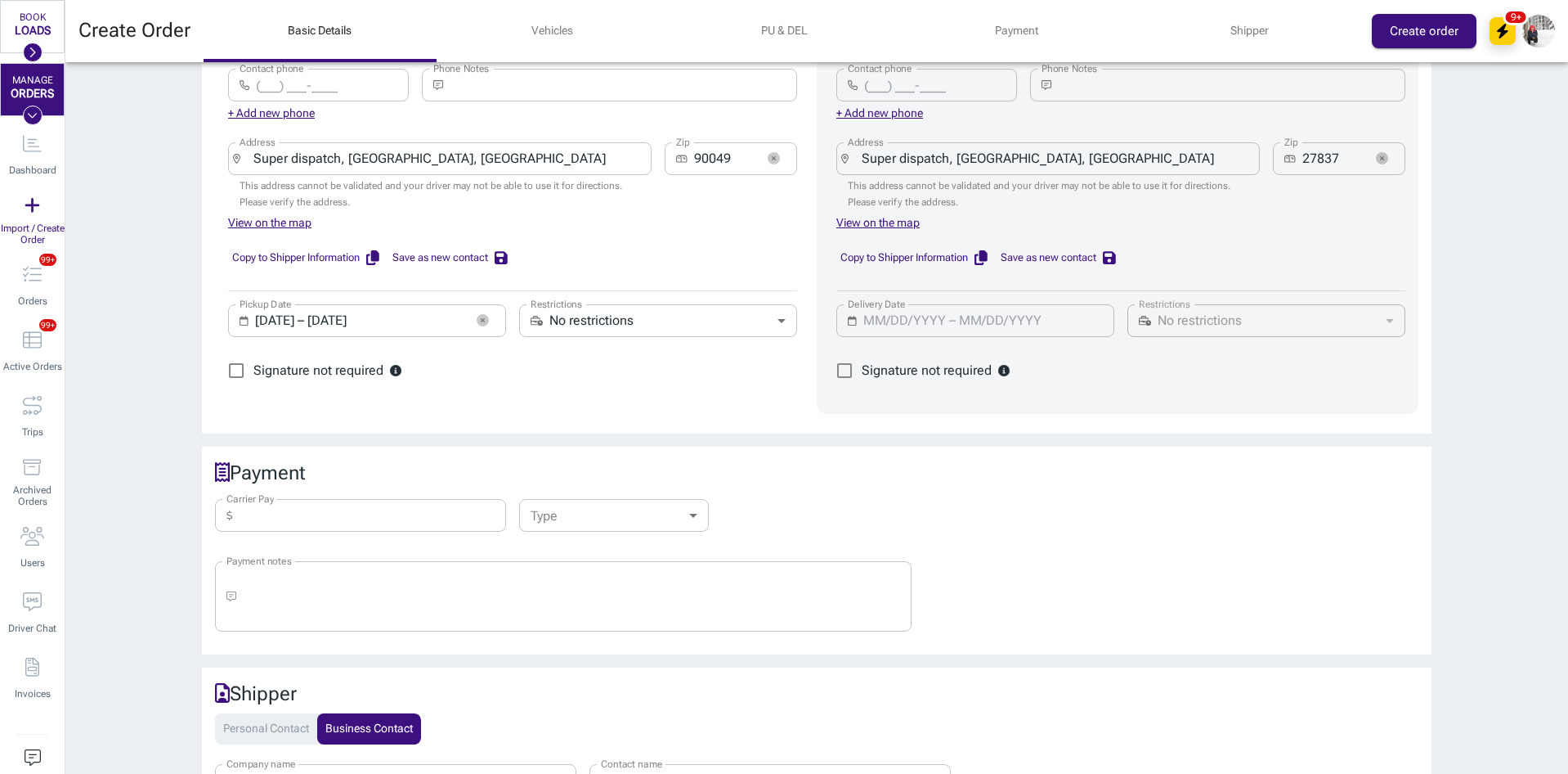
click at [383, 506] on input "Carrier Pay" at bounding box center [373, 515] width 268 height 33
type input "2,000"
click at [585, 503] on body "BOOK LOADS Load Board Negotiations My Lanes Shipper Network MANAGE ORDERS Dashb…" at bounding box center [784, 387] width 1568 height 774
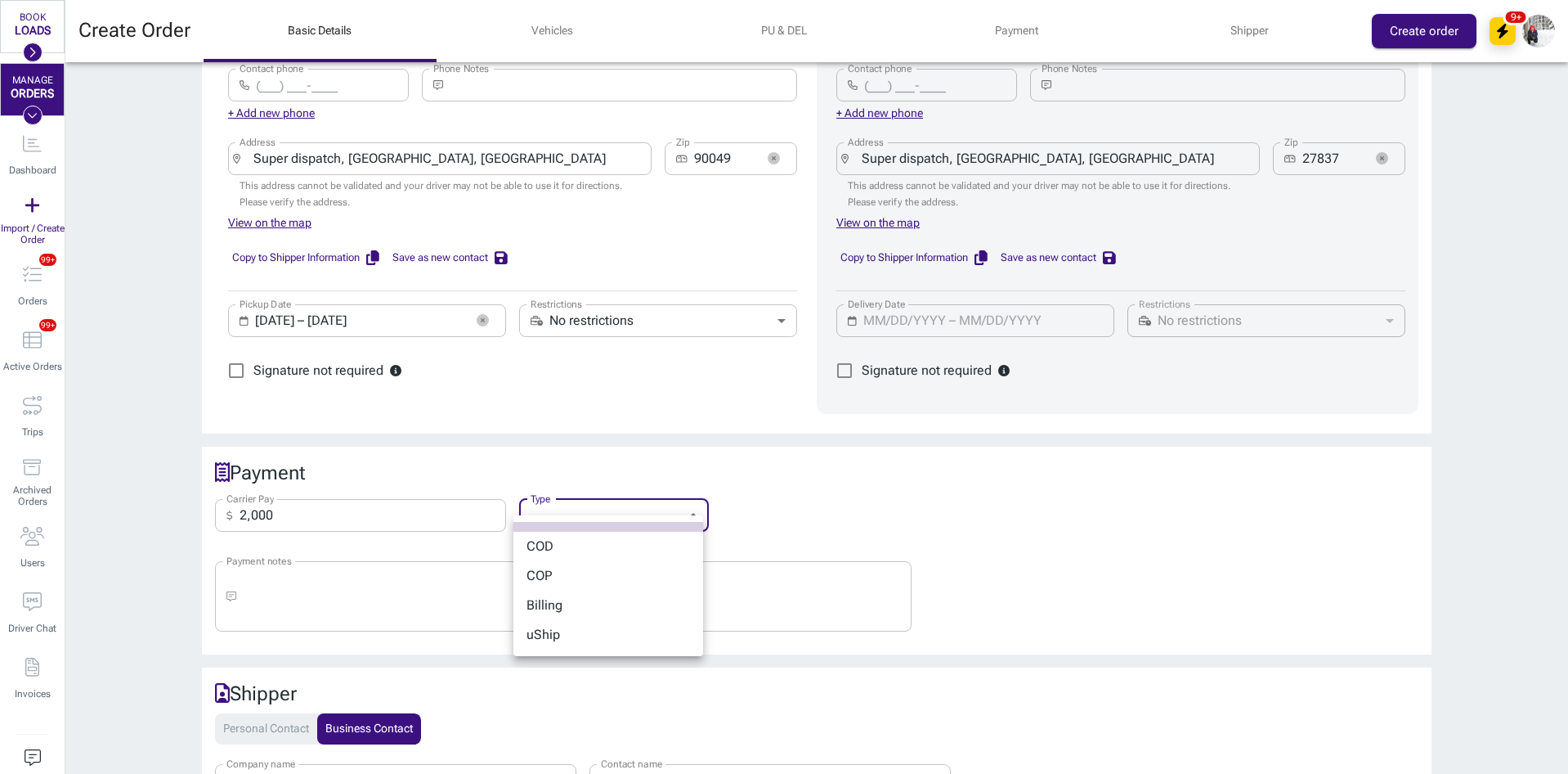
click at [584, 602] on li "Billing" at bounding box center [608, 605] width 190 height 29
type input "billing"
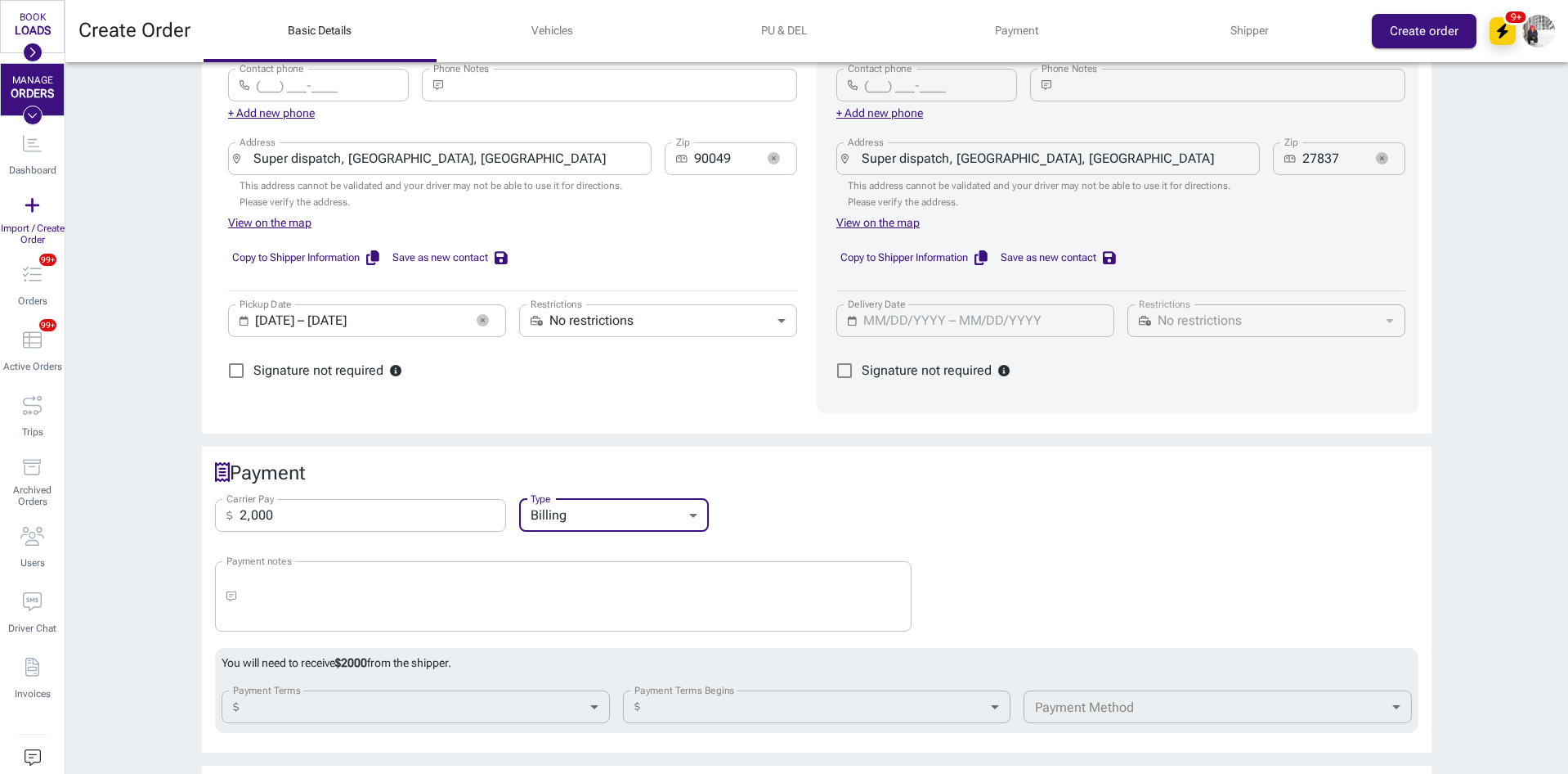
click at [414, 687] on body "BOOK LOADS Load Board Negotiations My Lanes Shipper Network MANAGE ORDERS Dashb…" at bounding box center [784, 387] width 1568 height 774
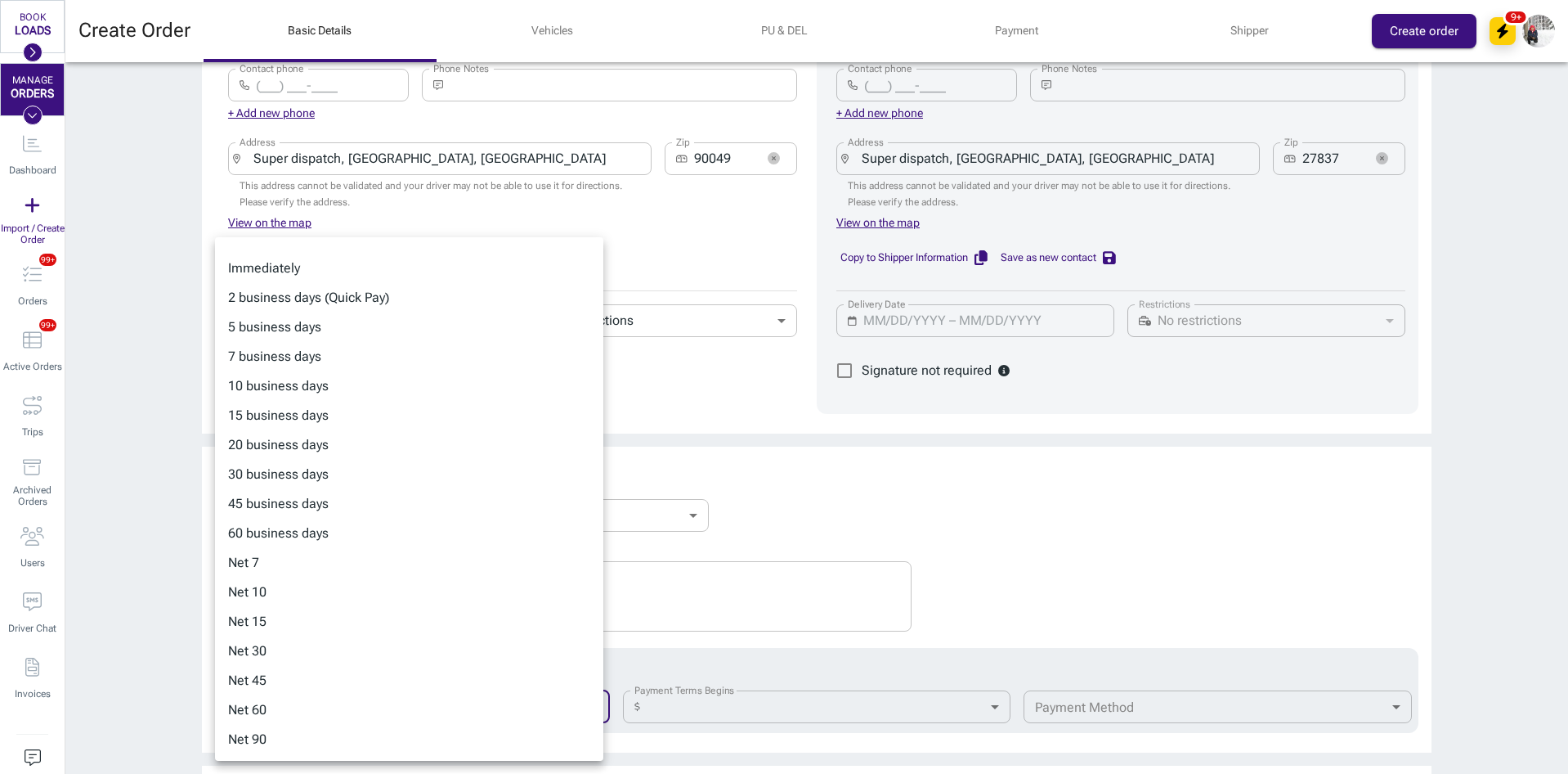
click at [308, 412] on li "15 business days" at bounding box center [409, 415] width 388 height 29
type input "15-business"
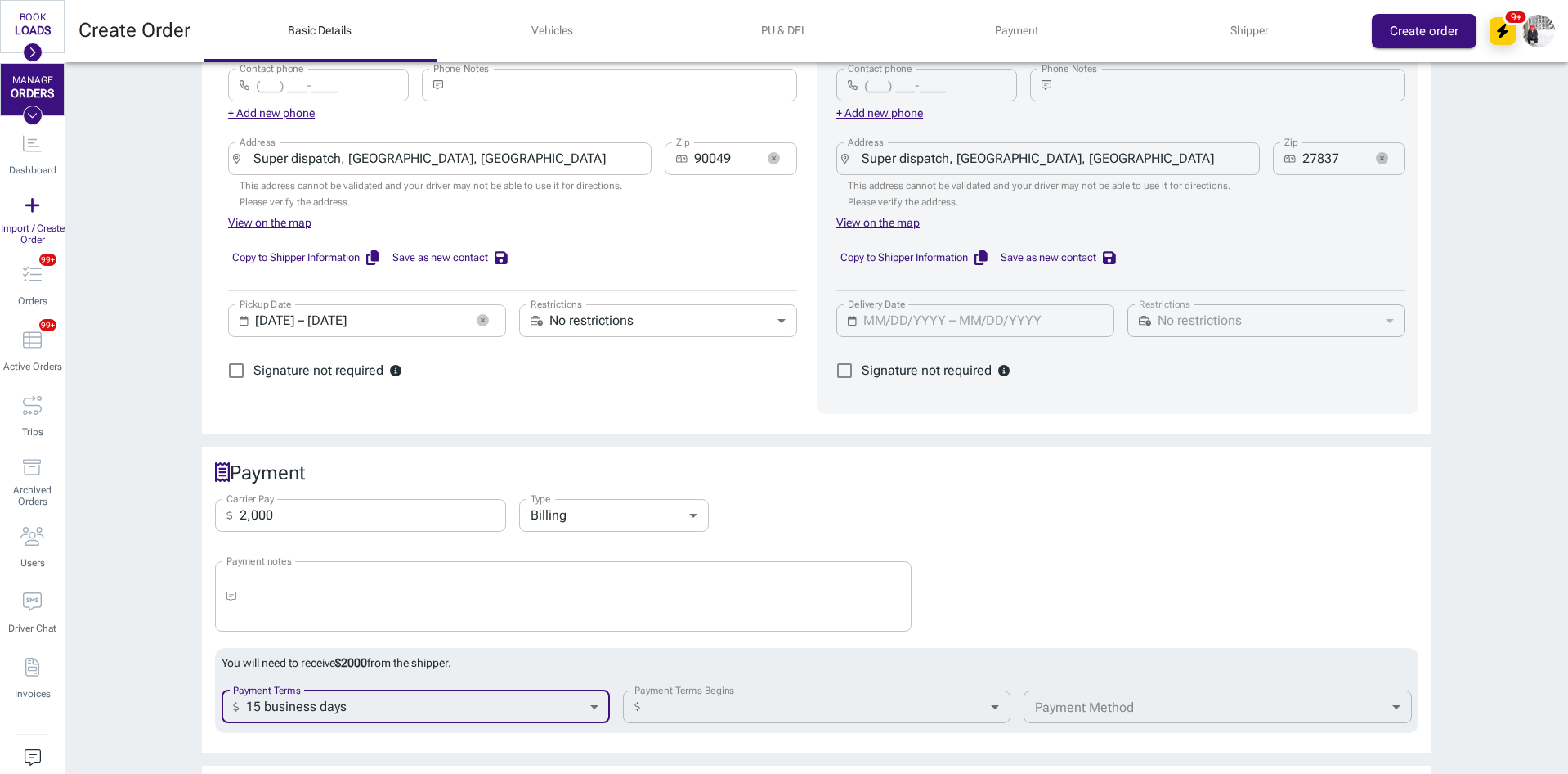
click at [802, 687] on body "BOOK LOADS Load Board Negotiations My Lanes Shipper Network MANAGE ORDERS Dashb…" at bounding box center [784, 387] width 1568 height 774
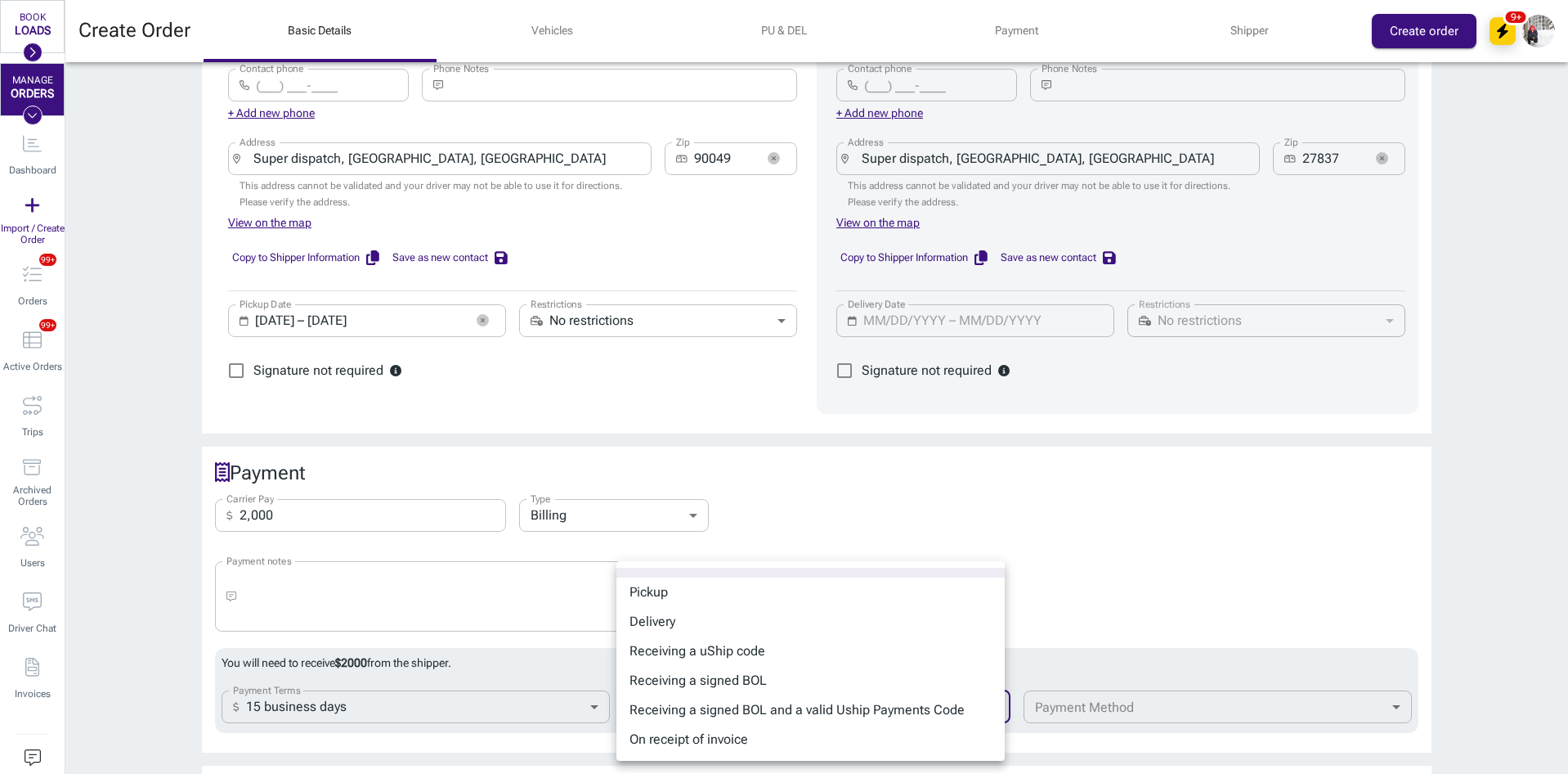
click at [809, 683] on li "Receiving a signed BOL" at bounding box center [810, 680] width 388 height 29
type input "bol"
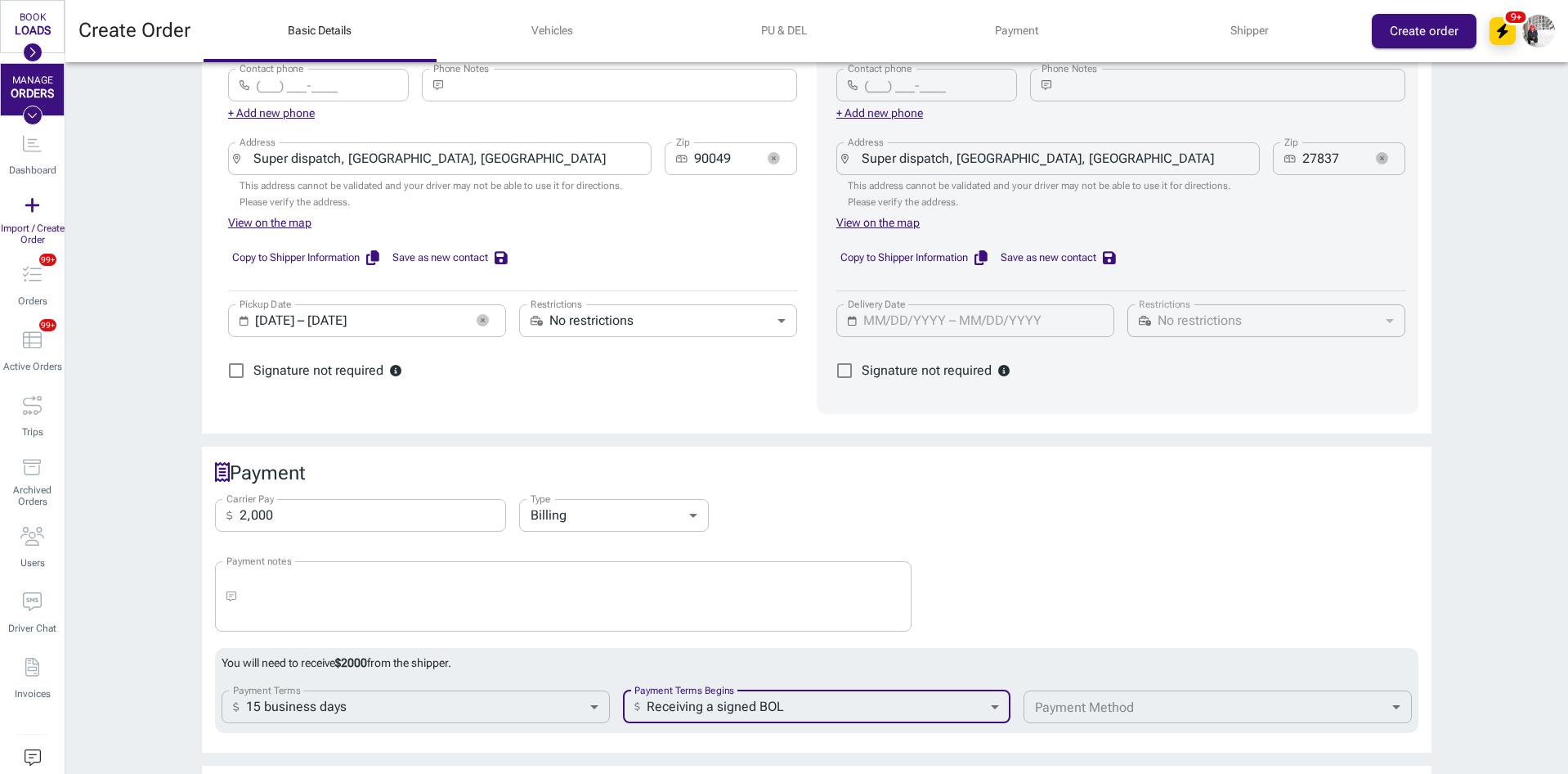
click at [1187, 712] on div "You will need to receive $ 2000 from the shipper. Payment Terms ​ 15 business d…" at bounding box center [817, 690] width 1204 height 85
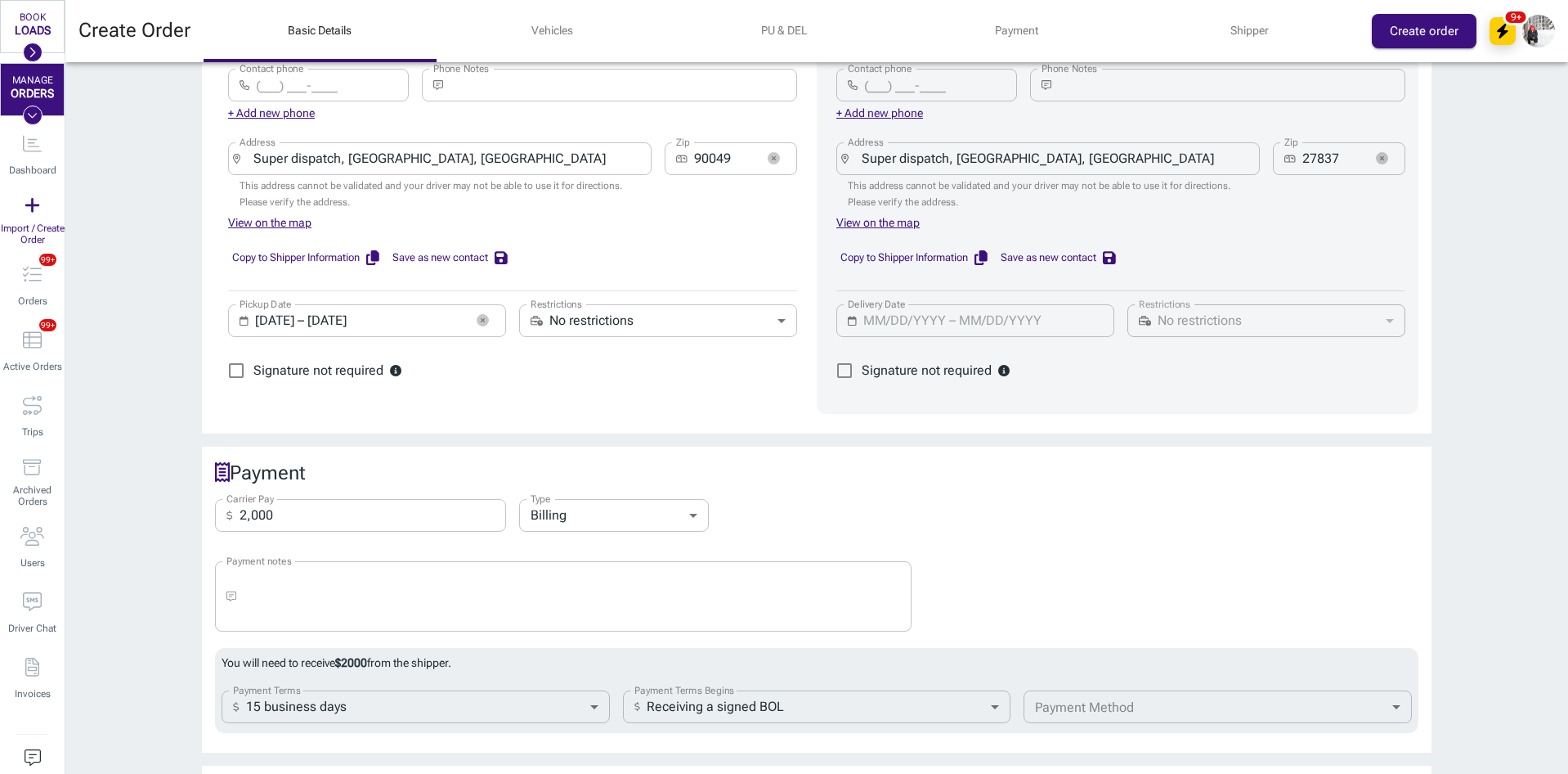
click at [1179, 696] on body "BOOK LOADS Load Board Negotiations My Lanes Shipper Network MANAGE ORDERS Dashb…" at bounding box center [784, 387] width 1568 height 774
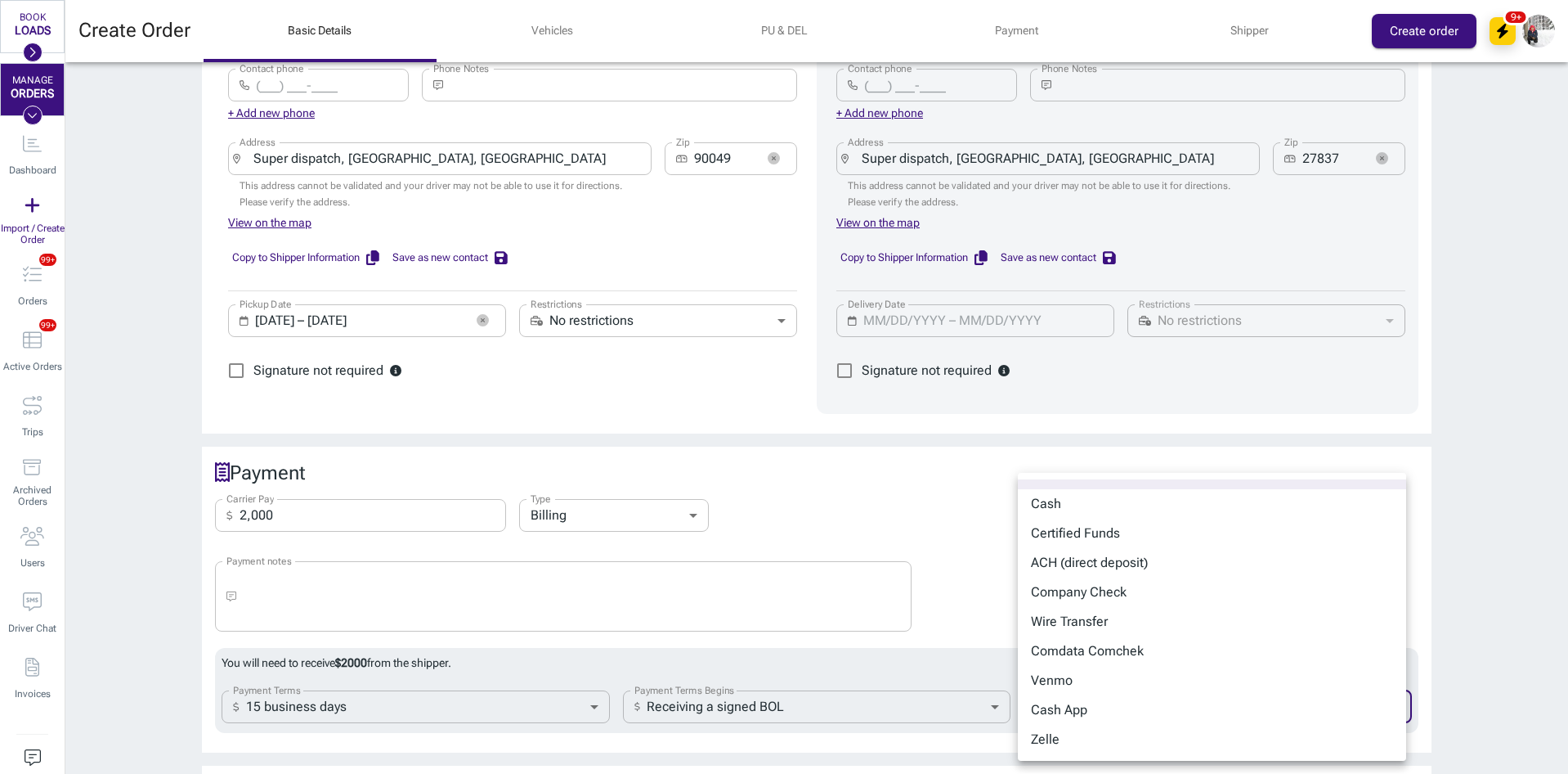
click at [1110, 626] on li "Wire Transfer" at bounding box center [1212, 621] width 388 height 29
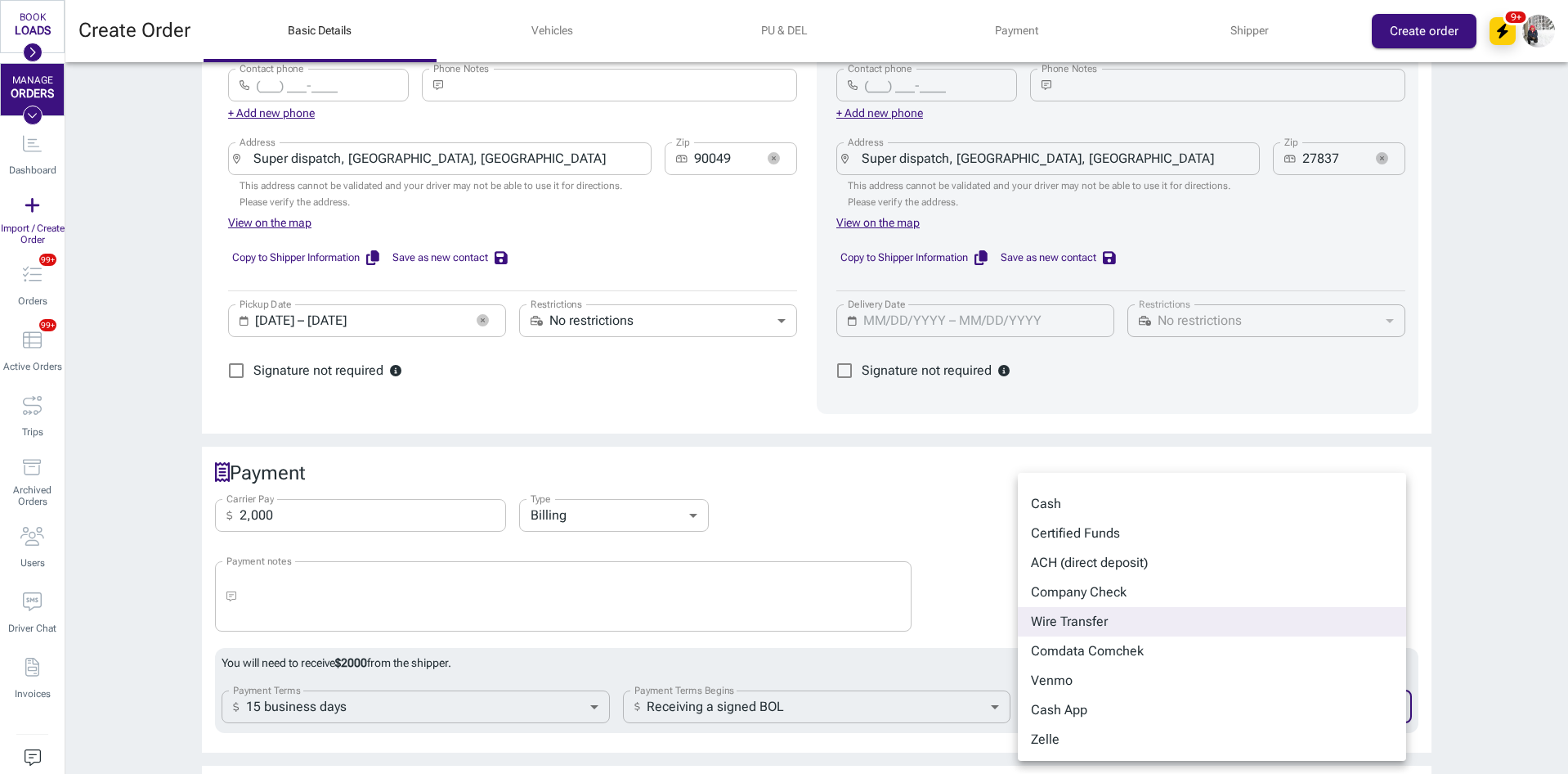
click at [1149, 689] on body "BOOK LOADS Load Board Negotiations My Lanes Shipper Network MANAGE ORDERS Dashb…" at bounding box center [784, 387] width 1568 height 774
click at [1091, 591] on li "Company Check" at bounding box center [1212, 592] width 388 height 29
type input "company_check"
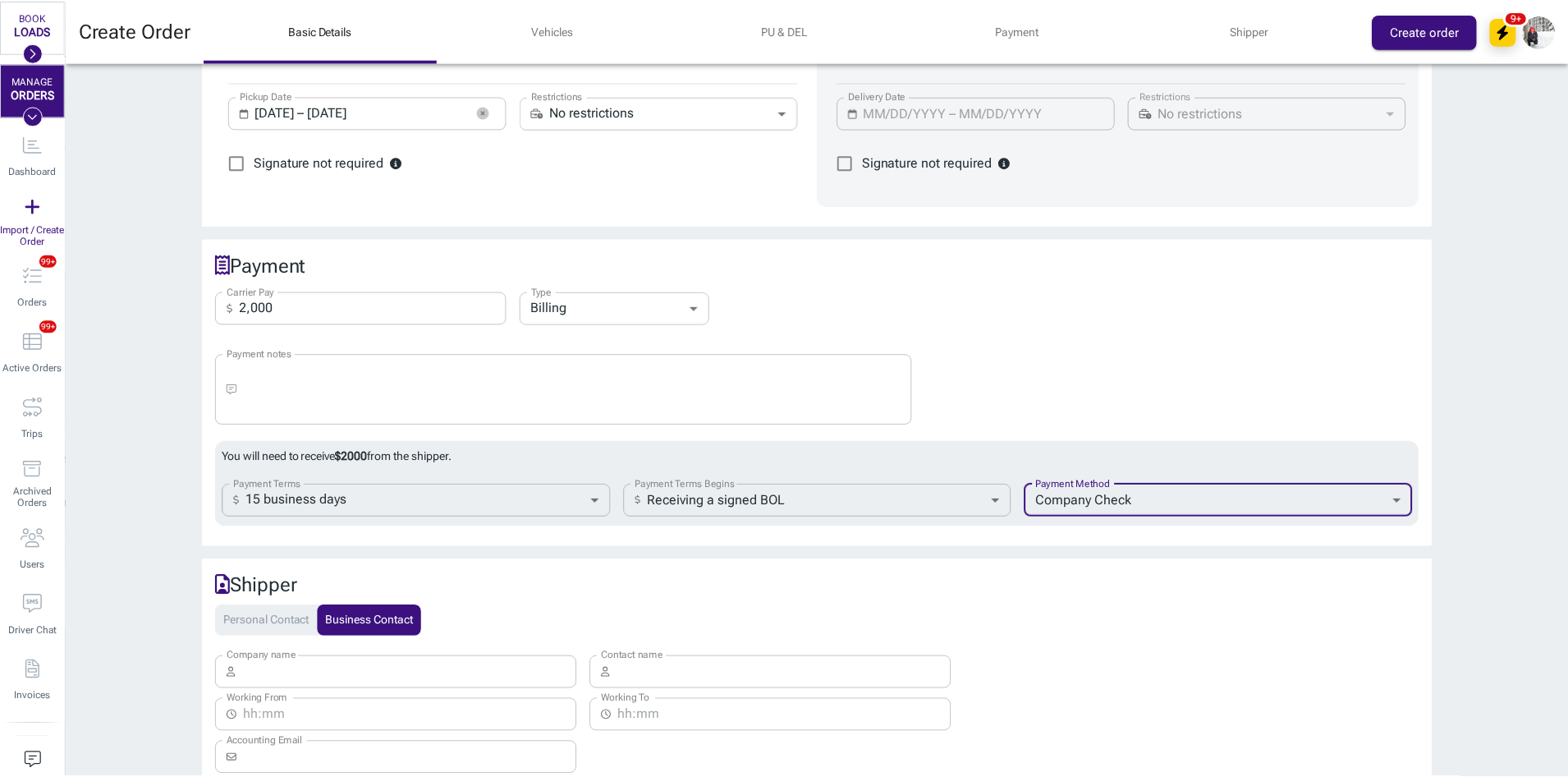
scroll to position [1396, 0]
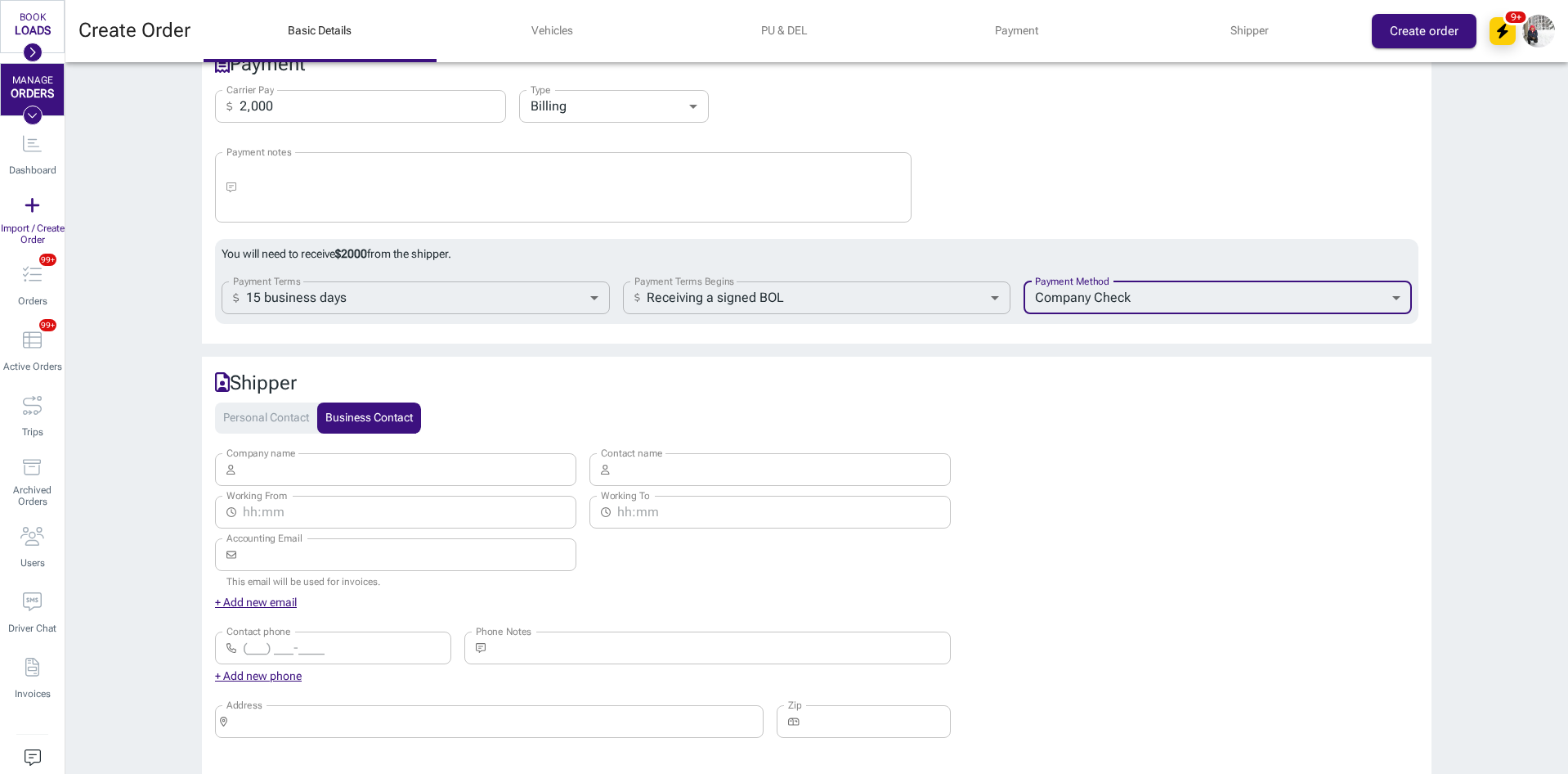
click at [327, 462] on input "Company name" at bounding box center [410, 470] width 336 height 33
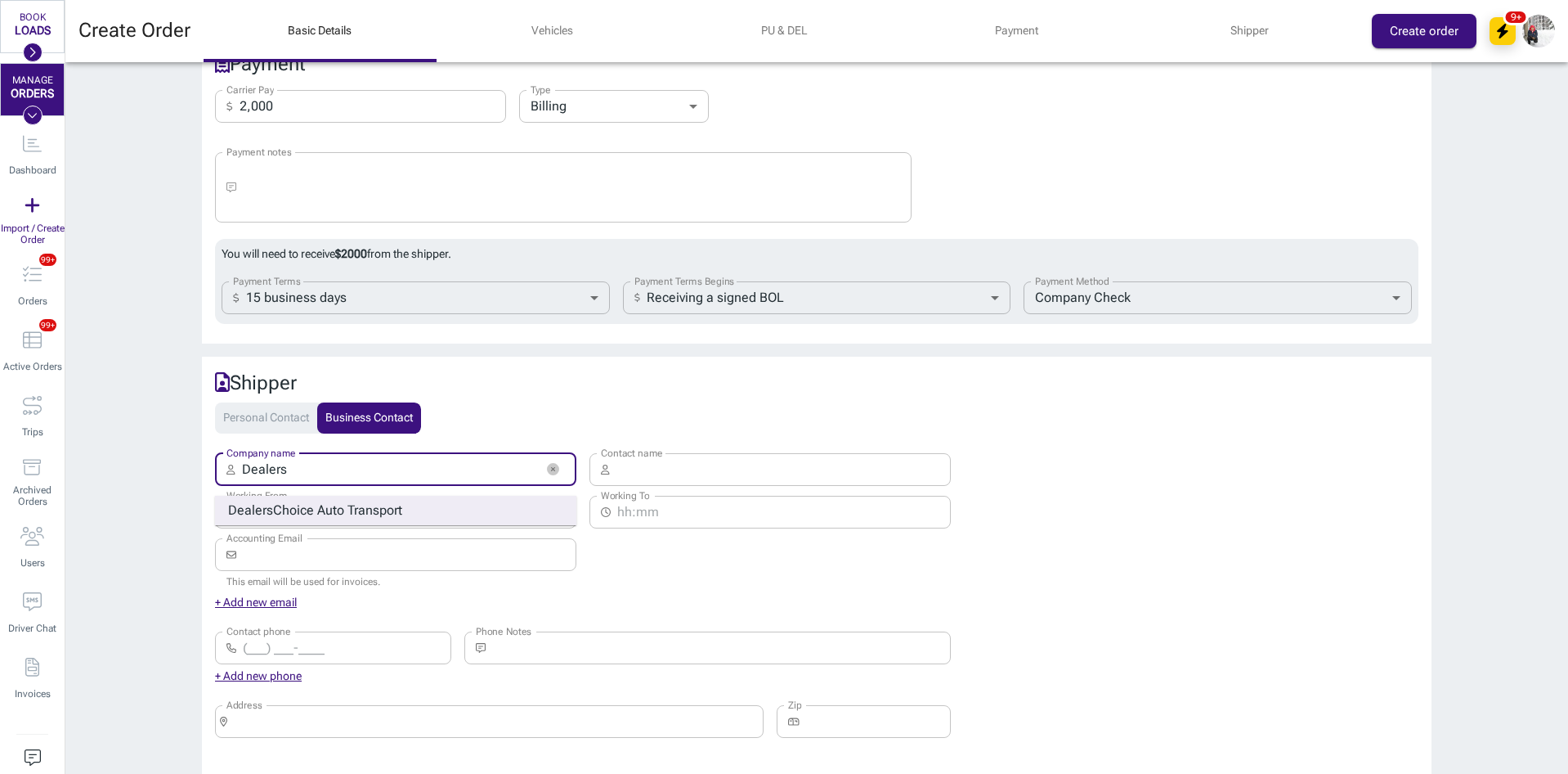
click at [344, 503] on strong "Choice Auto Transport" at bounding box center [337, 510] width 129 height 15
type input "Dealers Choice Auto Transport"
type input "[PERSON_NAME]"
type input "[EMAIL_ADDRESS][DOMAIN_NAME]"
type input "[PHONE_NUMBER]"
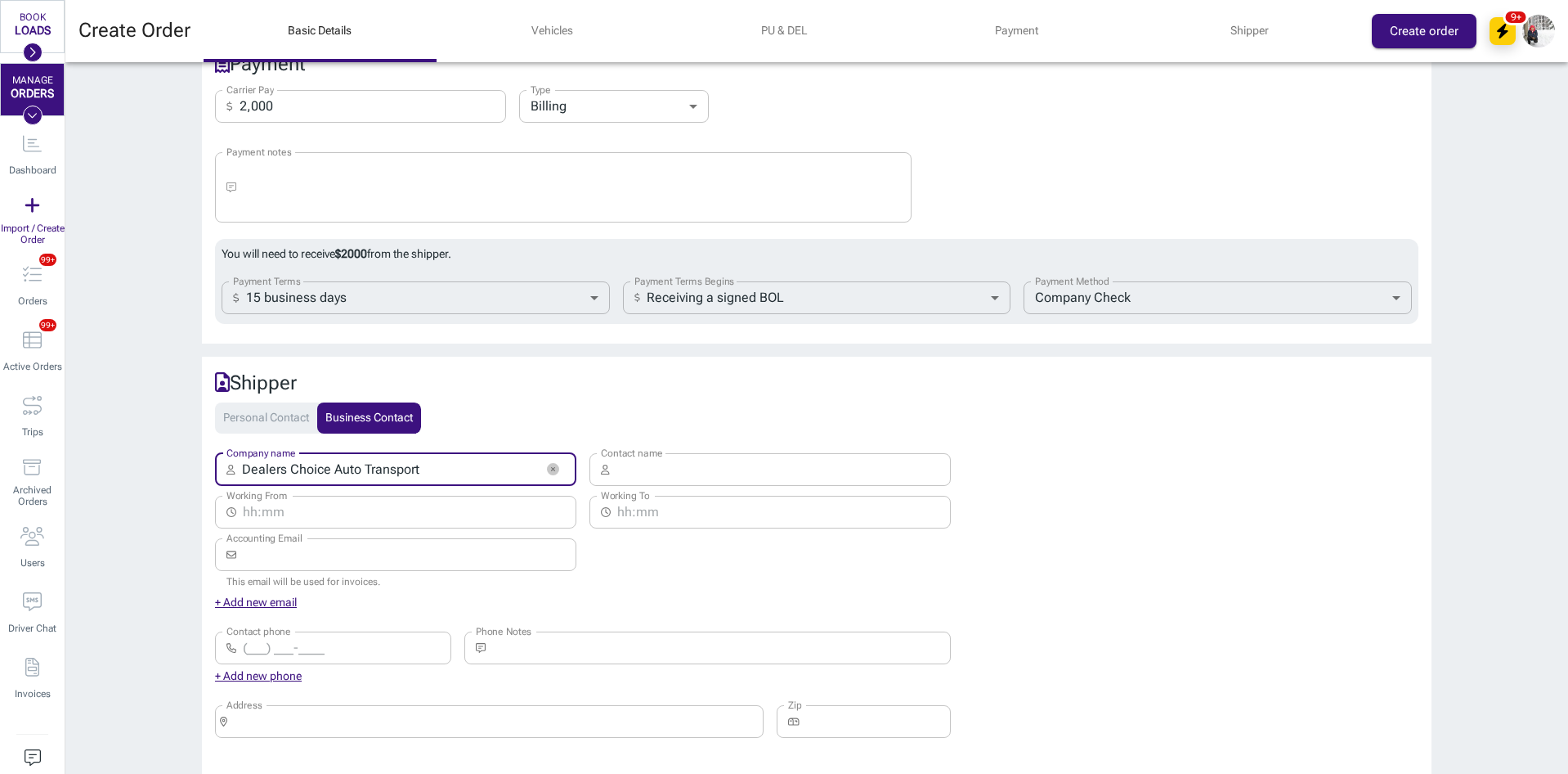
type input "[STREET_ADDRESS]"
type input "33409"
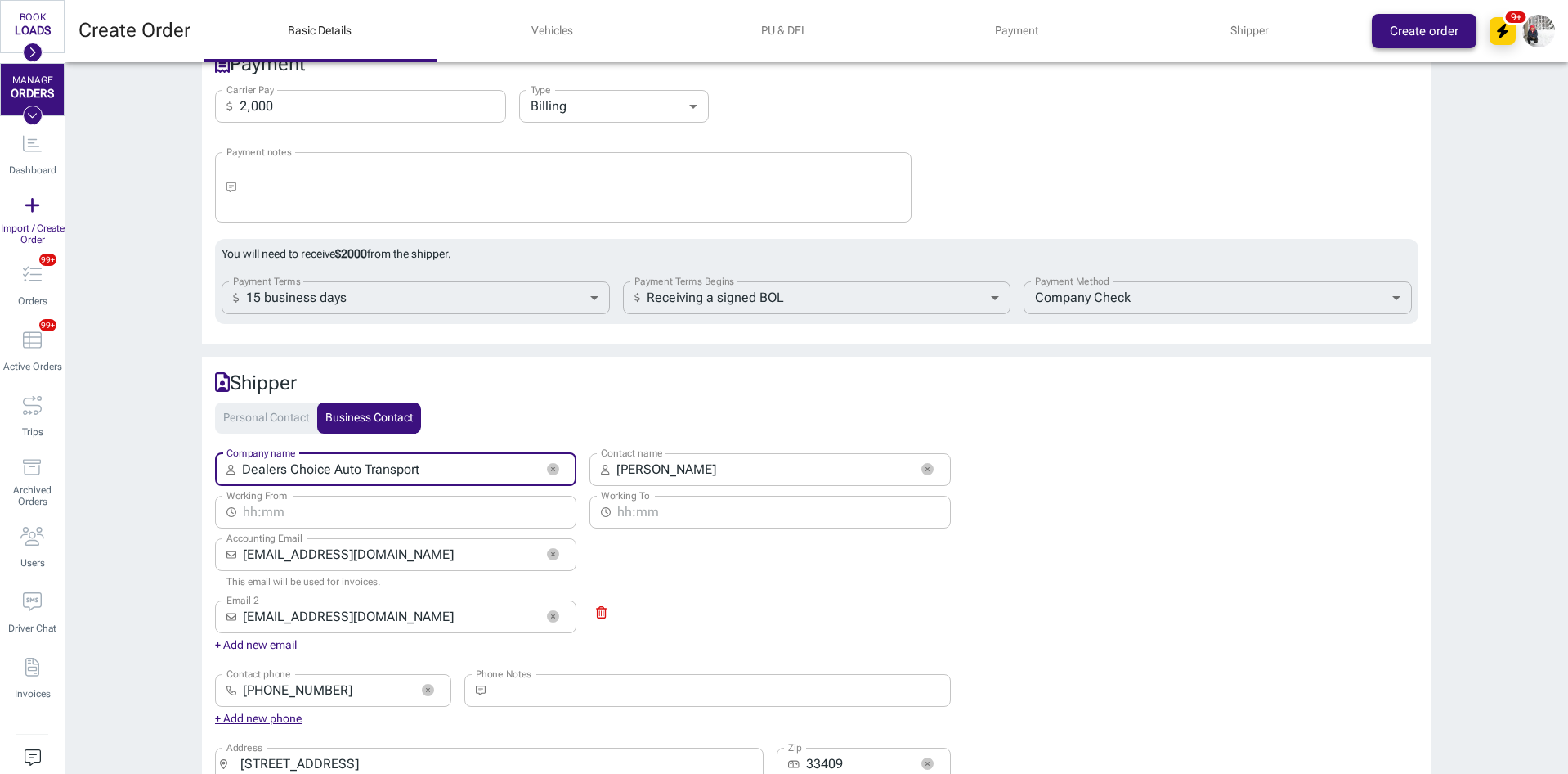
click at [1383, 37] on button "Create order" at bounding box center [1424, 31] width 104 height 34
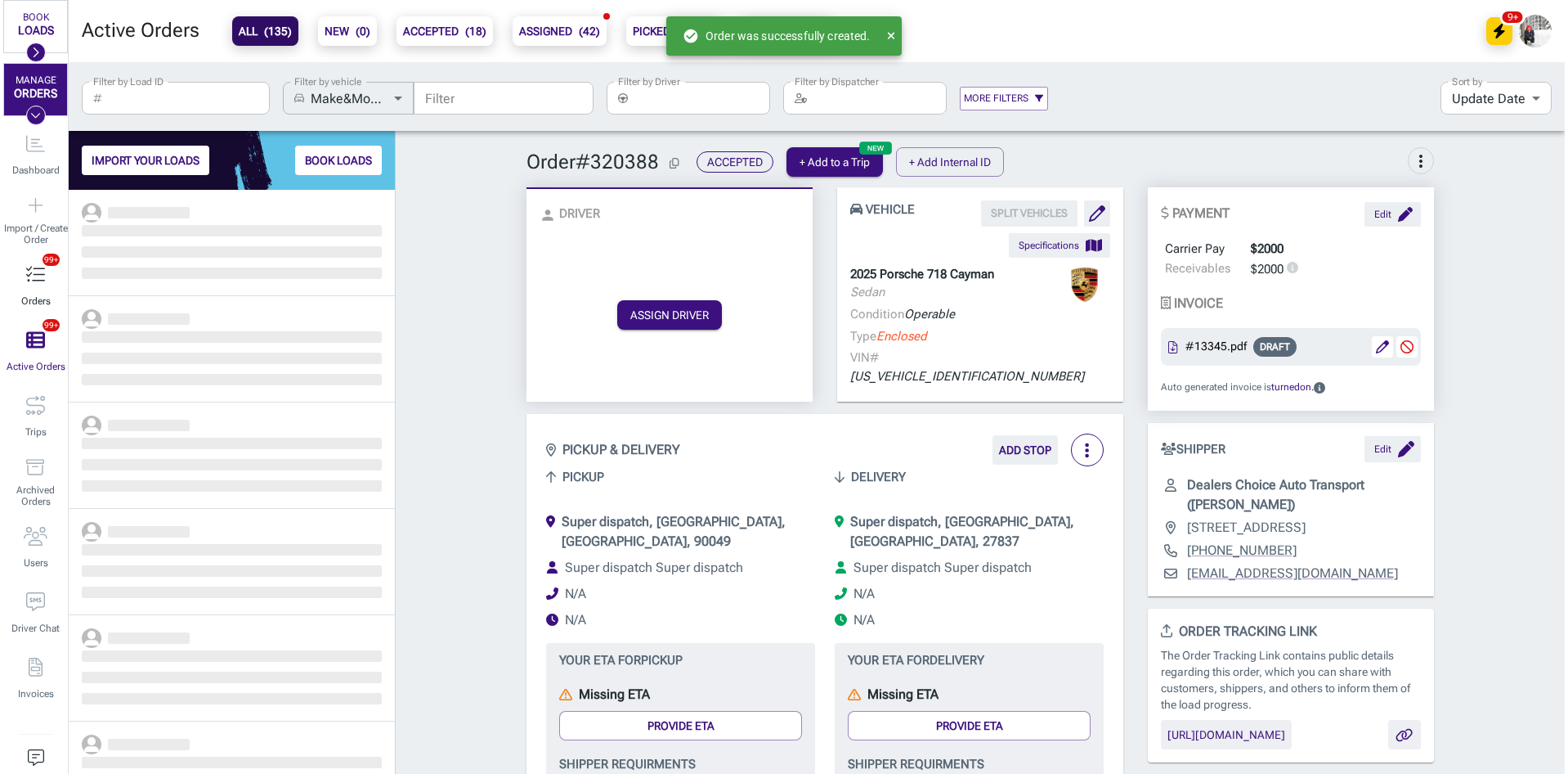
scroll to position [571, 314]
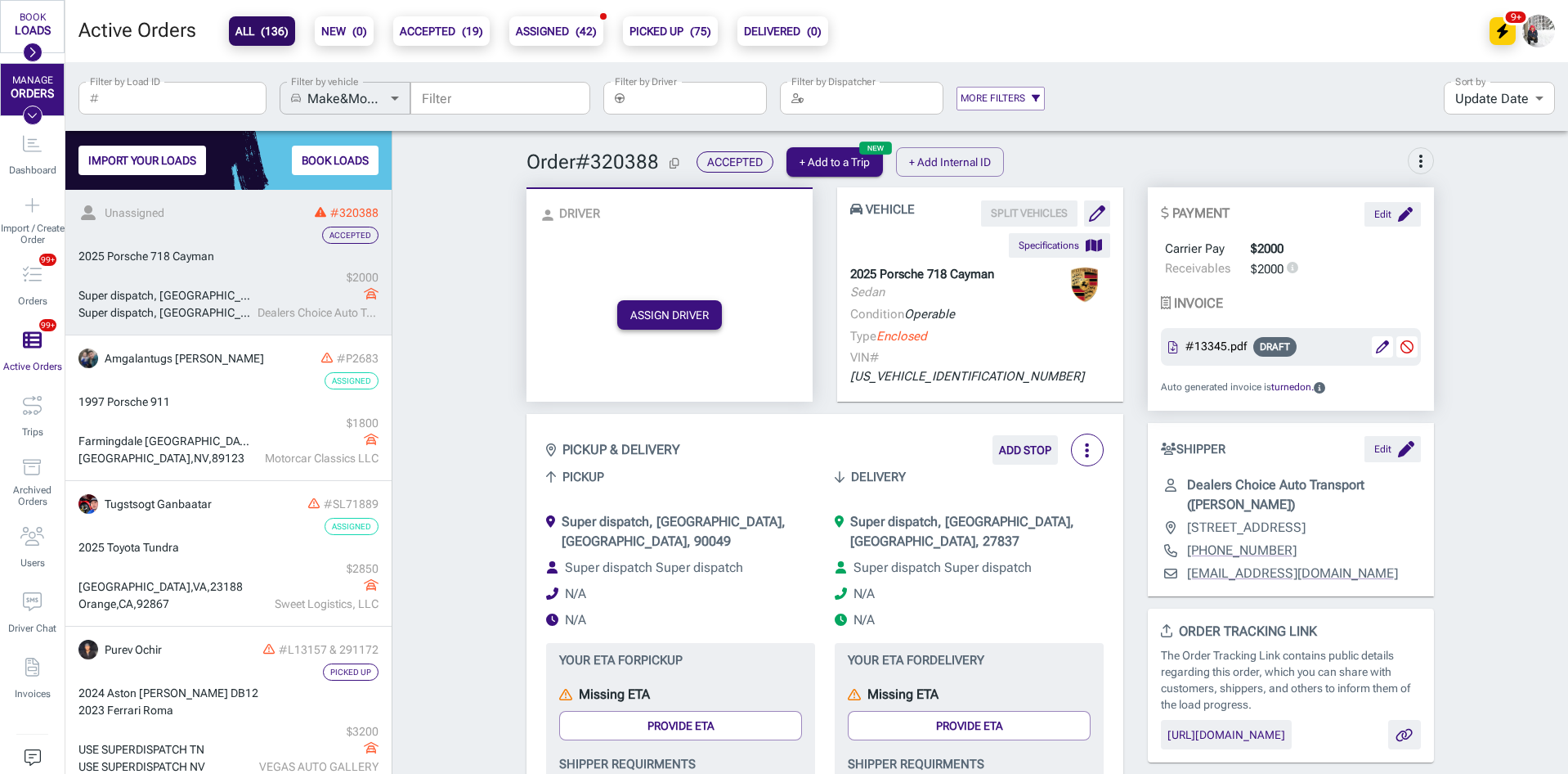
click at [644, 300] on button "ASSIGN DRIVER" at bounding box center [669, 314] width 104 height 29
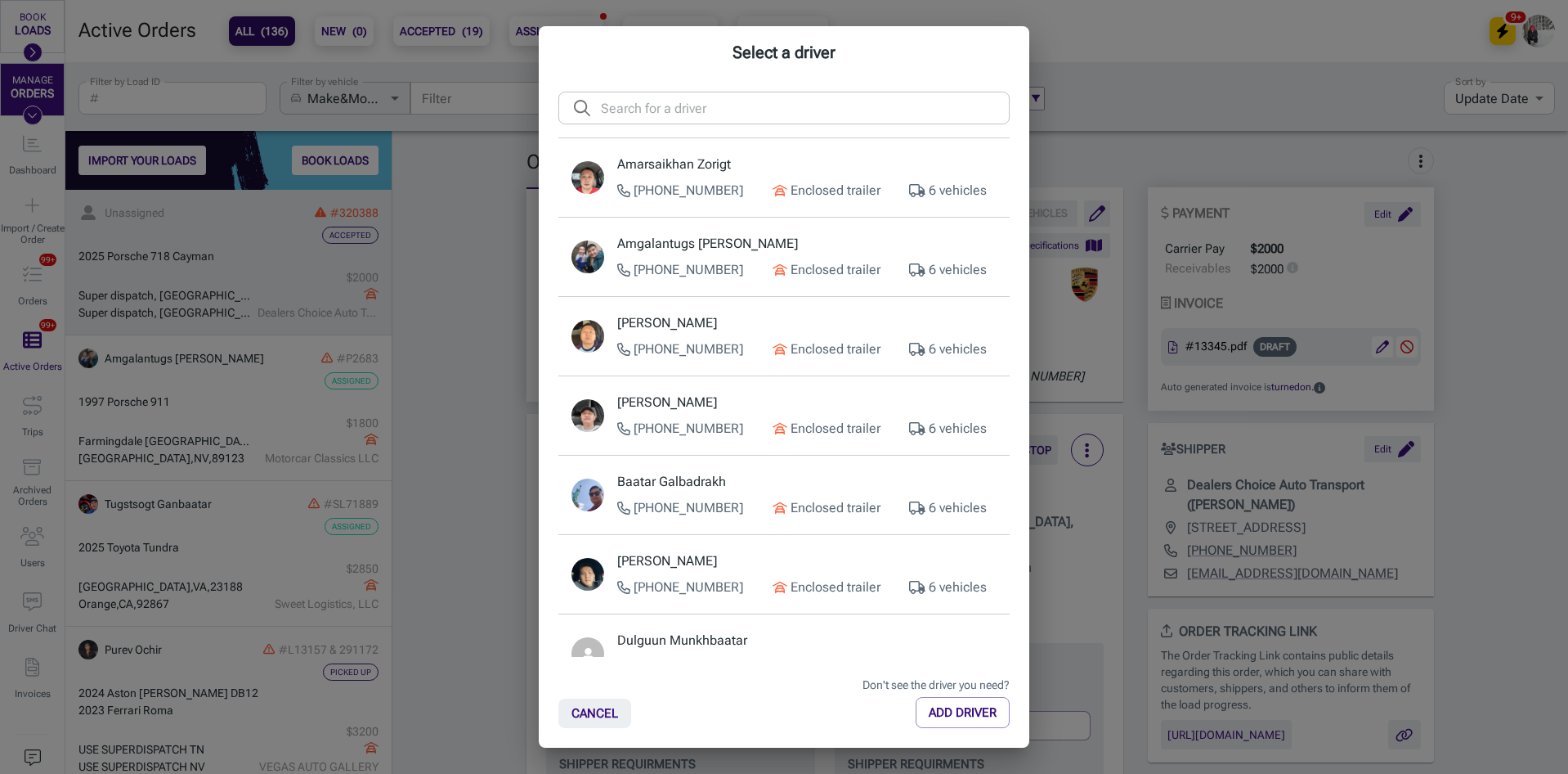
click at [696, 119] on input "text" at bounding box center [805, 108] width 409 height 33
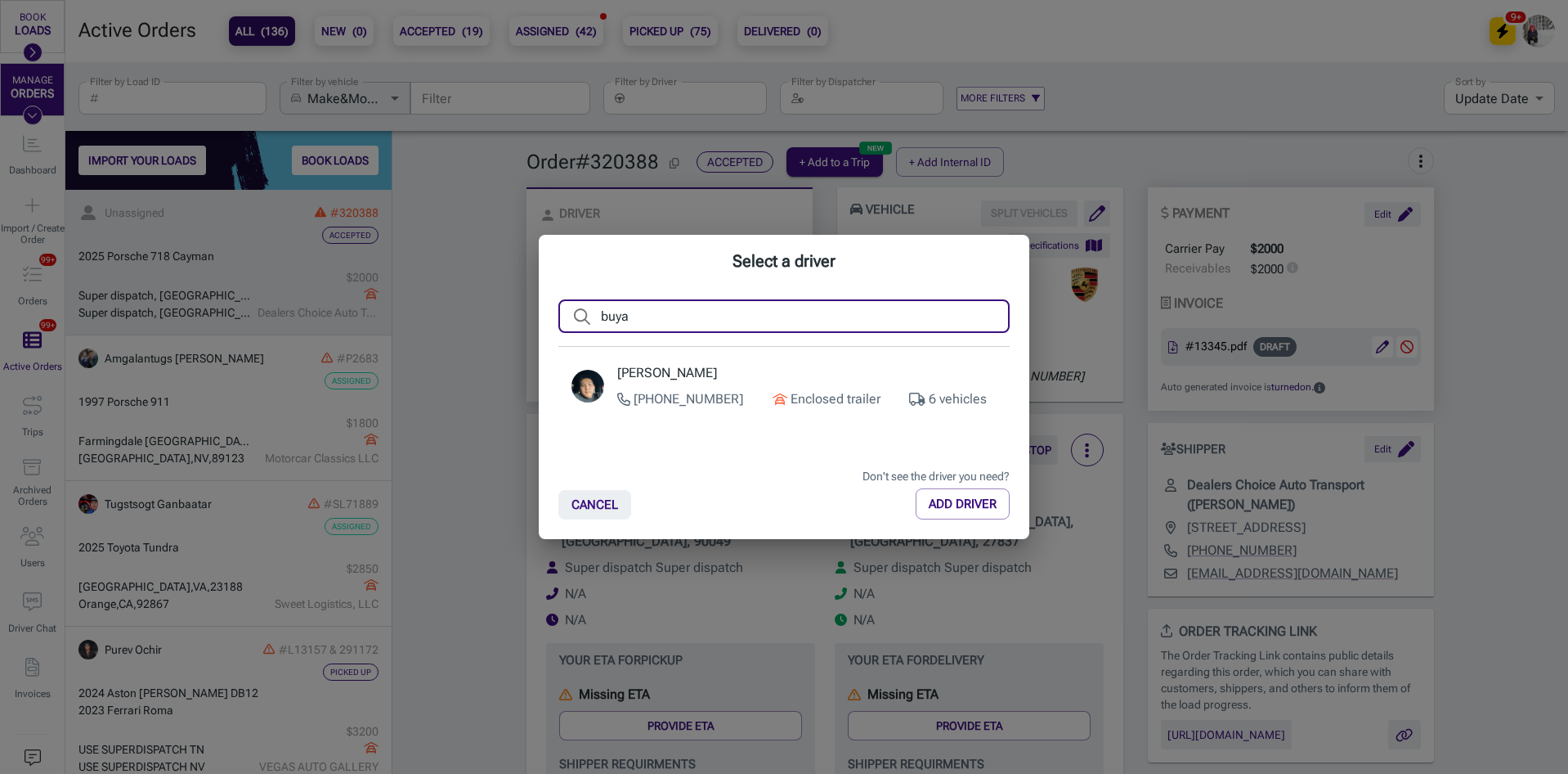
type input "buya"
click at [743, 381] on p "[PERSON_NAME]" at bounding box center [807, 373] width 379 height 20
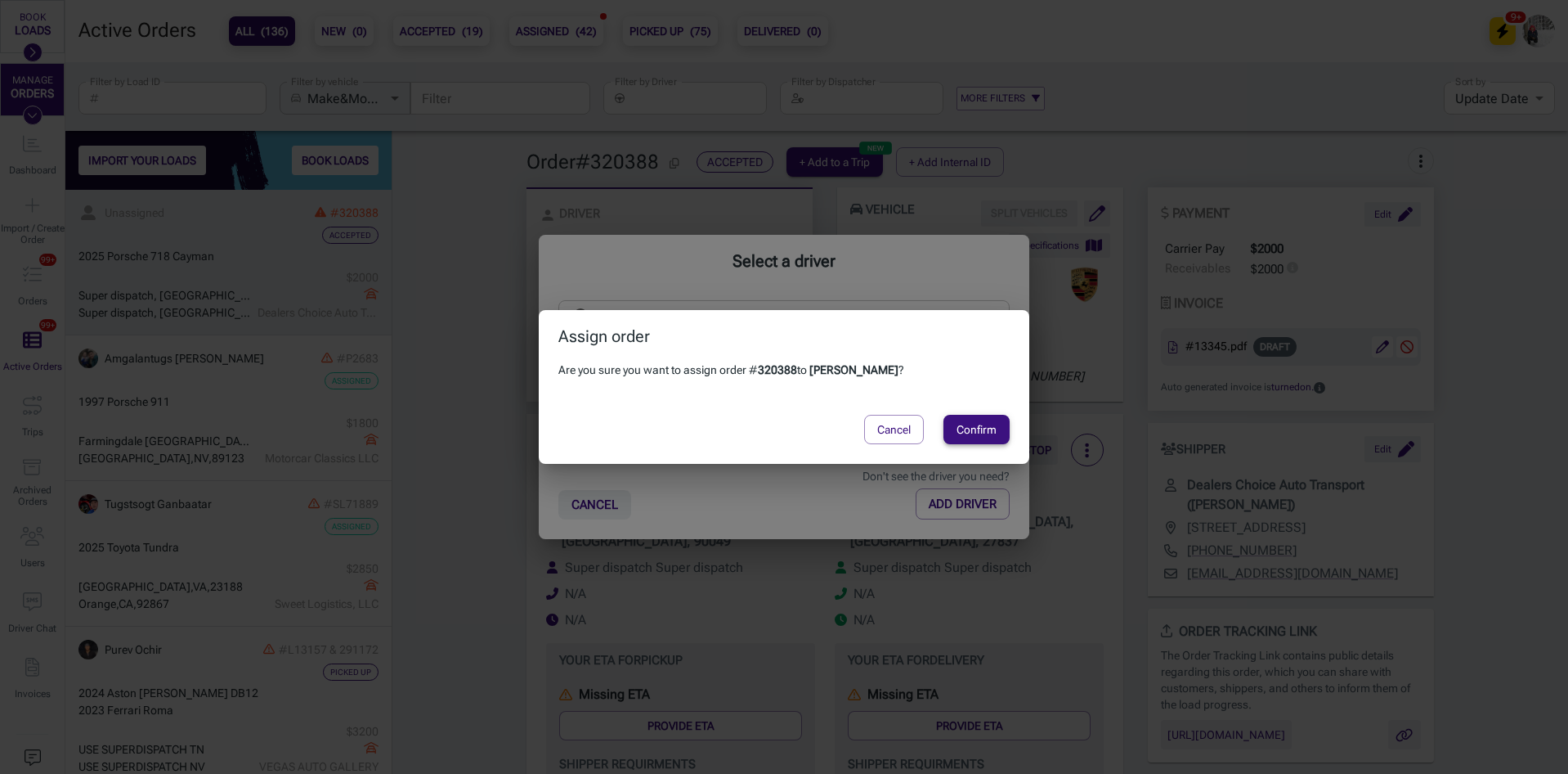
click at [972, 418] on button "Confirm" at bounding box center [976, 429] width 66 height 29
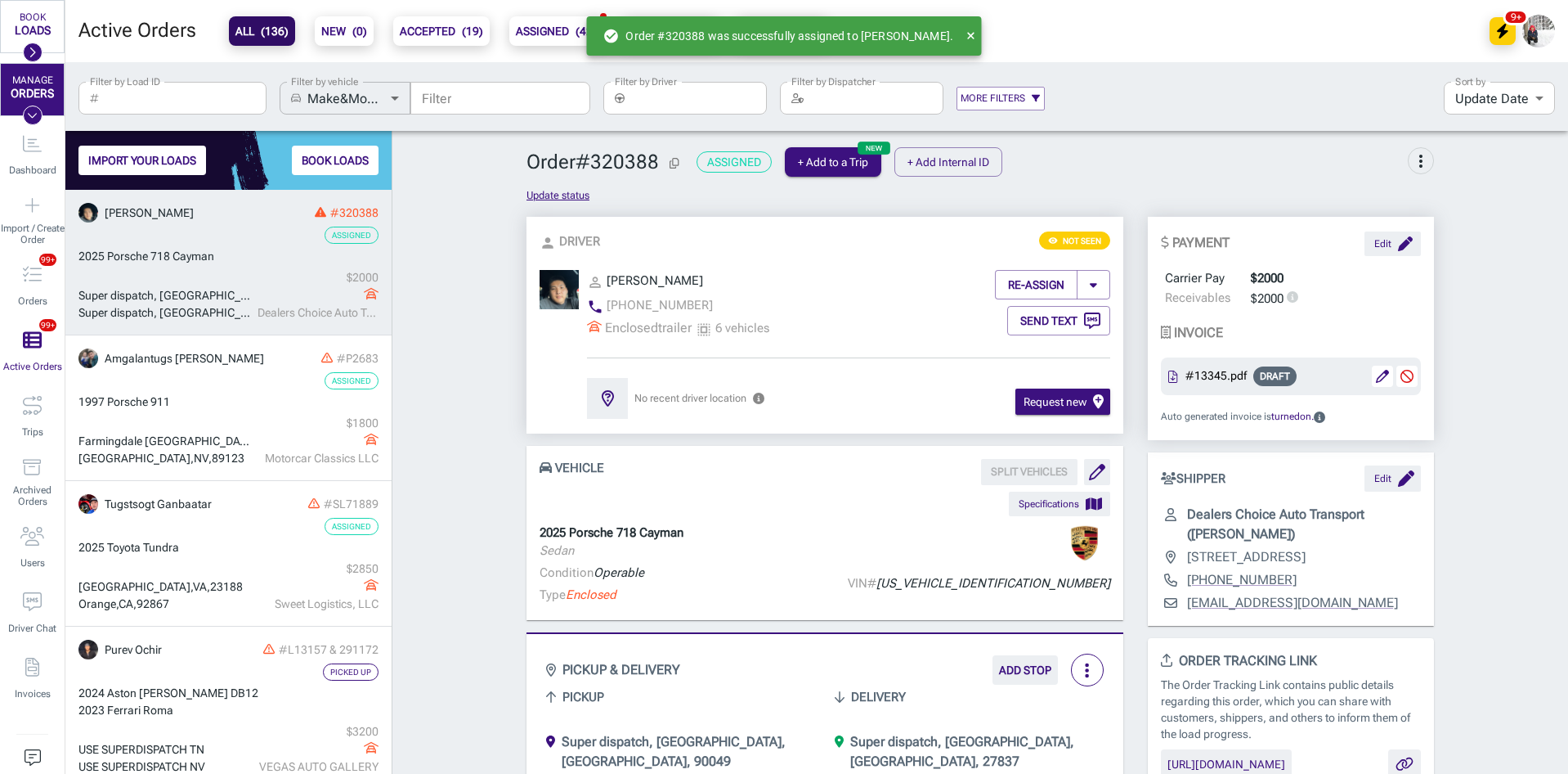
click at [678, 112] on input "Filter by Driver" at bounding box center [699, 98] width 136 height 33
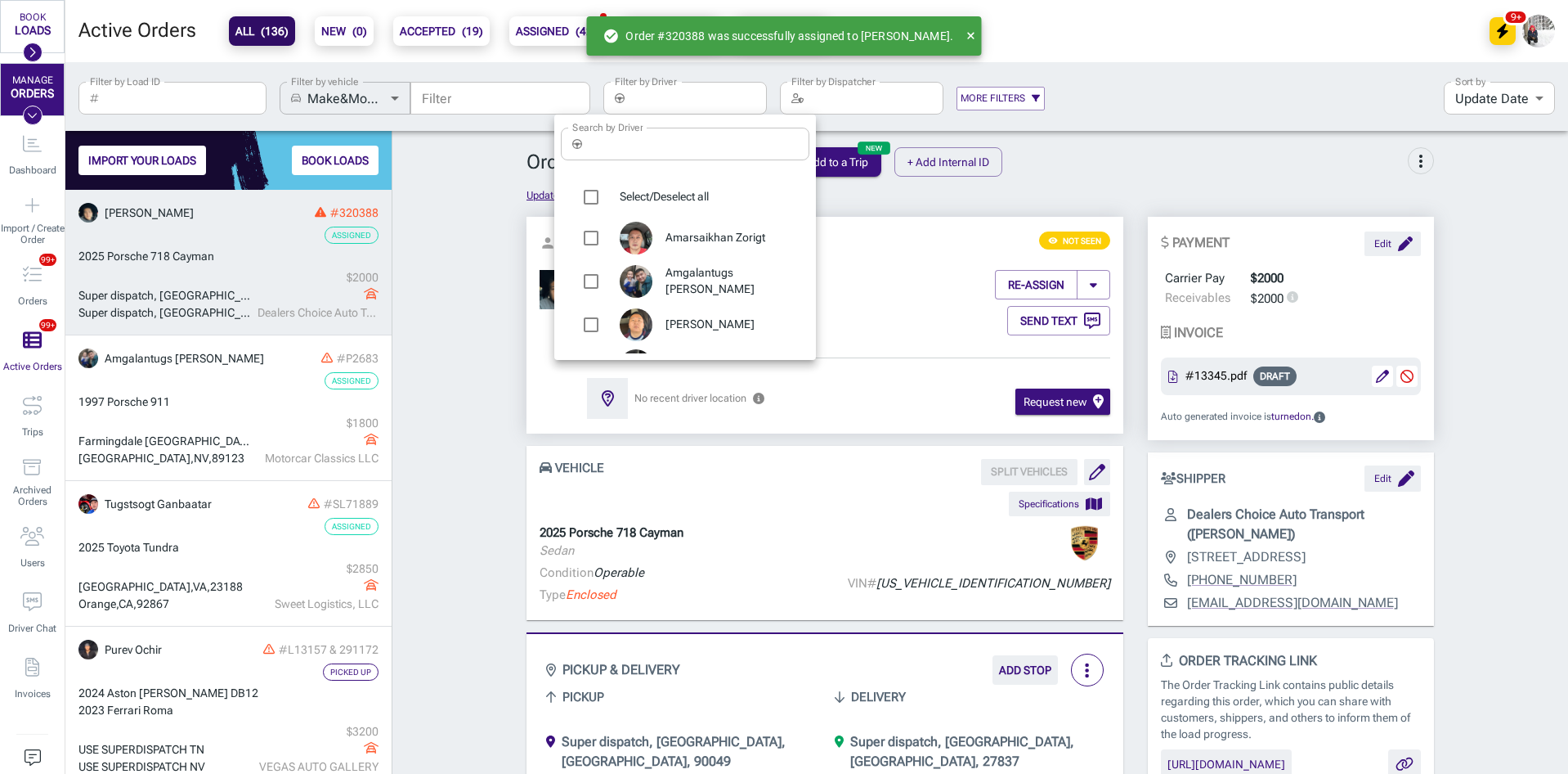
click at [672, 170] on div "Search by Driver ​ Search by Driver" at bounding box center [685, 146] width 249 height 49
click at [674, 150] on input "Search by Driver" at bounding box center [699, 144] width 220 height 33
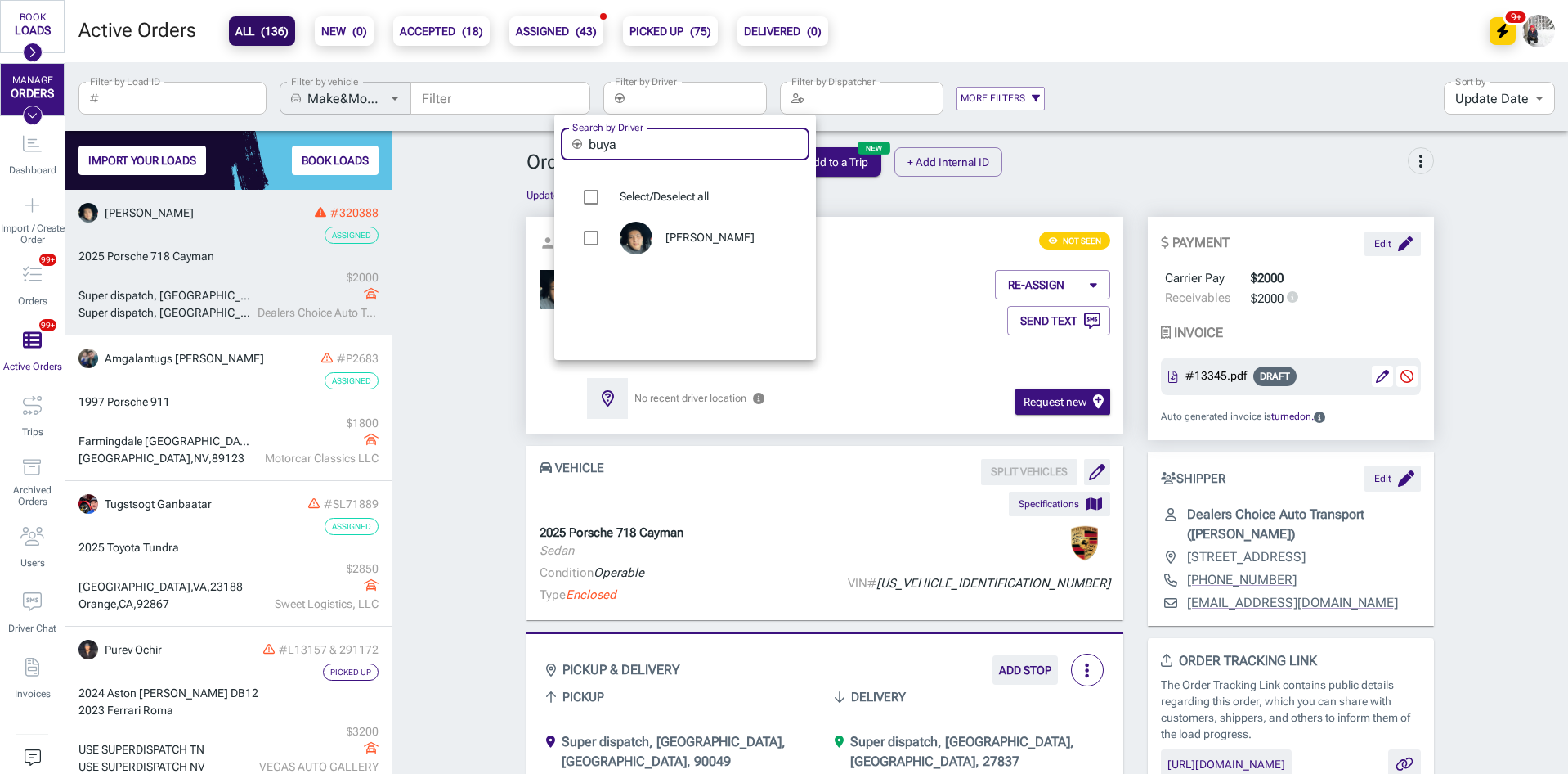
type input "buya"
click at [683, 239] on span "[PERSON_NAME]" at bounding box center [731, 237] width 131 height 16
type input "[PERSON_NAME]"
checkbox input "true"
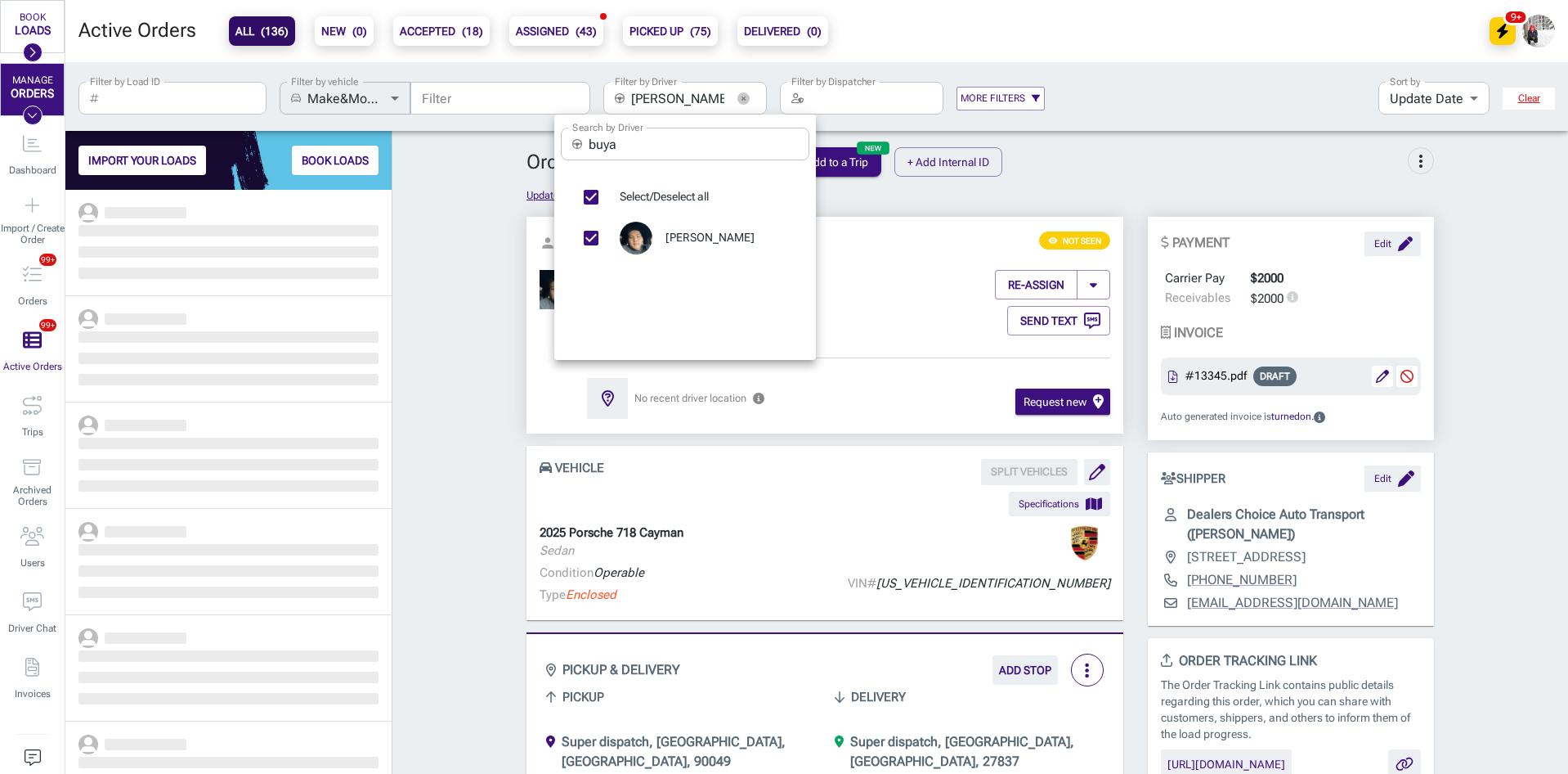
scroll to position [571, 314]
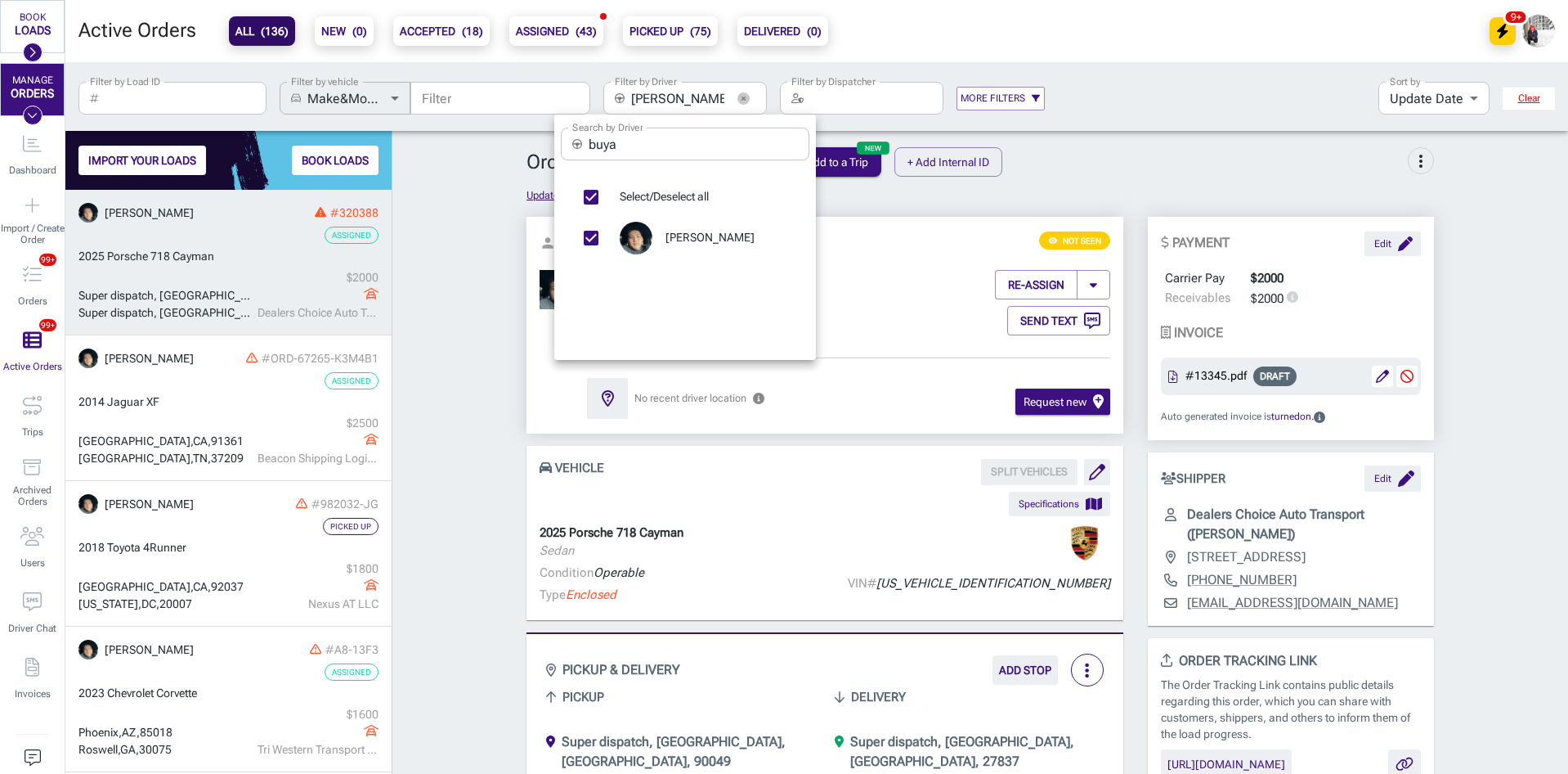
click at [505, 313] on div at bounding box center [784, 387] width 1568 height 774
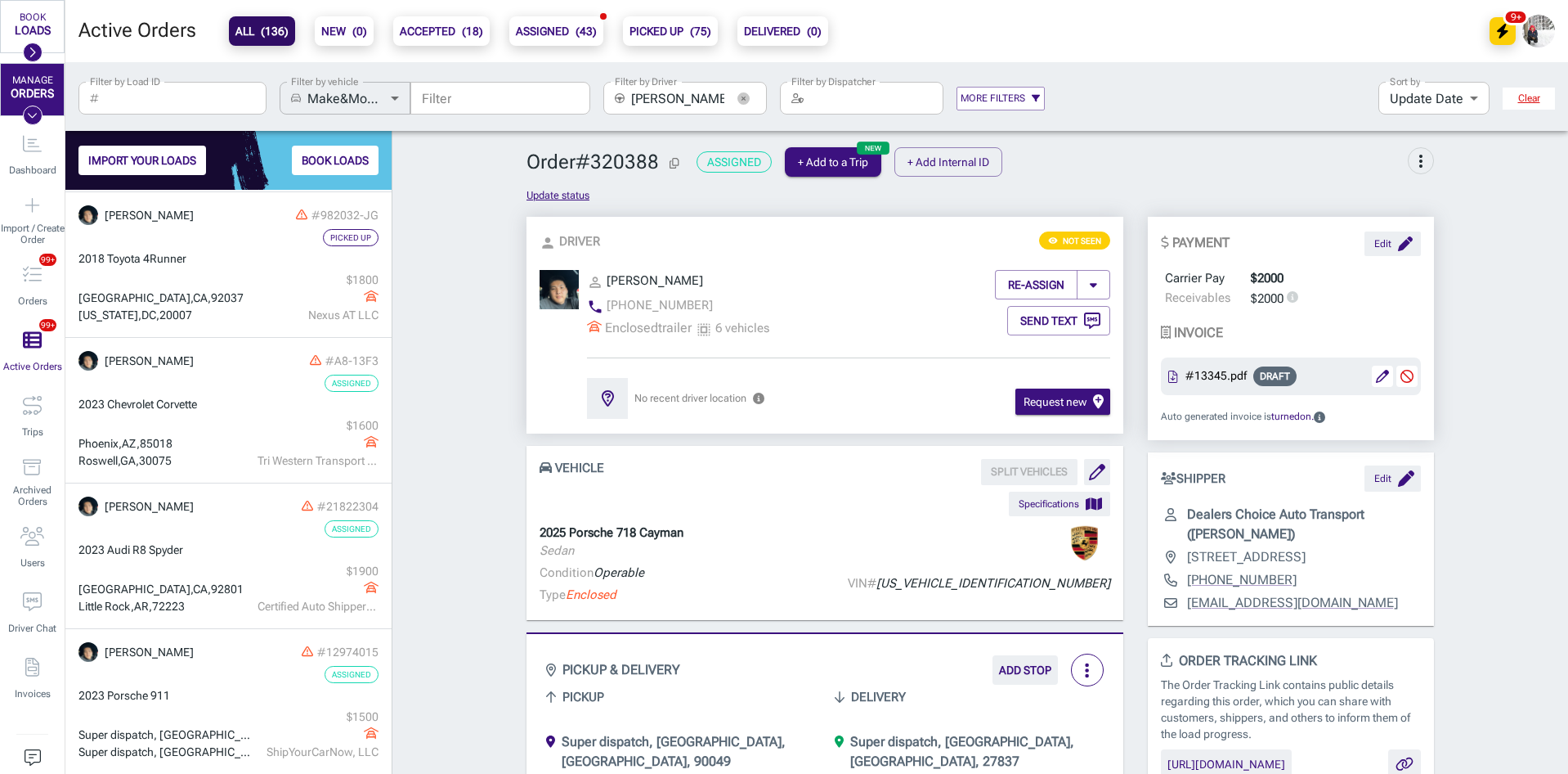
scroll to position [271, 0]
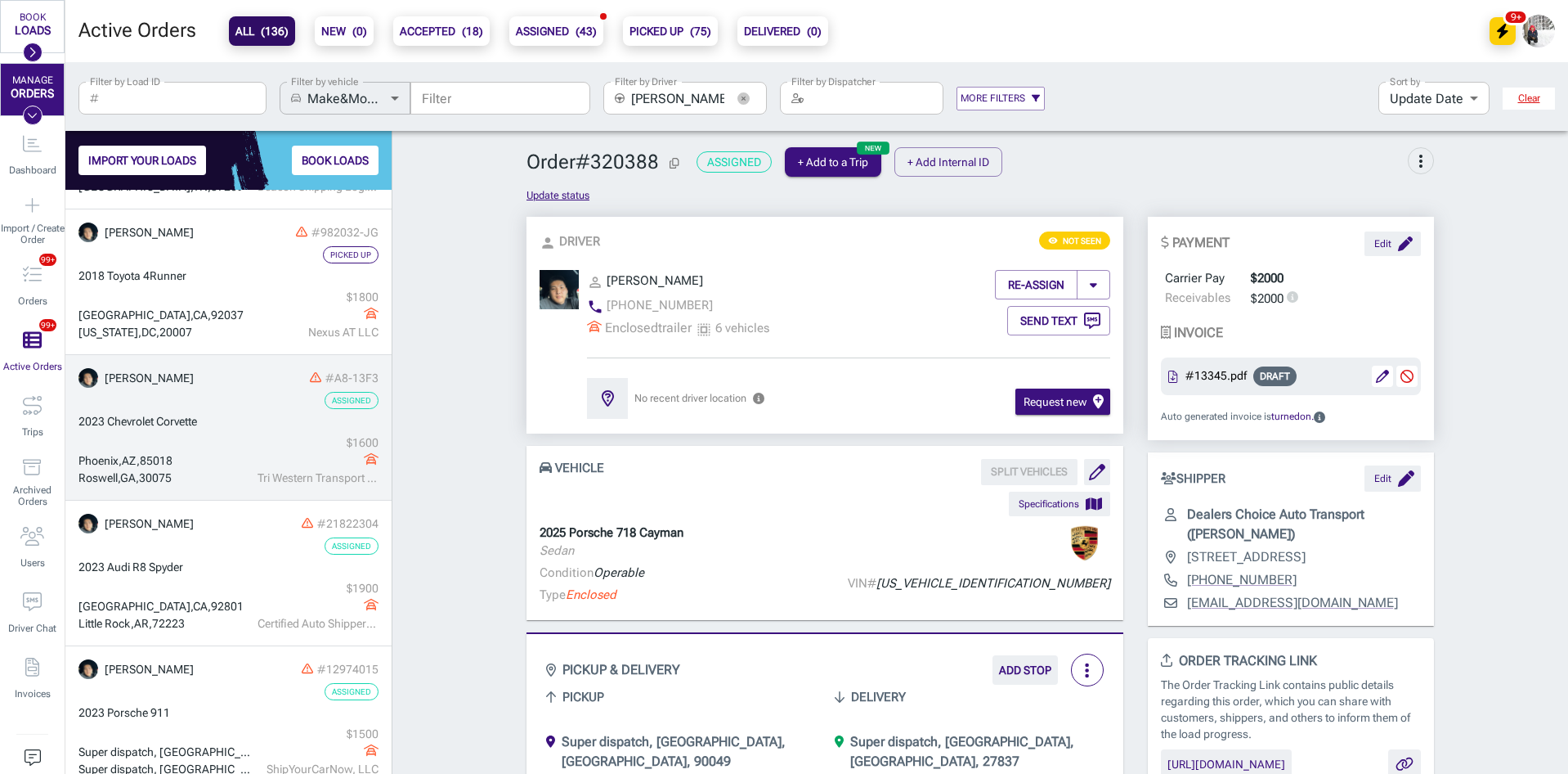
click at [217, 425] on div "2023 Chevrolet Corvette" at bounding box center [228, 421] width 300 height 17
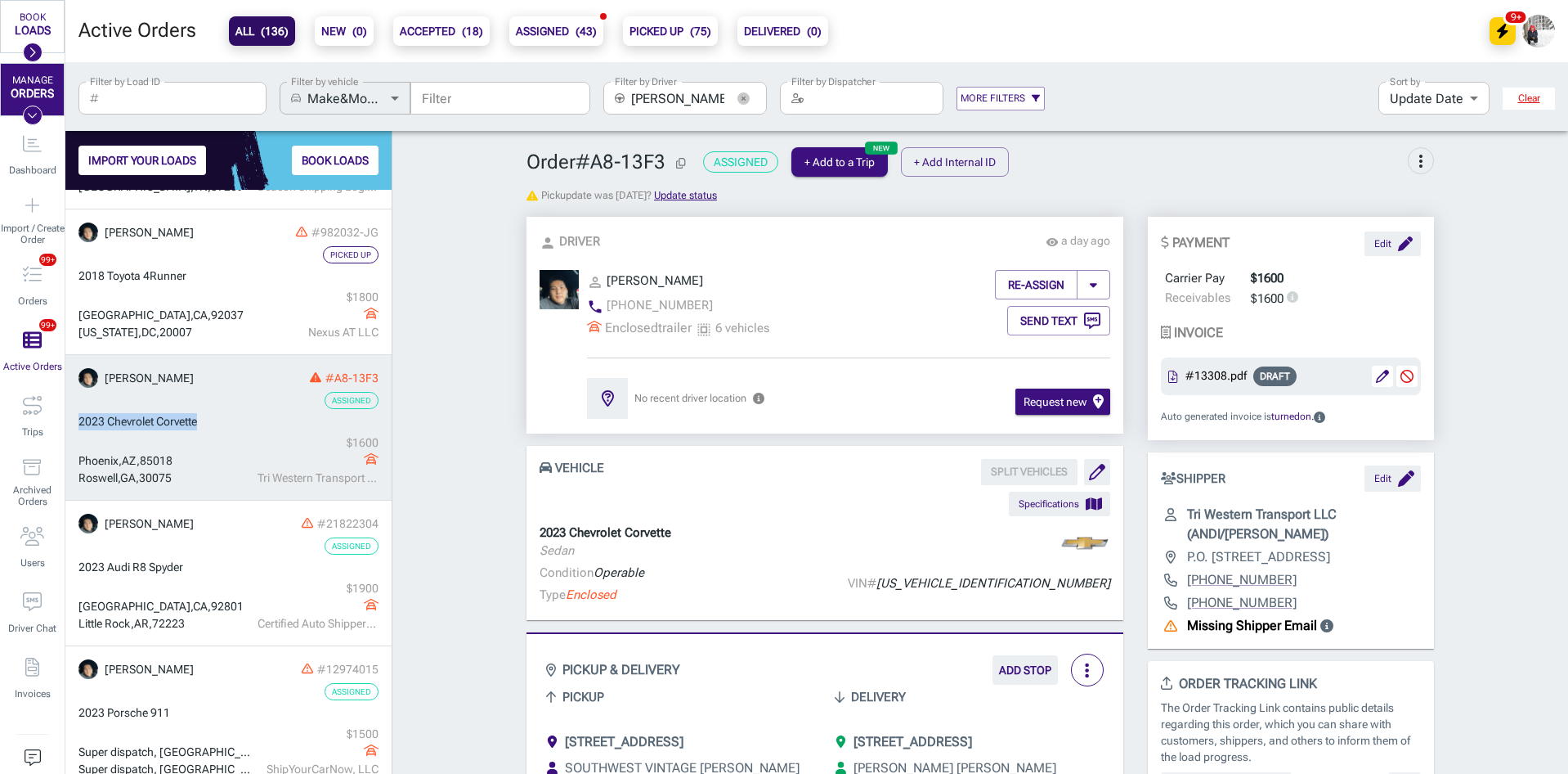
drag, startPoint x: 211, startPoint y: 420, endPoint x: 76, endPoint y: 417, distance: 135.0
drag, startPoint x: 191, startPoint y: 422, endPoint x: 75, endPoint y: 421, distance: 116.0
drag, startPoint x: 212, startPoint y: 425, endPoint x: 76, endPoint y: 419, distance: 136.1
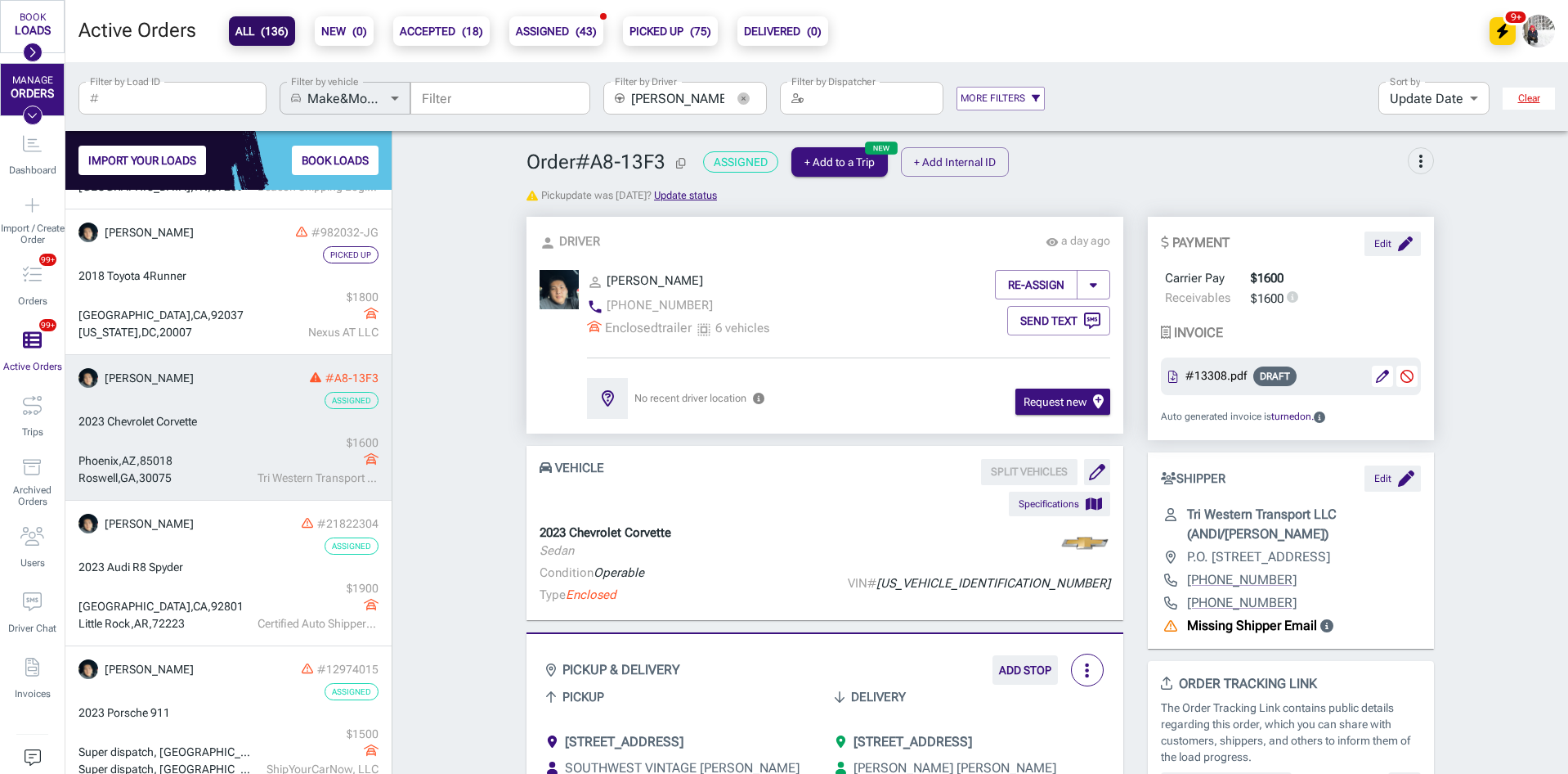
drag, startPoint x: 202, startPoint y: 424, endPoint x: 73, endPoint y: 420, distance: 129.1
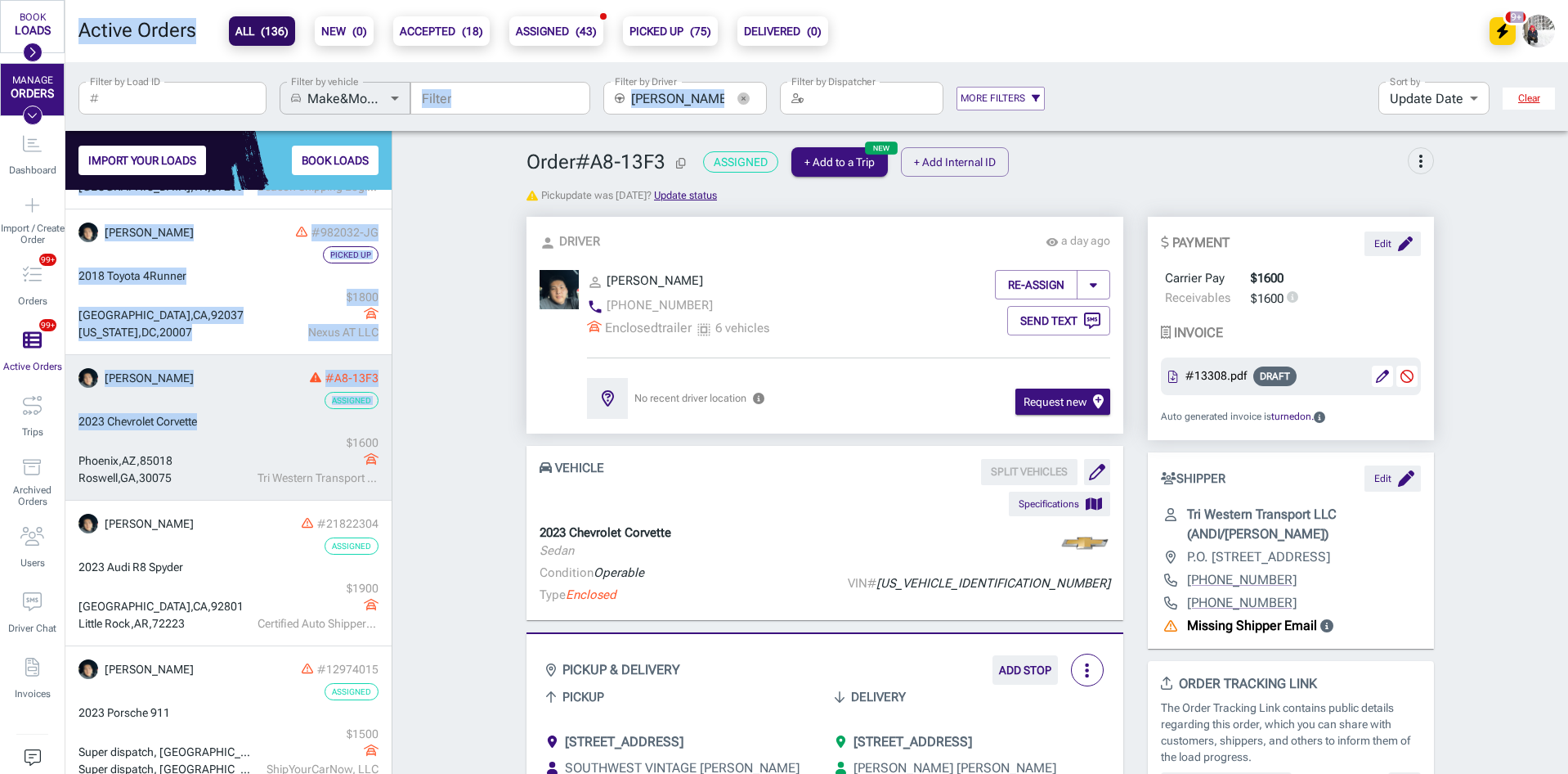
drag, startPoint x: 164, startPoint y: 419, endPoint x: 63, endPoint y: 410, distance: 101.4
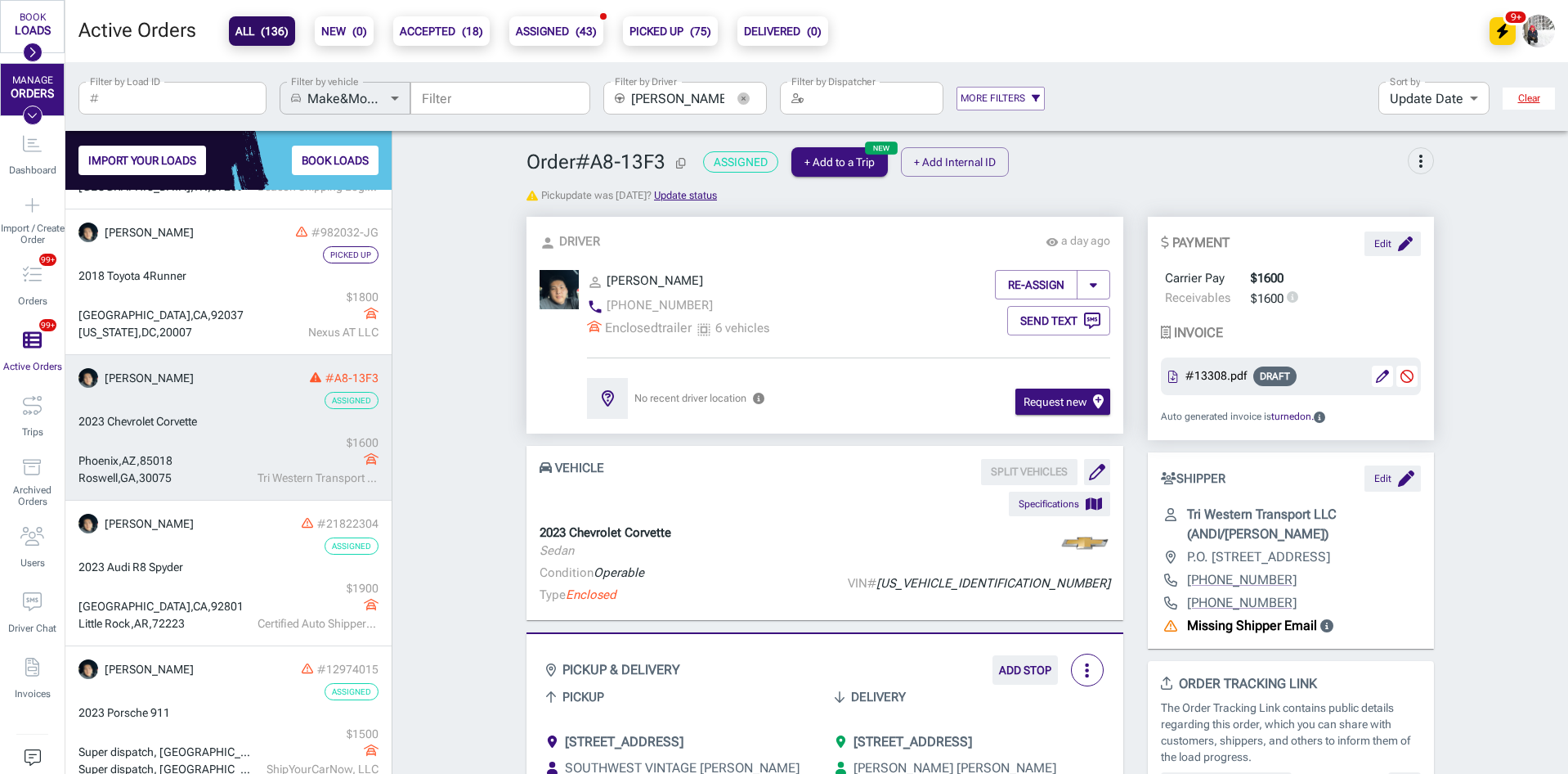
drag, startPoint x: 216, startPoint y: 428, endPoint x: 80, endPoint y: 422, distance: 136.1
drag, startPoint x: 222, startPoint y: 420, endPoint x: 83, endPoint y: 416, distance: 139.1
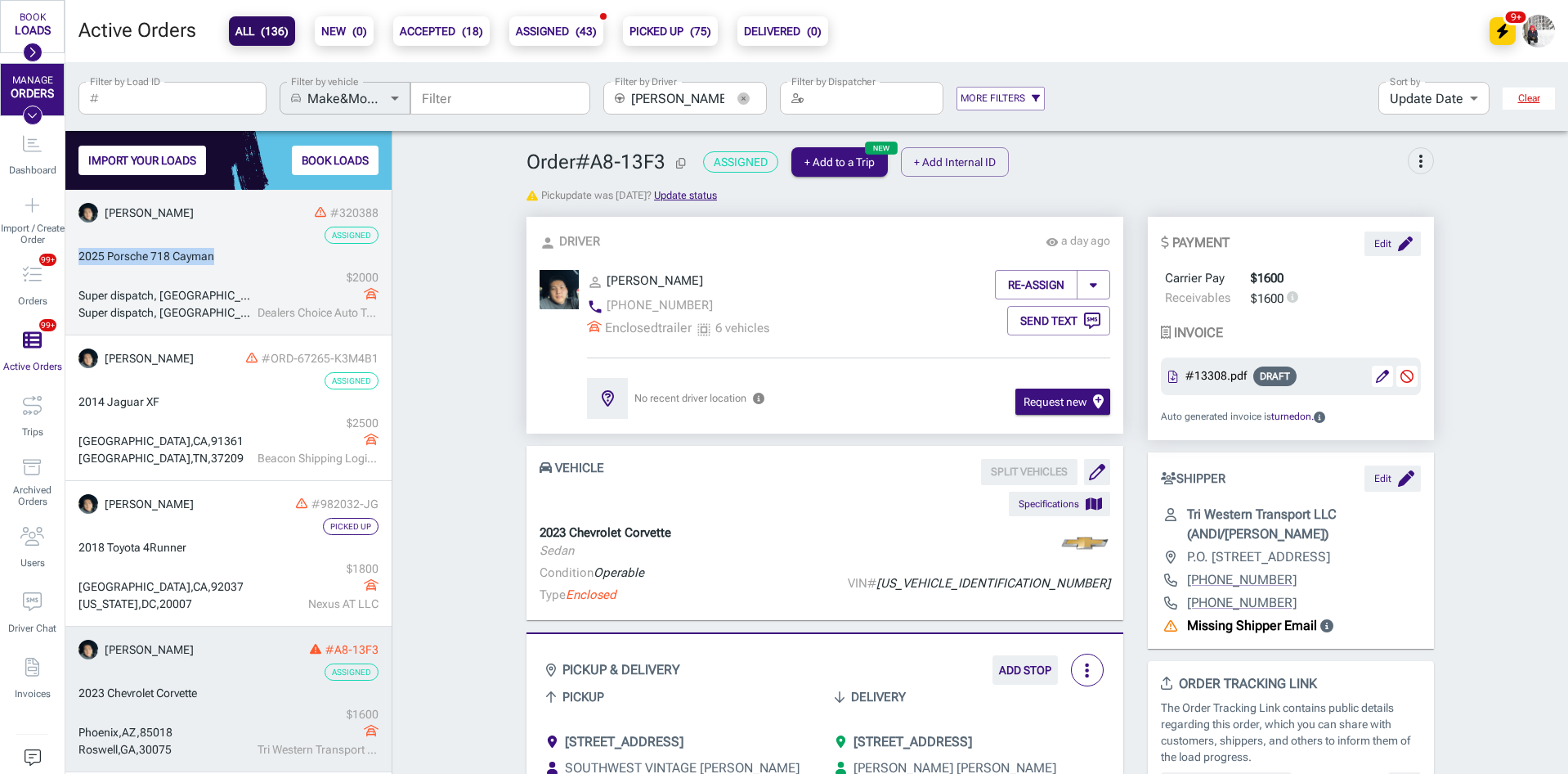
drag, startPoint x: 218, startPoint y: 259, endPoint x: 79, endPoint y: 259, distance: 139.0
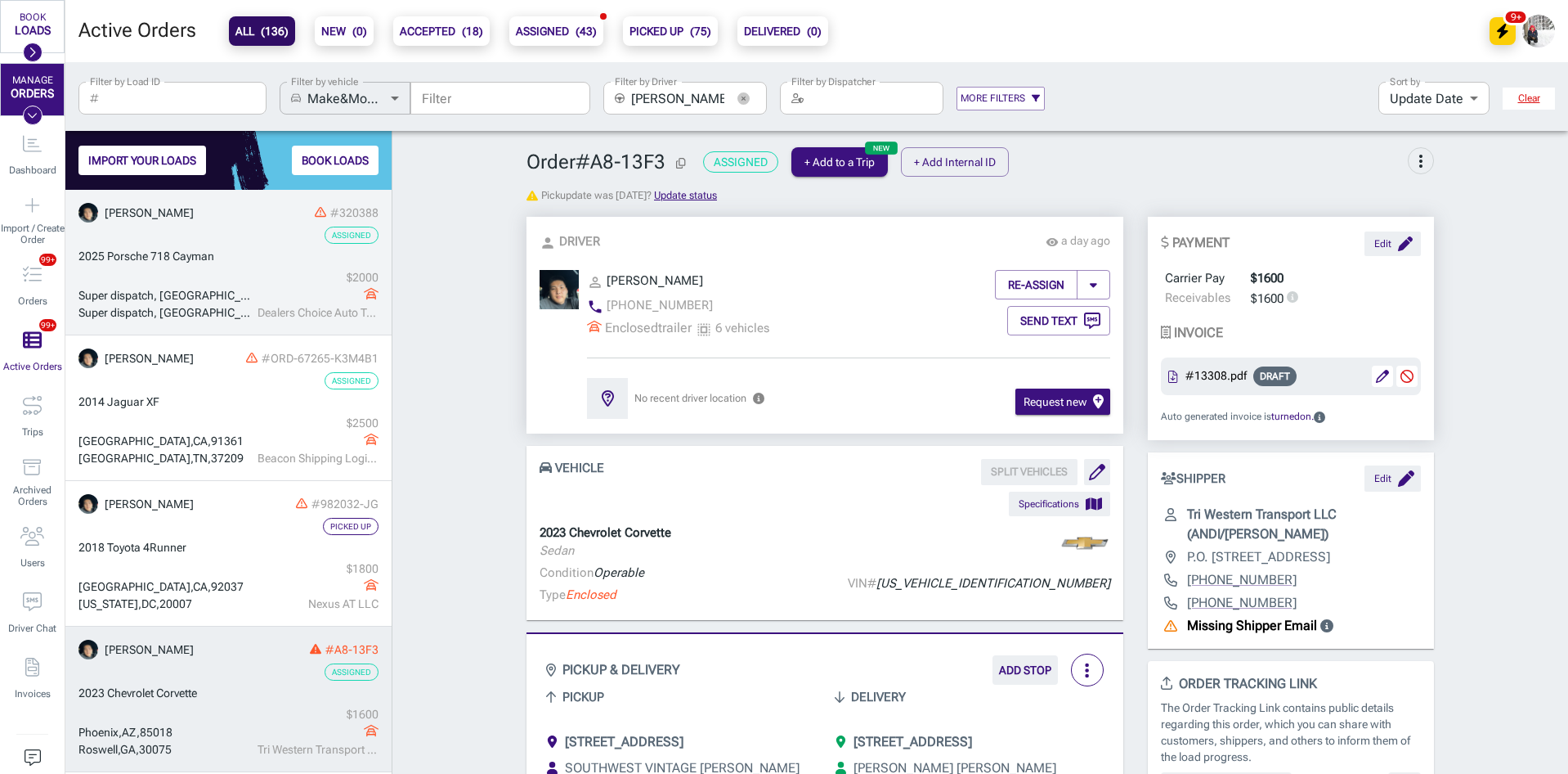
click at [277, 275] on div "$ 2000" at bounding box center [319, 277] width 121 height 17
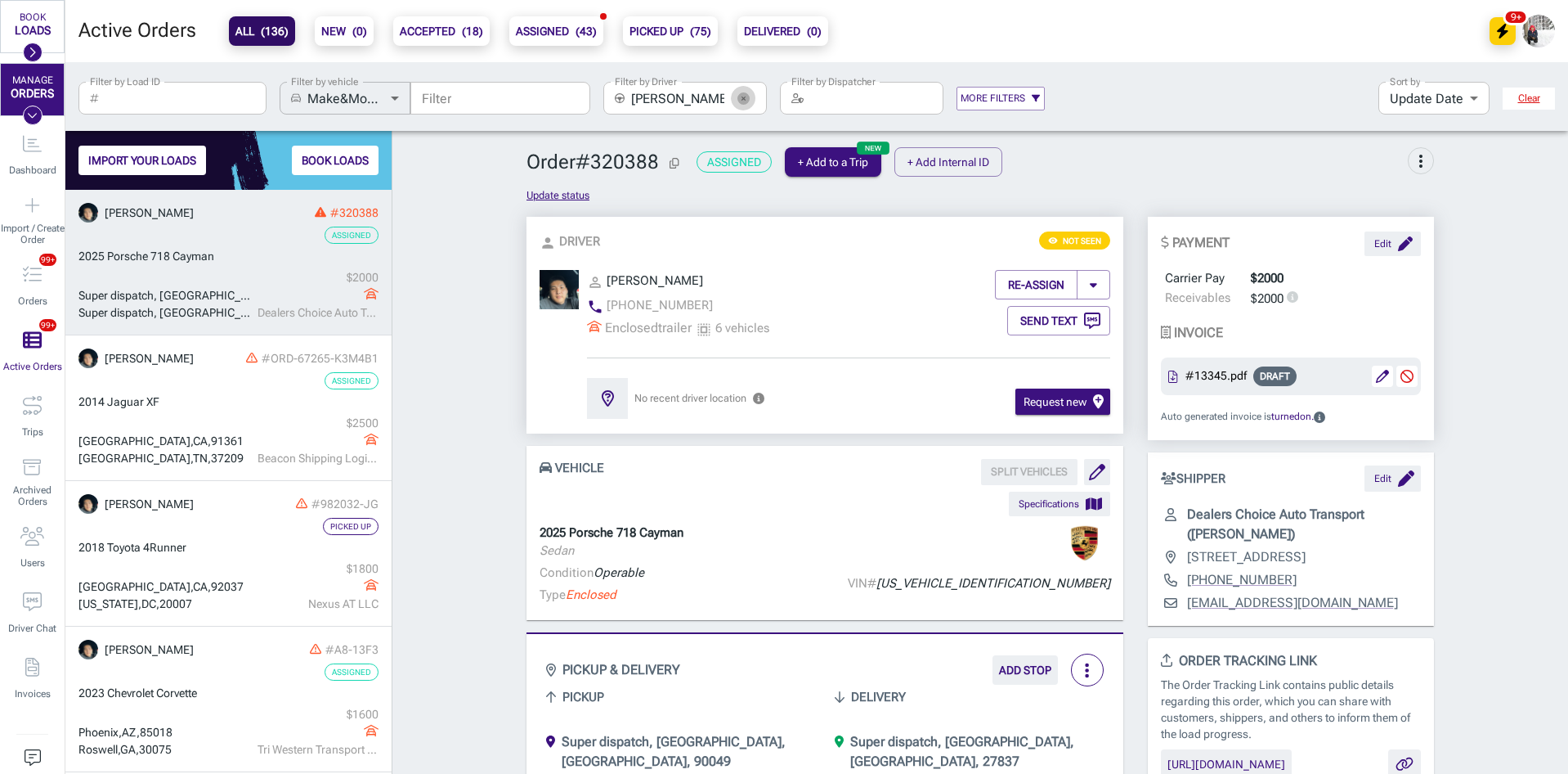
click at [740, 96] on icon "button" at bounding box center [743, 99] width 12 height 12
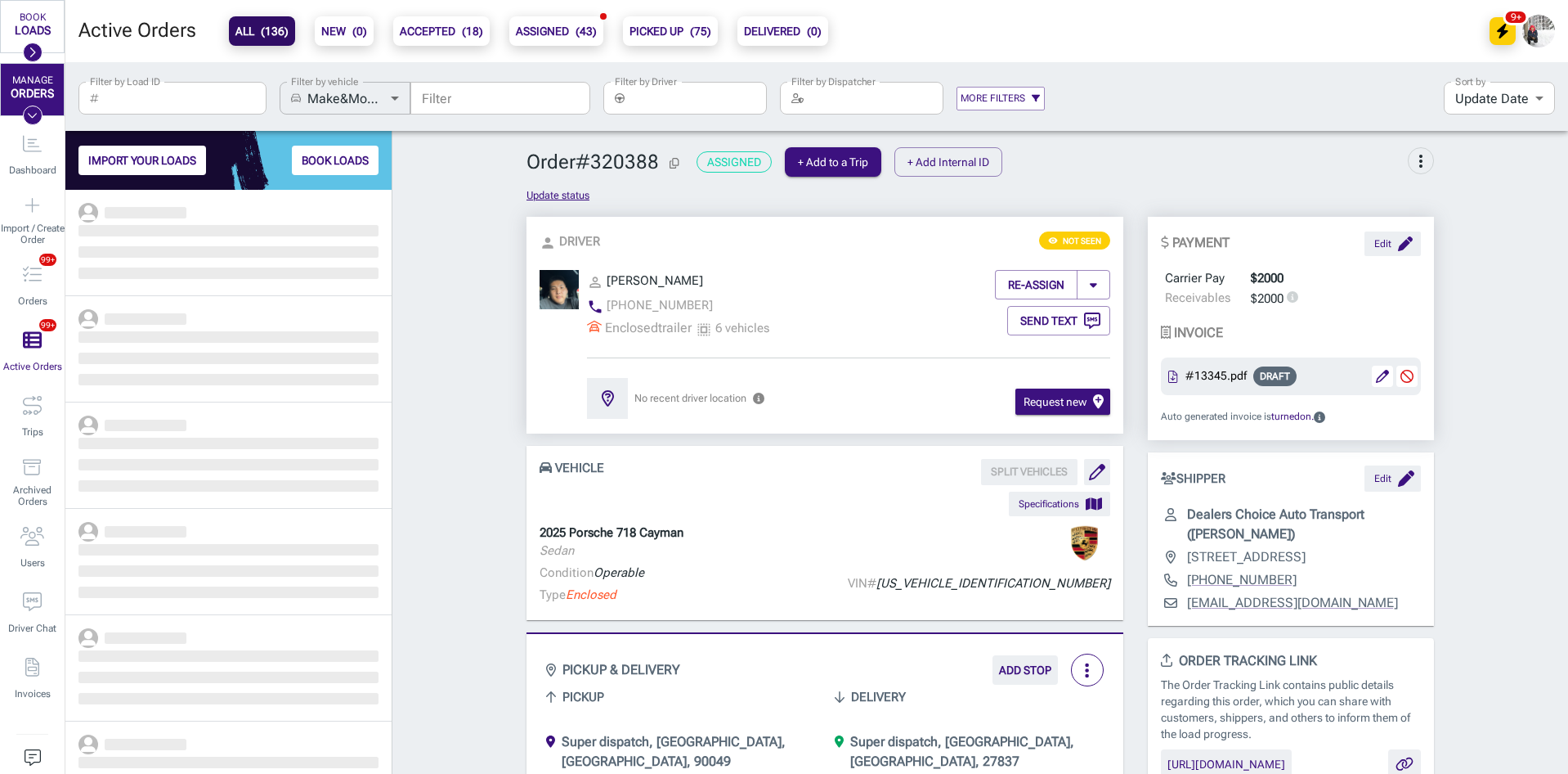
scroll to position [571, 314]
click at [685, 101] on input "Filter by Driver" at bounding box center [699, 98] width 136 height 33
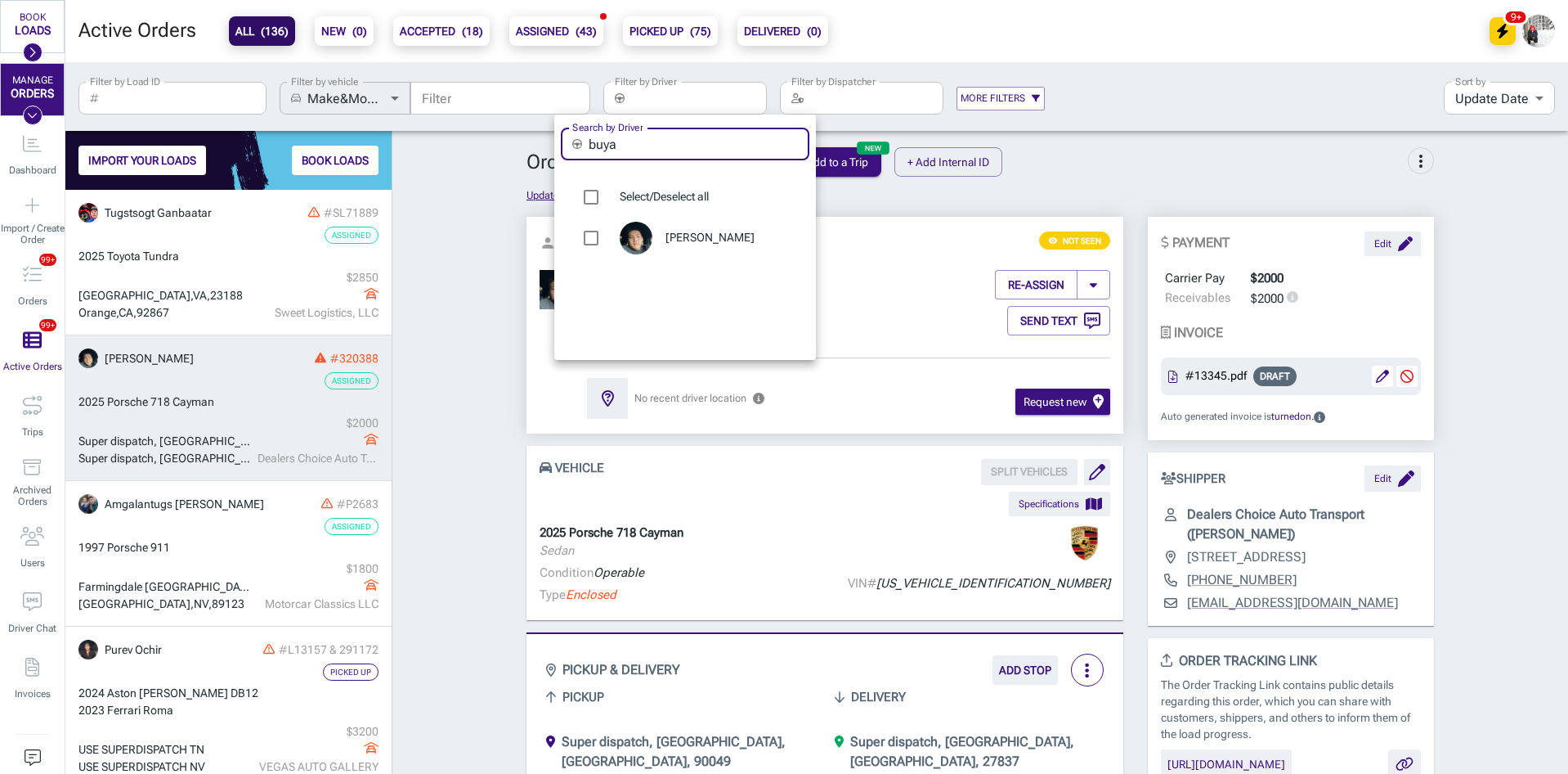
click at [667, 133] on input "buya" at bounding box center [699, 144] width 220 height 33
type input "tuv"
click at [681, 245] on span "[PERSON_NAME]" at bounding box center [731, 237] width 131 height 16
type input "[PERSON_NAME]"
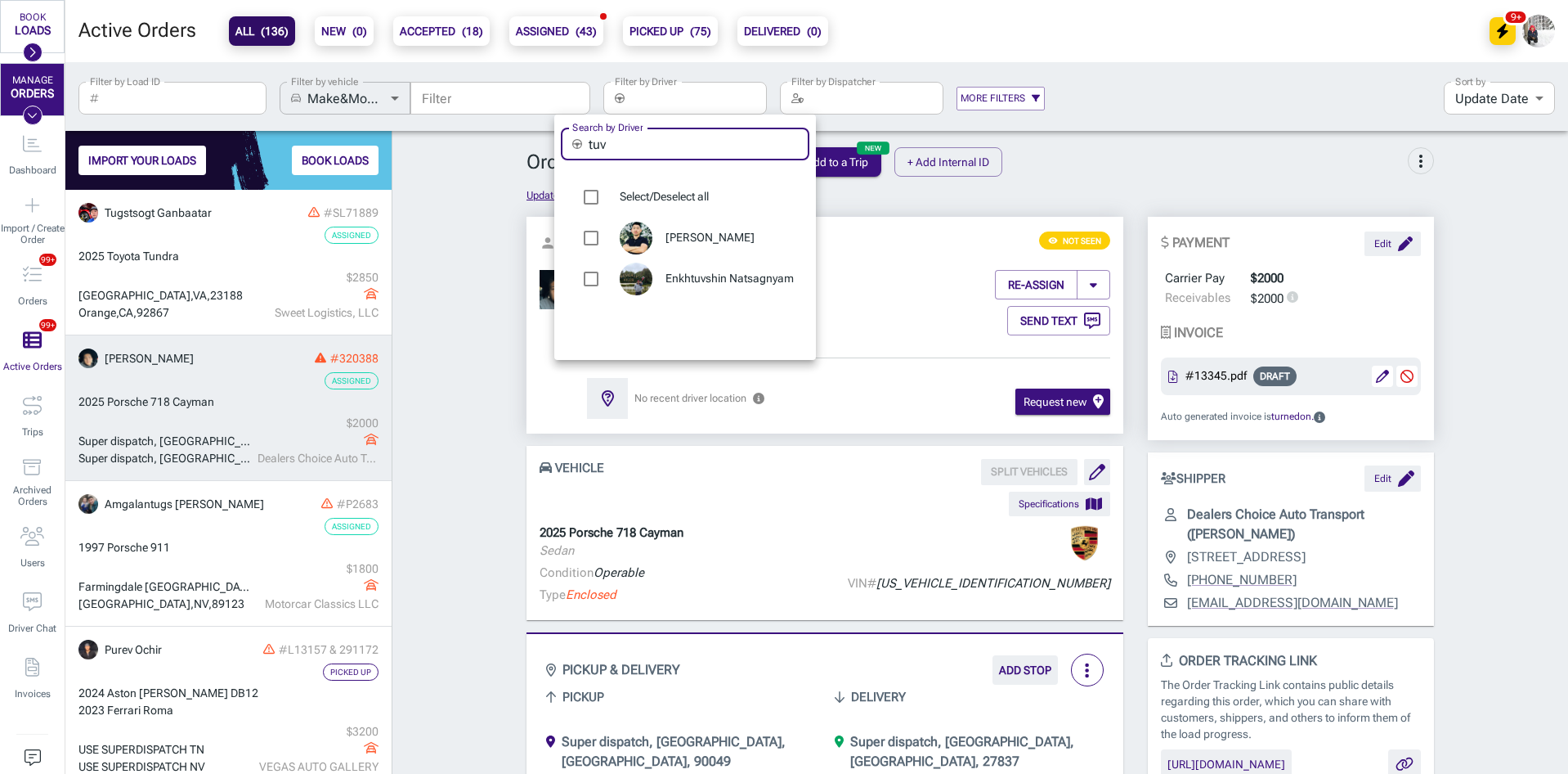
checkbox input "true"
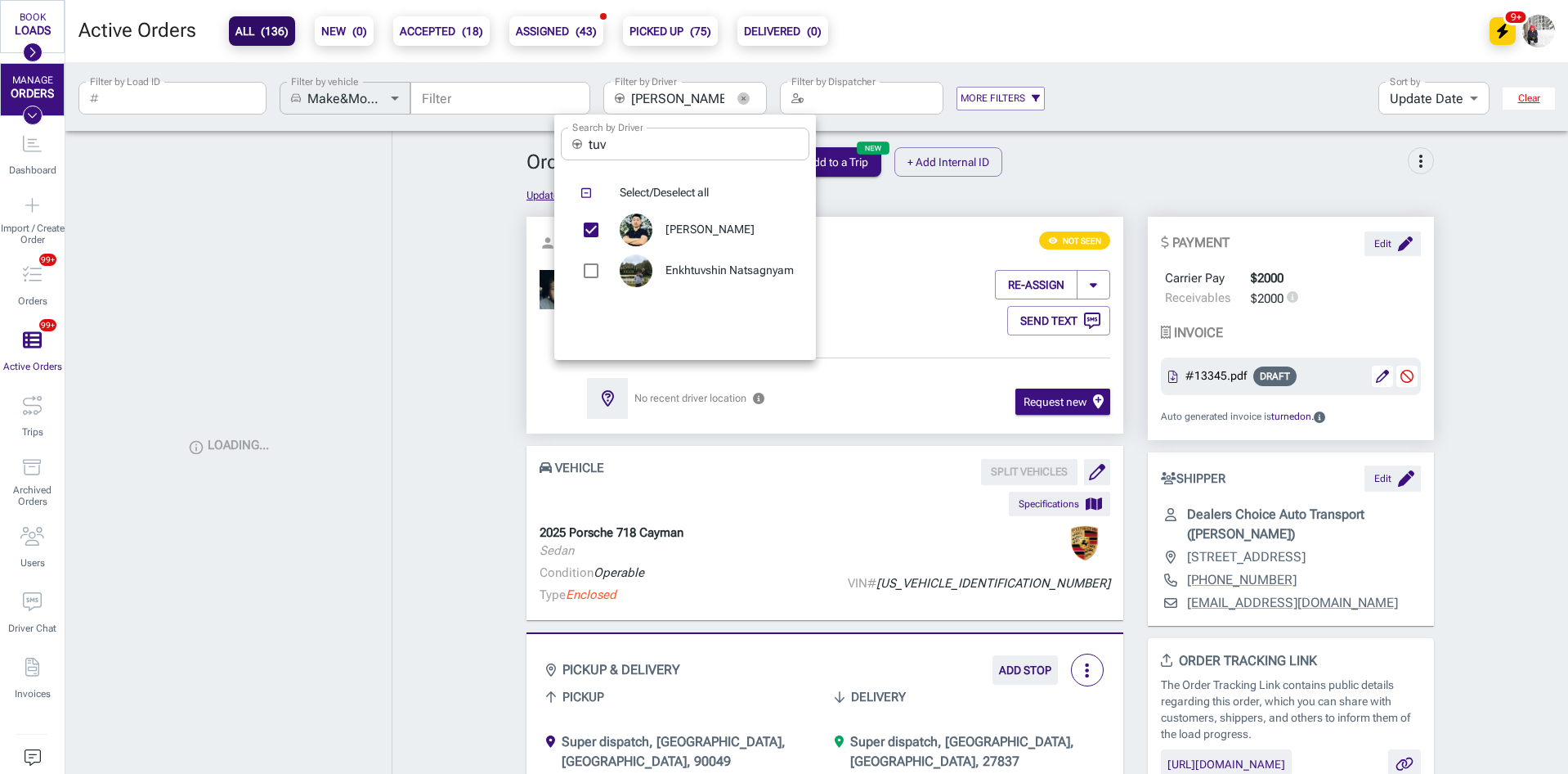
click at [454, 276] on div at bounding box center [784, 387] width 1568 height 774
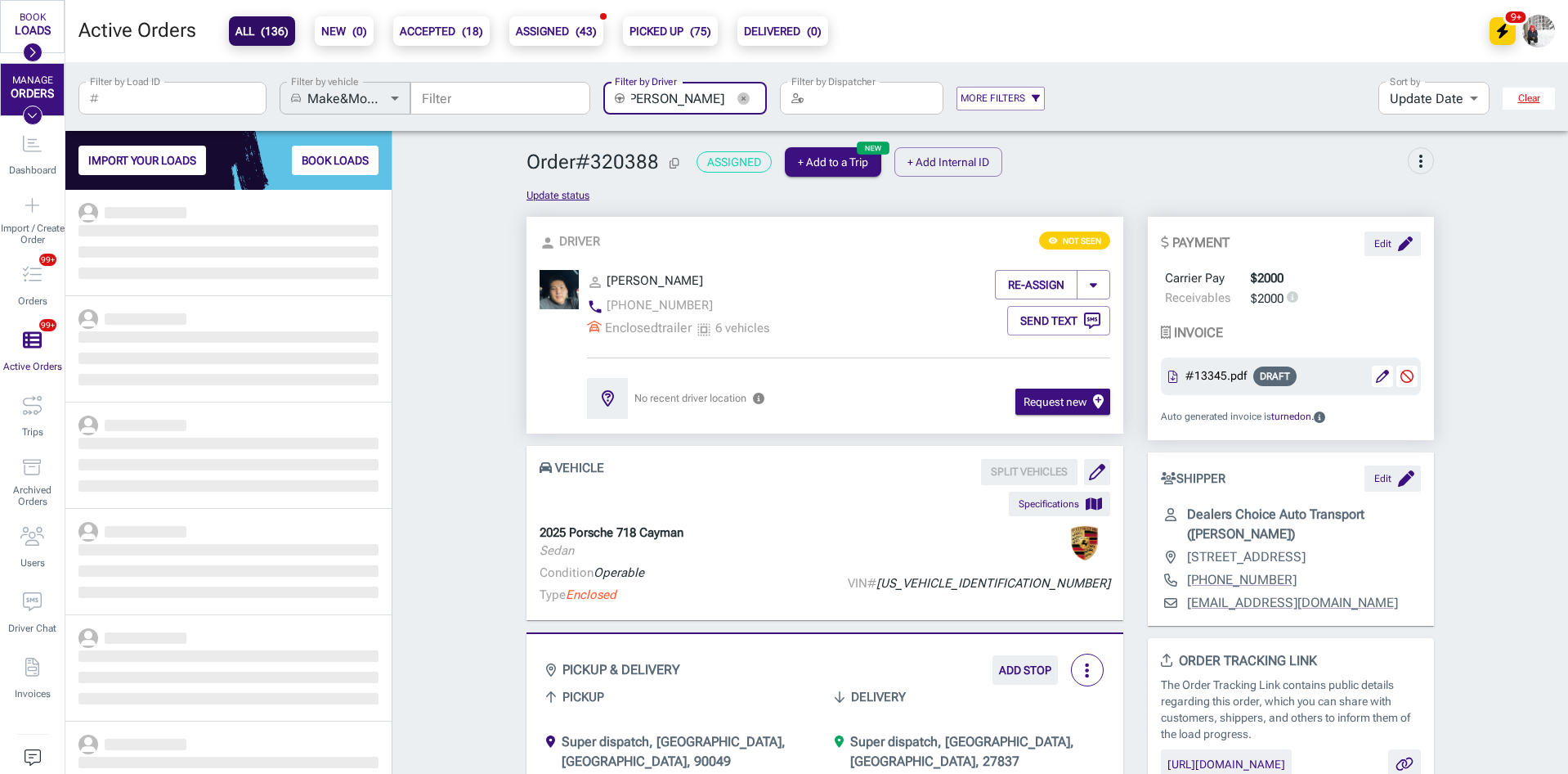
scroll to position [571, 314]
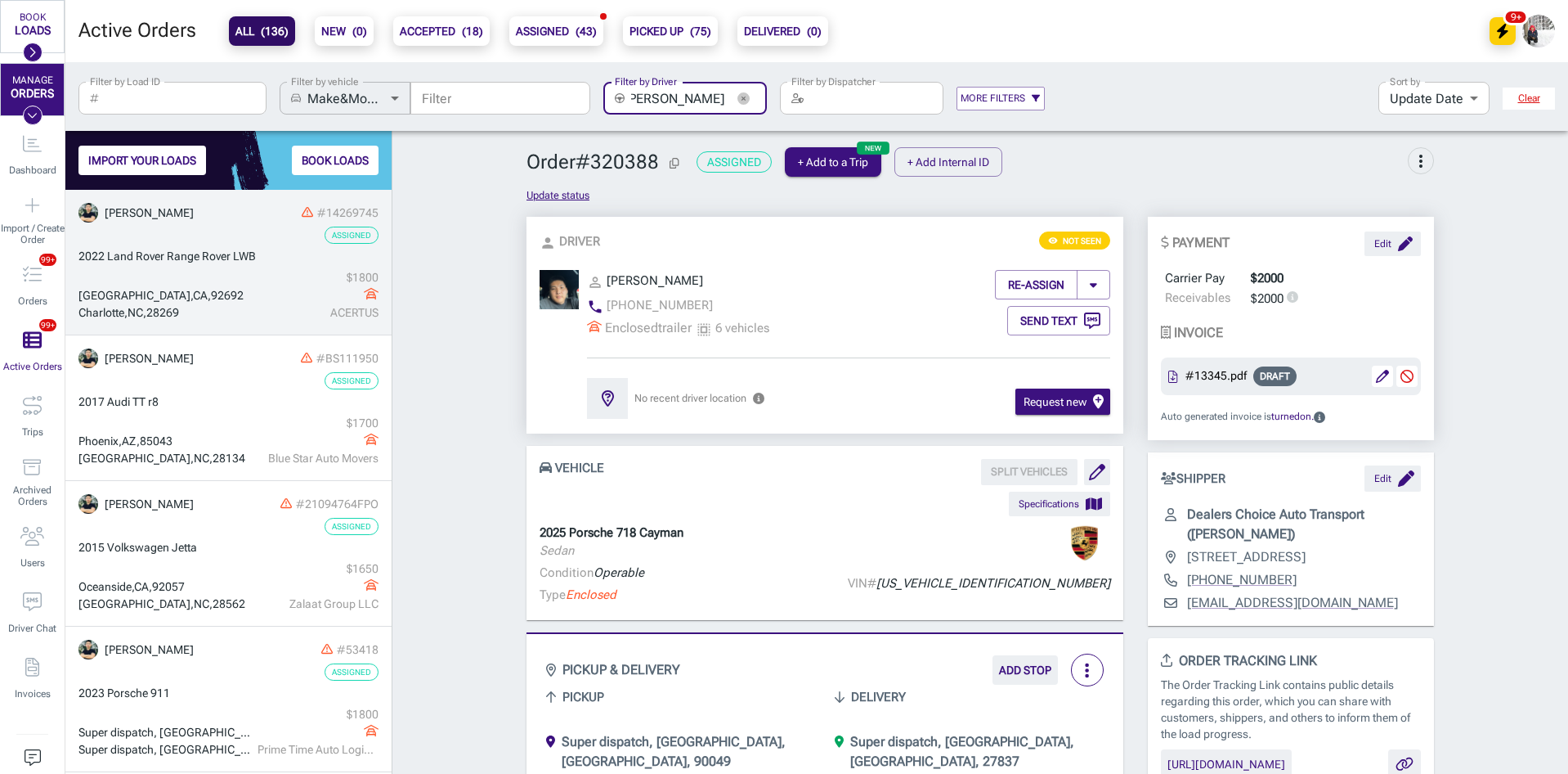
click at [246, 259] on span "Land Rover Range Rover LWB" at bounding box center [181, 255] width 149 height 13
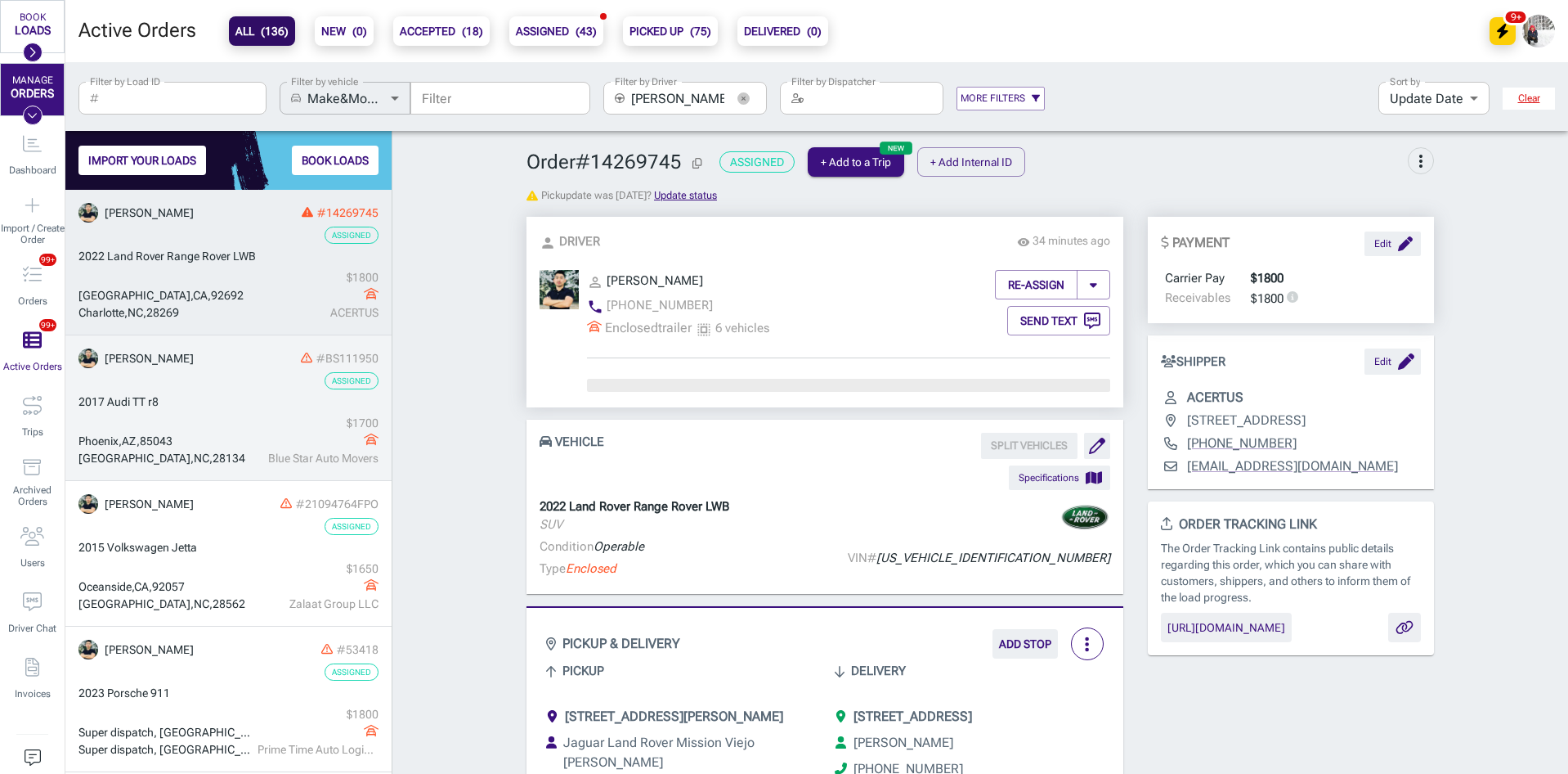
click at [215, 394] on div "2017 Audi TT r8" at bounding box center [228, 402] width 300 height 17
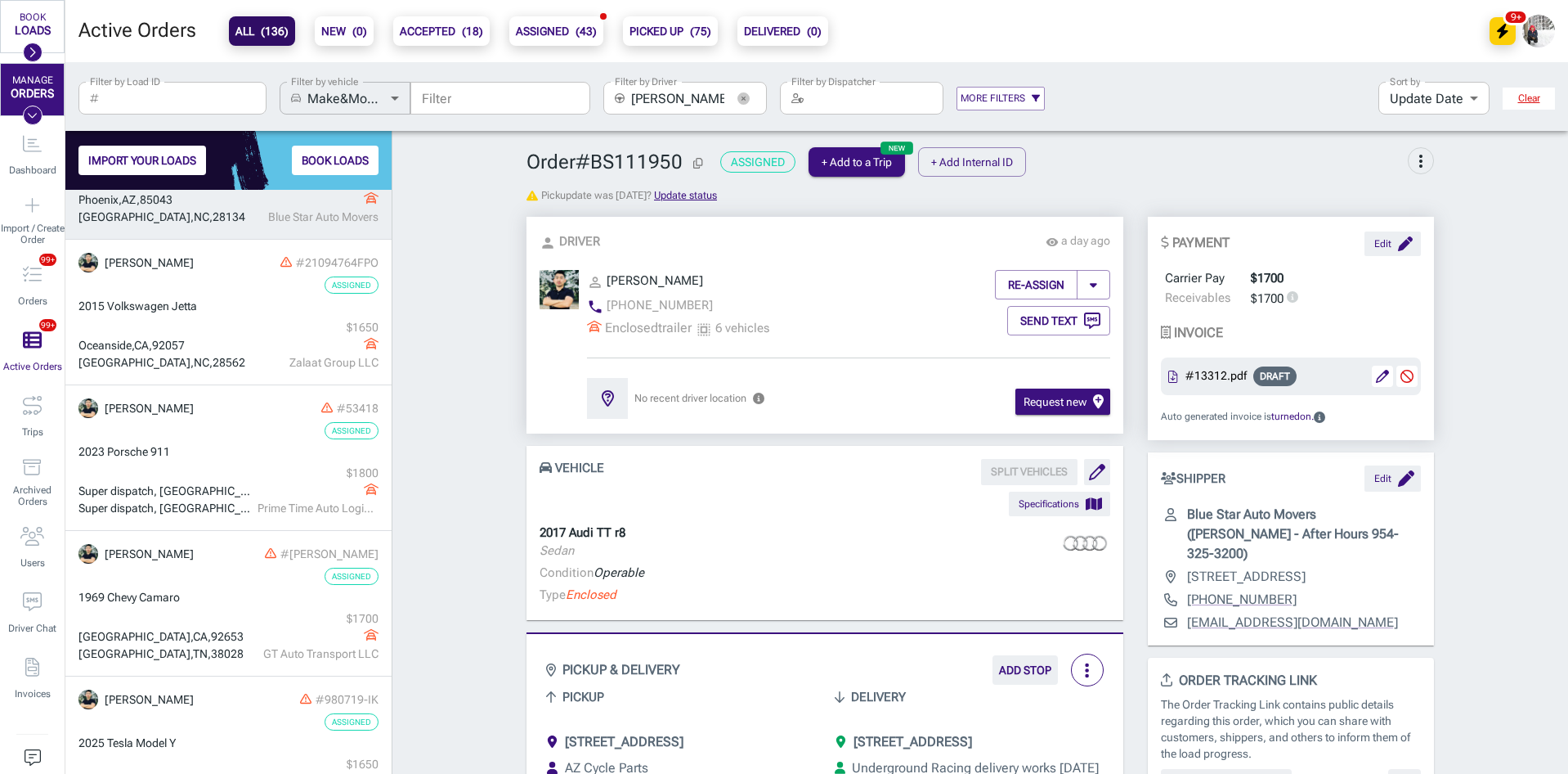
scroll to position [246, 0]
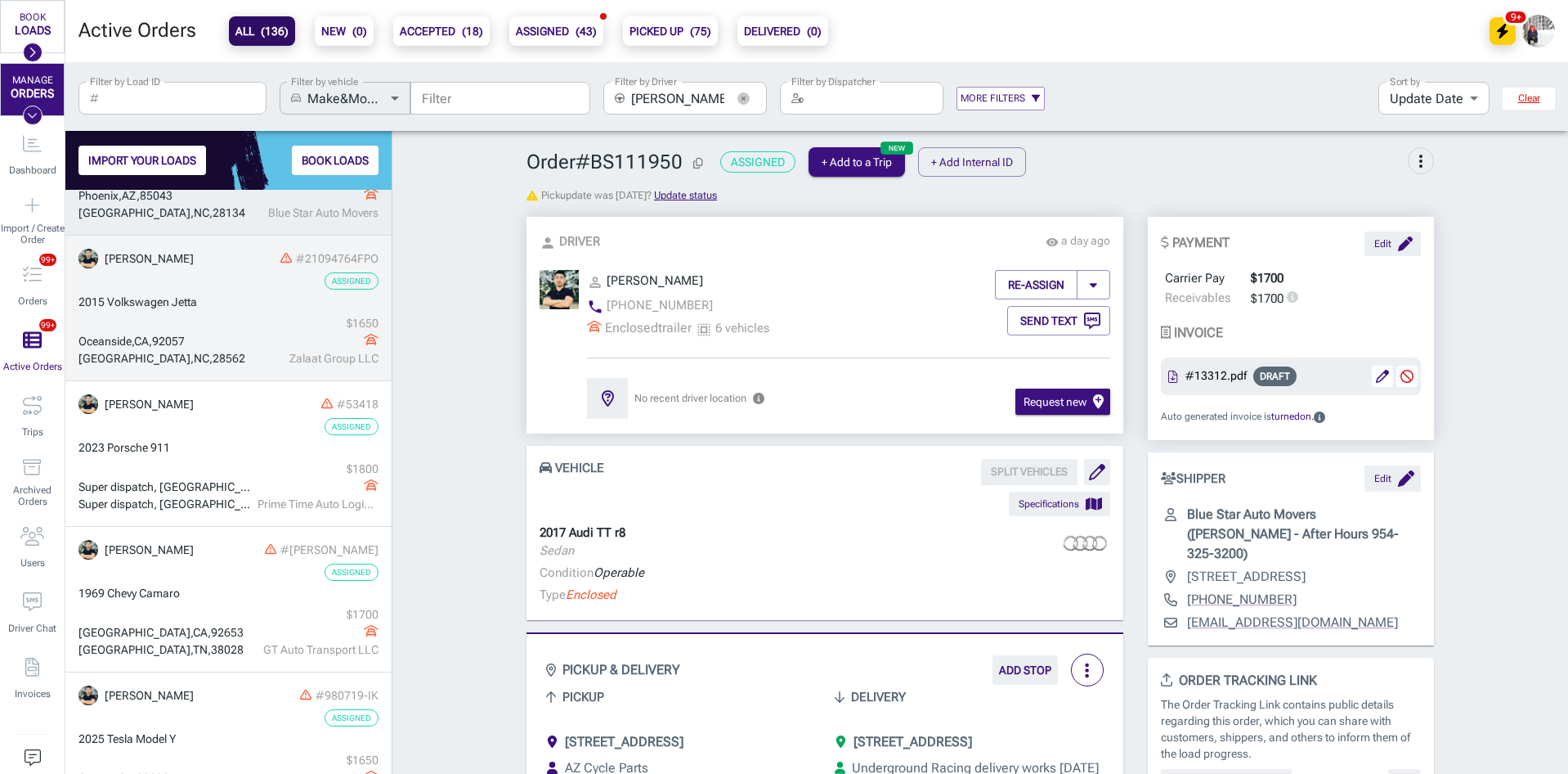
click at [219, 334] on div "[GEOGRAPHIC_DATA] , [GEOGRAPHIC_DATA] , 92057" at bounding box center [166, 341] width 175 height 17
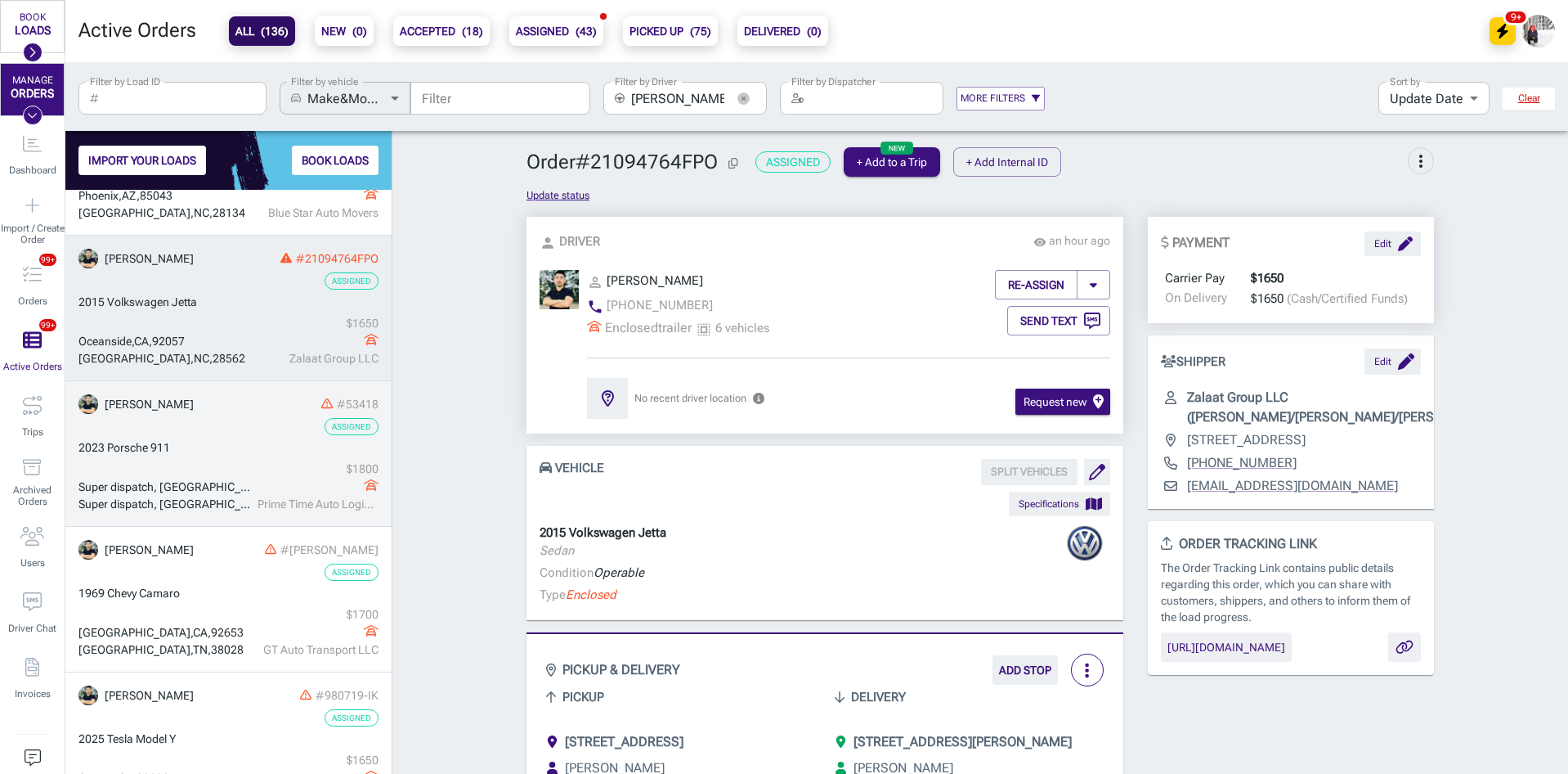
click at [229, 464] on div "Super dispatch, [GEOGRAPHIC_DATA], [GEOGRAPHIC_DATA] Super dispatch, [GEOGRAPHI…" at bounding box center [228, 487] width 300 height 53
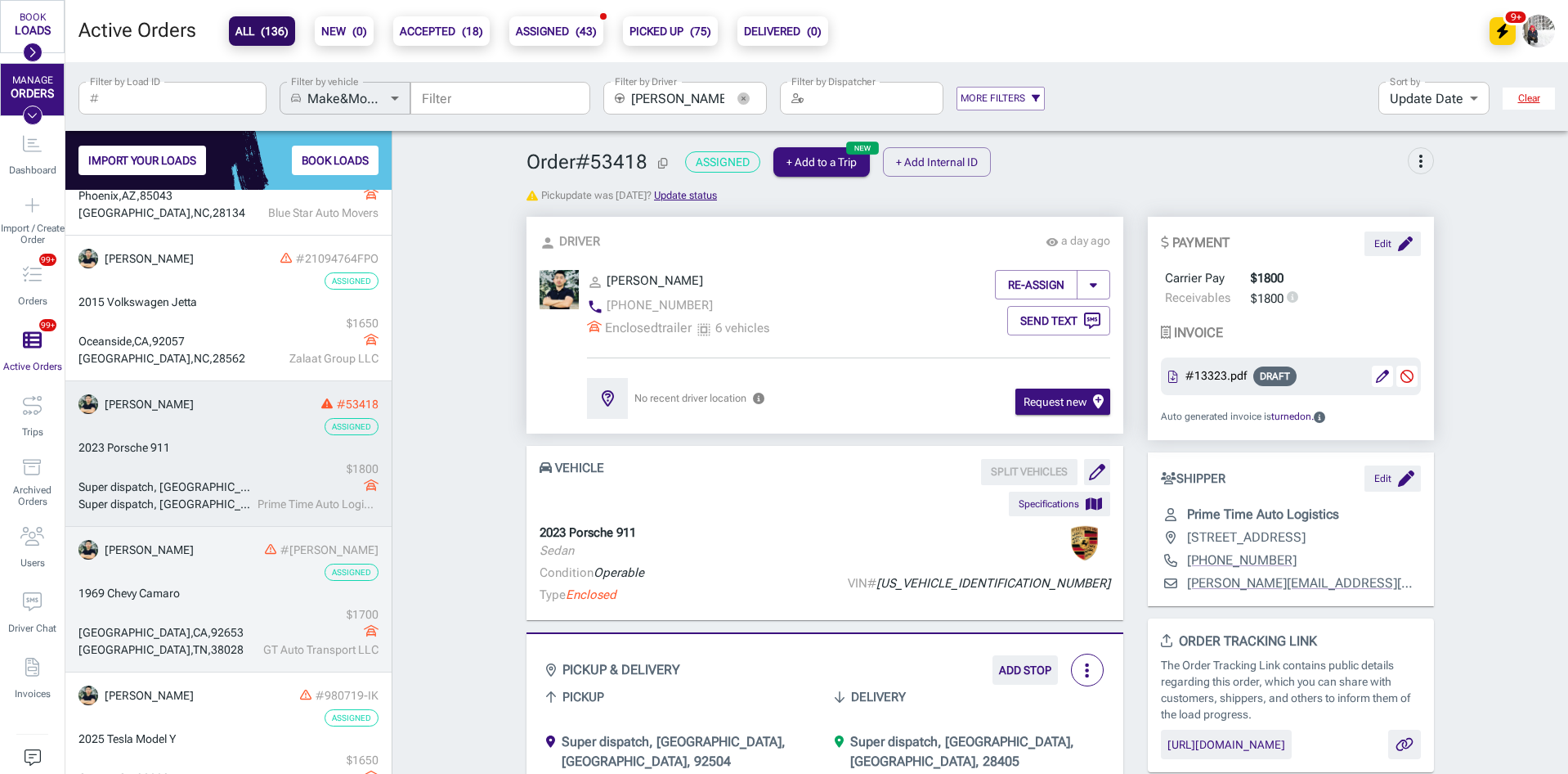
click at [230, 604] on link "Tuvdendorj Badarch #[GEOGRAPHIC_DATA] CAMARO Assigned 1969 [GEOGRAPHIC_DATA] $ …" at bounding box center [228, 599] width 327 height 146
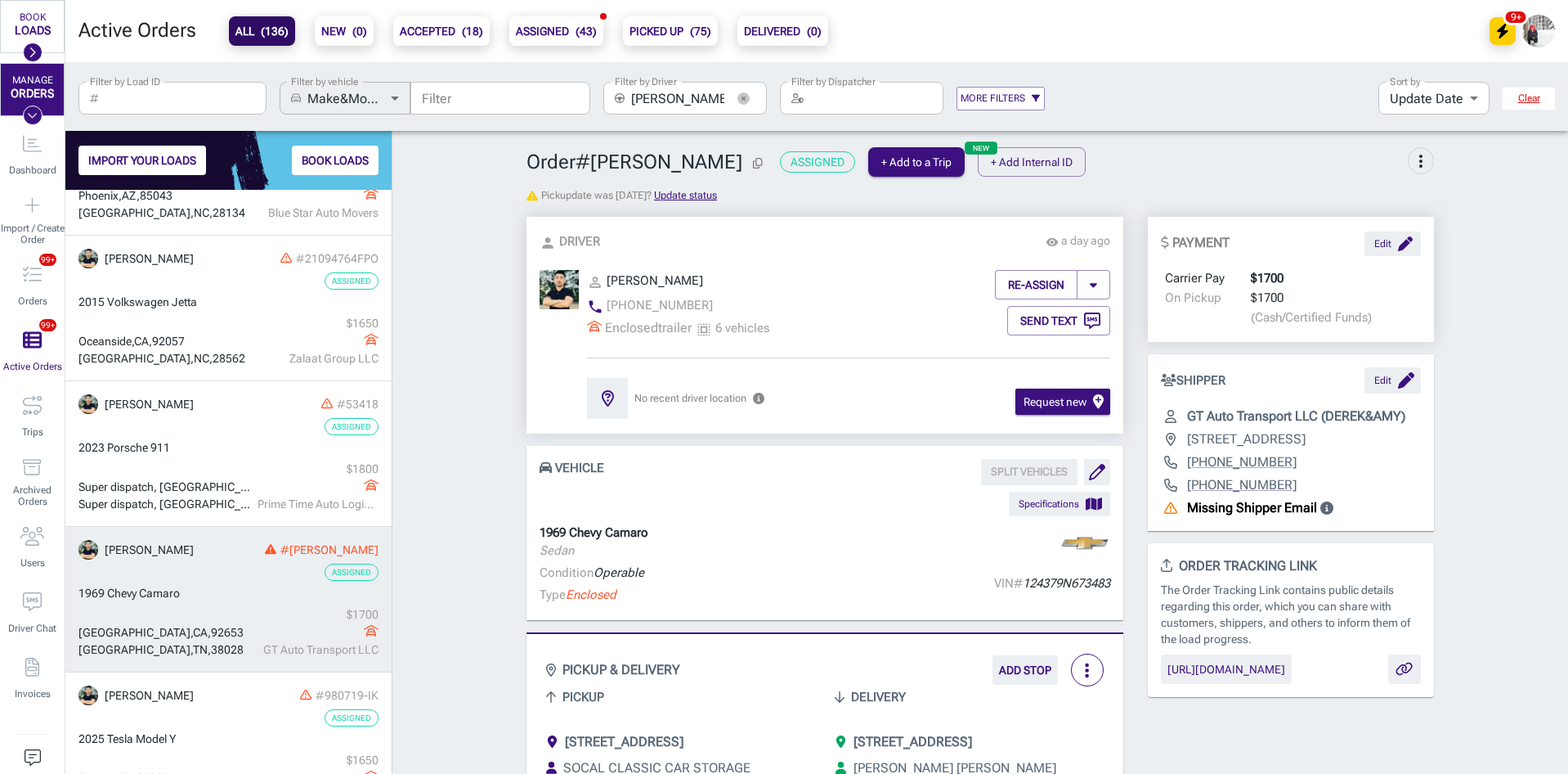
scroll to position [435, 0]
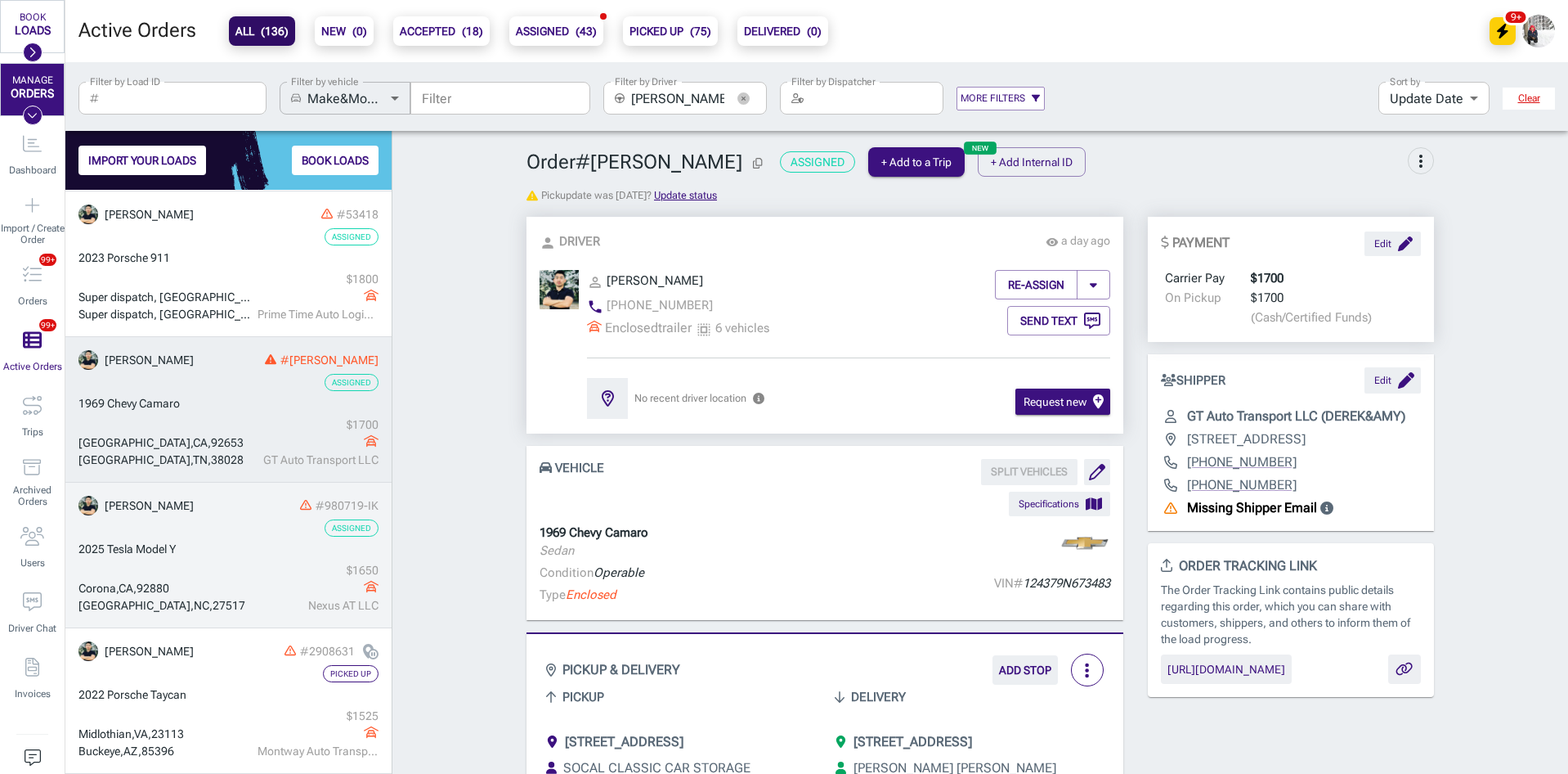
click at [221, 579] on div "[GEOGRAPHIC_DATA] $ 1650 Nexus AT LLC" at bounding box center [228, 587] width 300 height 53
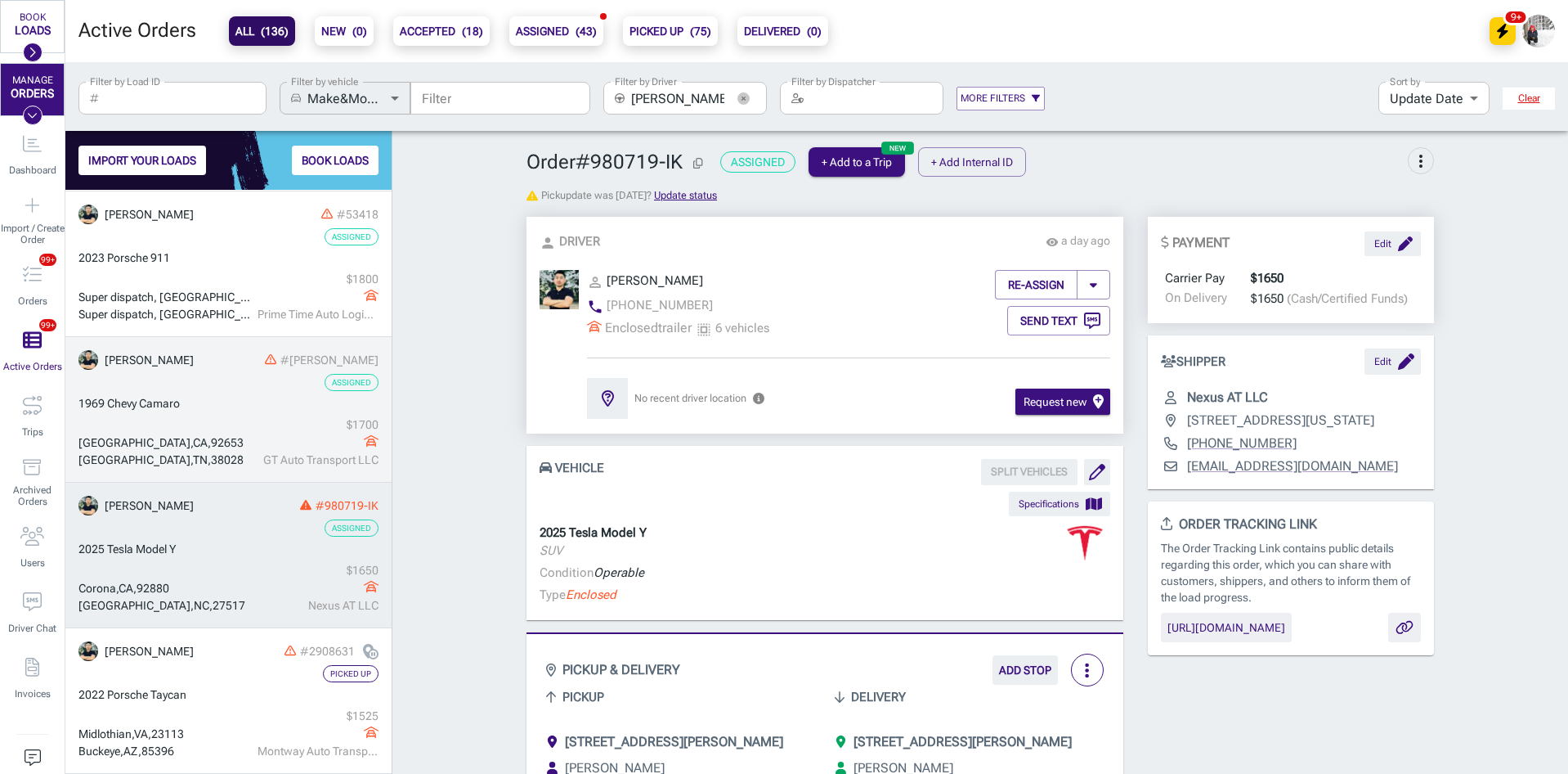
click at [215, 428] on div "[GEOGRAPHIC_DATA] , [GEOGRAPHIC_DATA] , 38028 $ 1700 GT Auto Transport LLC" at bounding box center [228, 442] width 300 height 53
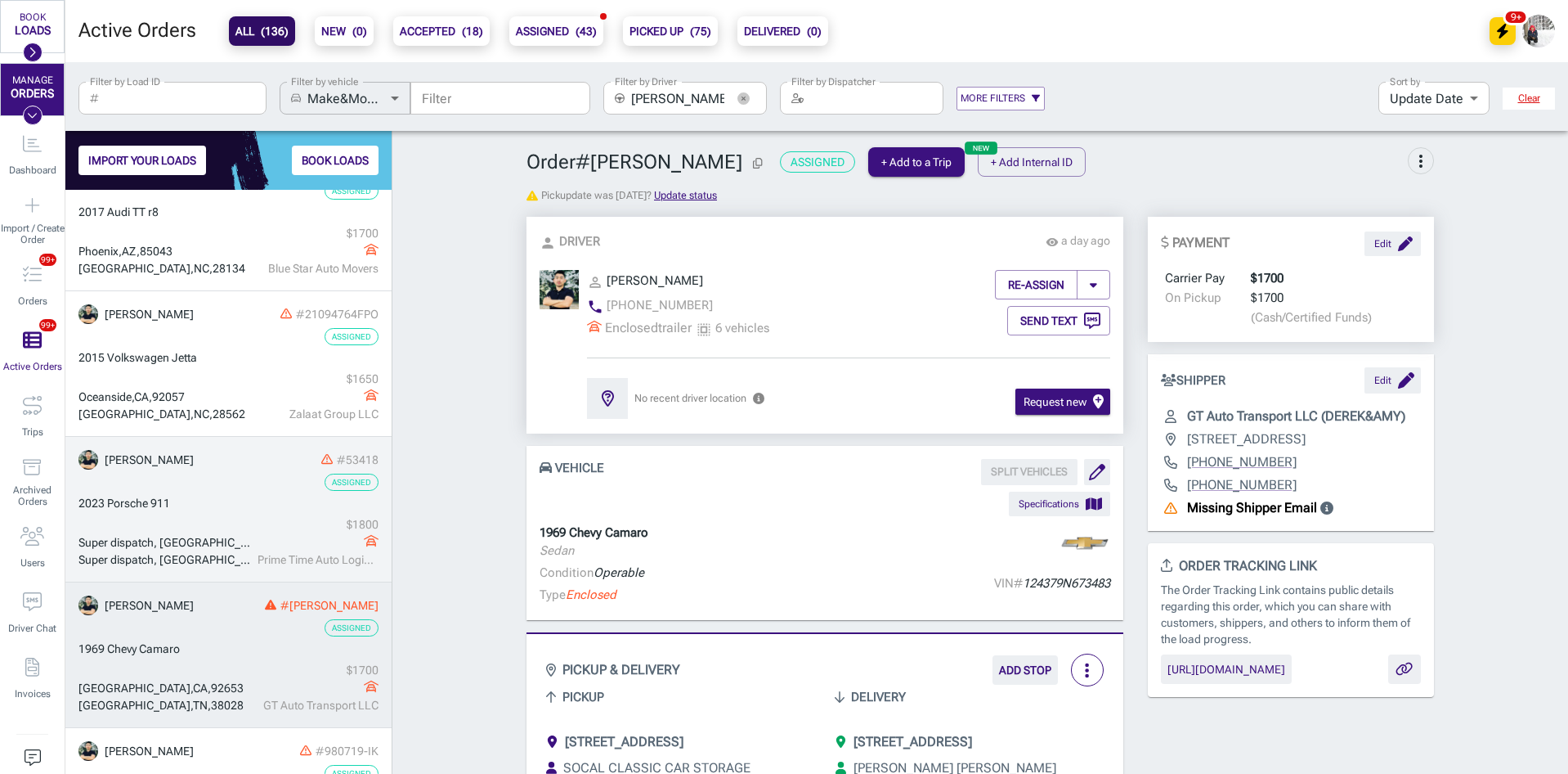
click at [208, 492] on link "Tuvdendorj Badarch #53418 Assigned 2023 Porsche 911 Super dispatch, [GEOGRAPHIC…" at bounding box center [228, 509] width 327 height 146
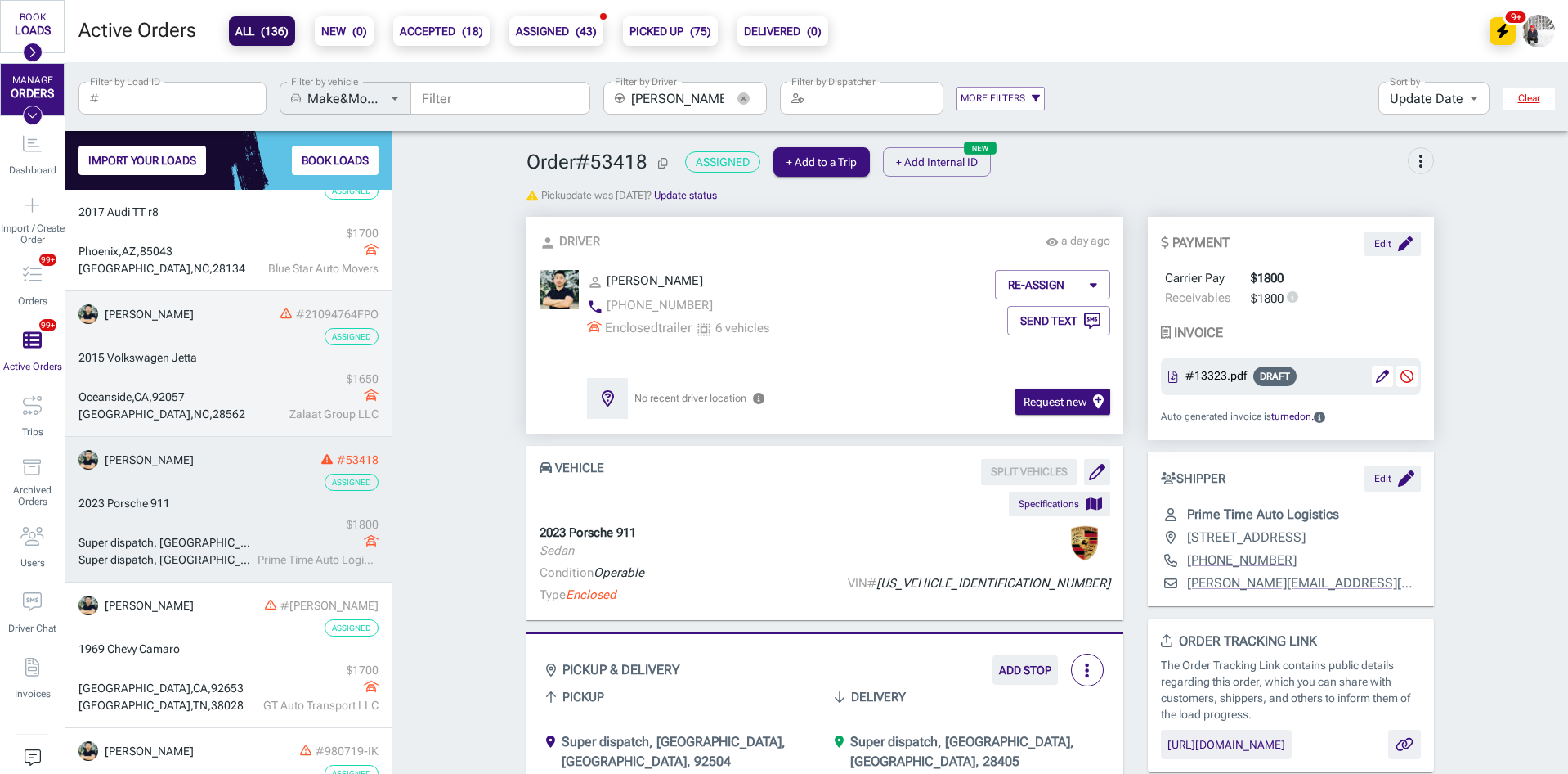
click at [212, 382] on div "[GEOGRAPHIC_DATA] $ 1650 Zalaat Group LLC" at bounding box center [228, 396] width 300 height 53
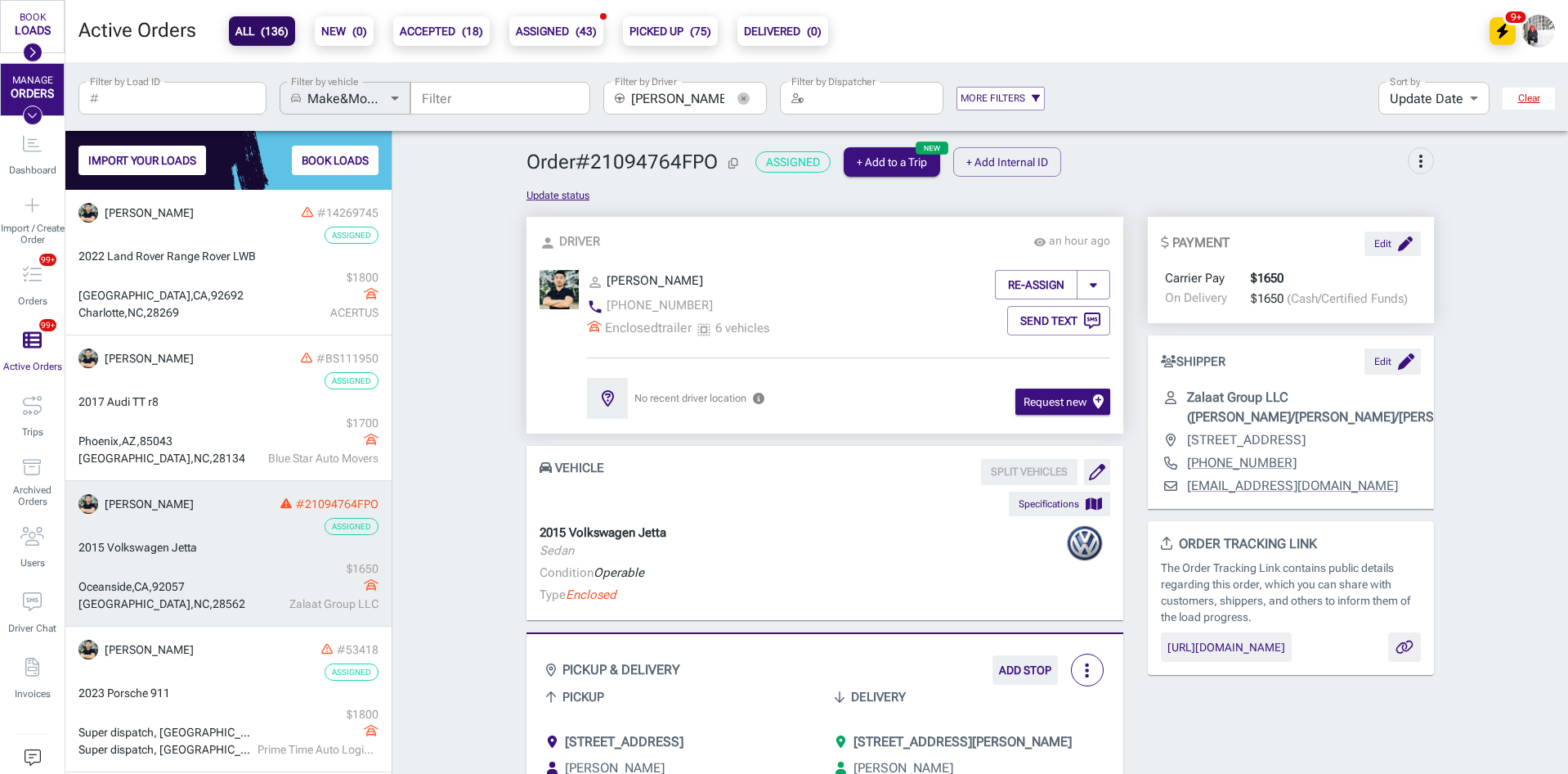
click at [220, 395] on div "2017 Audi TT r8" at bounding box center [228, 402] width 300 height 17
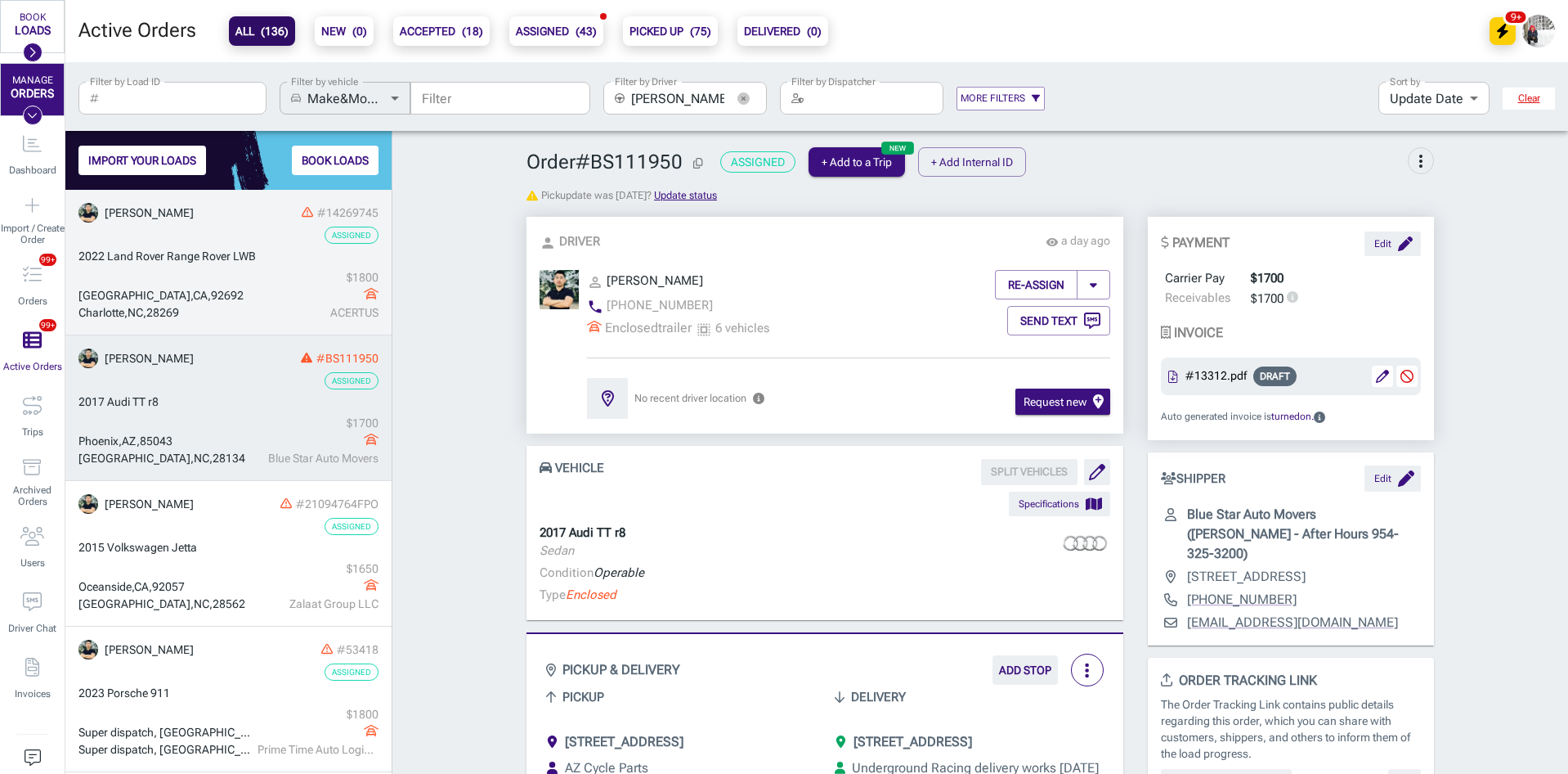
click at [223, 292] on div "[GEOGRAPHIC_DATA]" at bounding box center [166, 295] width 175 height 17
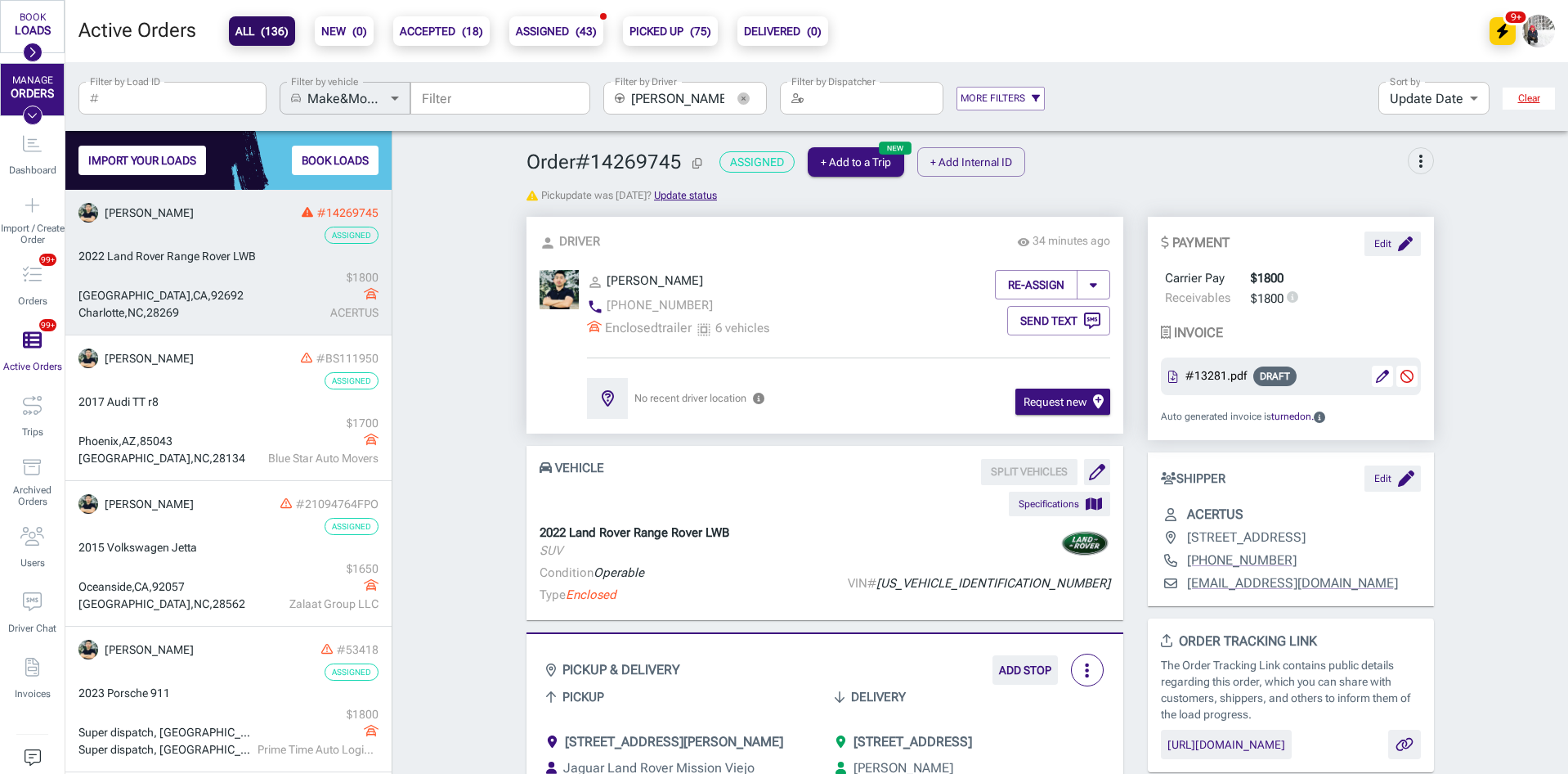
scroll to position [435, 0]
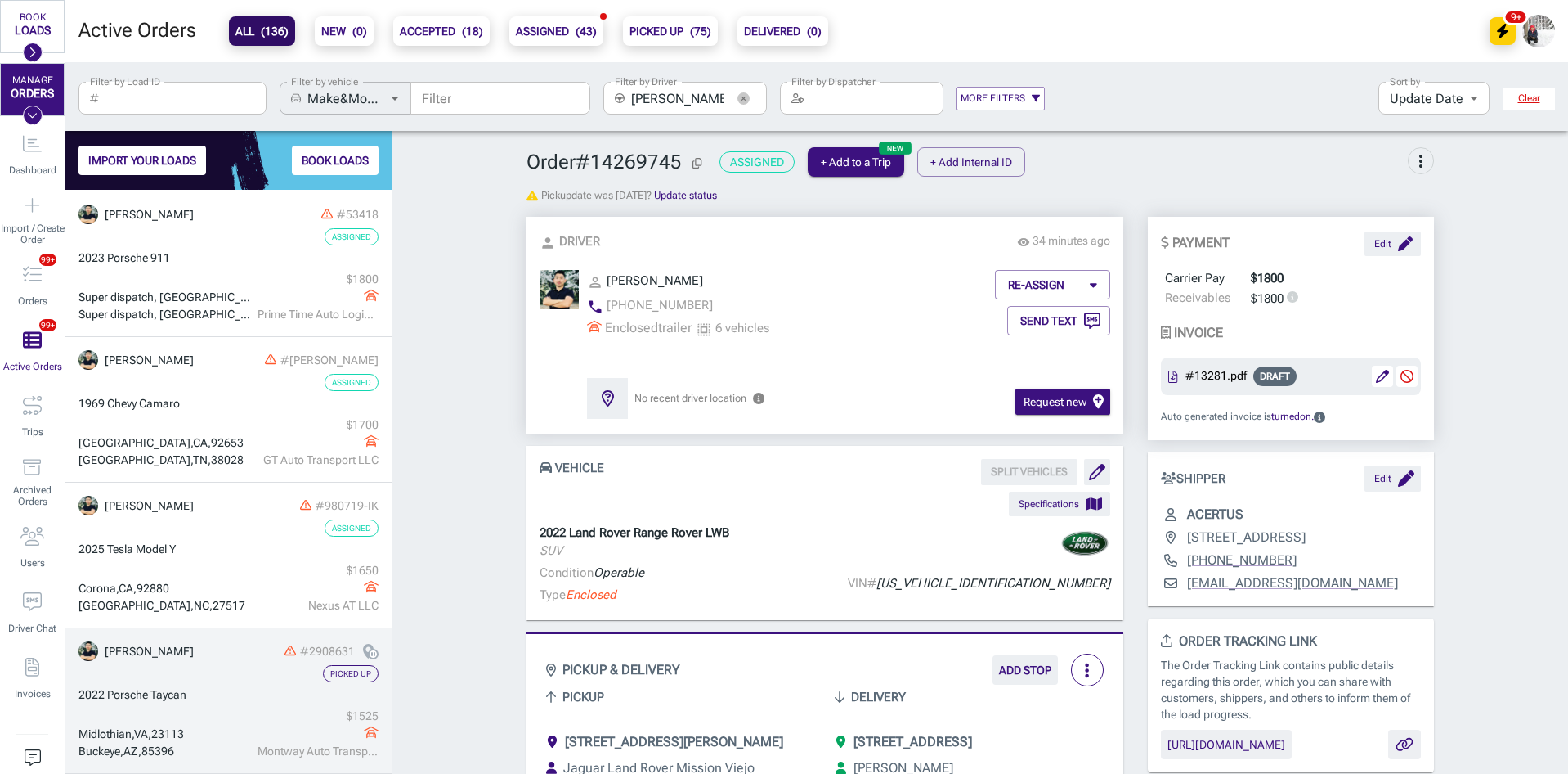
click at [247, 689] on div "2022 Porsche Taycan" at bounding box center [228, 695] width 300 height 17
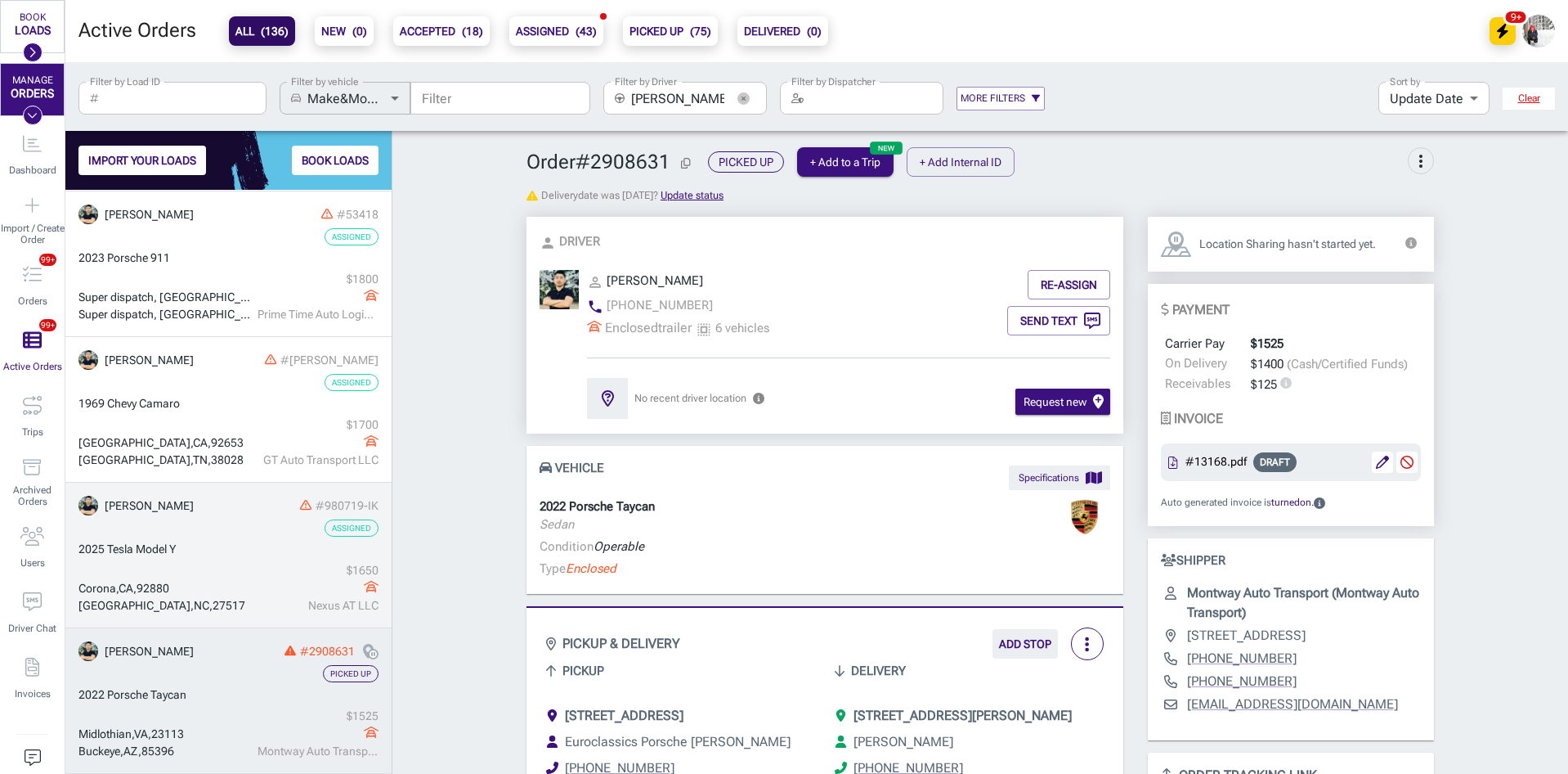
click at [218, 574] on div "[GEOGRAPHIC_DATA] $ 1650 Nexus AT LLC" at bounding box center [228, 587] width 300 height 53
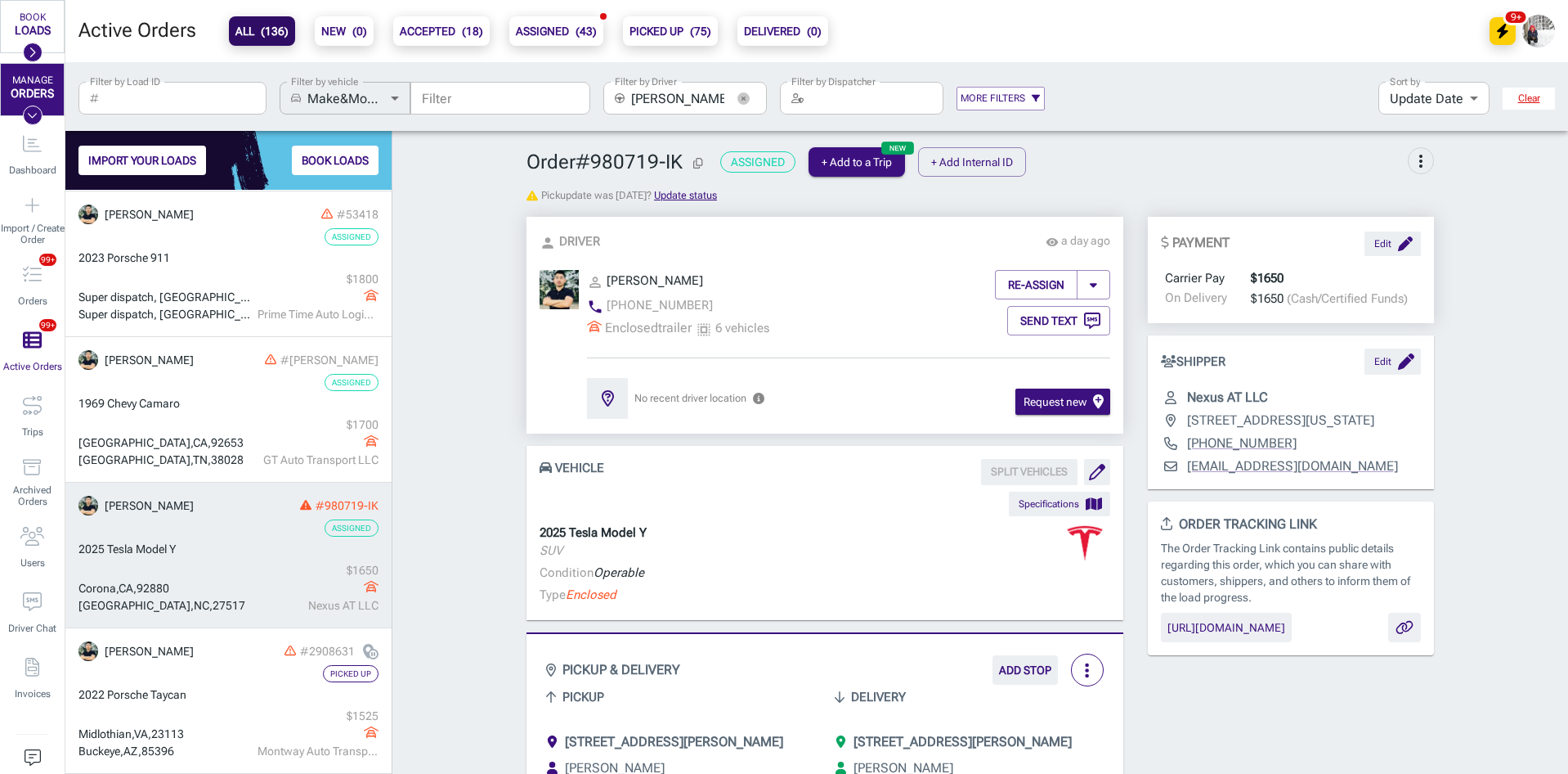
click at [743, 102] on icon "button" at bounding box center [743, 99] width 12 height 12
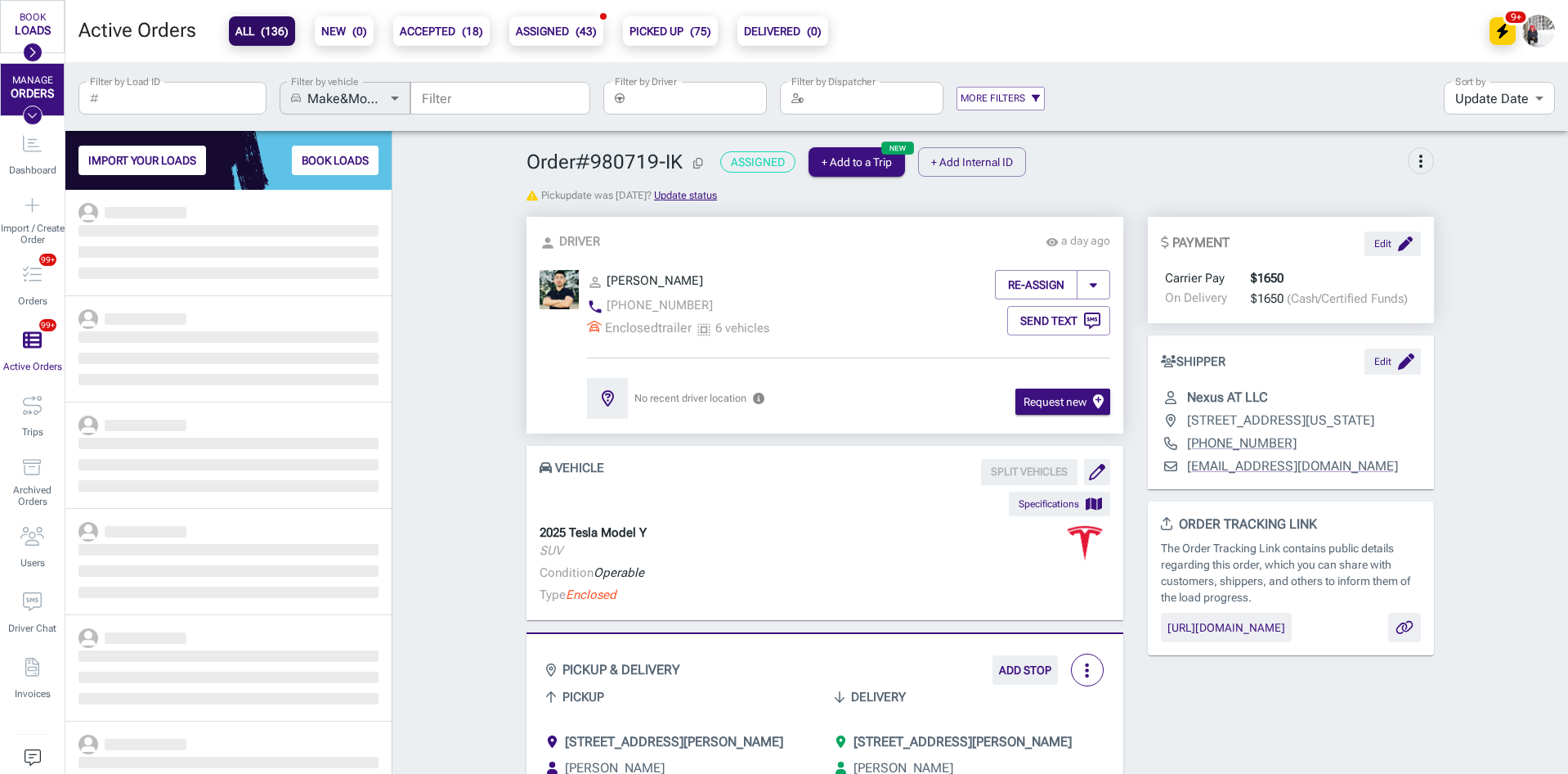
scroll to position [571, 314]
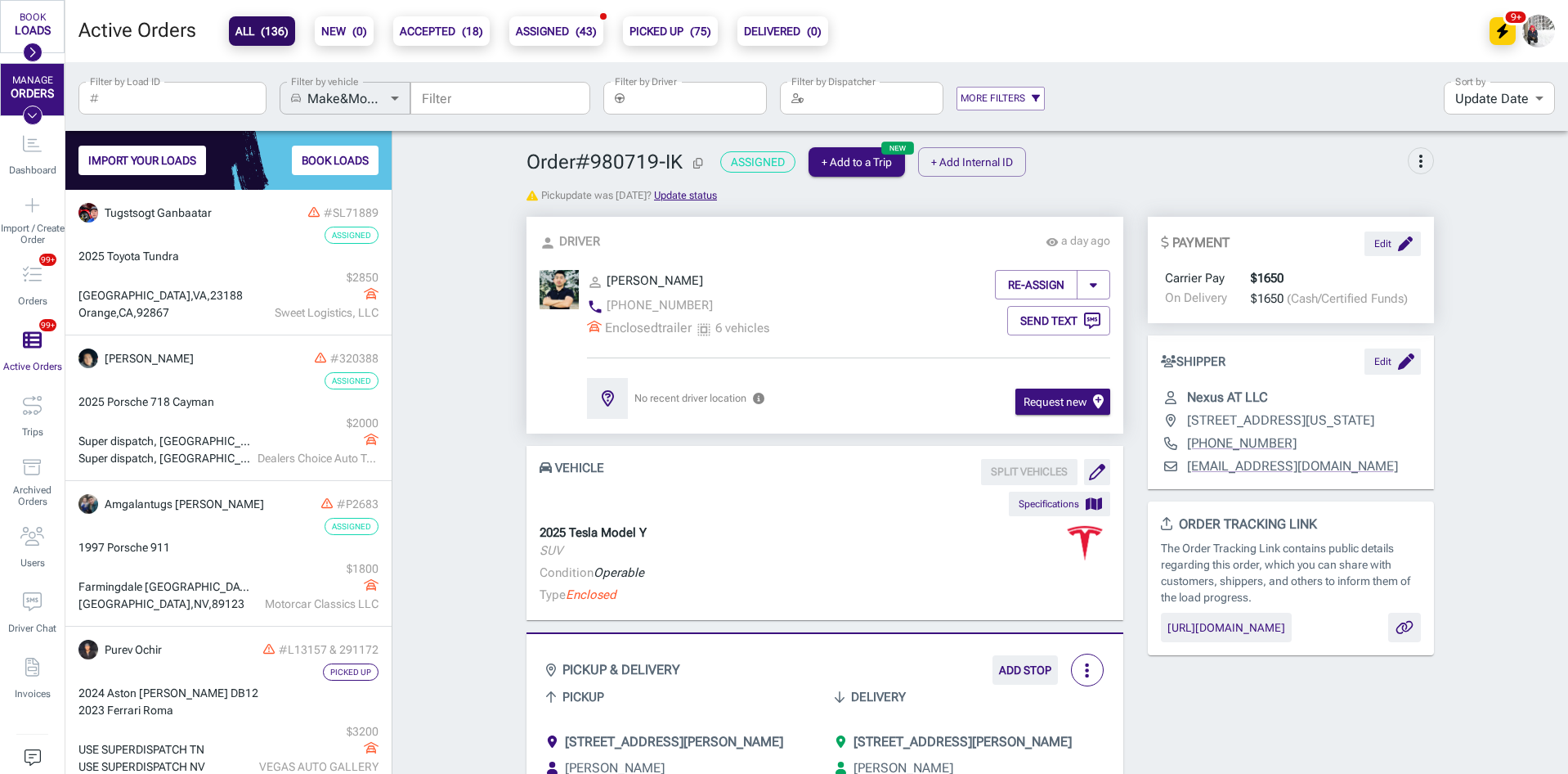
click at [718, 103] on input "Filter by Driver" at bounding box center [699, 98] width 136 height 33
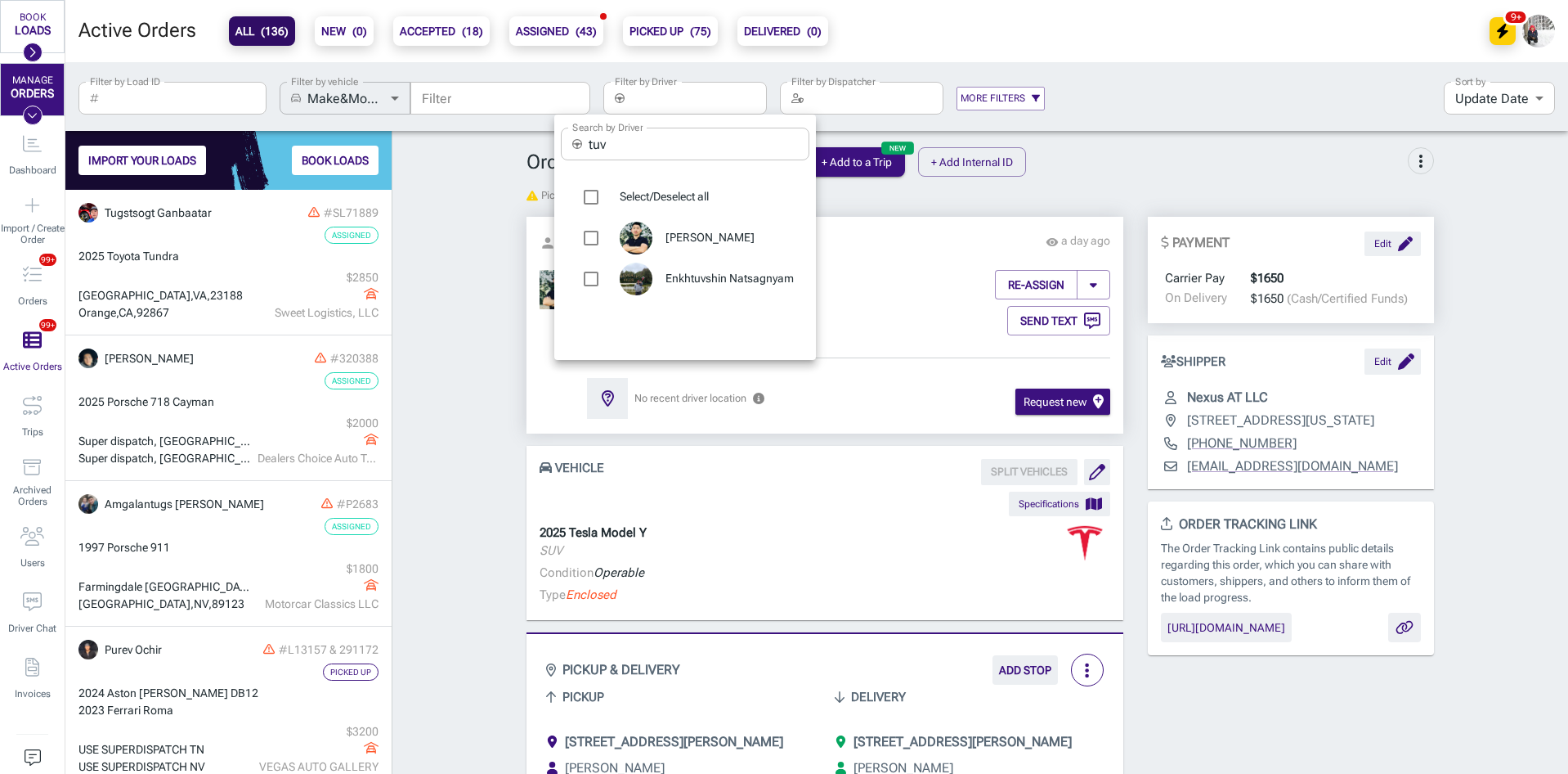
click at [660, 149] on input "tuv" at bounding box center [699, 144] width 220 height 33
type input "buy"
click at [669, 231] on span "[PERSON_NAME]" at bounding box center [731, 237] width 131 height 16
type input "[PERSON_NAME]"
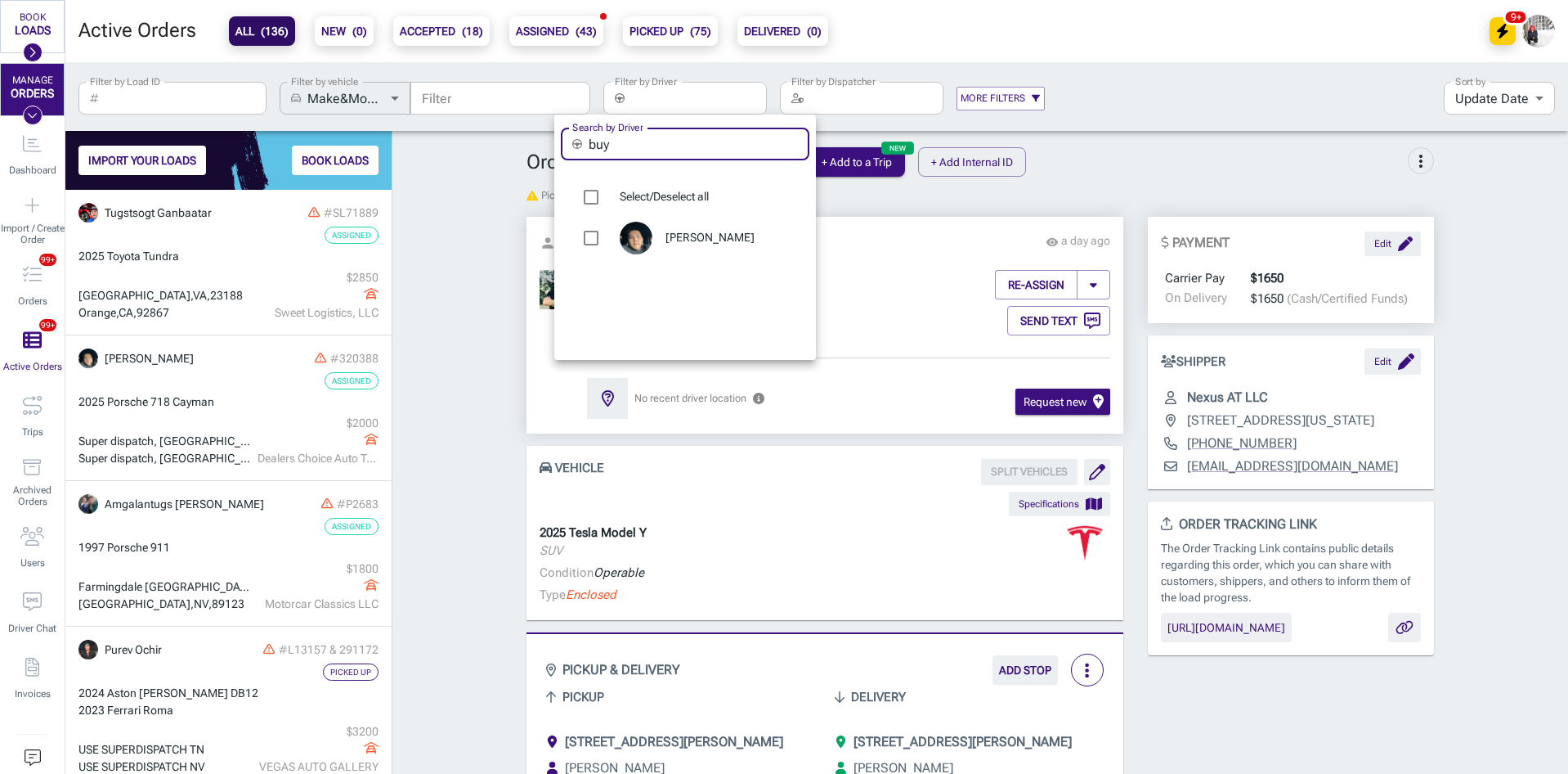
checkbox input "true"
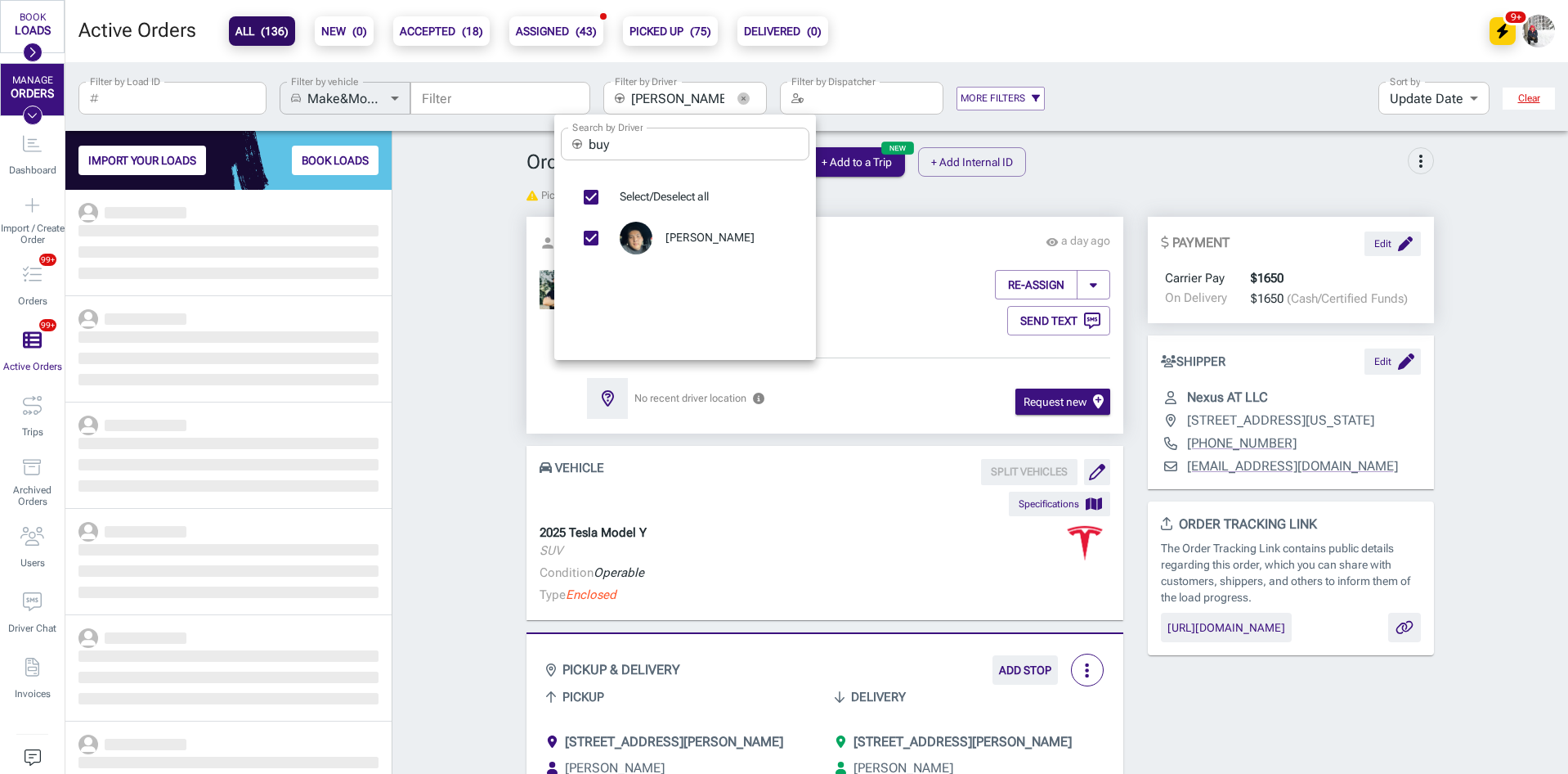
scroll to position [571, 314]
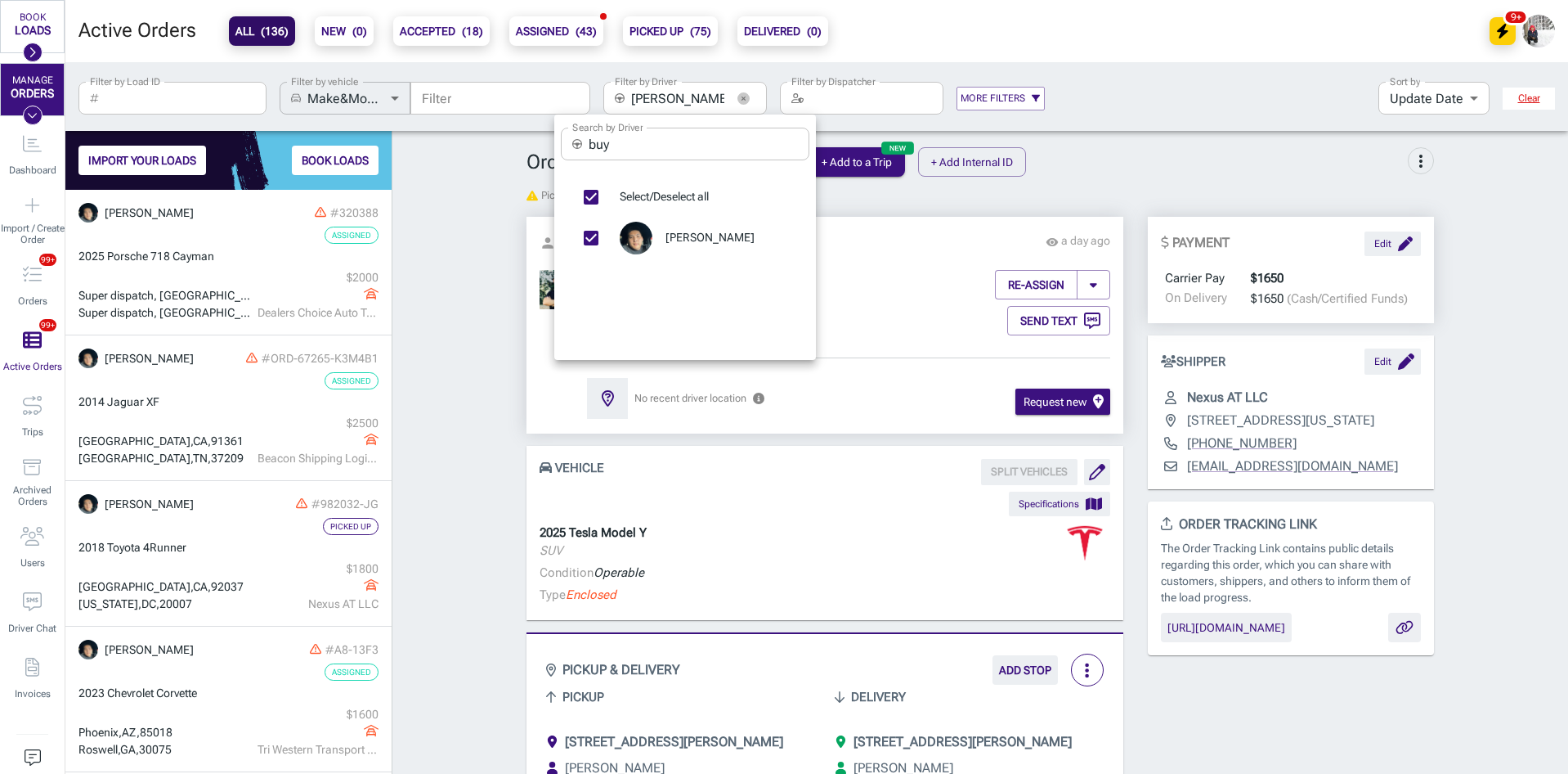
click at [503, 282] on div at bounding box center [784, 387] width 1568 height 774
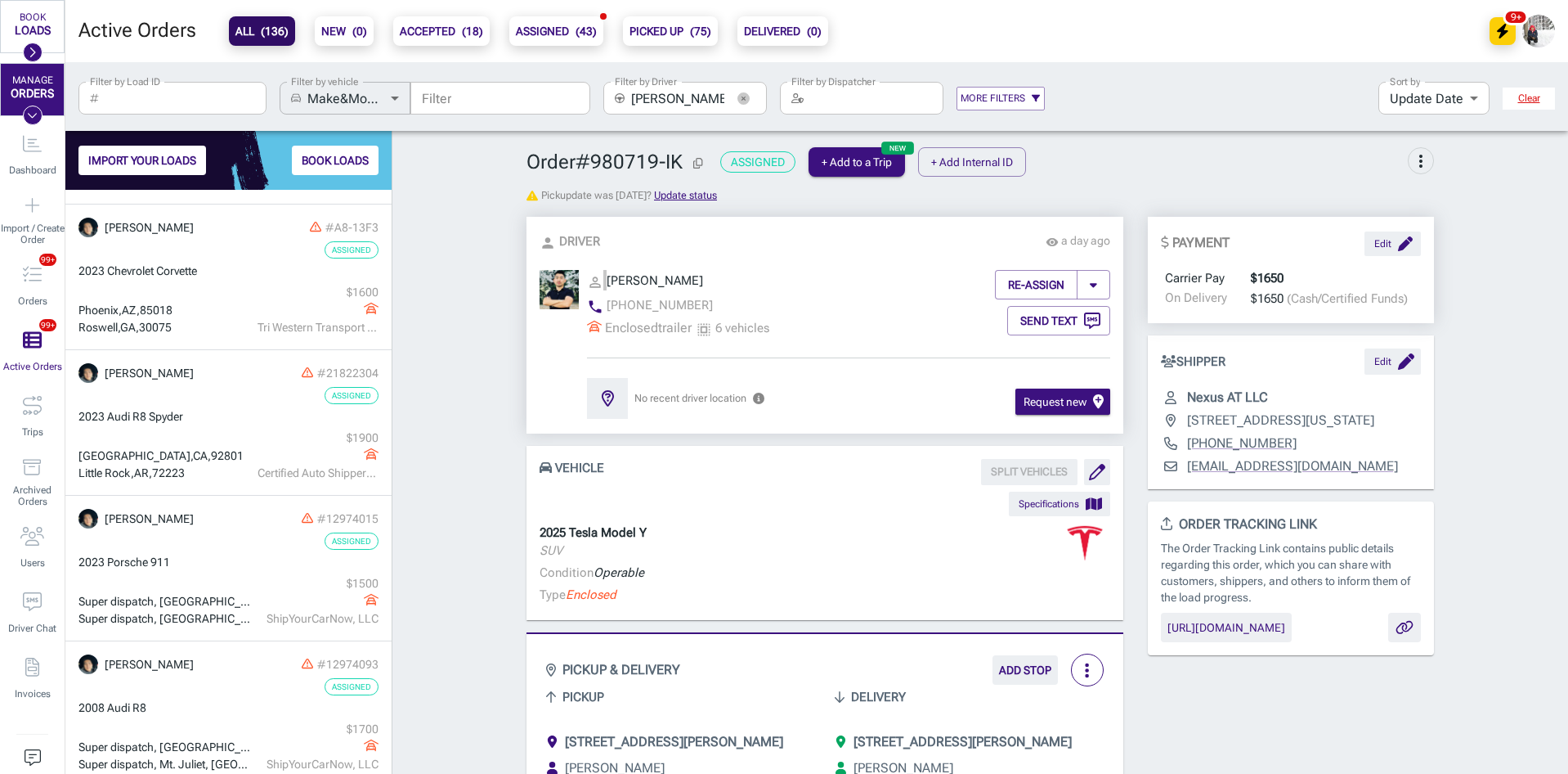
scroll to position [435, 0]
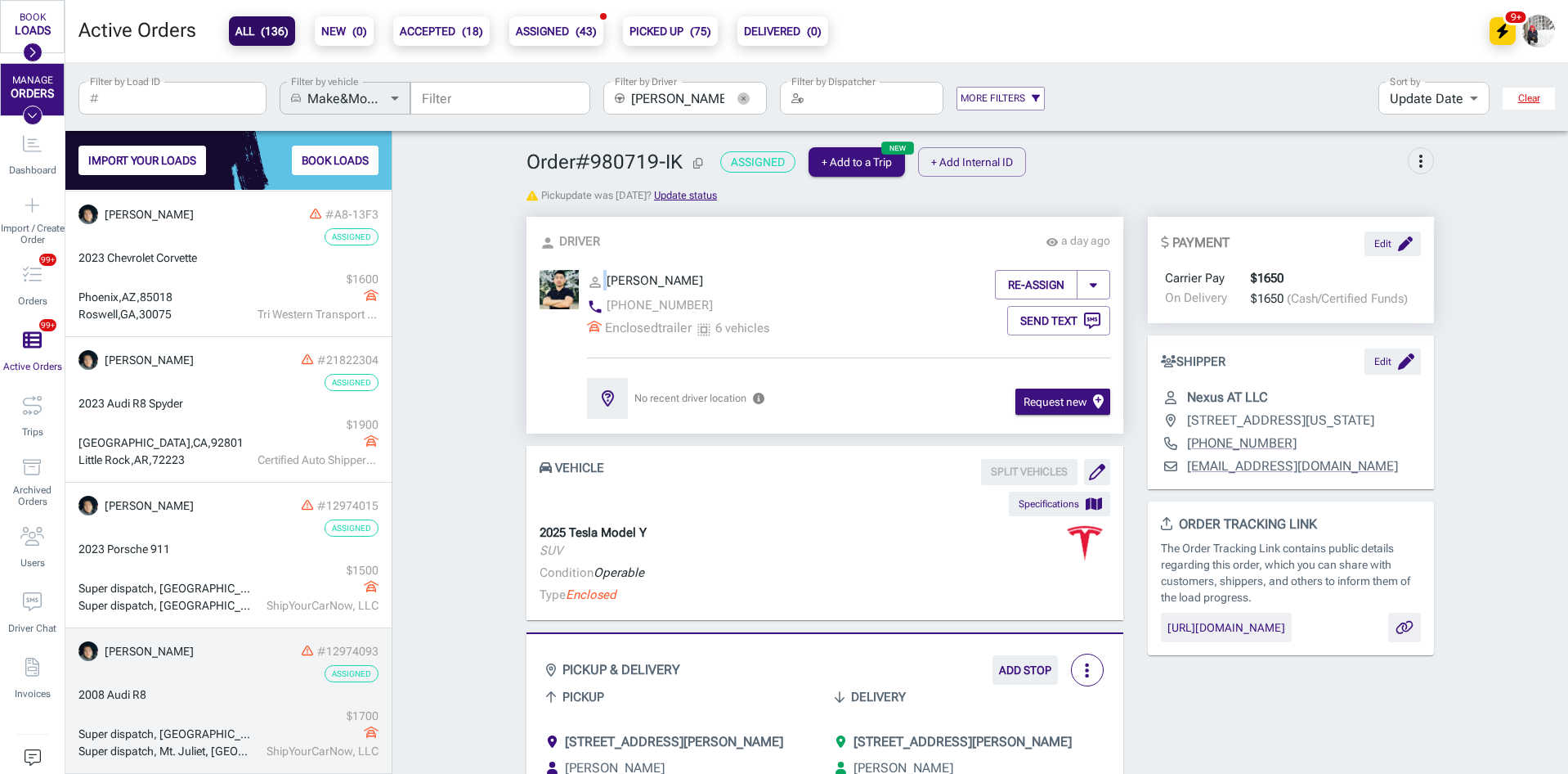
click at [215, 693] on div "2008 Audi R8" at bounding box center [228, 695] width 300 height 17
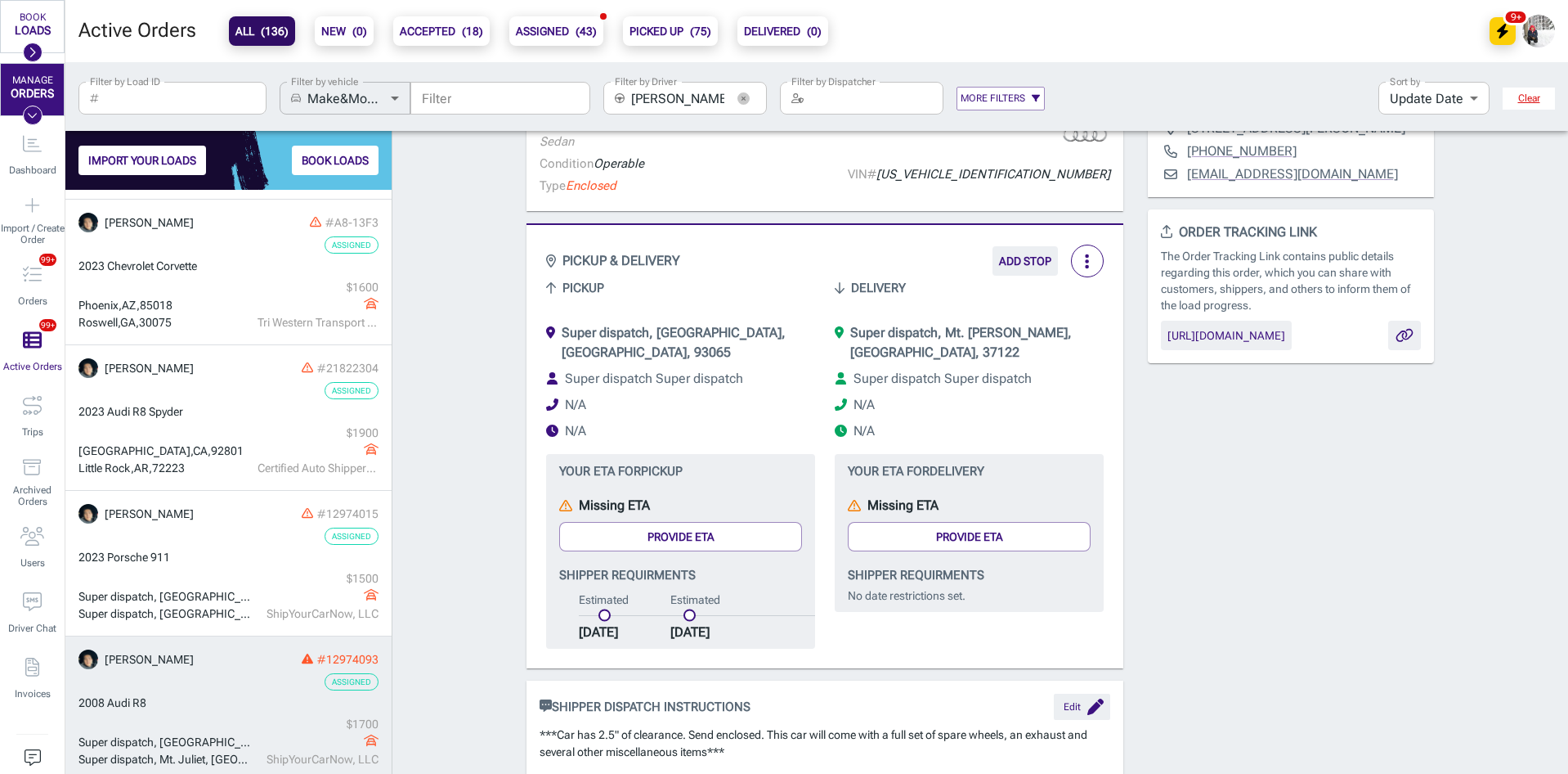
scroll to position [435, 0]
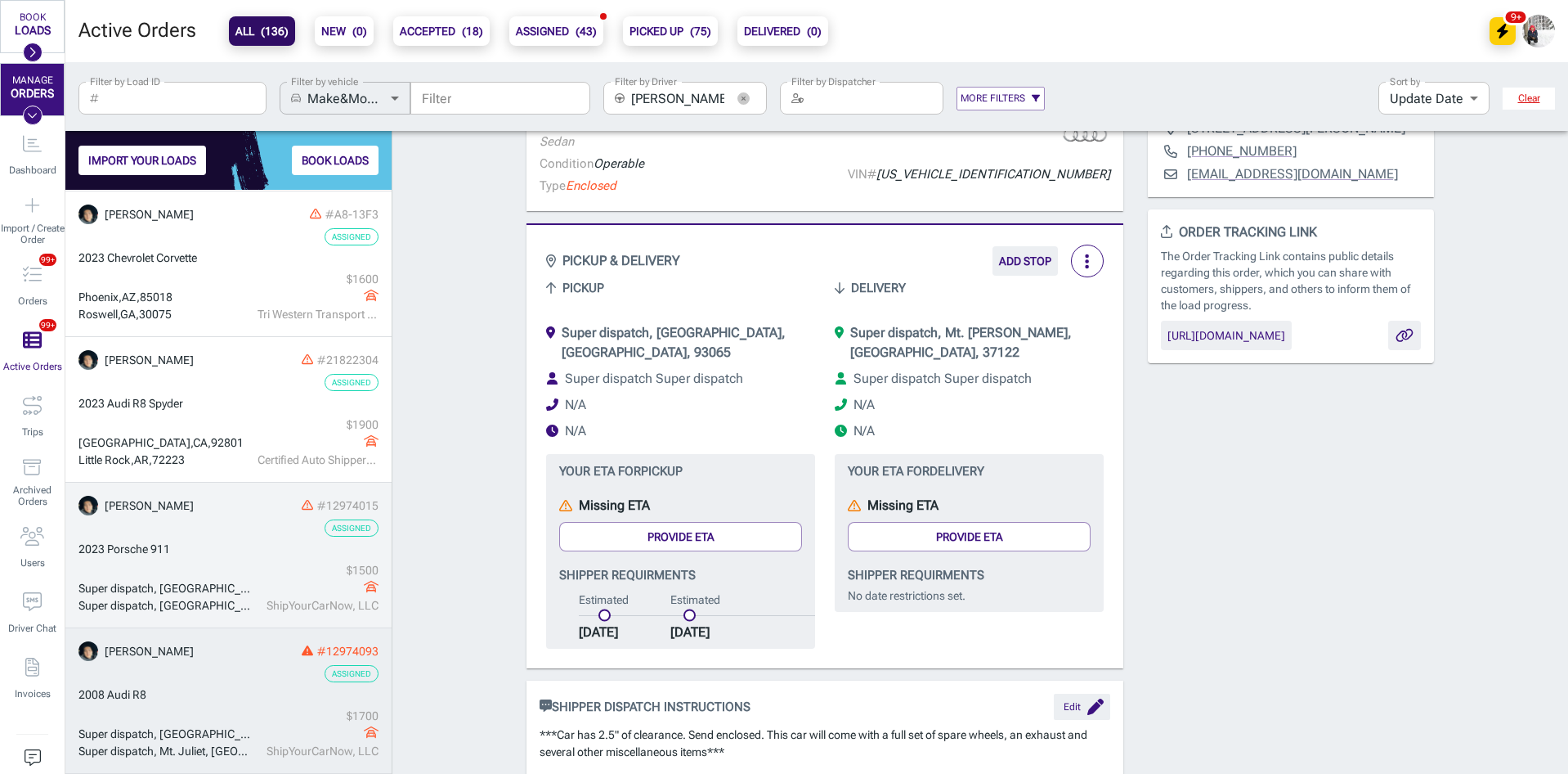
click at [228, 559] on link "Buyanjargal Sambuu #12974015 Assigned 2023 Porsche 911 Super dispatch, [GEOGRAP…" at bounding box center [228, 555] width 327 height 146
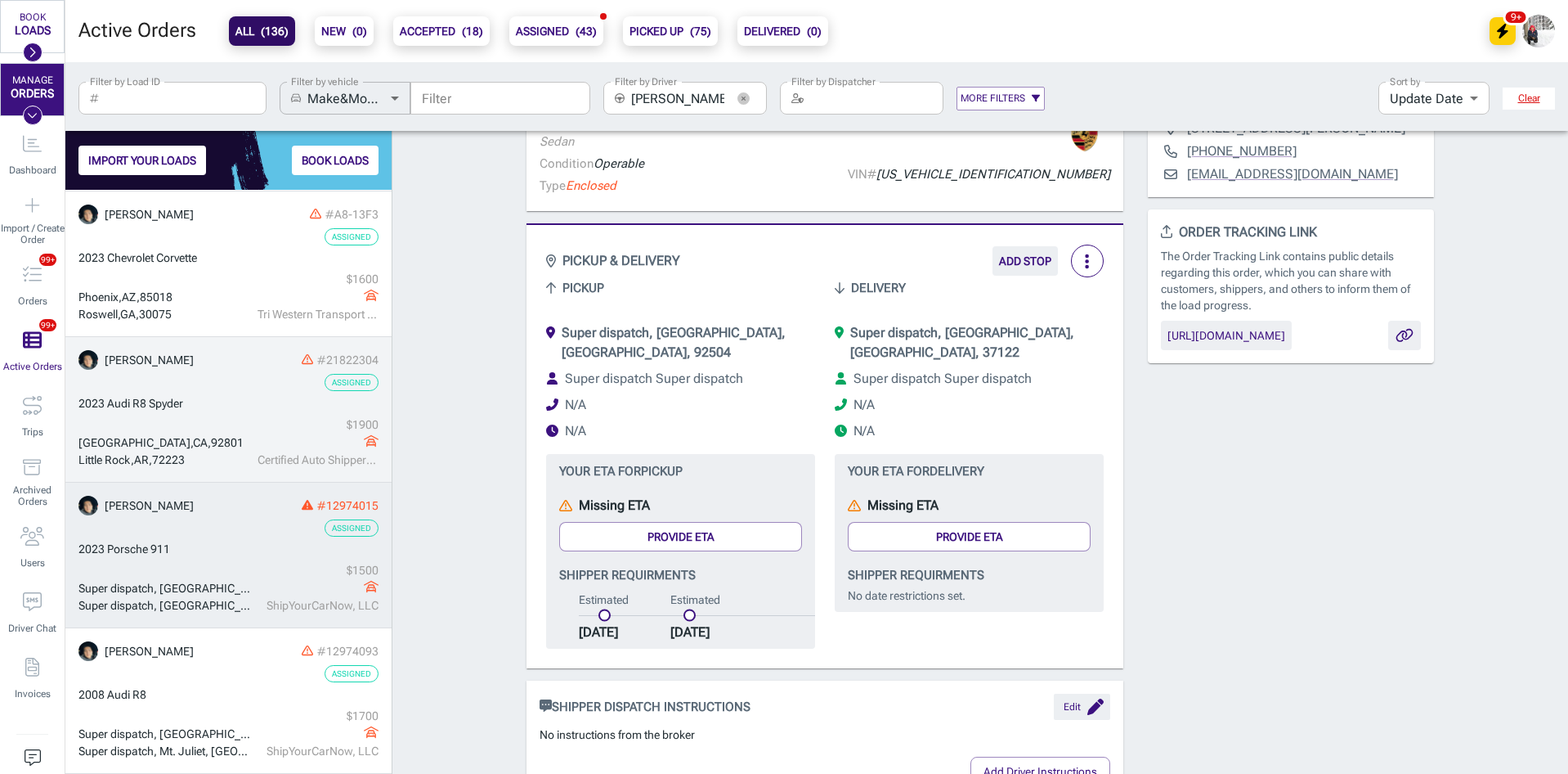
click at [227, 370] on link "Buyanjargal Sambuu #21822304 Assigned 2023 Audi R8 [GEOGRAPHIC_DATA] $ 1900 Cer…" at bounding box center [228, 410] width 327 height 146
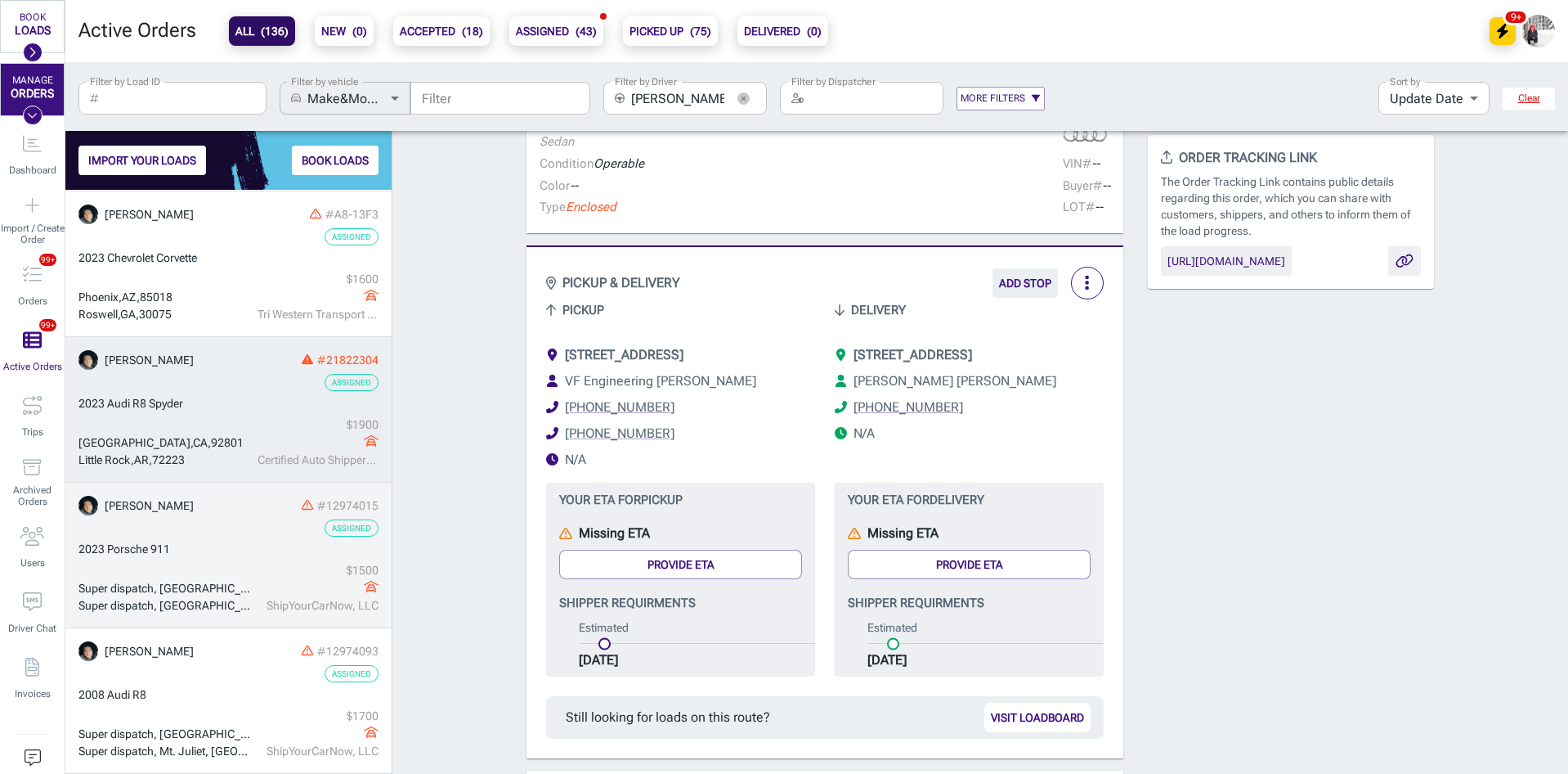
click at [238, 530] on div "Assigned" at bounding box center [228, 528] width 300 height 17
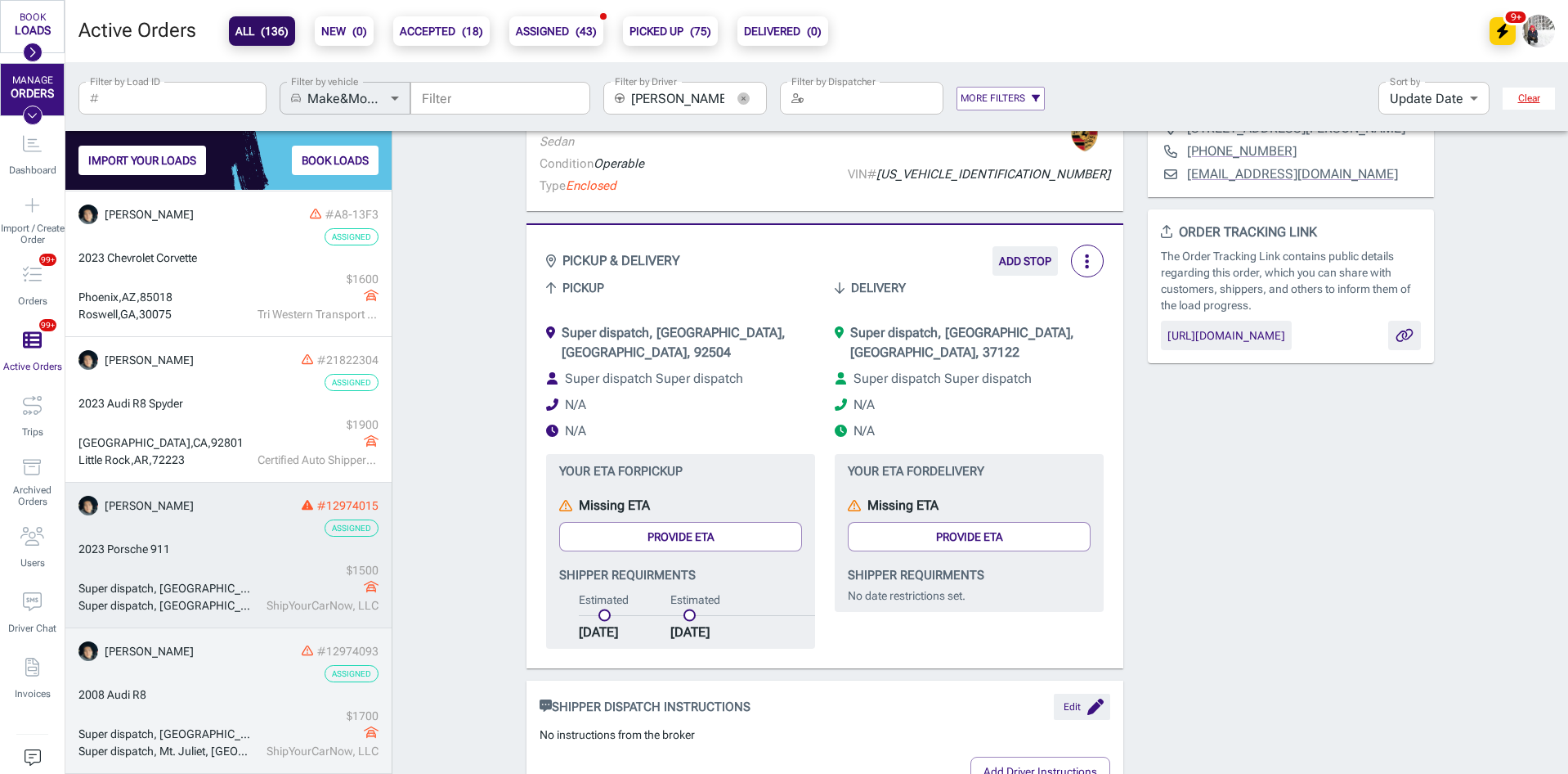
click at [239, 690] on div "2008 Audi R8" at bounding box center [228, 695] width 300 height 17
click at [224, 533] on div "Assigned" at bounding box center [228, 528] width 300 height 17
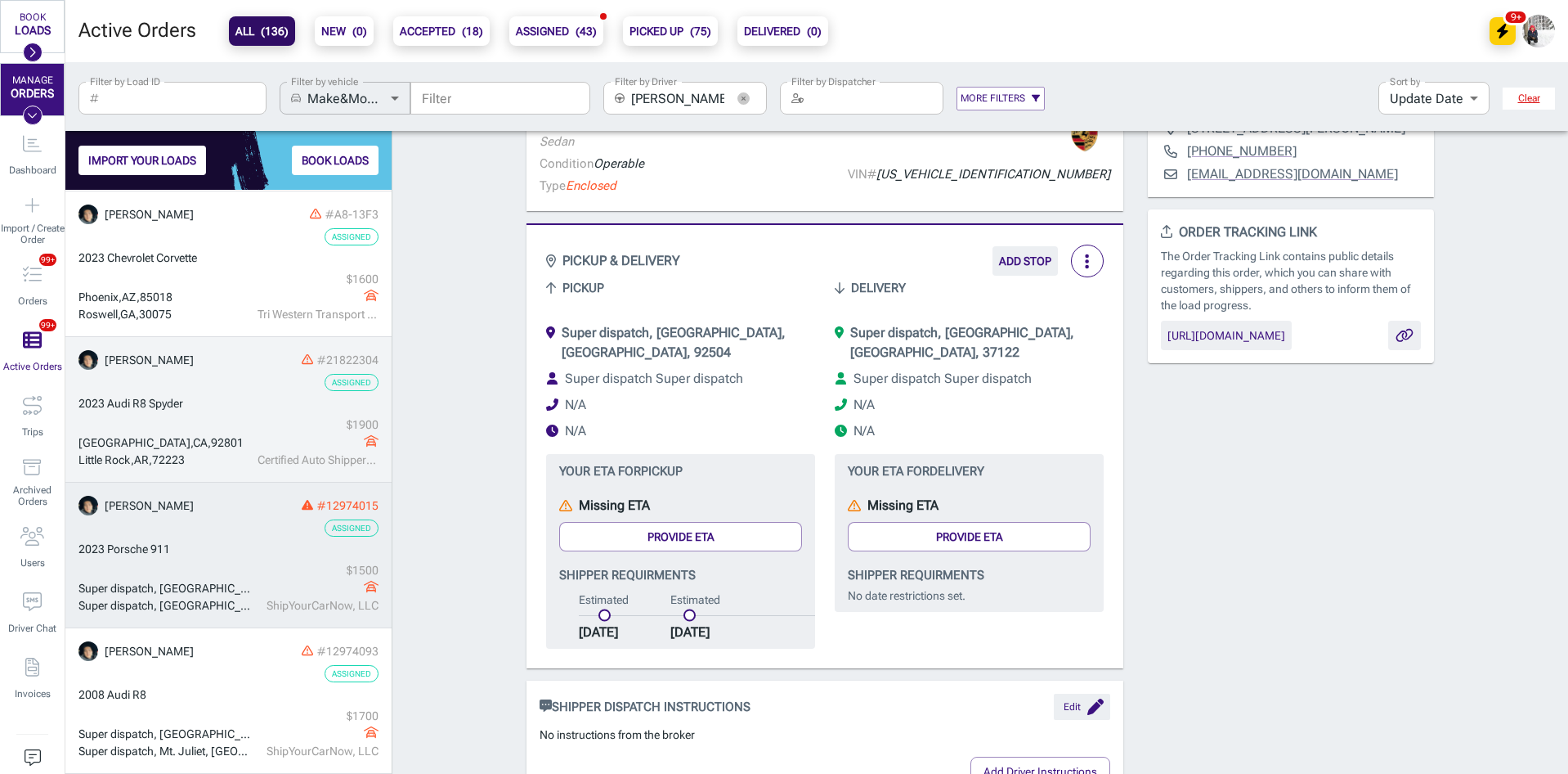
click at [219, 370] on link "Buyanjargal Sambuu #21822304 Assigned 2023 Audi R8 [GEOGRAPHIC_DATA] $ 1900 Cer…" at bounding box center [228, 410] width 327 height 146
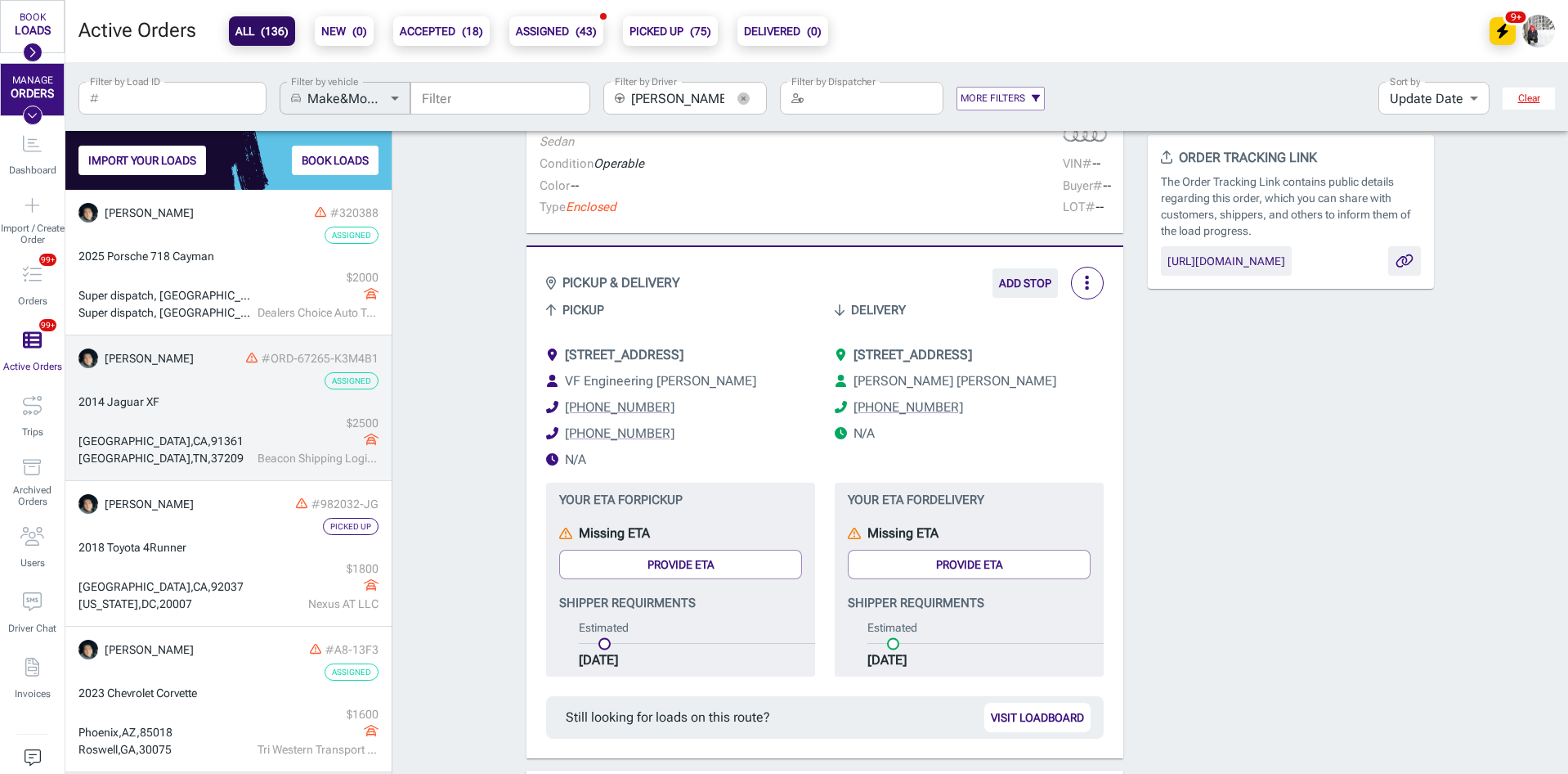
click at [210, 399] on div "2014 Jaguar XF" at bounding box center [228, 402] width 300 height 17
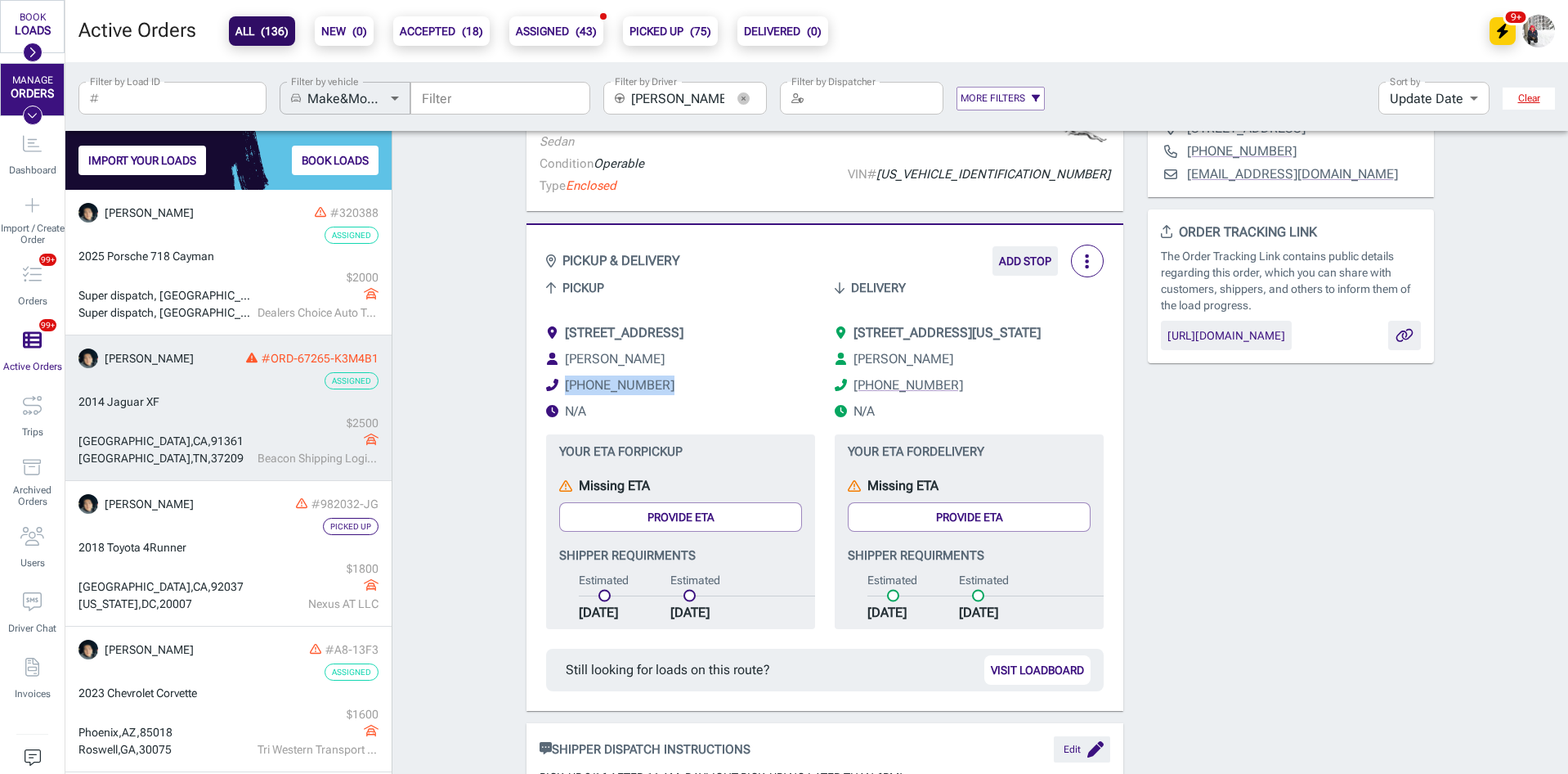
drag, startPoint x: 652, startPoint y: 405, endPoint x: 559, endPoint y: 403, distance: 93.0
click at [559, 395] on li "[PHONE_NUMBER]" at bounding box center [680, 386] width 269 height 20
copy link "[PHONE_NUMBER]"
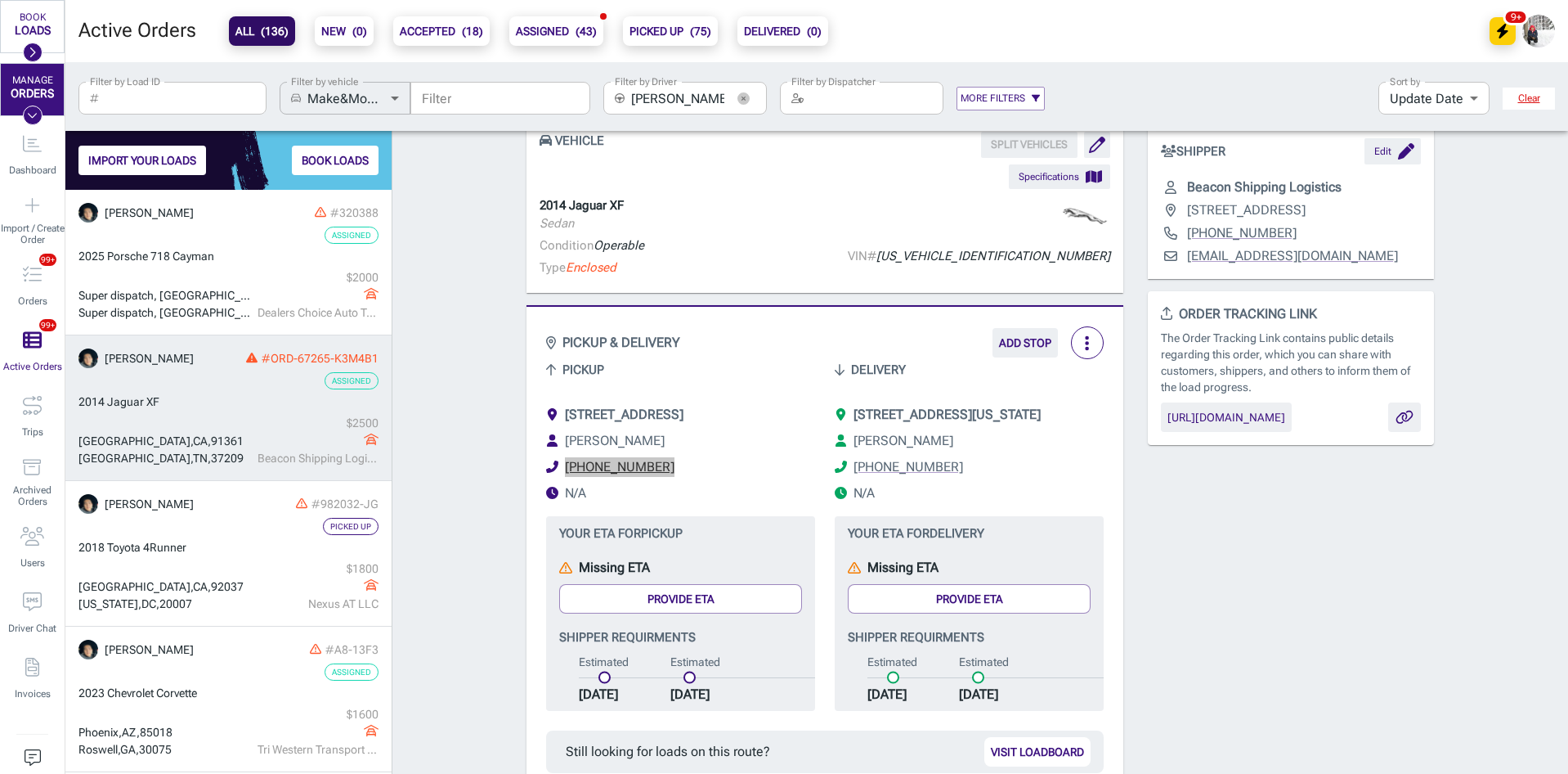
scroll to position [82, 0]
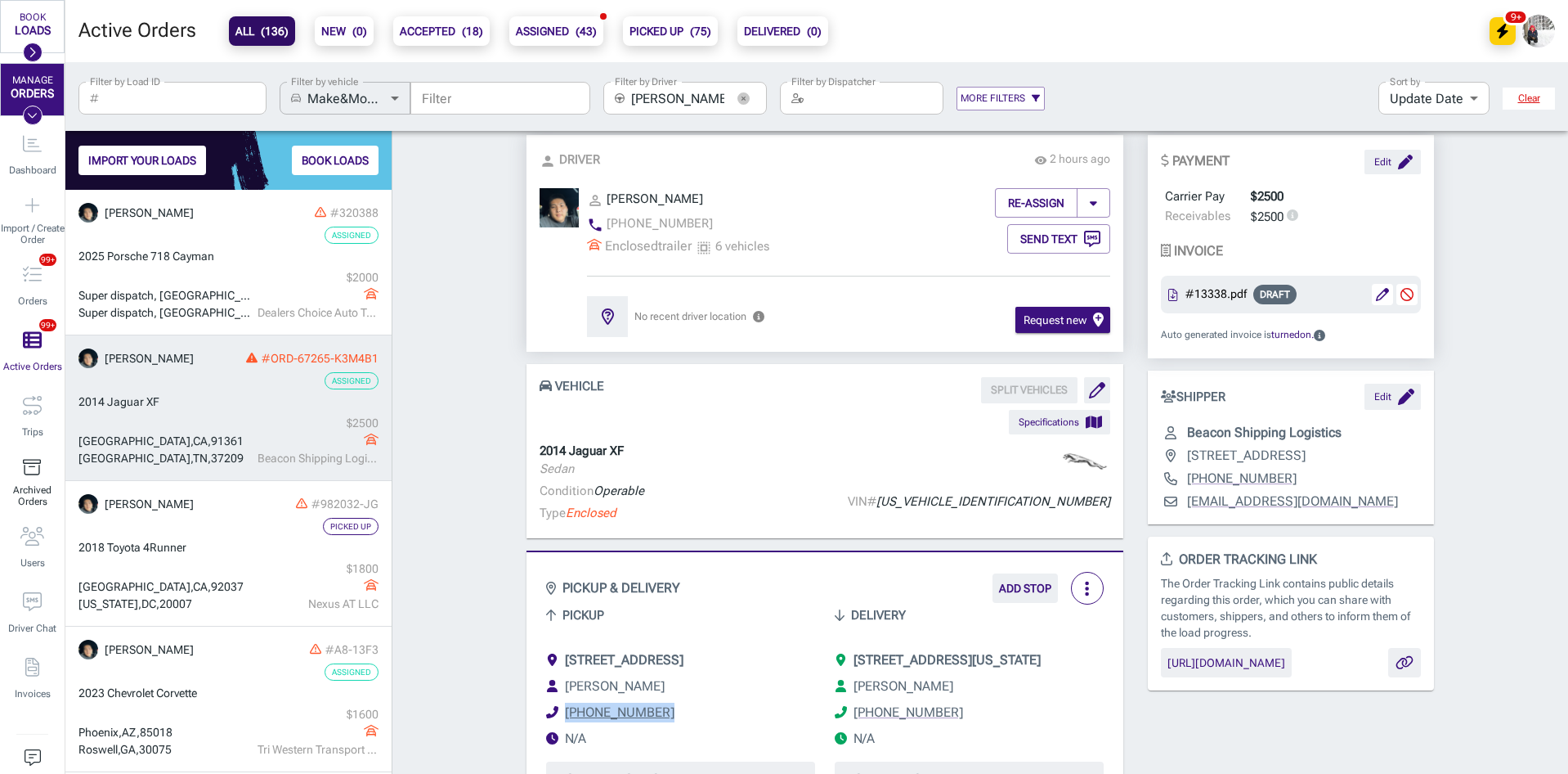
click at [21, 479] on div "Archived Orders" at bounding box center [32, 482] width 64 height 65
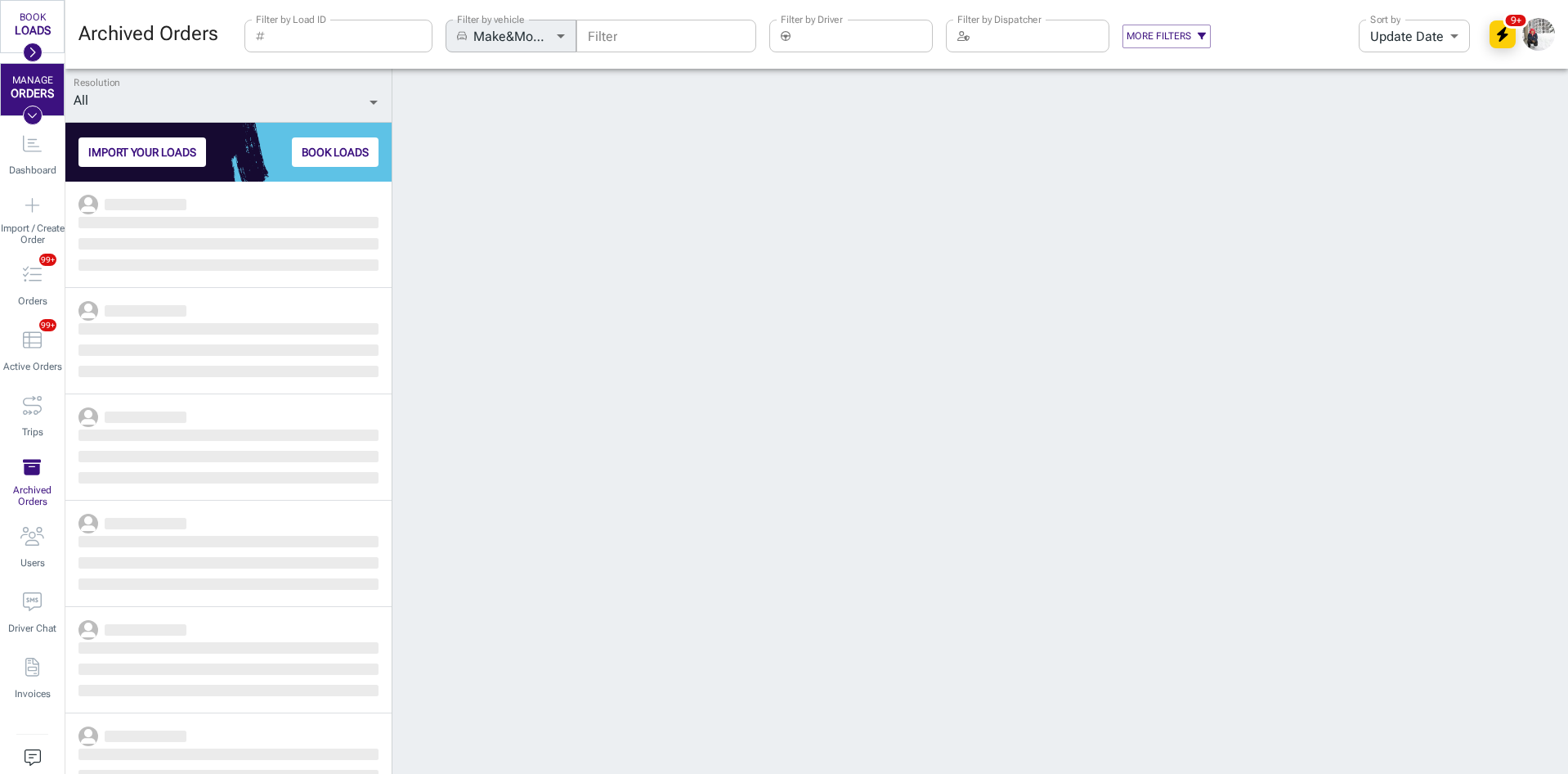
scroll to position [580, 314]
click at [295, 33] on input "Filter by Load ID" at bounding box center [352, 36] width 162 height 33
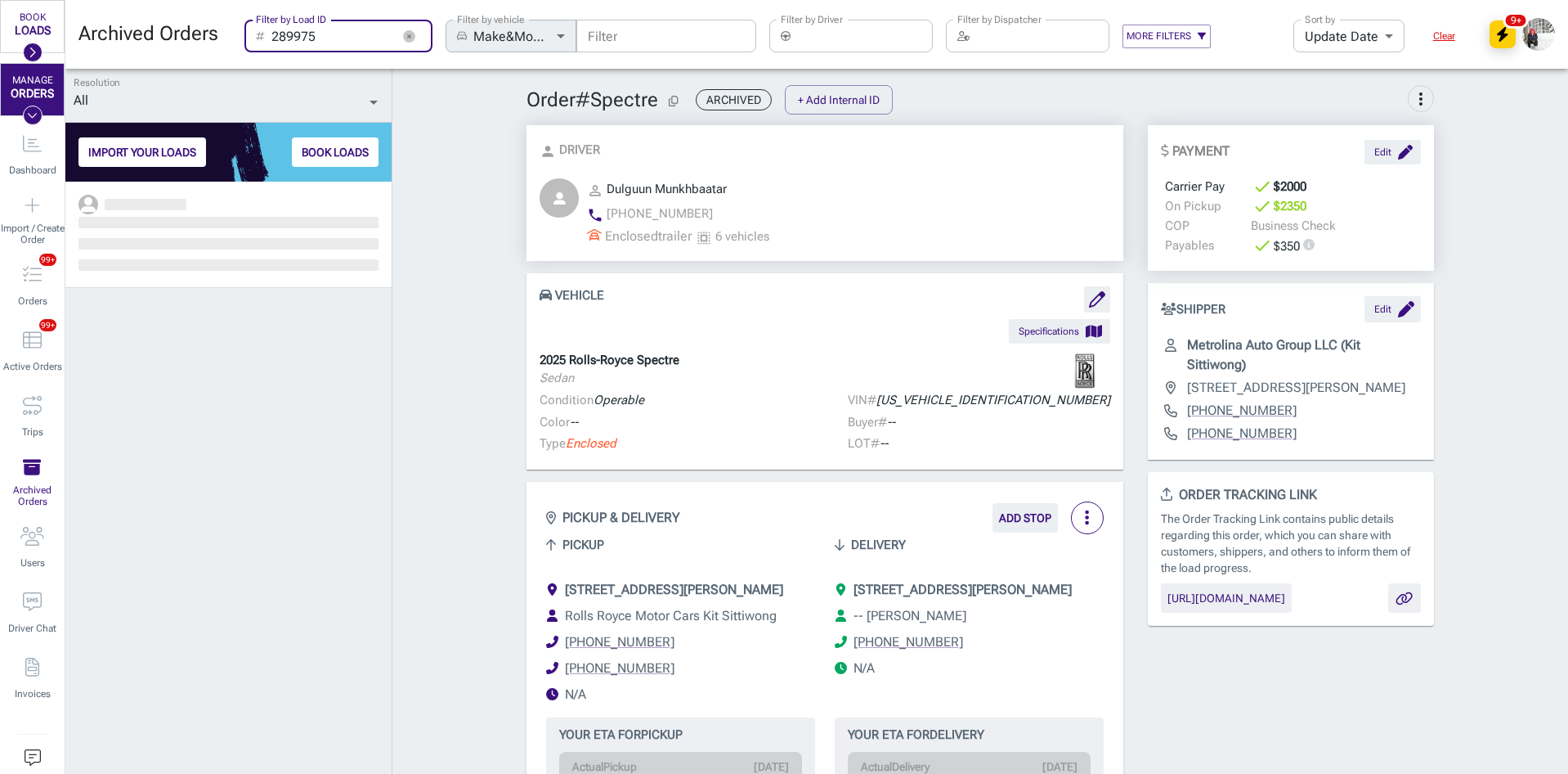
scroll to position [580, 314]
type input "289975"
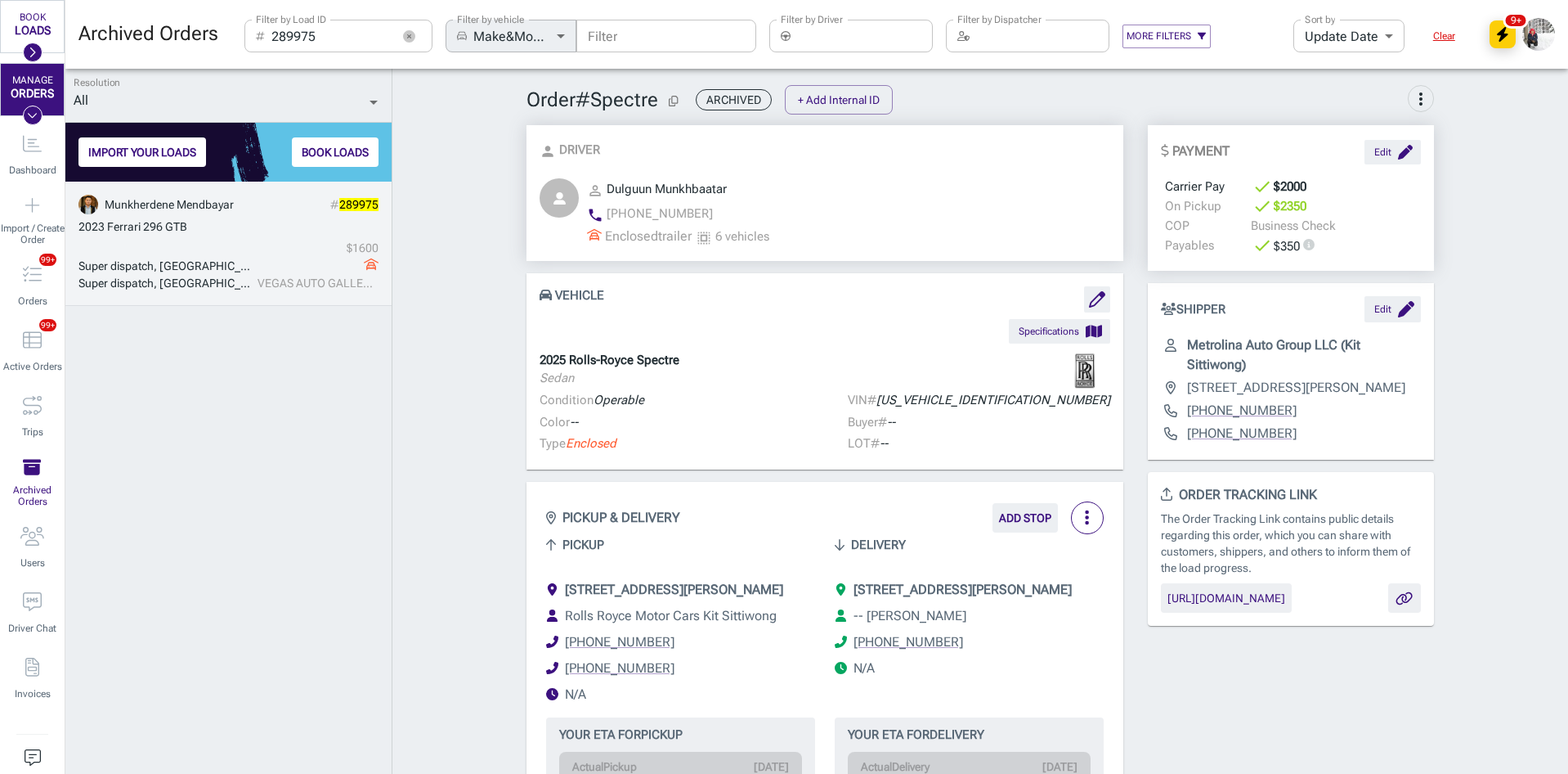
click at [220, 229] on div "2023 Ferrari 296 GTB" at bounding box center [228, 227] width 300 height 17
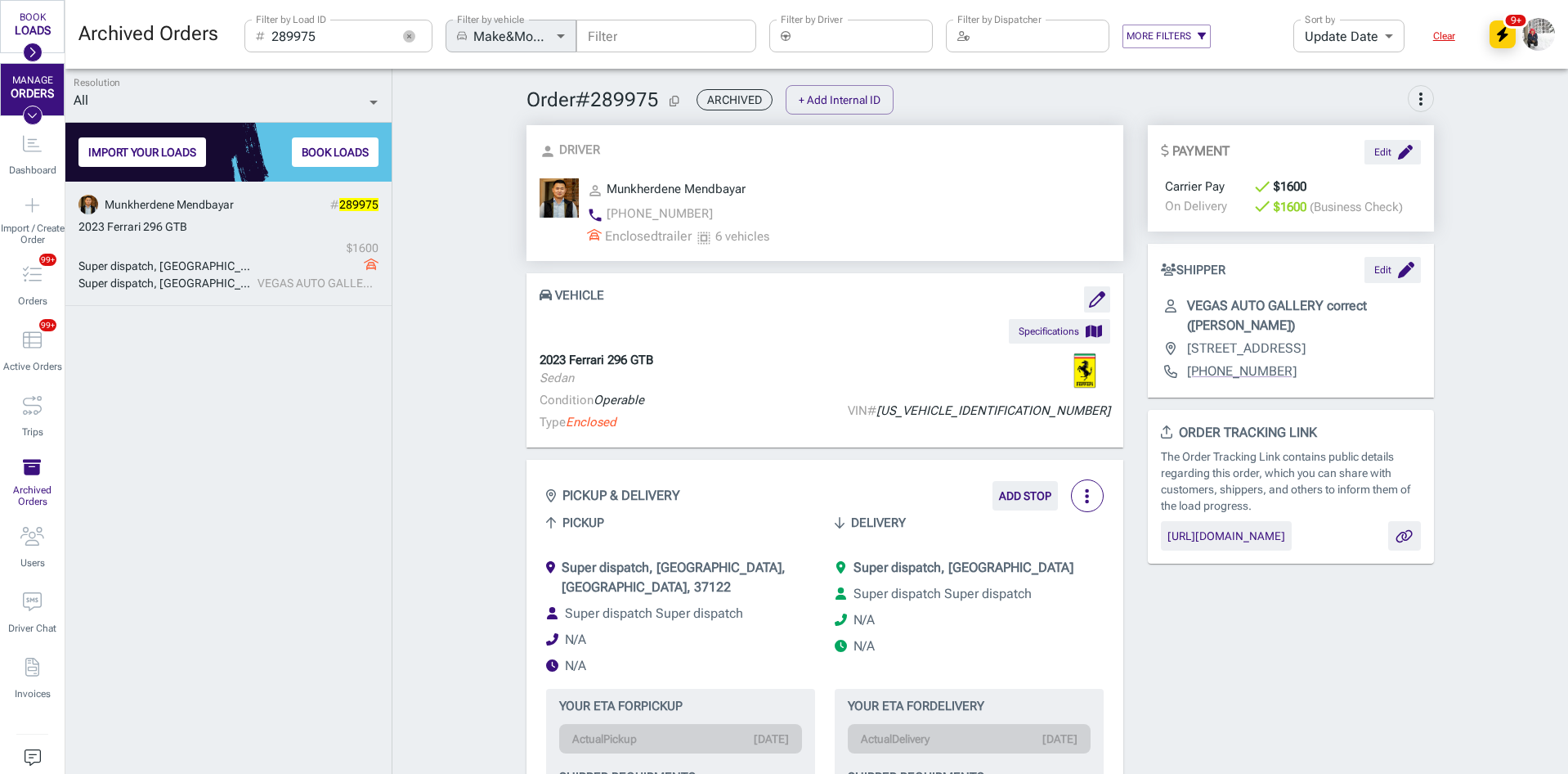
click at [217, 254] on div "Super dispatch, [GEOGRAPHIC_DATA], [GEOGRAPHIC_DATA] Super dispatch, [GEOGRAPHI…" at bounding box center [228, 265] width 300 height 53
click at [23, 343] on icon "Active Orders (136)" at bounding box center [32, 339] width 19 height 19
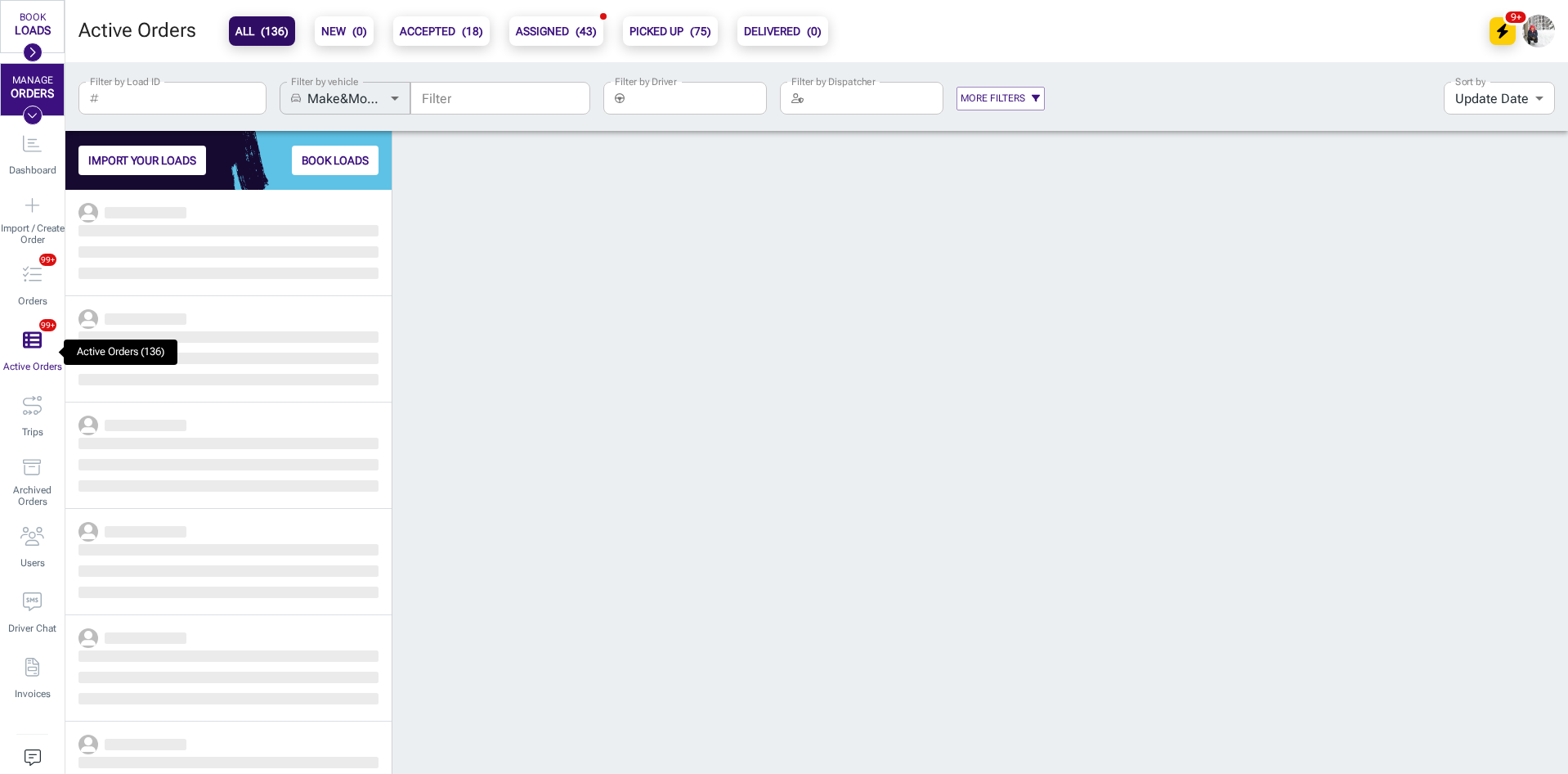
scroll to position [571, 314]
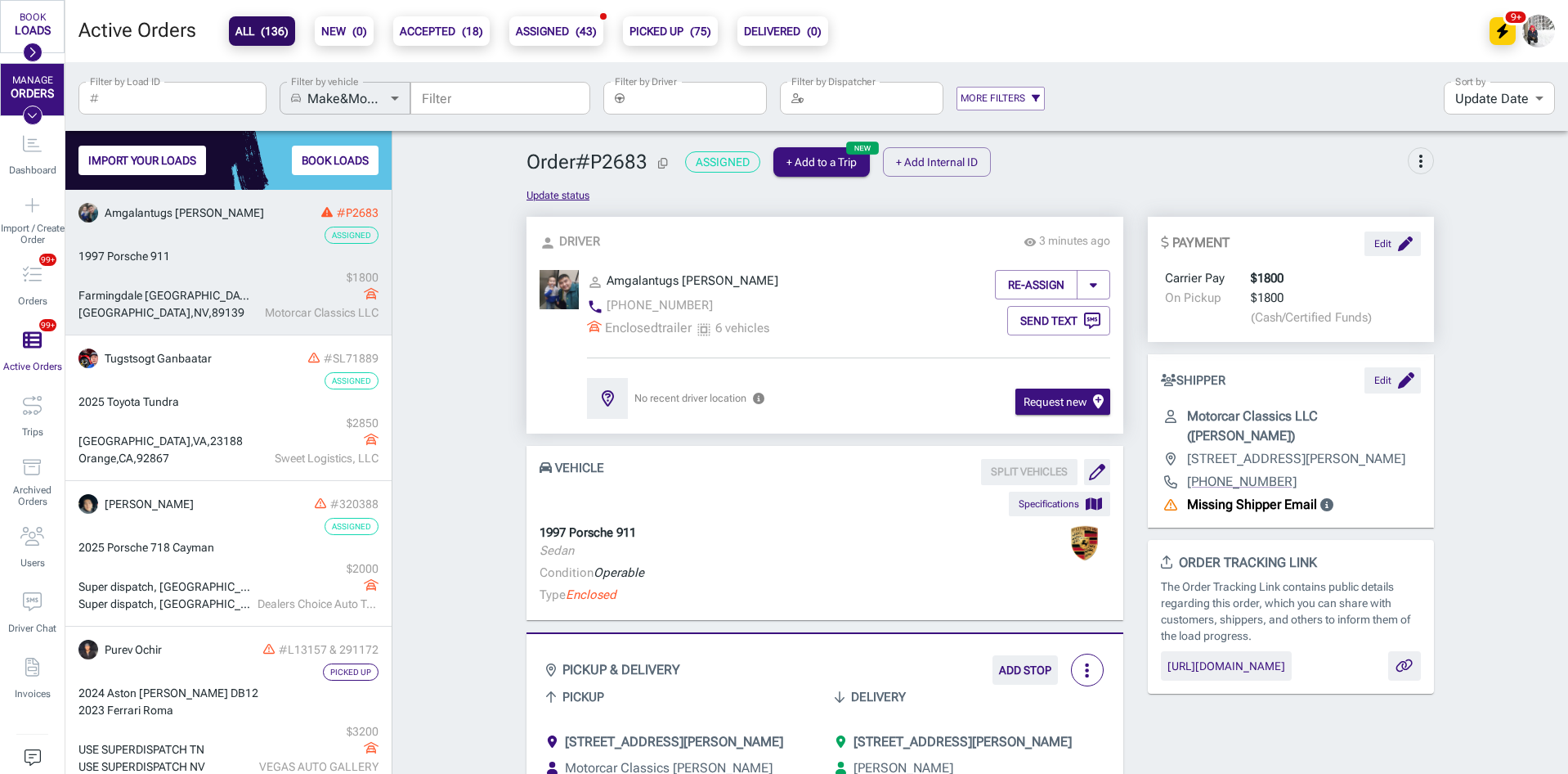
click at [659, 97] on input "Filter by Driver" at bounding box center [699, 98] width 136 height 33
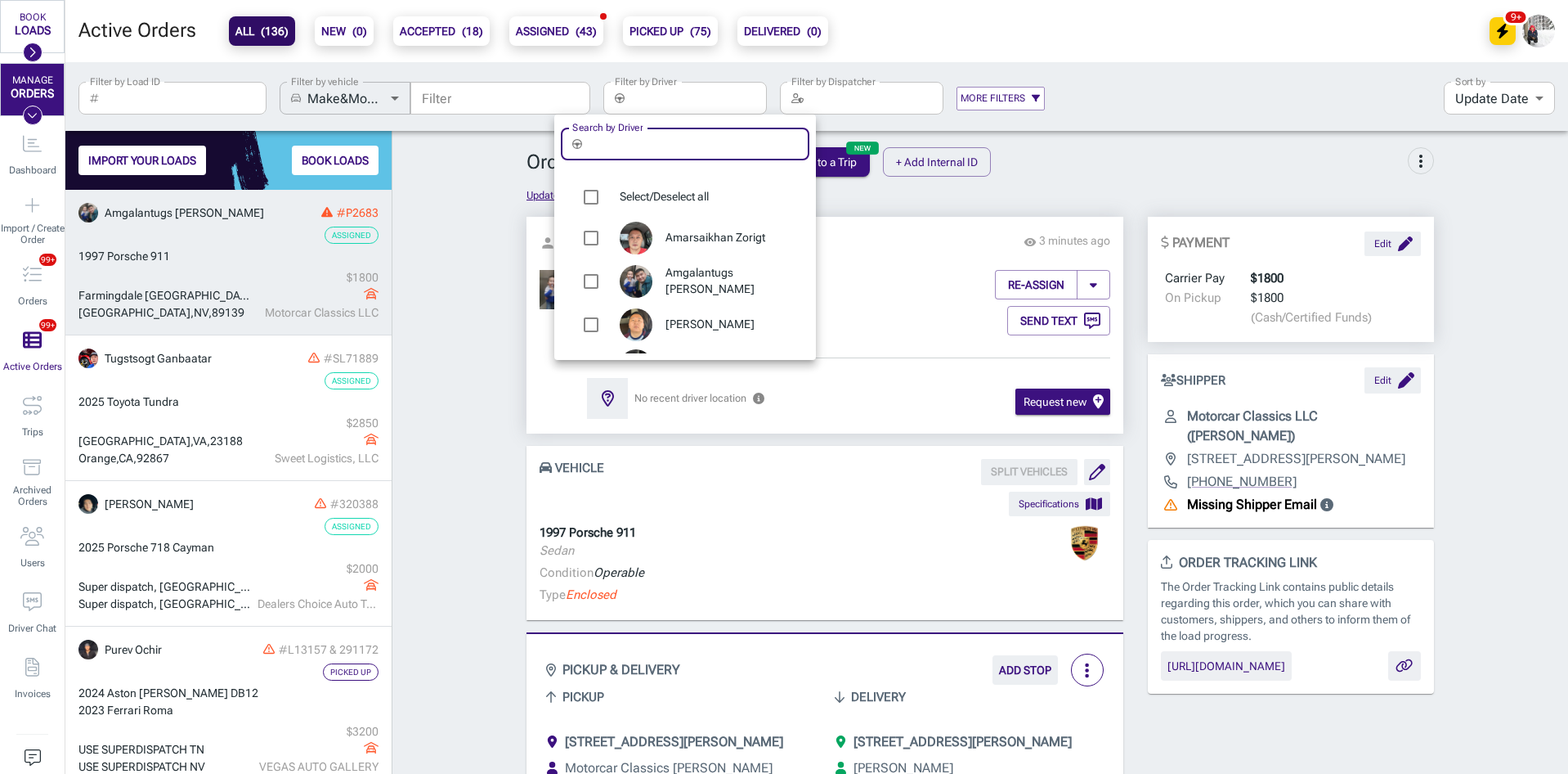
click at [664, 132] on input "Search by Driver" at bounding box center [699, 144] width 220 height 33
type input "tuvde"
click at [679, 264] on ul "Select/Deselect all Tuvdendorj Badarch" at bounding box center [685, 218] width 249 height 95
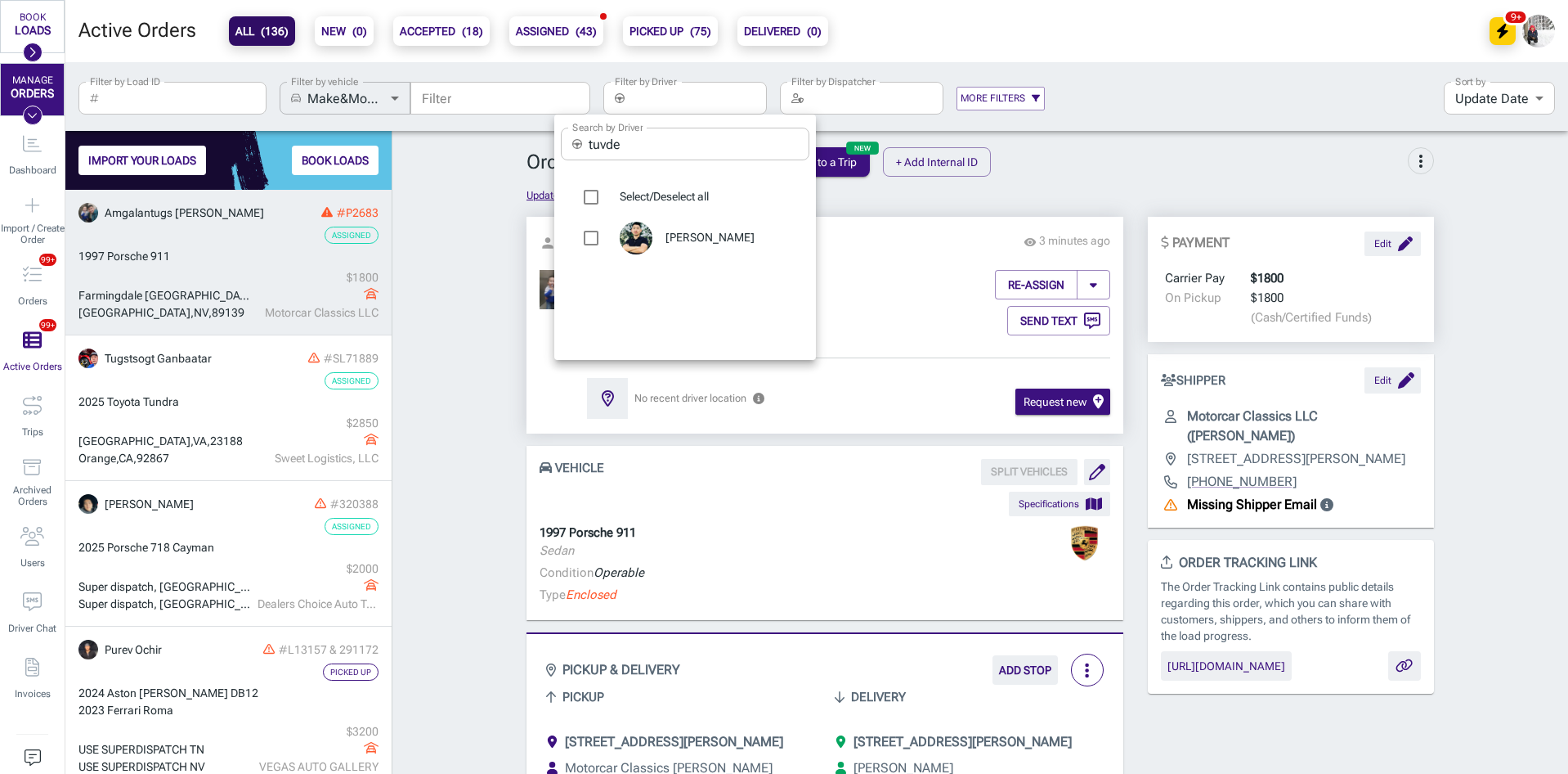
click at [680, 248] on div "[PERSON_NAME]" at bounding box center [685, 238] width 249 height 41
type input "[PERSON_NAME]"
checkbox input "true"
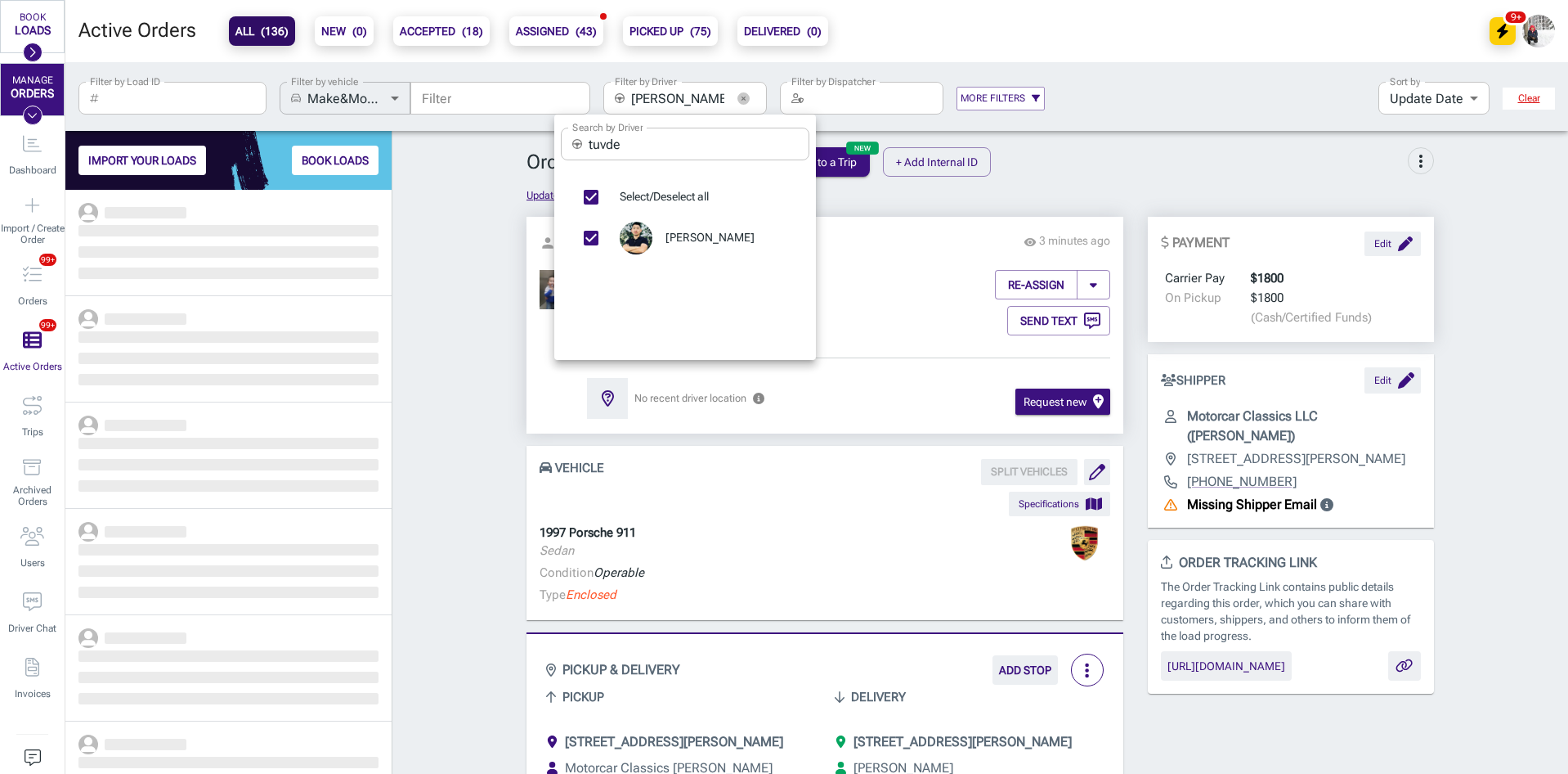
scroll to position [571, 314]
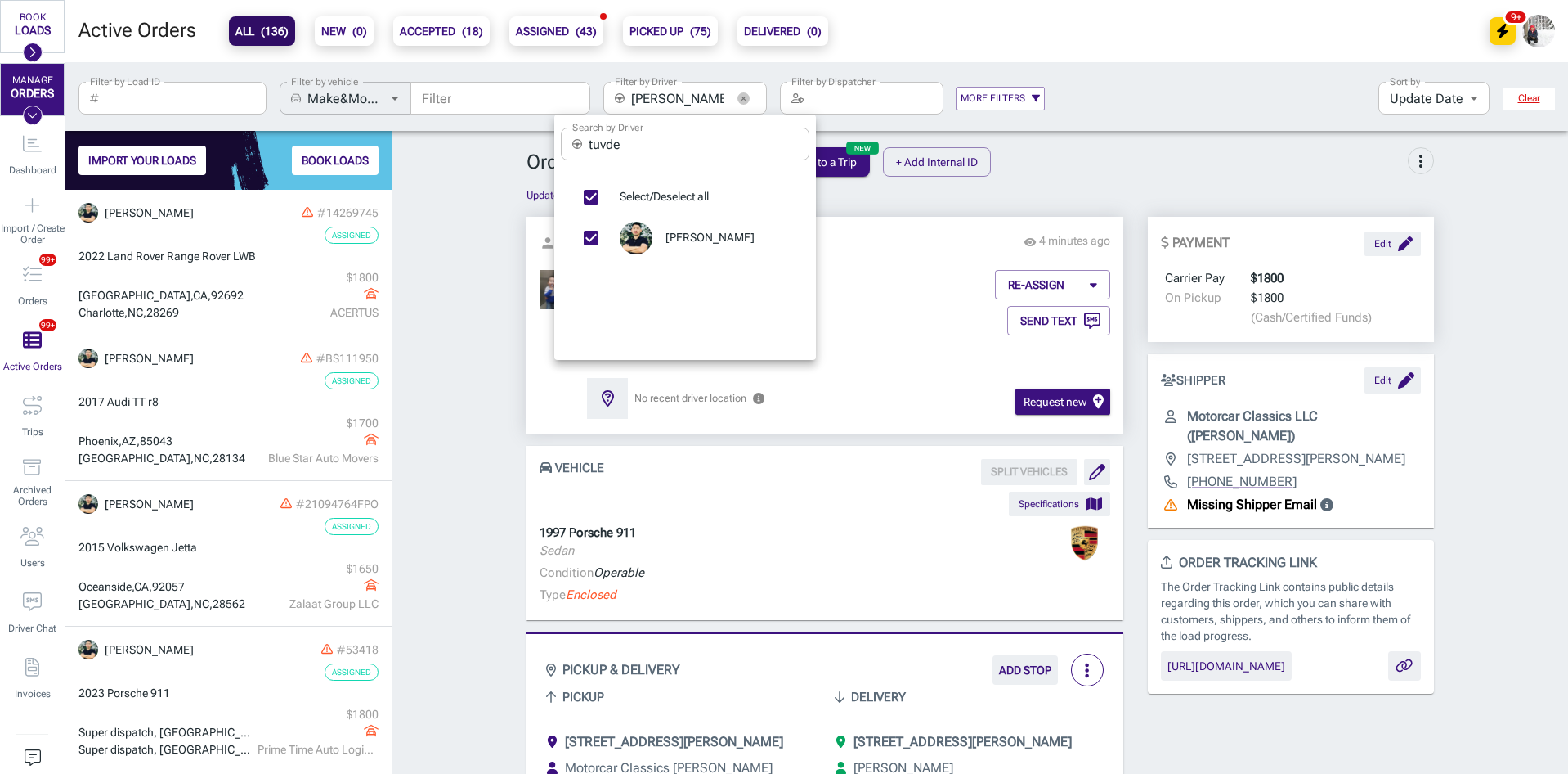
click at [214, 277] on div at bounding box center [784, 387] width 1568 height 774
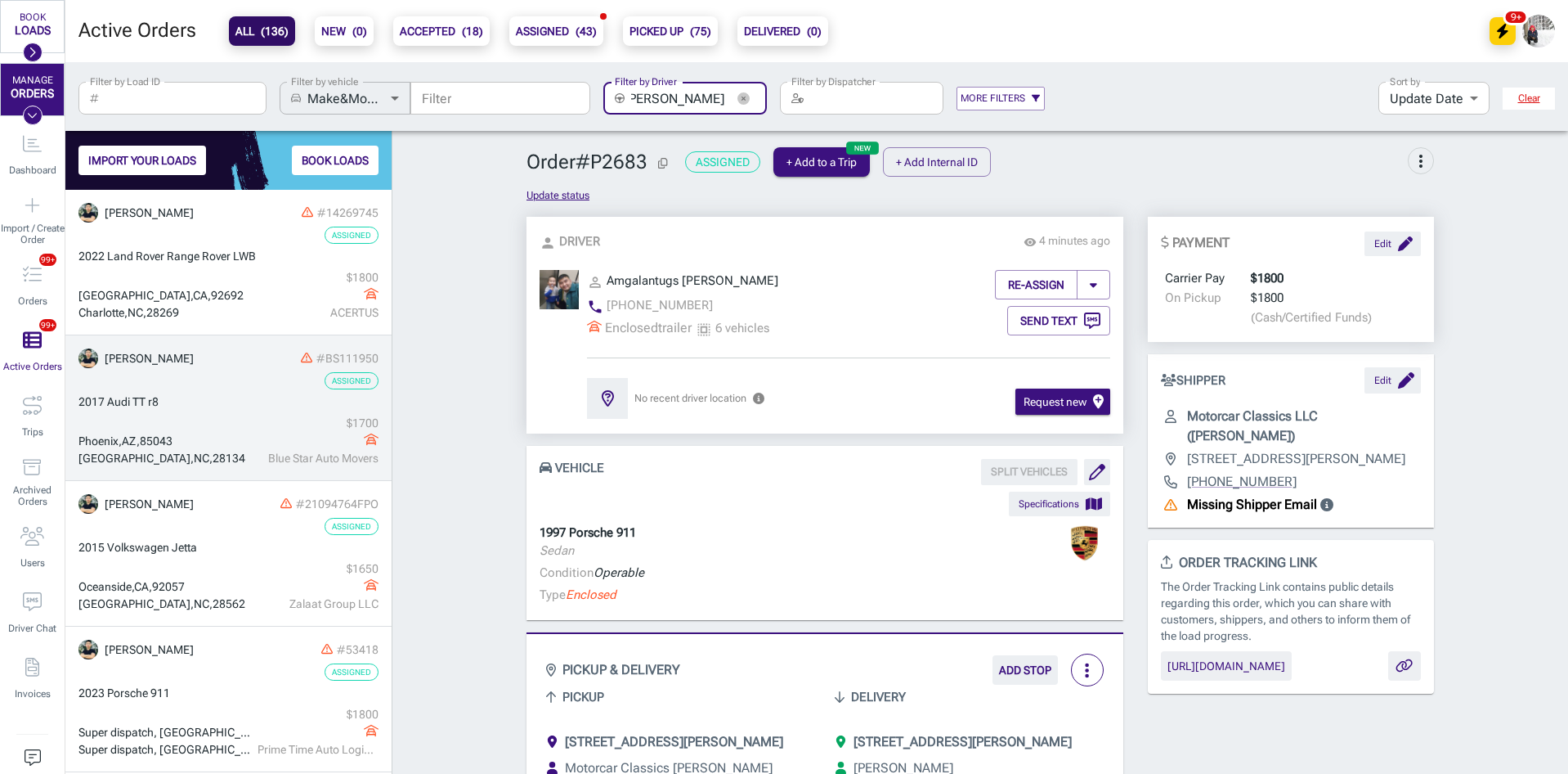
click at [235, 393] on link "Tuvdendorj Badarch #BS111950 Assigned 2017 Audi TT [GEOGRAPHIC_DATA] $ 1700 Blu…" at bounding box center [228, 408] width 327 height 146
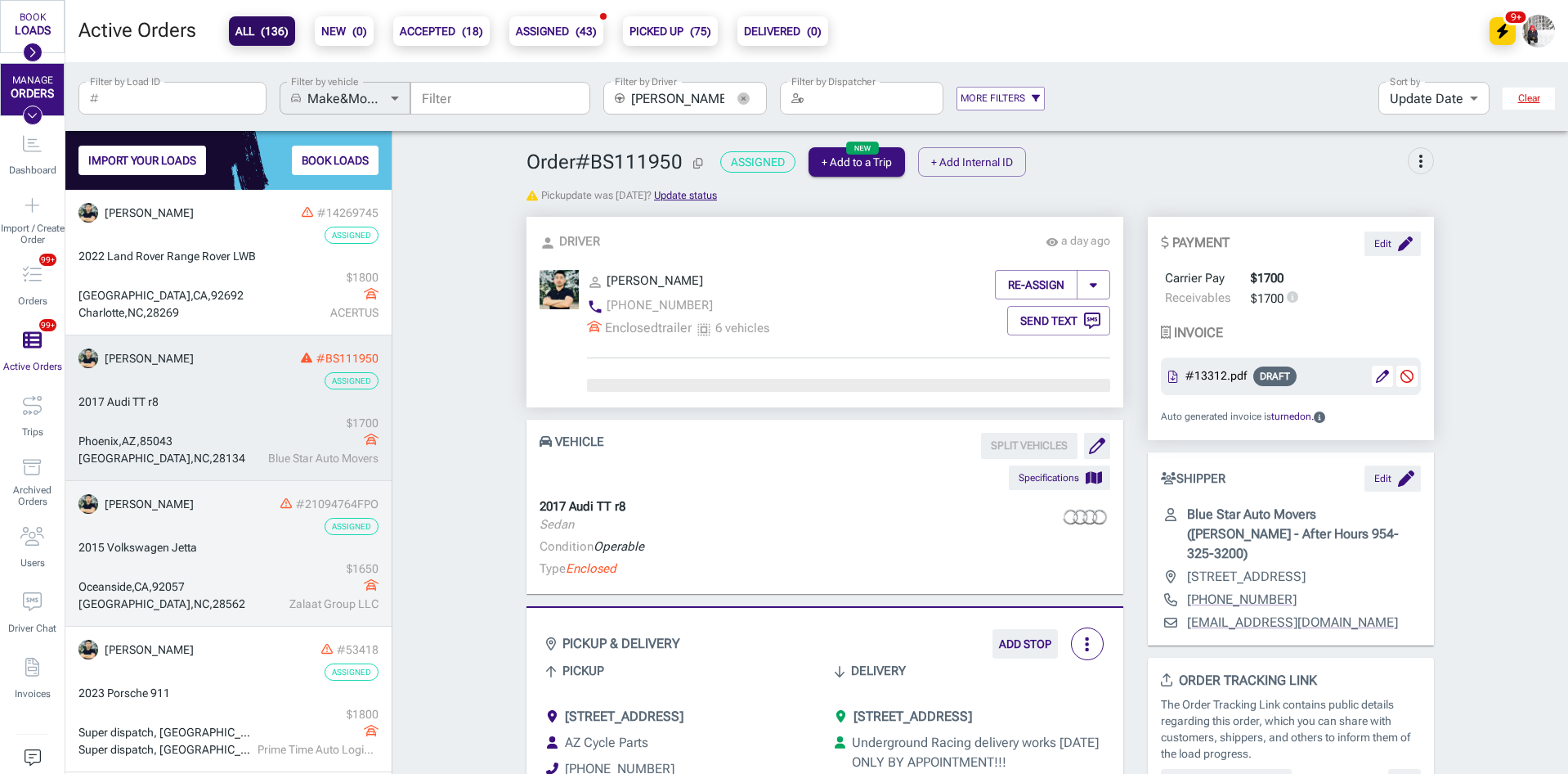
click at [228, 513] on link "Tuvdendorj Badarch #21094764FPO Assigned 2015 Volkswagen [GEOGRAPHIC_DATA] $ 16…" at bounding box center [228, 553] width 327 height 146
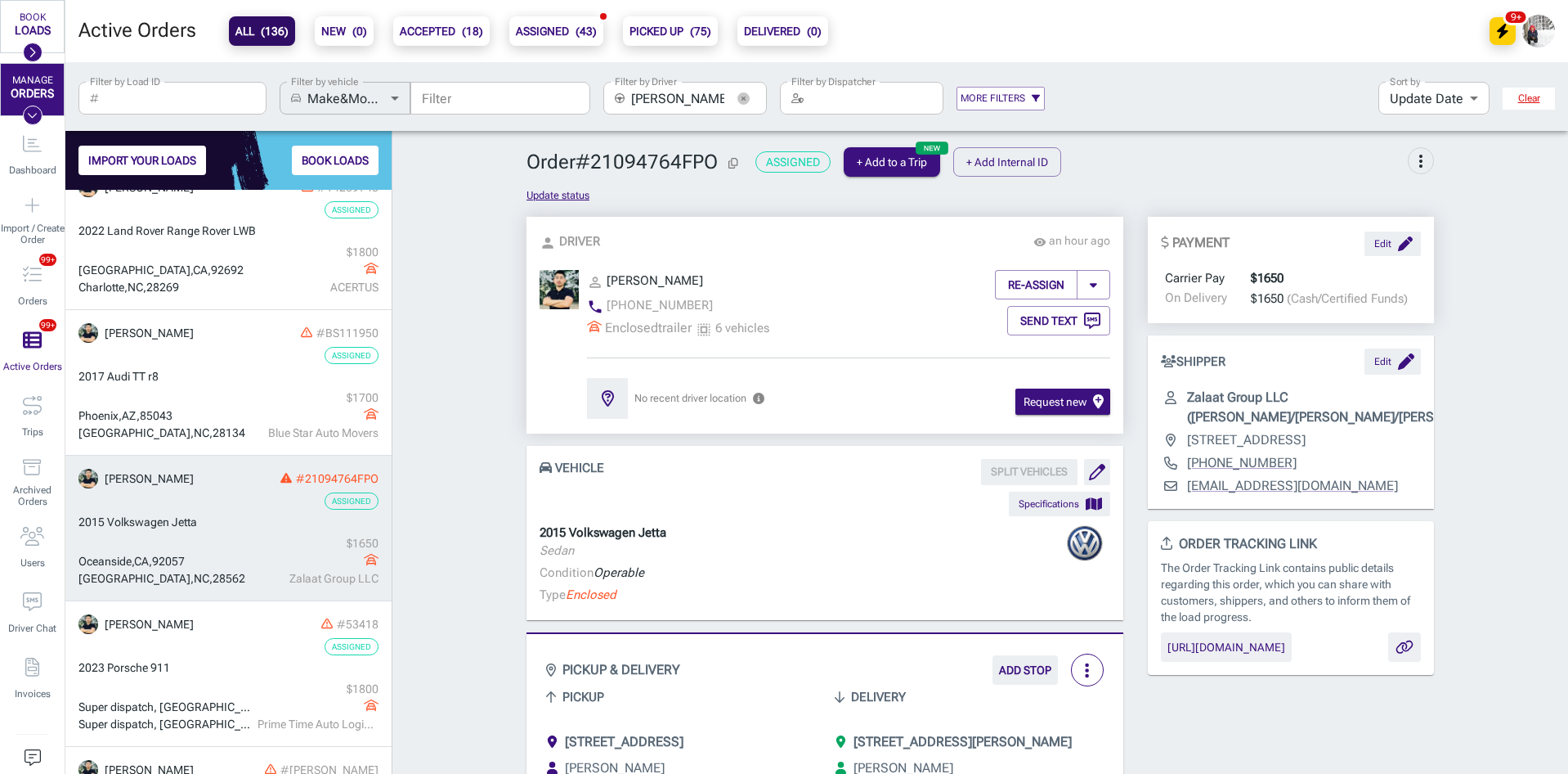
scroll to position [163, 0]
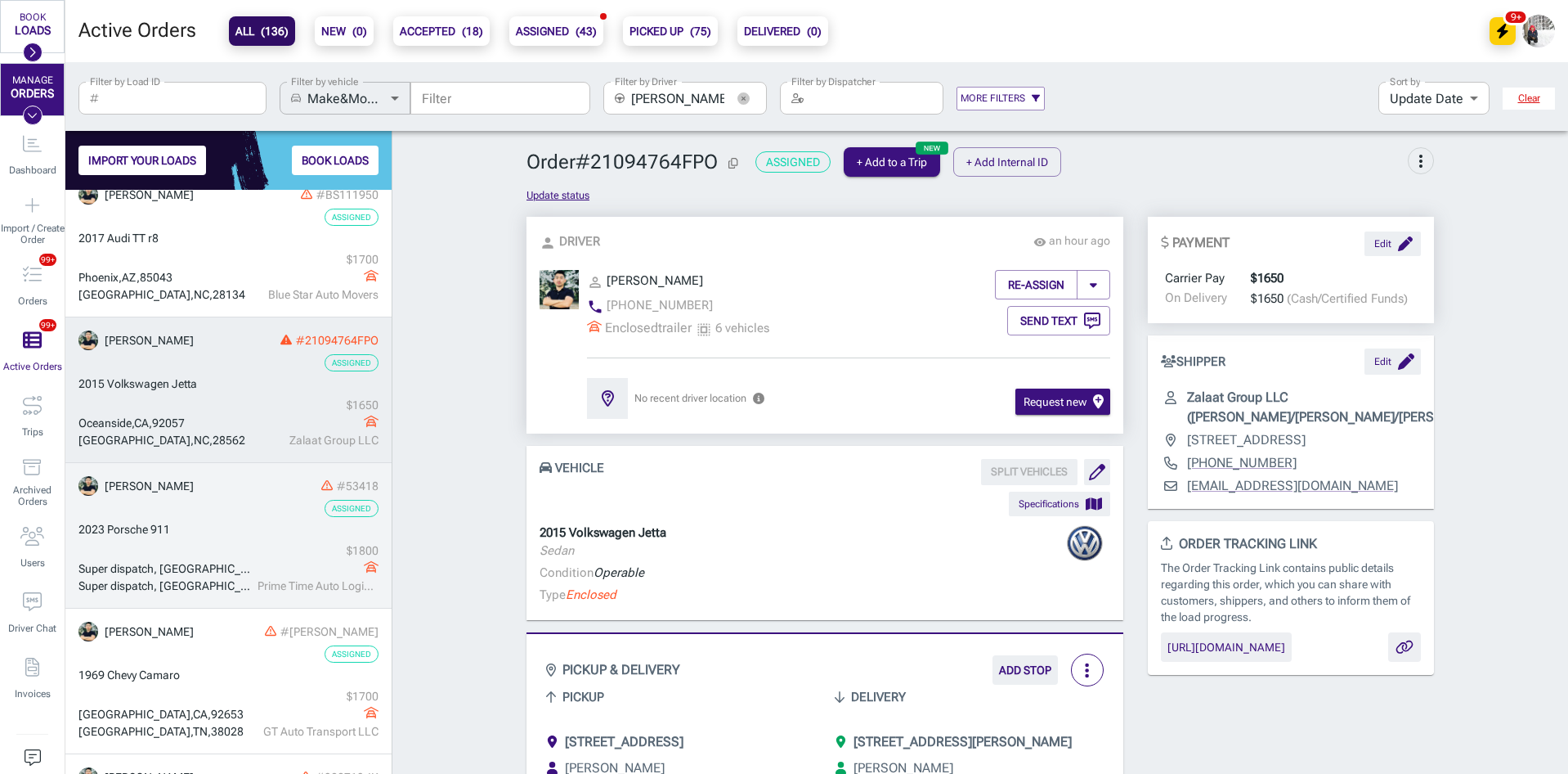
click at [243, 547] on div "Super dispatch, [GEOGRAPHIC_DATA], [GEOGRAPHIC_DATA] Super dispatch, [GEOGRAPHI…" at bounding box center [228, 568] width 300 height 53
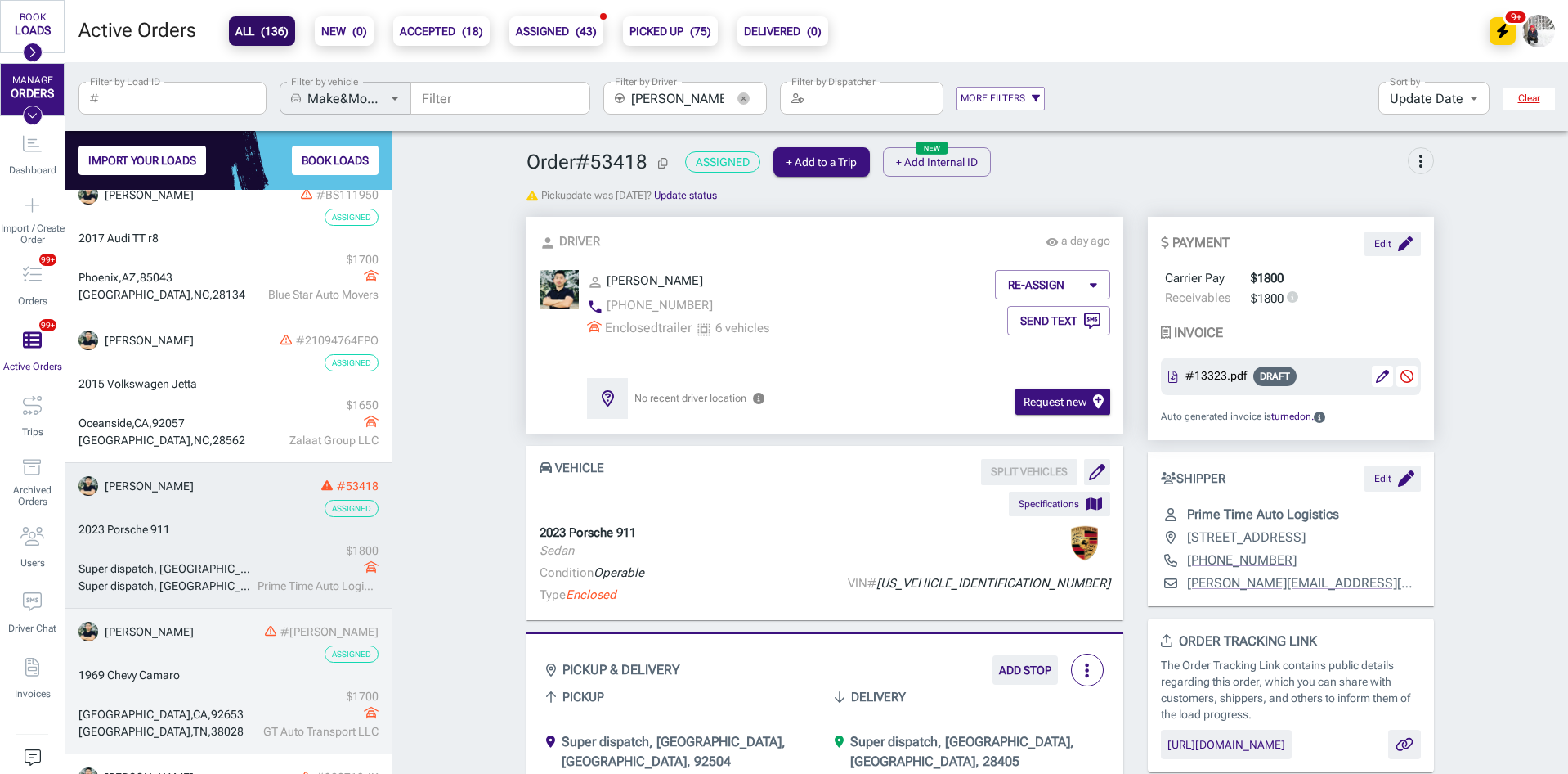
click at [251, 643] on link "Tuvdendorj Badarch #[GEOGRAPHIC_DATA] CAMARO Assigned 1969 [GEOGRAPHIC_DATA] $ …" at bounding box center [228, 681] width 327 height 146
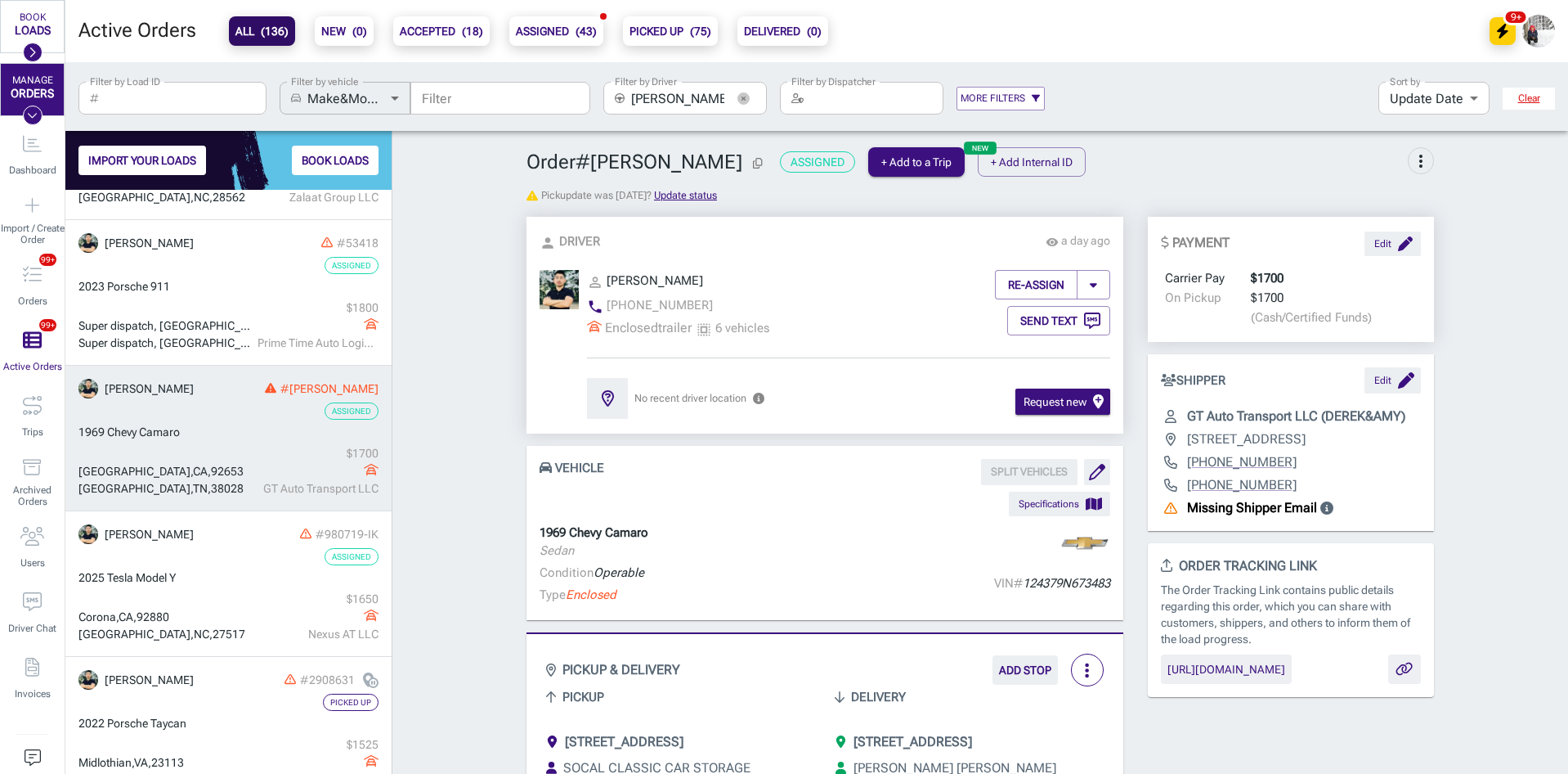
scroll to position [435, 0]
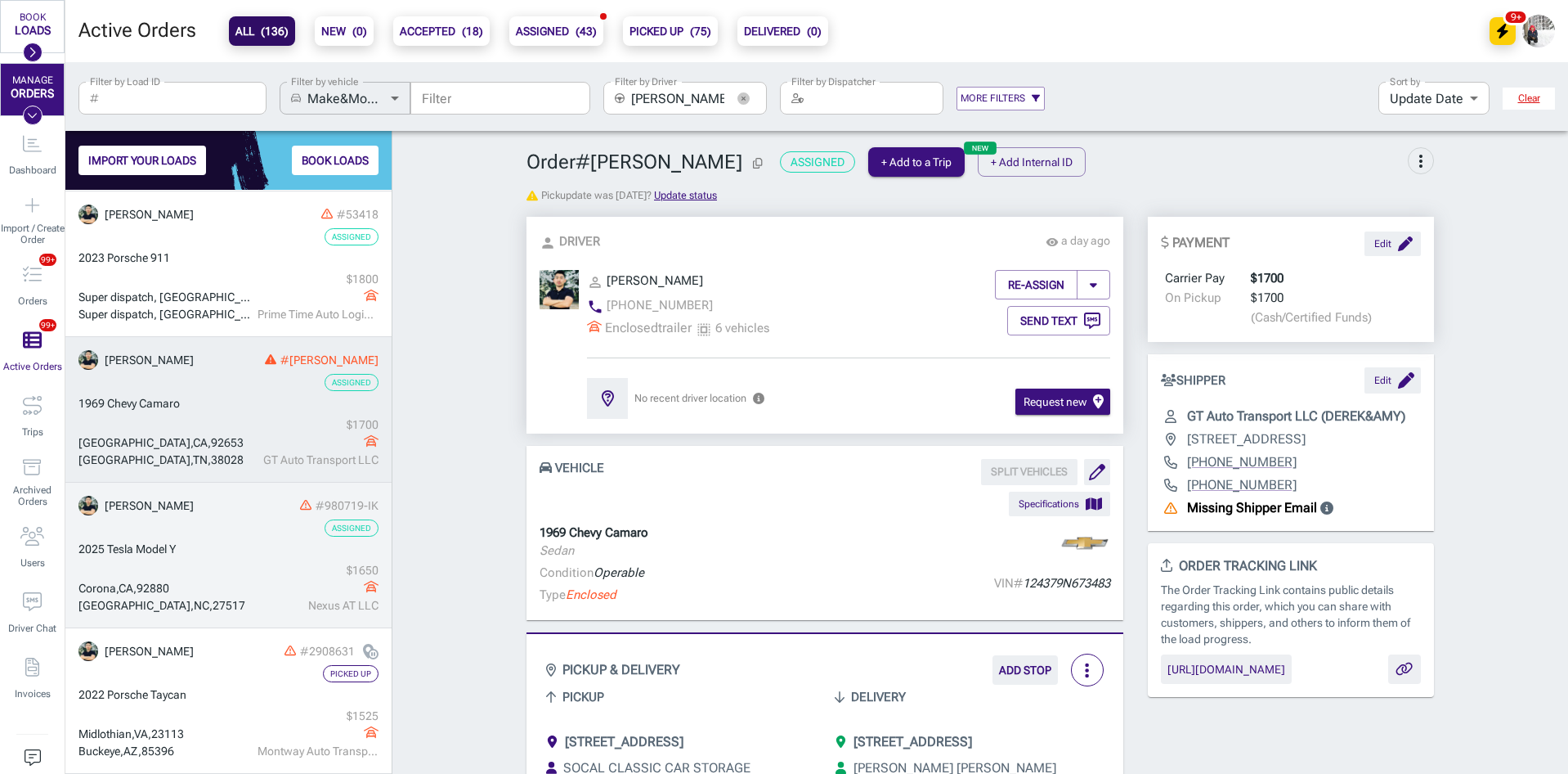
click at [242, 581] on div "[GEOGRAPHIC_DATA]" at bounding box center [166, 588] width 175 height 17
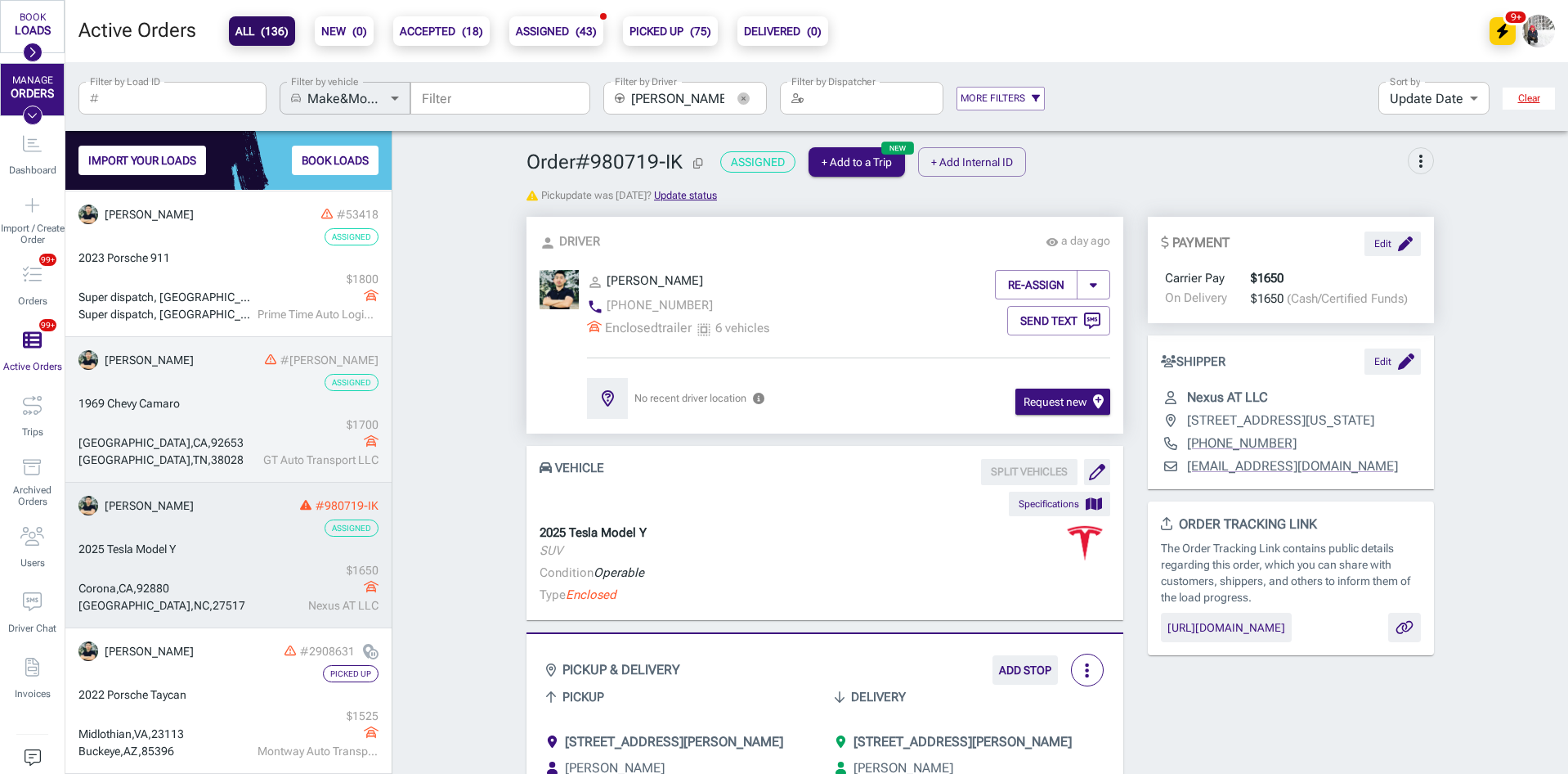
click at [204, 419] on div "[GEOGRAPHIC_DATA] , [GEOGRAPHIC_DATA] , 38028 $ 1700 GT Auto Transport LLC" at bounding box center [228, 442] width 300 height 53
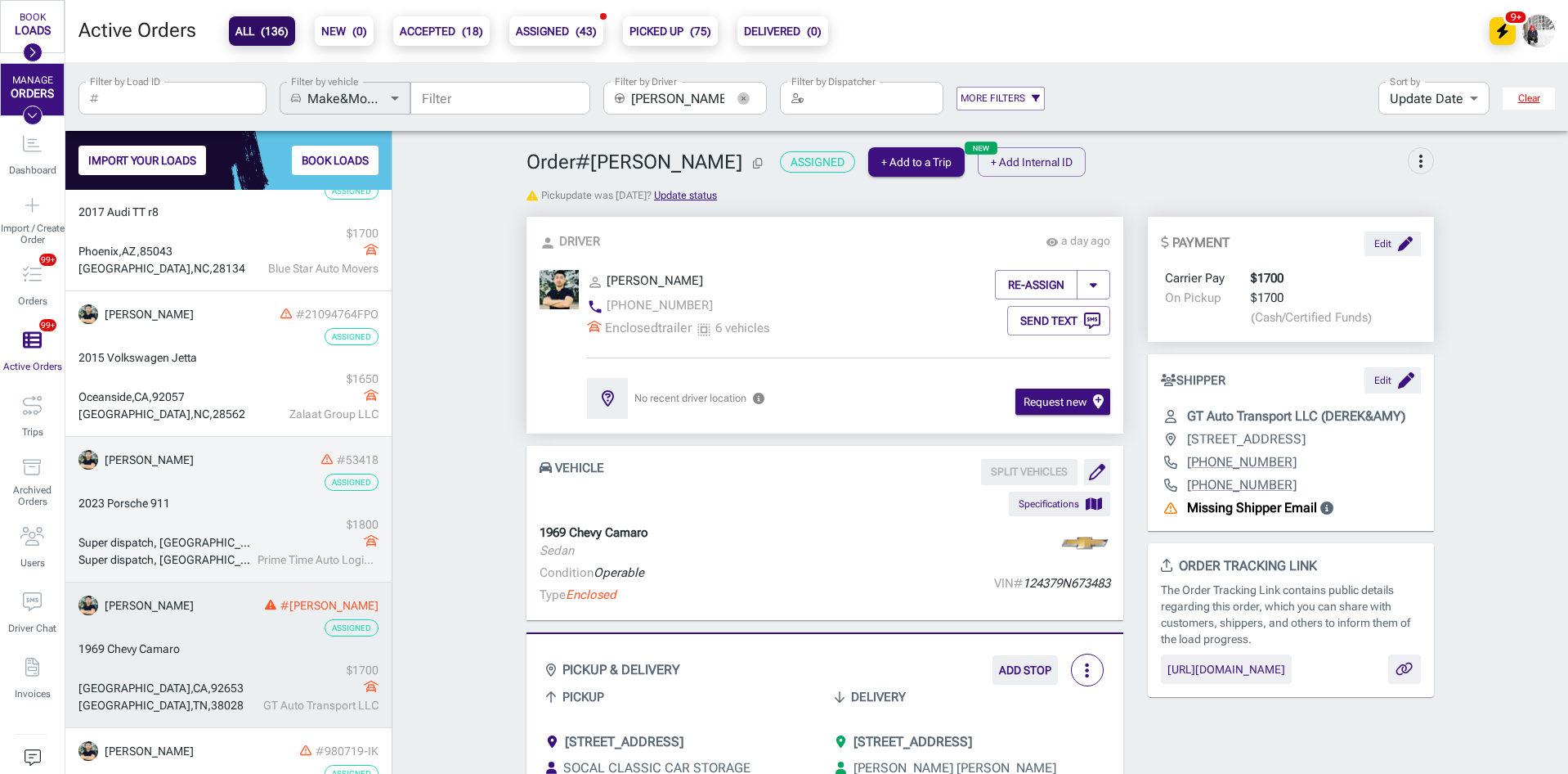
click at [220, 498] on div "2023 Porsche 911" at bounding box center [228, 503] width 300 height 17
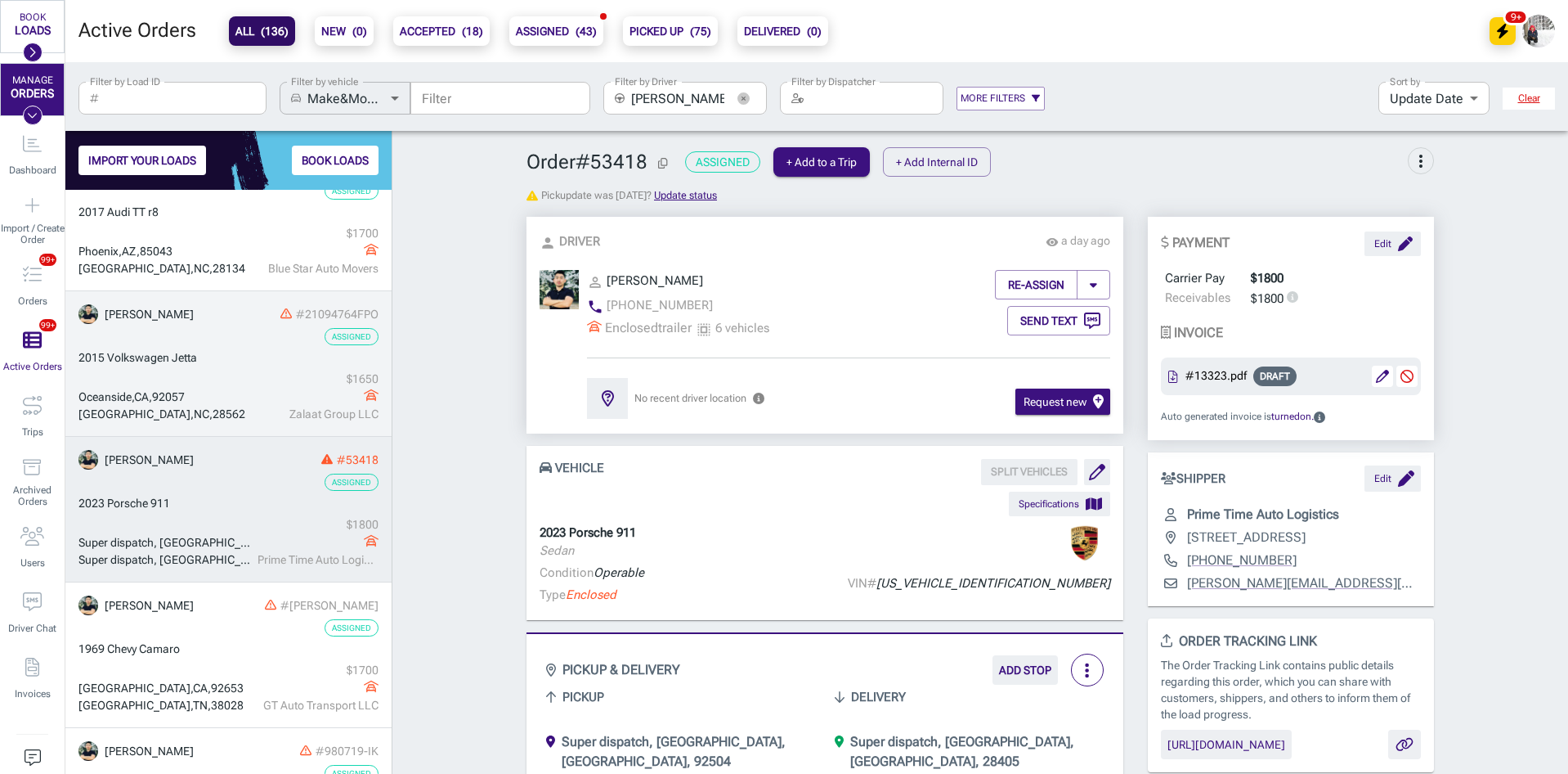
click at [215, 395] on div "[GEOGRAPHIC_DATA] , [GEOGRAPHIC_DATA] , 92057" at bounding box center [166, 396] width 175 height 17
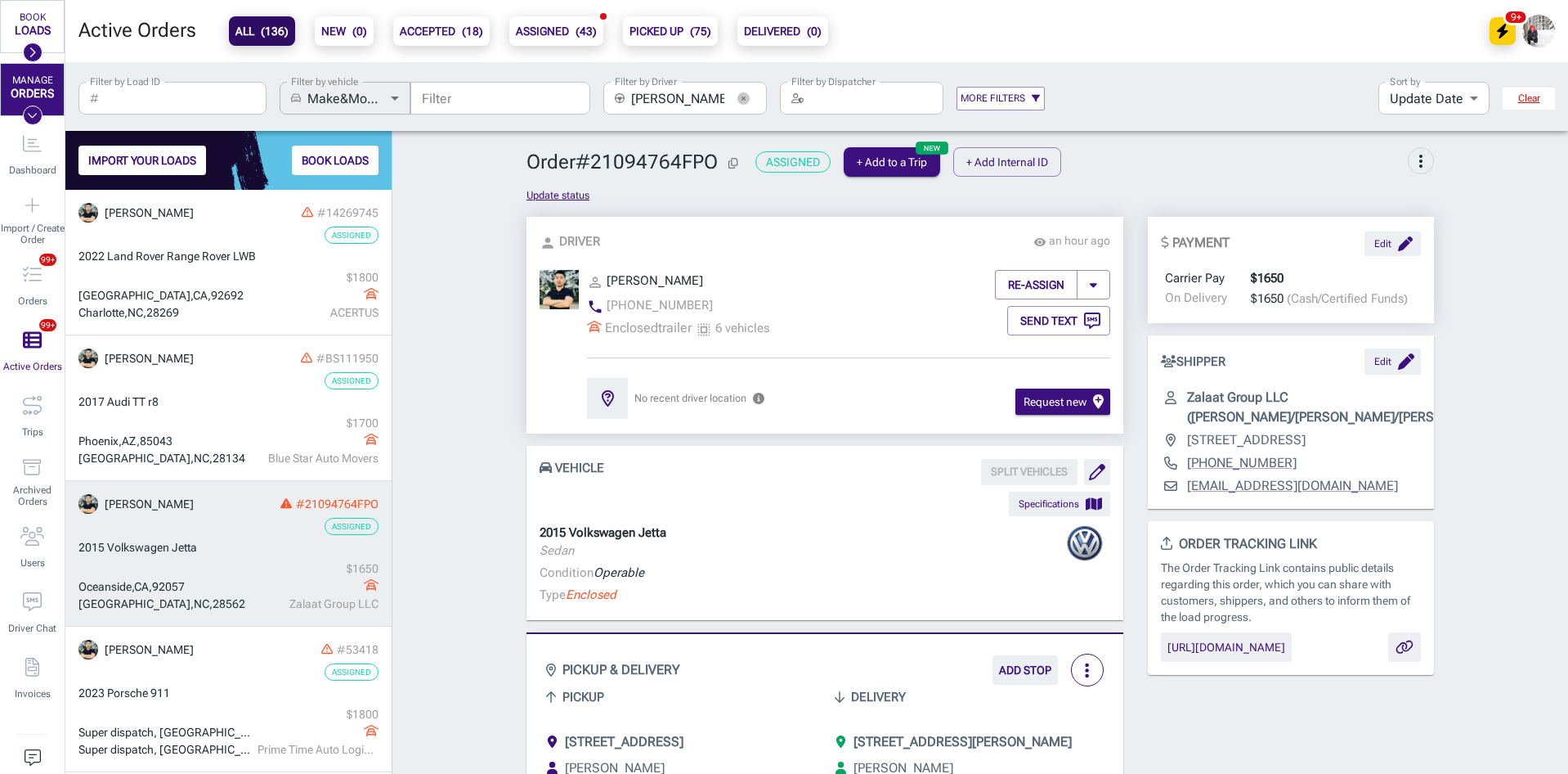
click at [224, 387] on div "Assigned" at bounding box center [228, 380] width 300 height 17
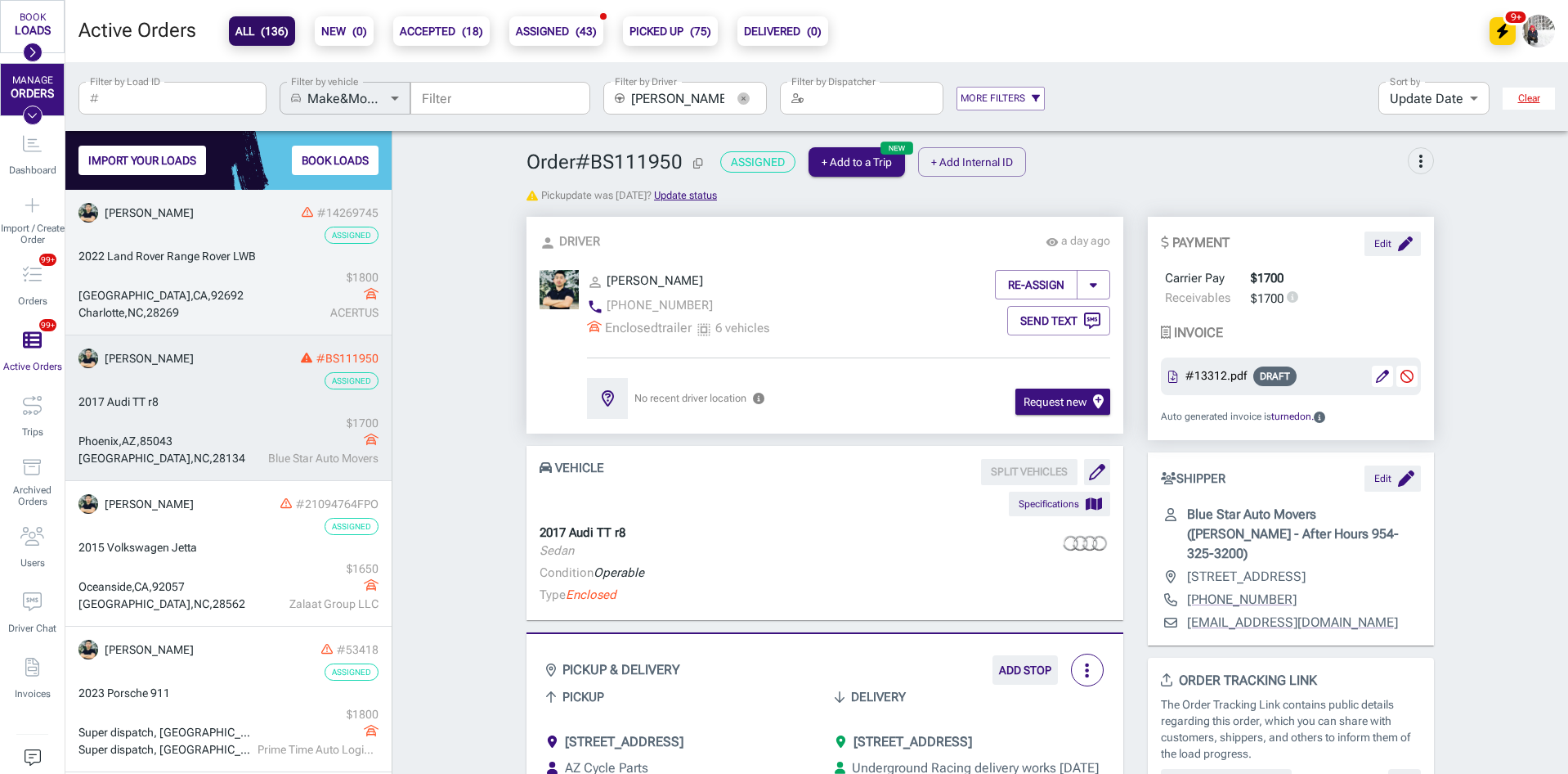
click at [225, 297] on div "[GEOGRAPHIC_DATA]" at bounding box center [166, 295] width 175 height 17
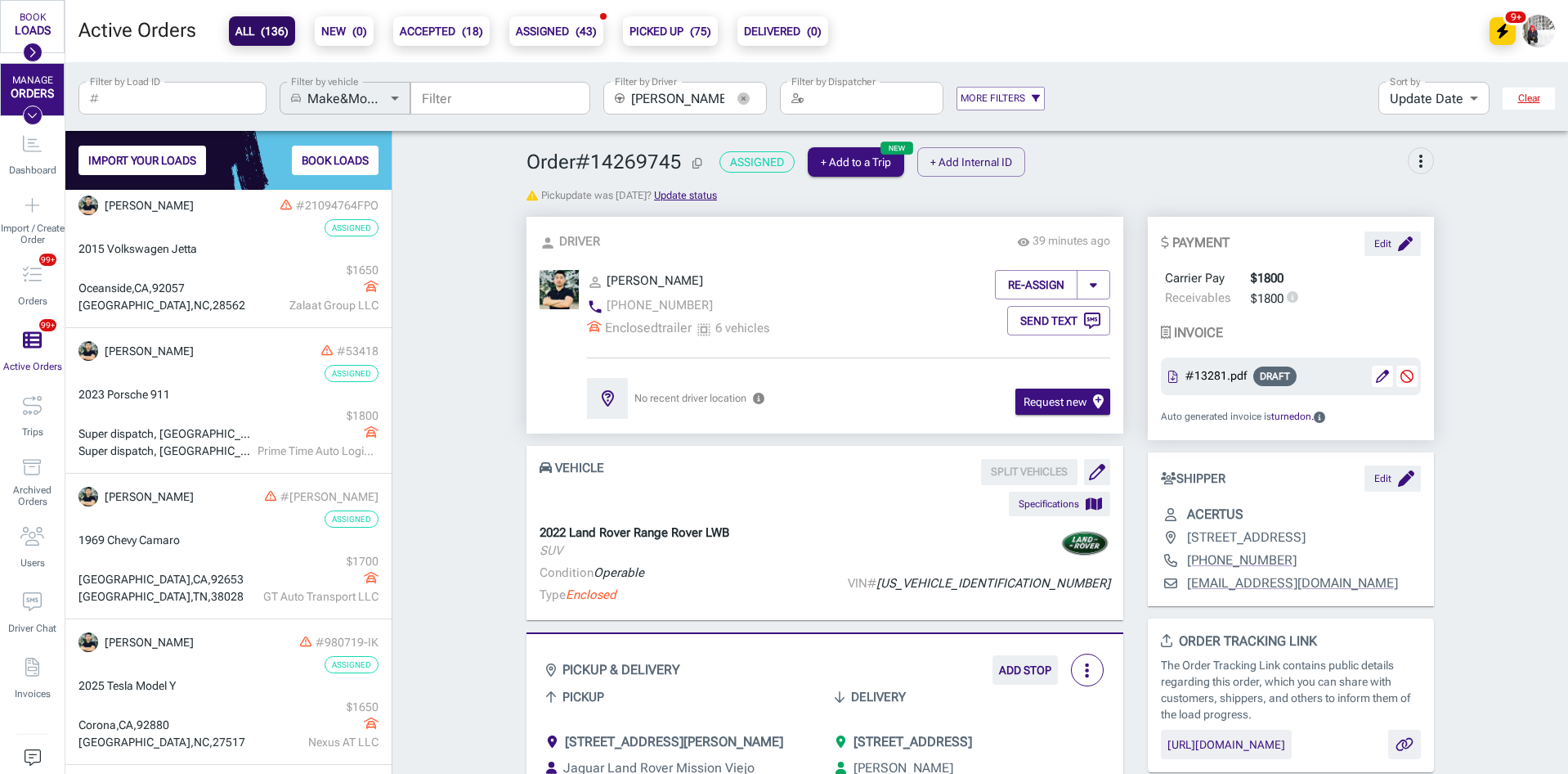
scroll to position [328, 0]
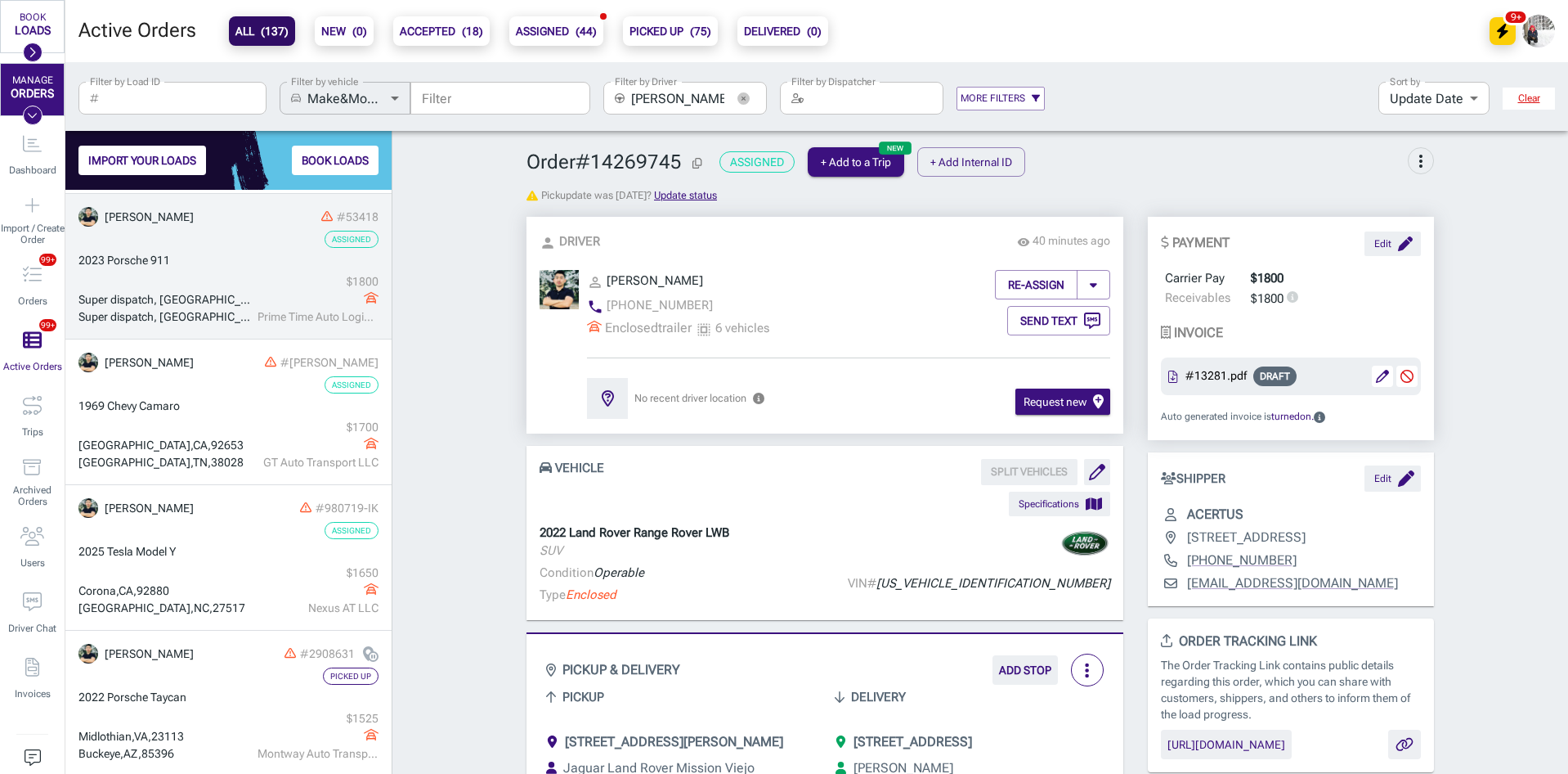
scroll to position [435, 0]
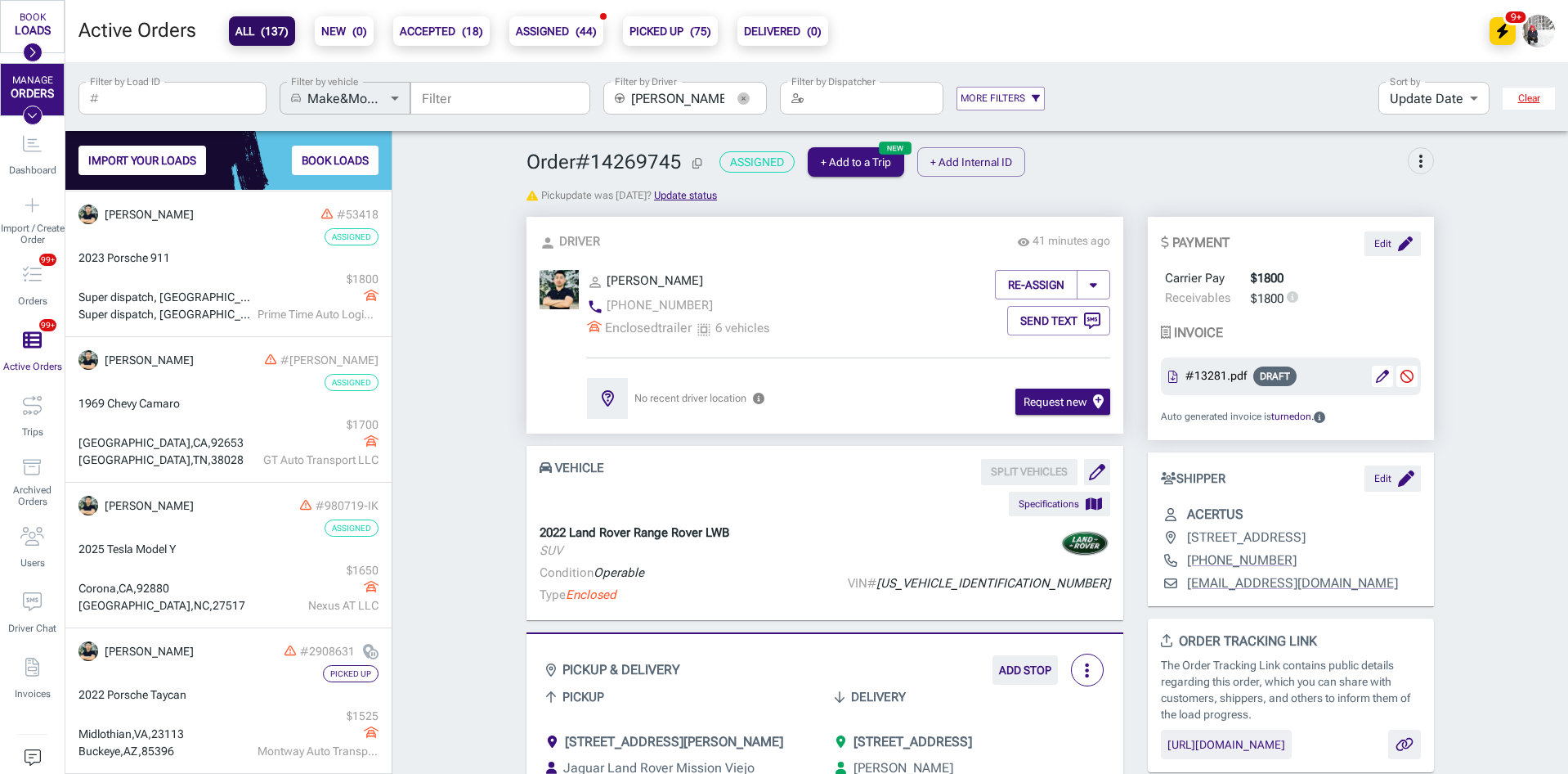
click at [745, 93] on icon "button" at bounding box center [743, 99] width 12 height 12
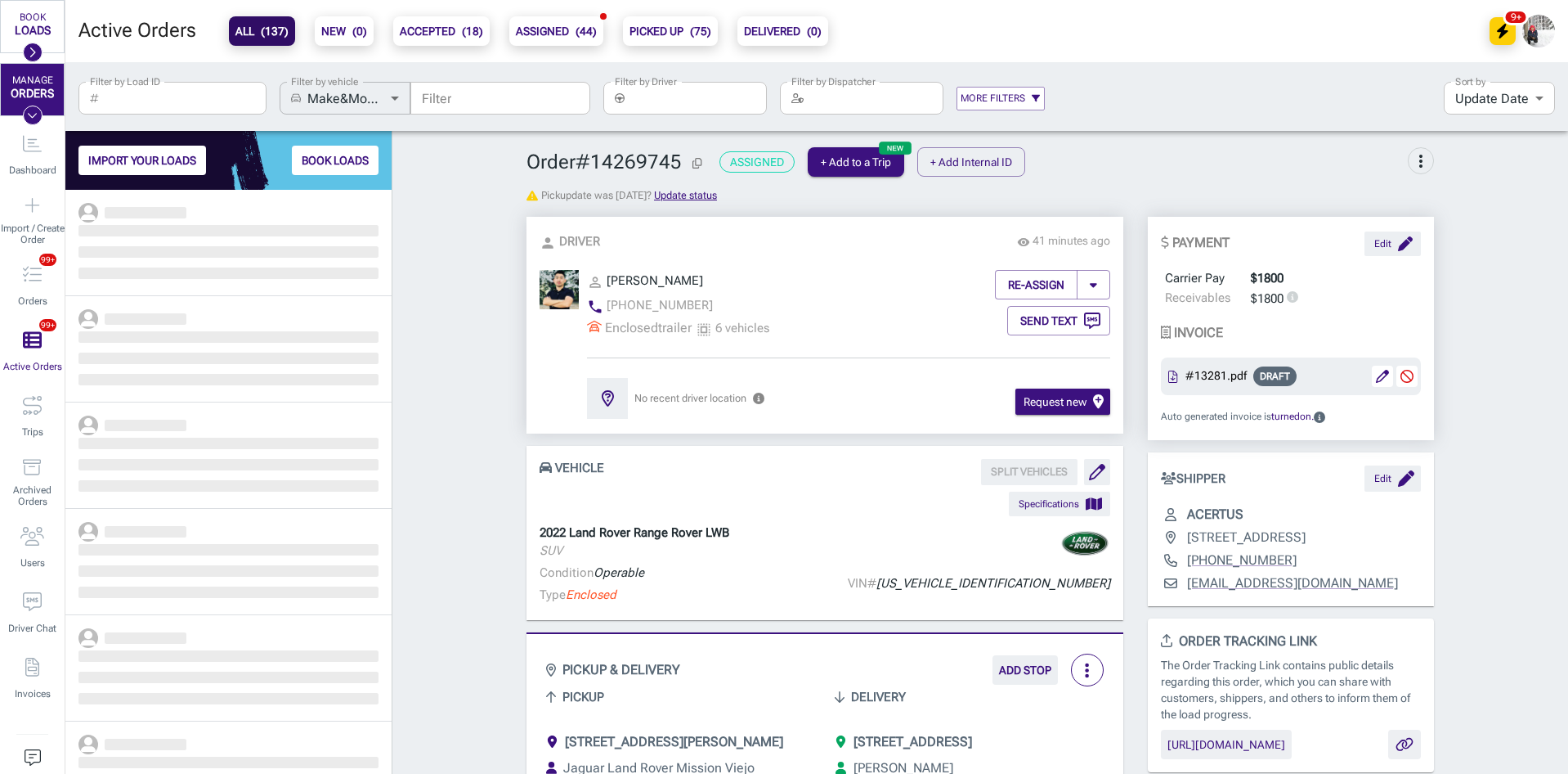
scroll to position [571, 314]
click at [195, 103] on input "Filter by Load ID" at bounding box center [186, 98] width 162 height 33
paste input "321075"
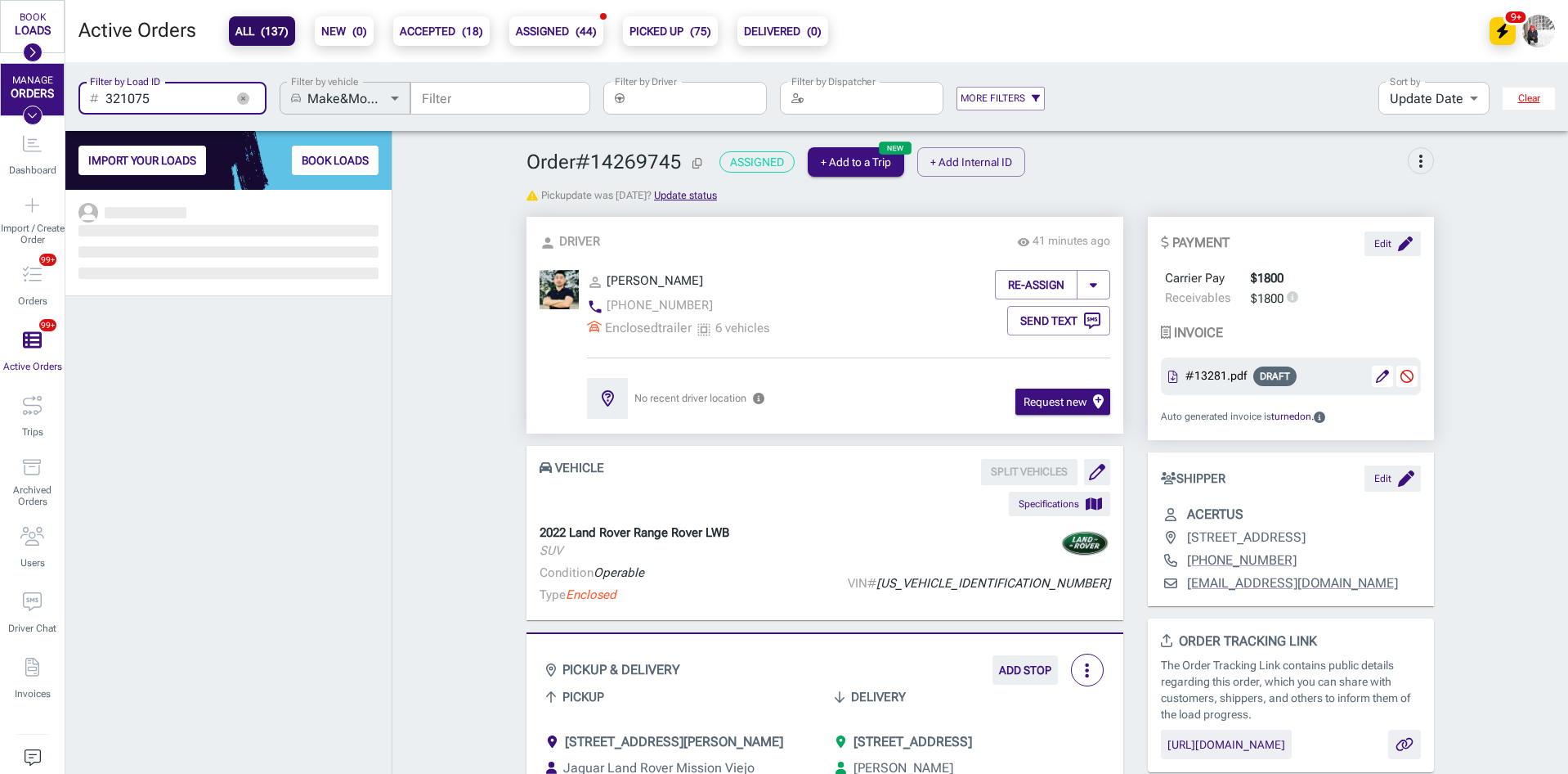
scroll to position [571, 314]
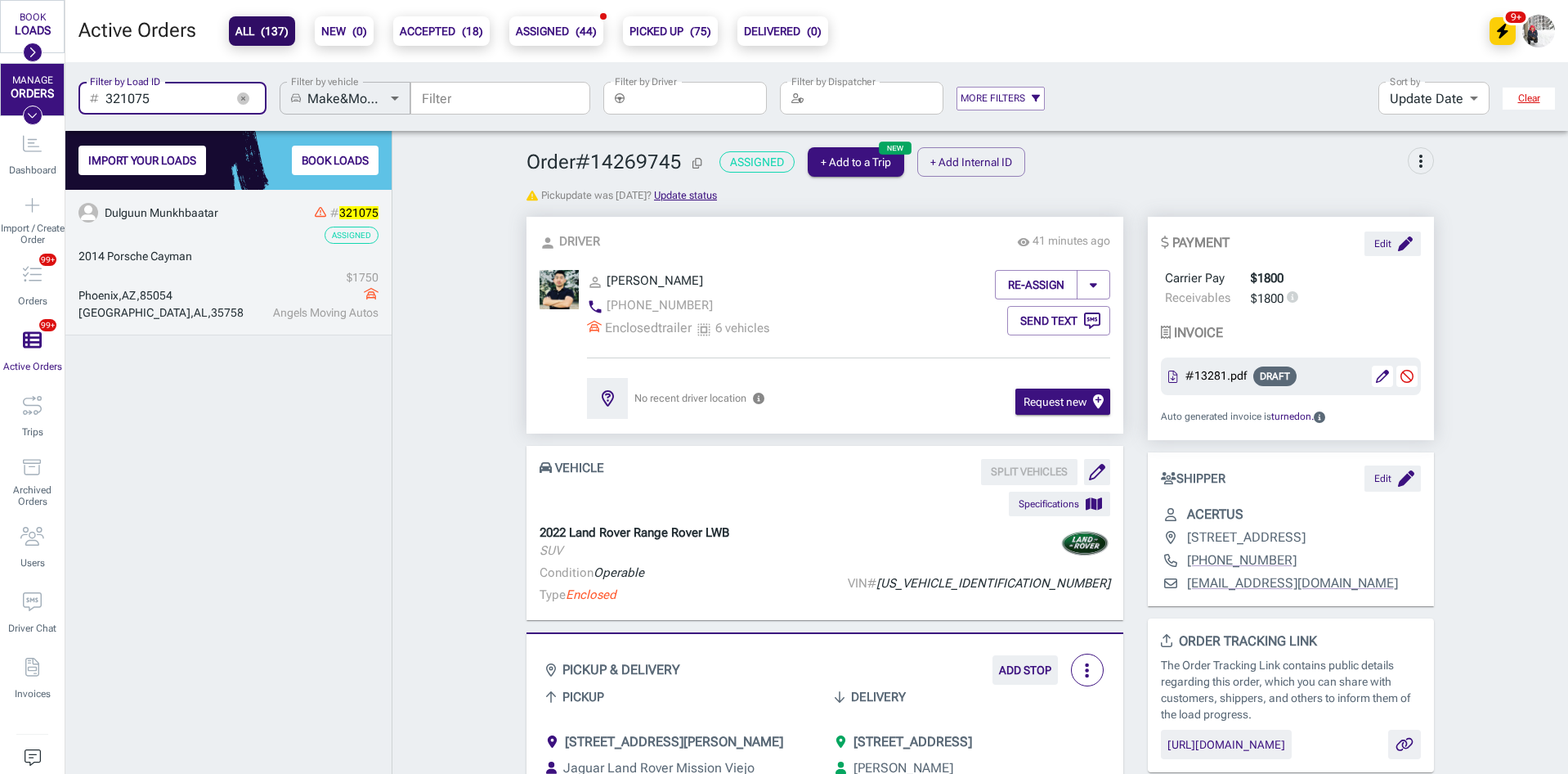
type input "321075"
click at [208, 259] on div "2014 Porsche Cayman" at bounding box center [228, 256] width 300 height 17
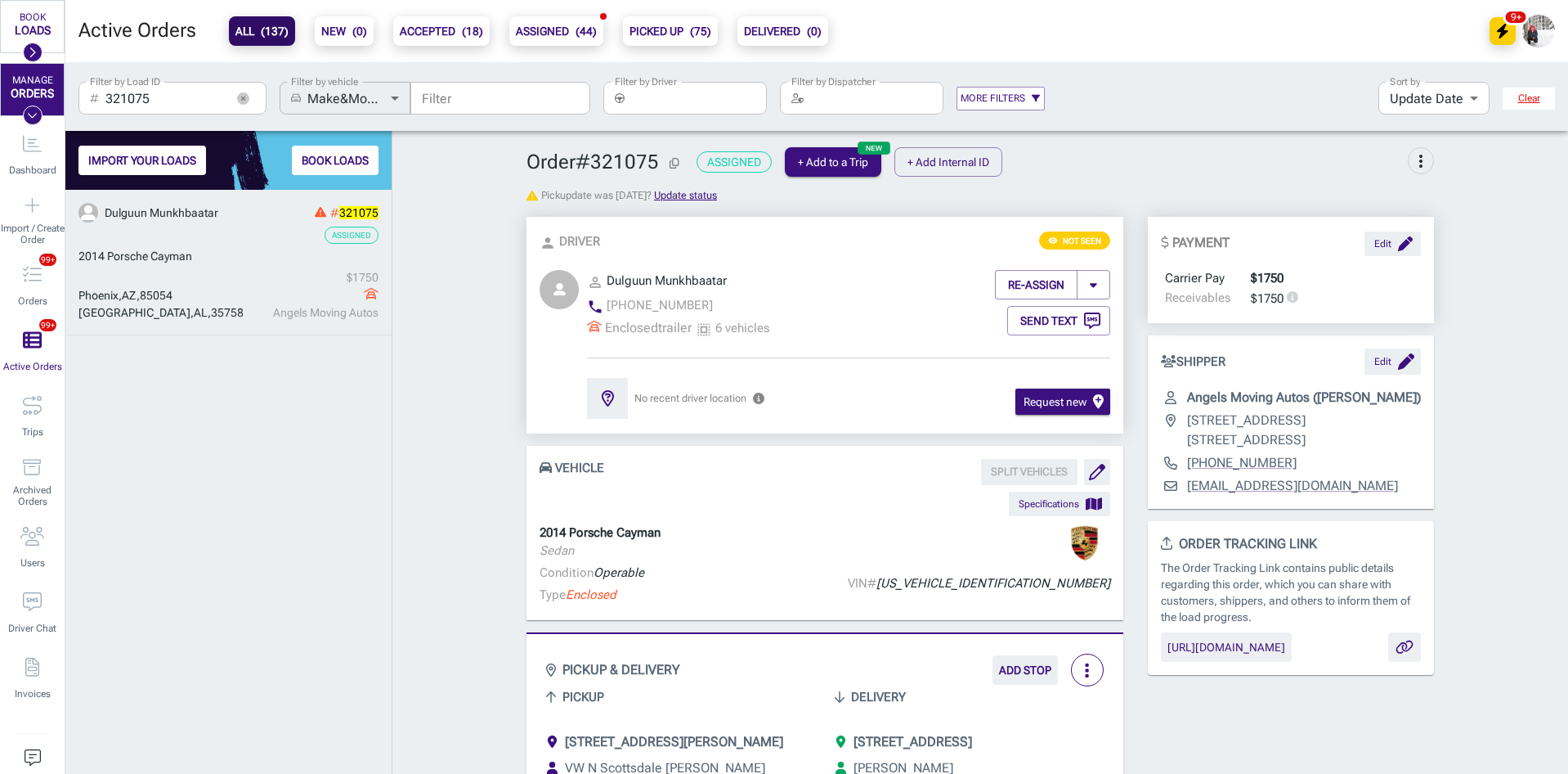
click at [206, 259] on div "2014 Porsche Cayman" at bounding box center [228, 256] width 300 height 17
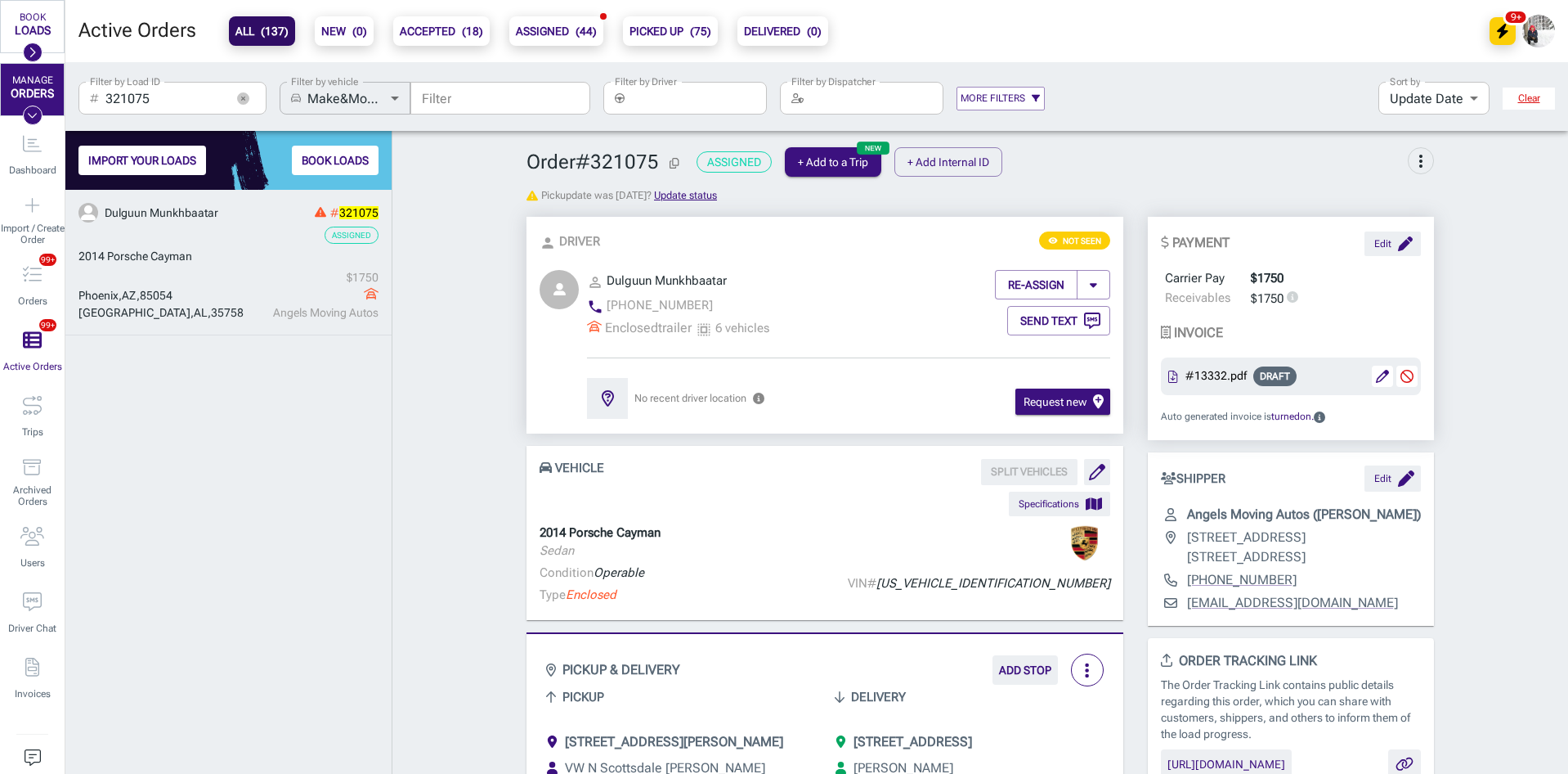
click at [245, 96] on icon "button" at bounding box center [244, 99] width 12 height 12
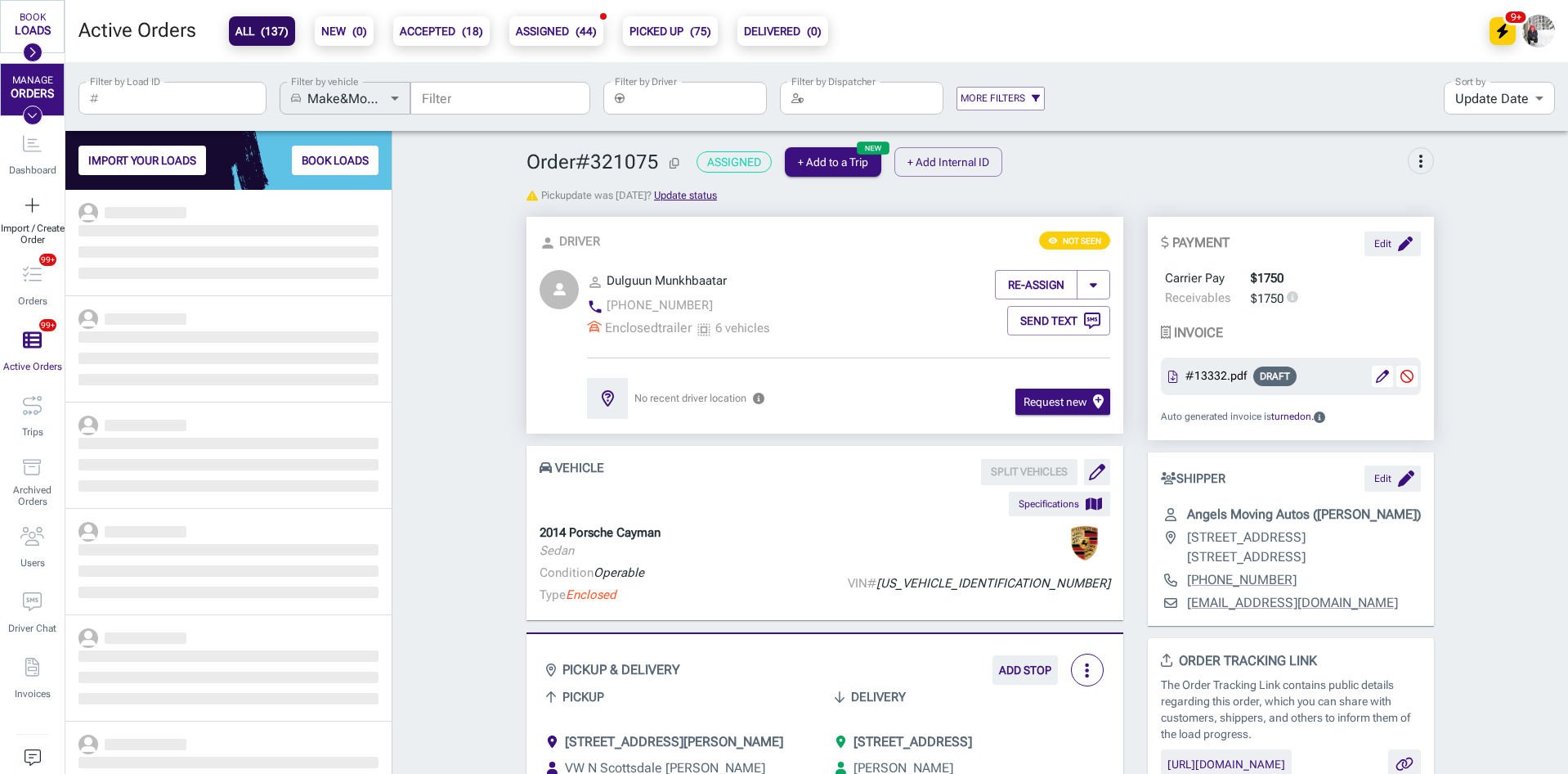
scroll to position [571, 314]
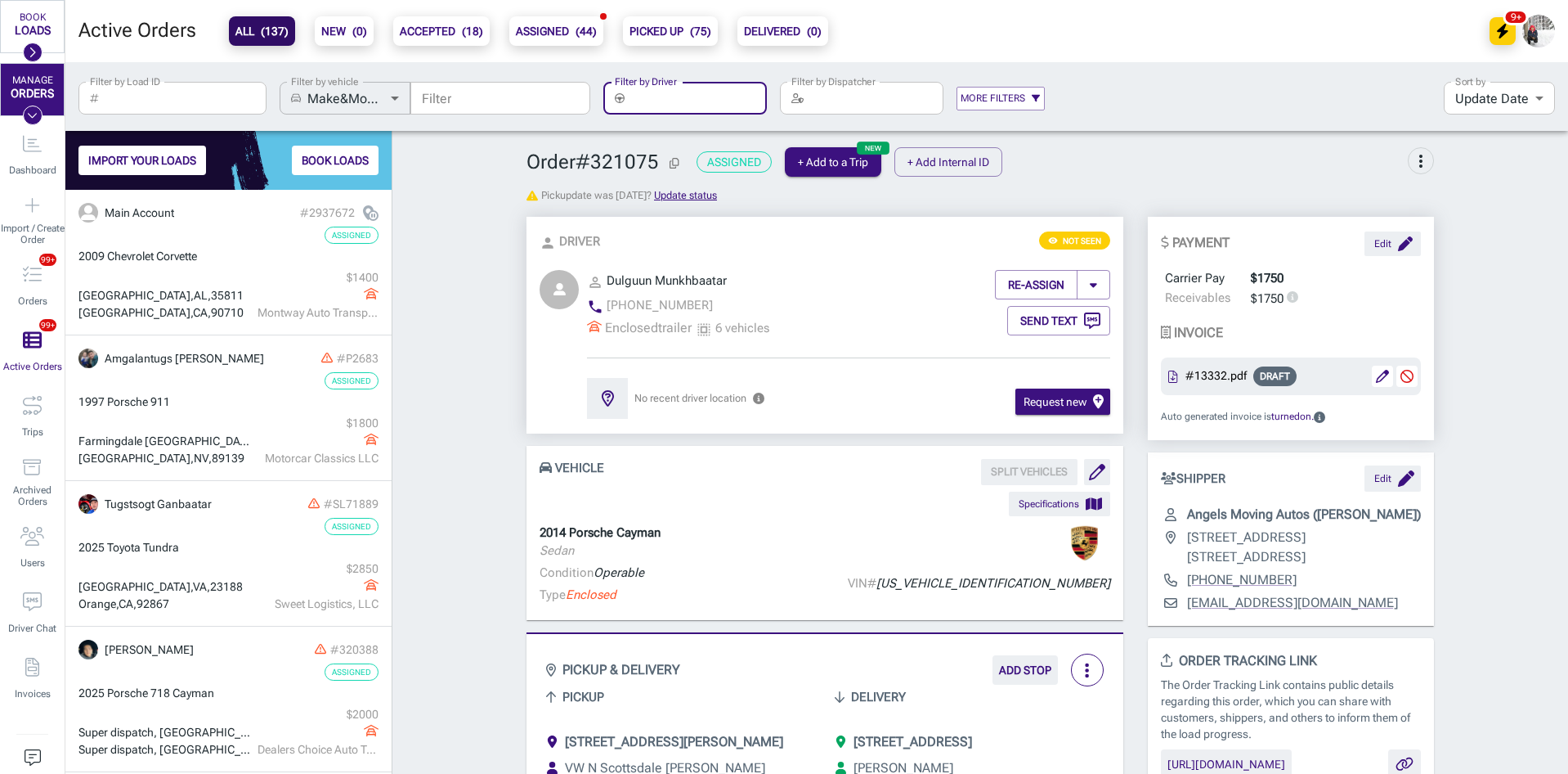
click at [718, 95] on input "Filter by Driver" at bounding box center [699, 98] width 136 height 33
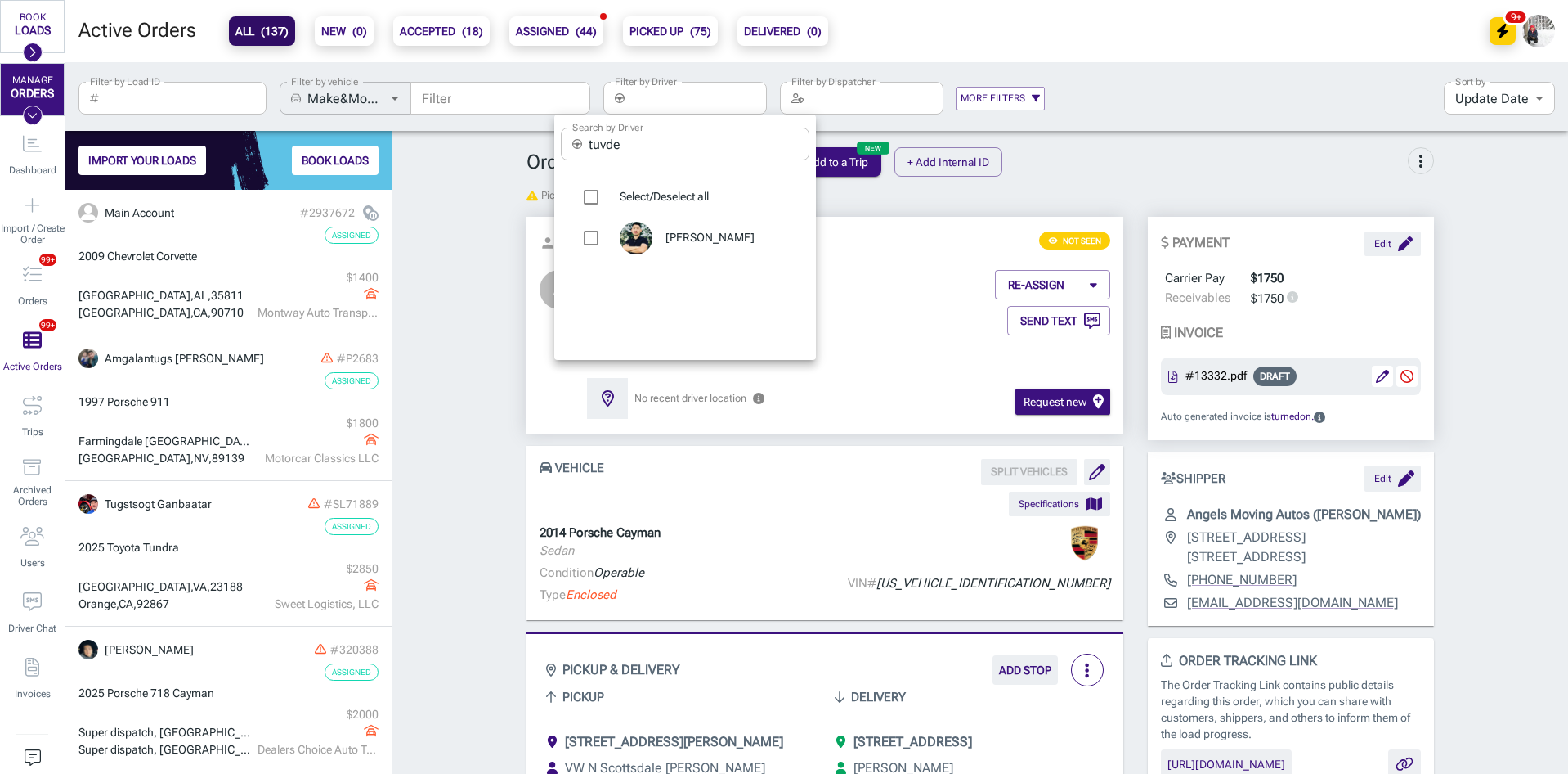
click at [681, 135] on input "tuvde" at bounding box center [699, 144] width 220 height 33
type input "tugst"
click at [719, 248] on div "Tugstsogt Ganbaatar" at bounding box center [685, 238] width 249 height 41
type input "Tugstsogt Ganbaatar"
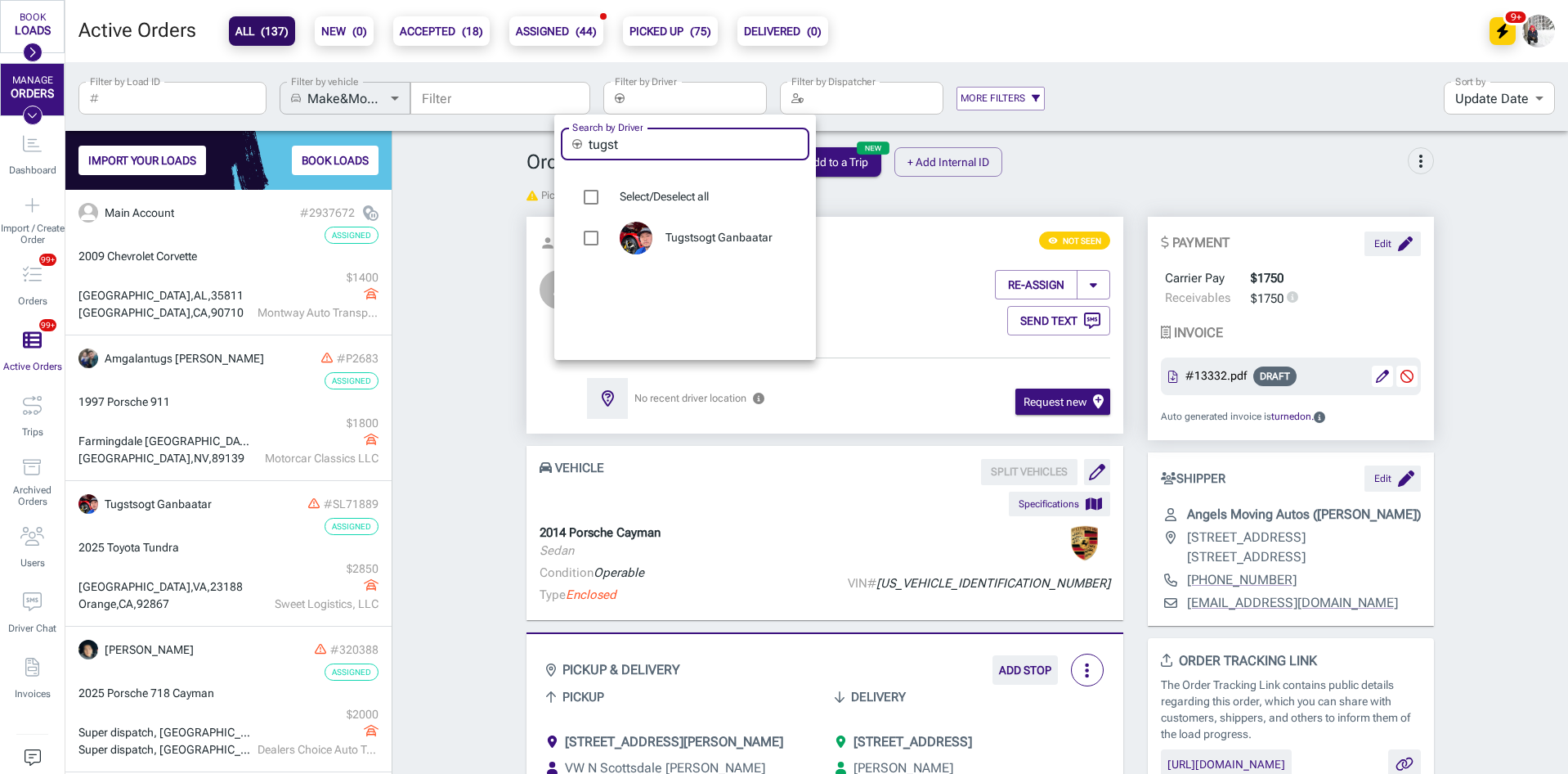
checkbox input "true"
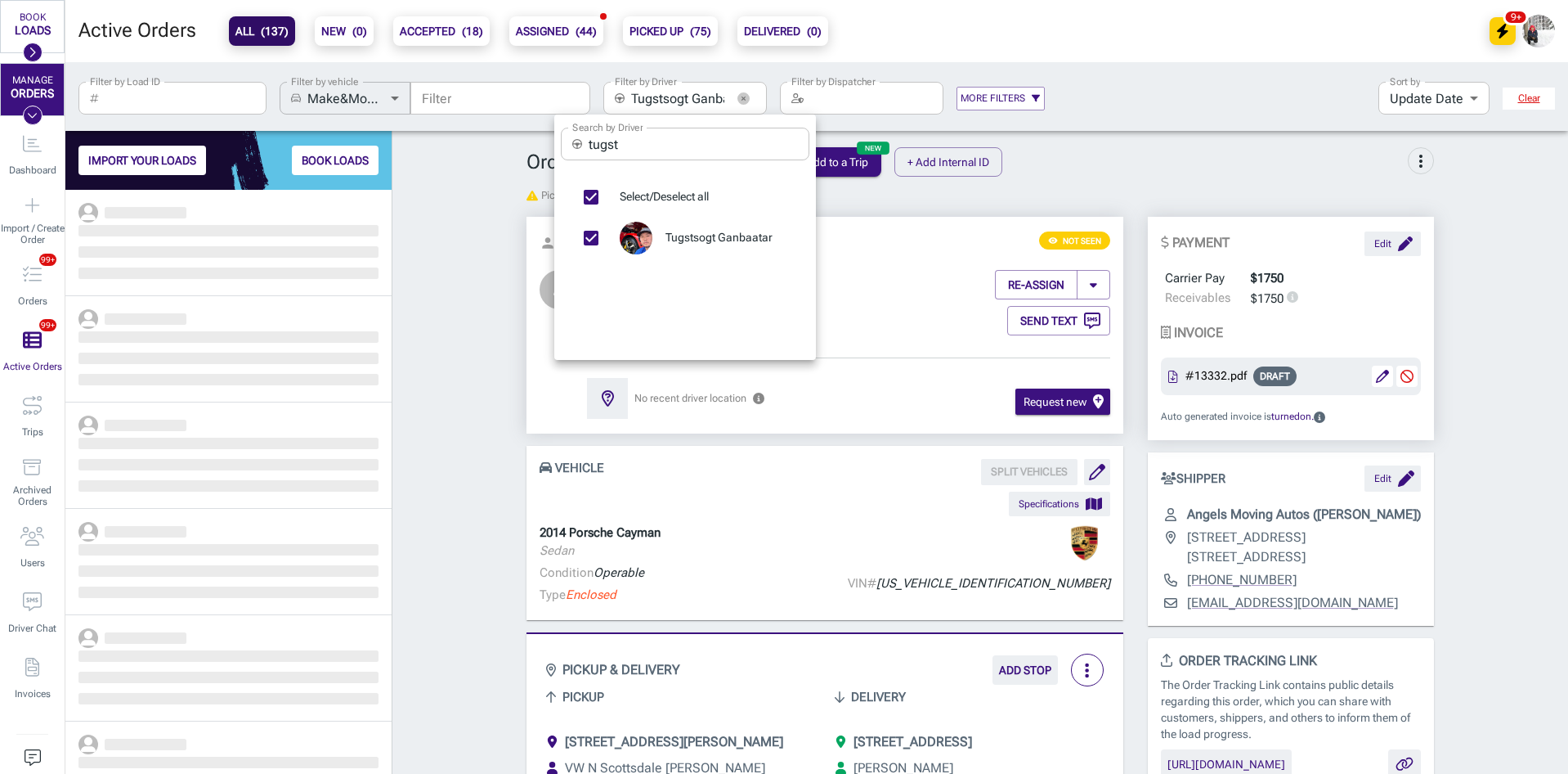
scroll to position [571, 314]
click at [434, 270] on div at bounding box center [784, 387] width 1568 height 774
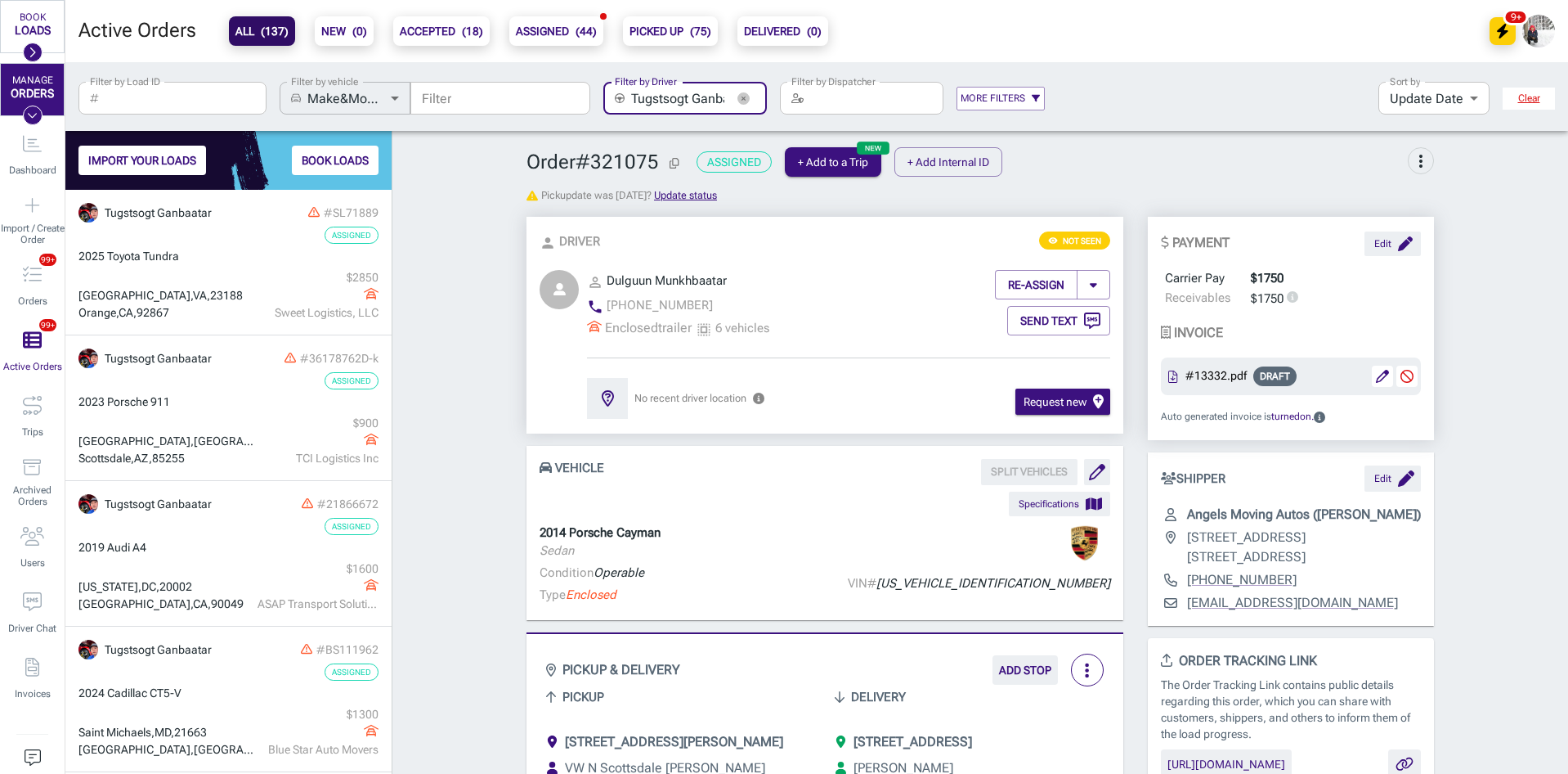
scroll to position [0, 28]
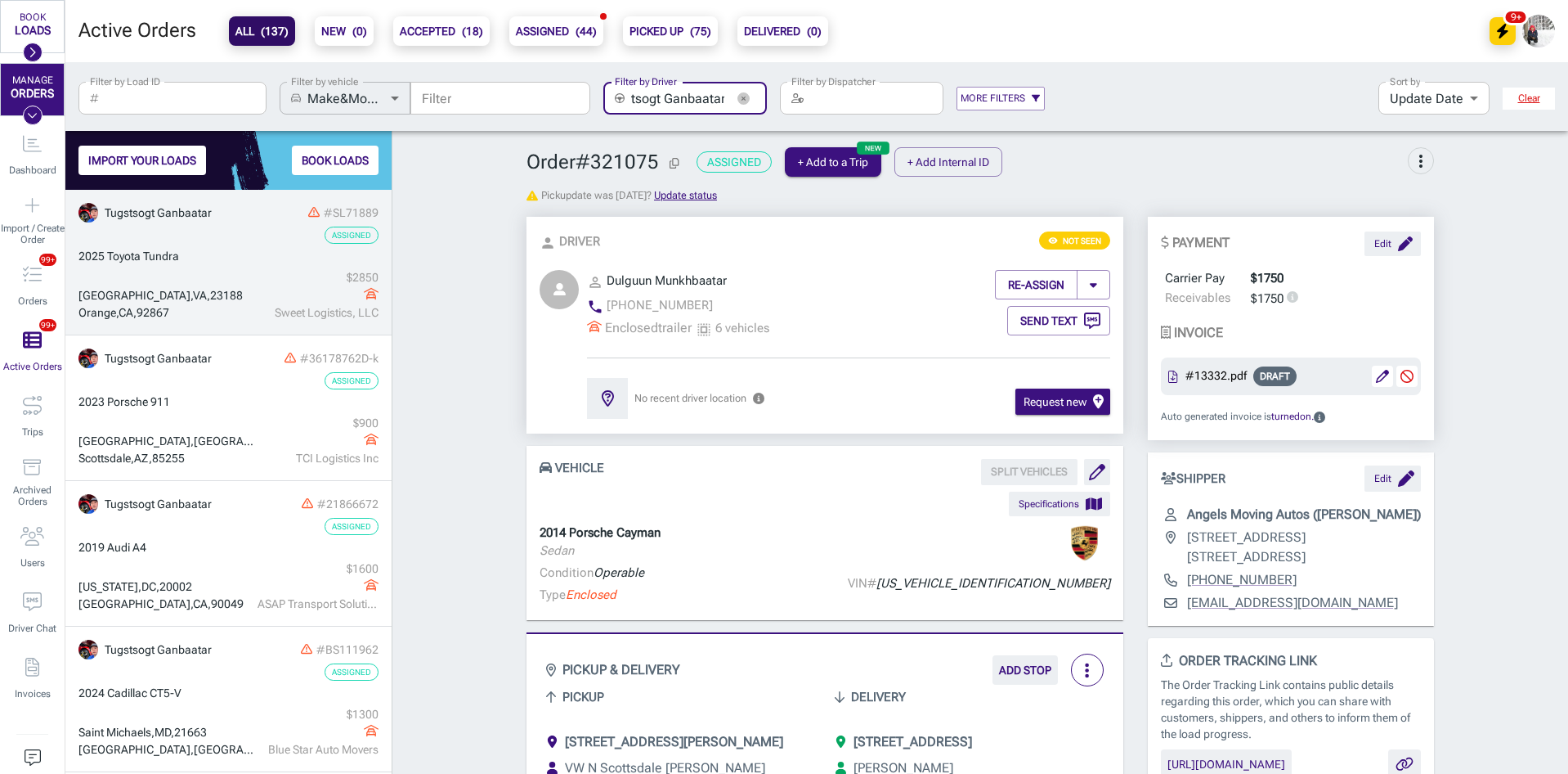
click at [228, 288] on div "[GEOGRAPHIC_DATA] , [GEOGRAPHIC_DATA] , 23188" at bounding box center [166, 295] width 175 height 17
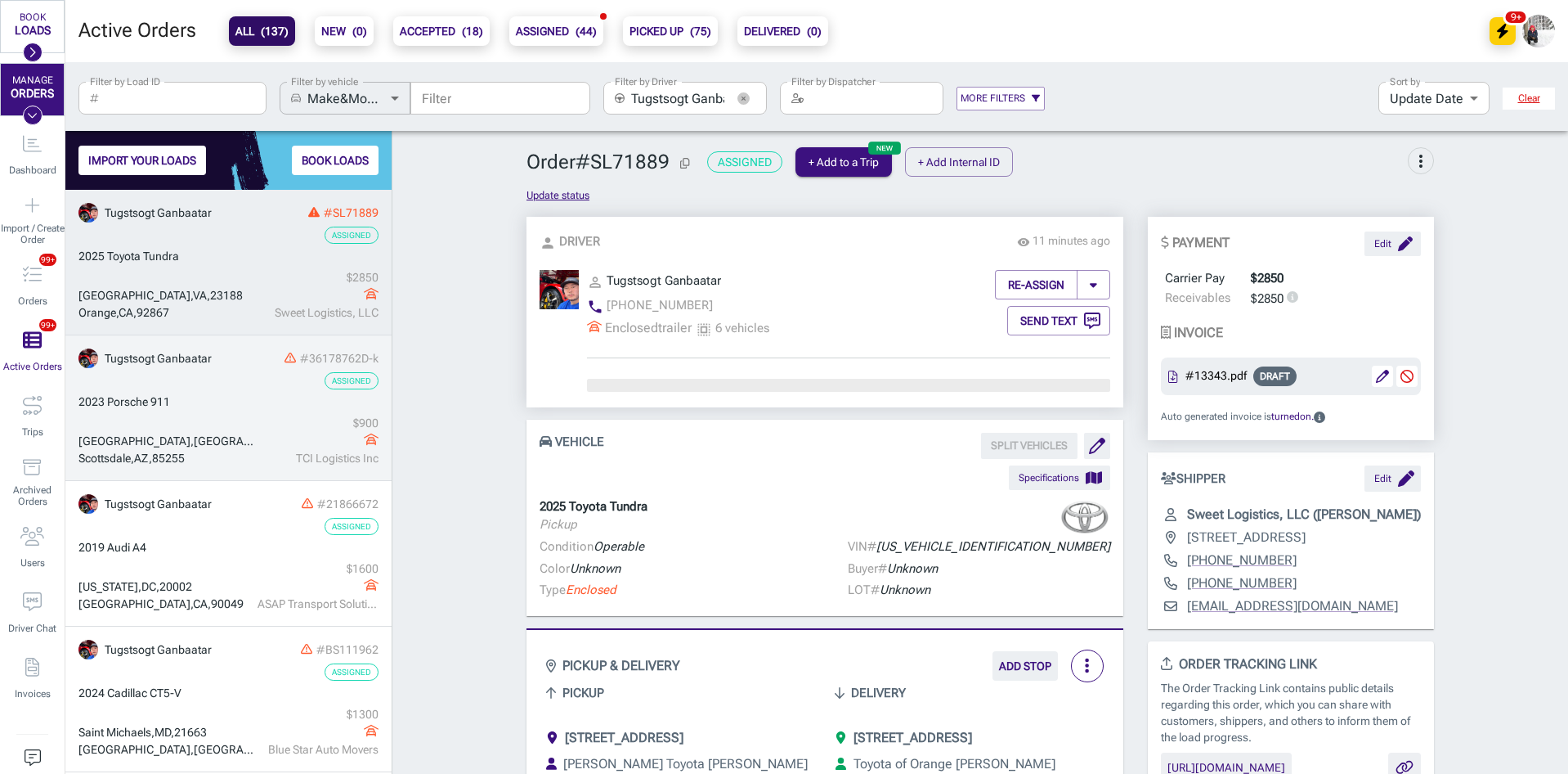
click at [229, 393] on link "Tugstsogt Ganbaatar #36178762D-k Assigned 2023 Porsche [GEOGRAPHIC_DATA] $ 900 …" at bounding box center [228, 408] width 327 height 146
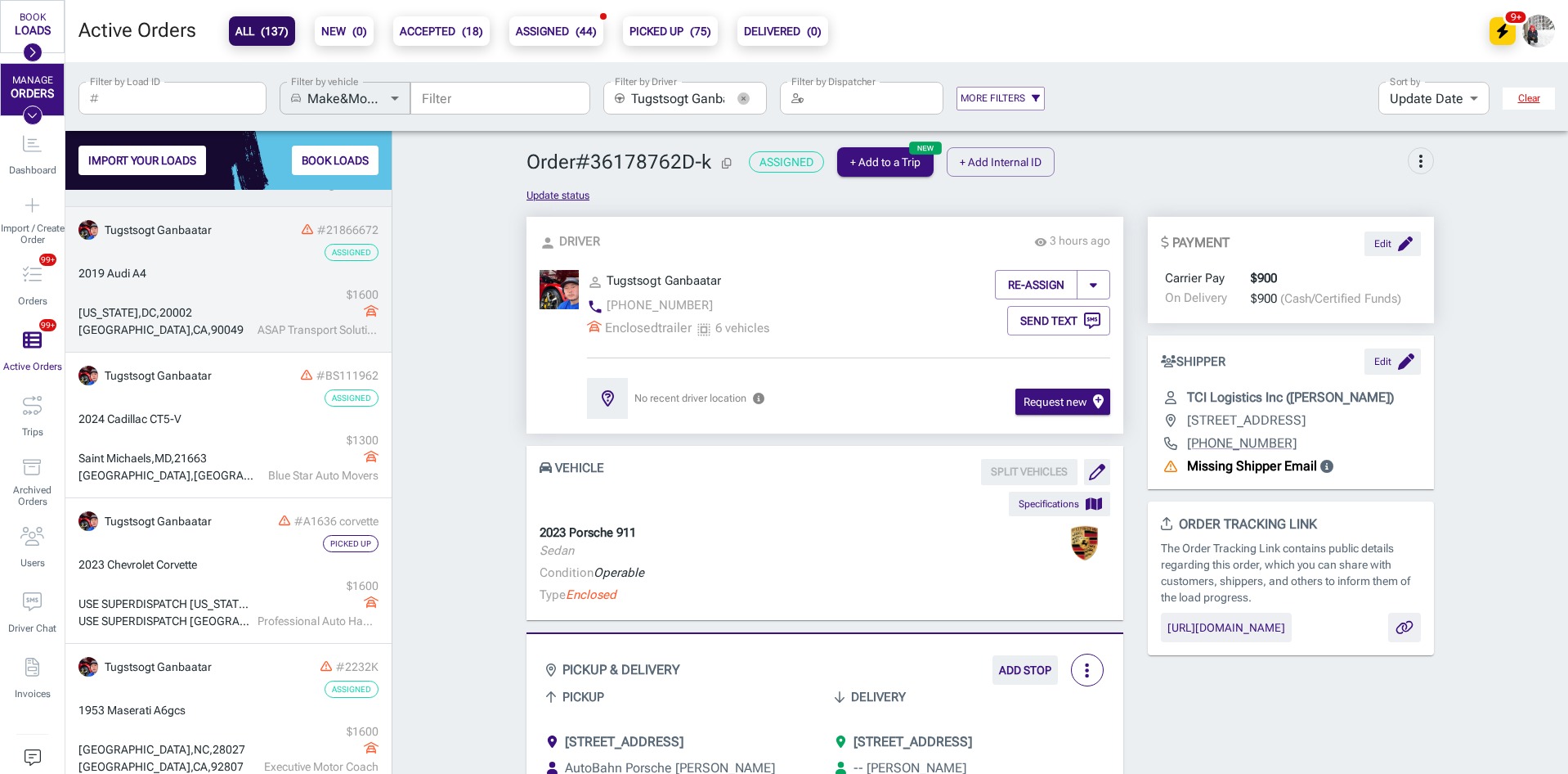
scroll to position [289, 0]
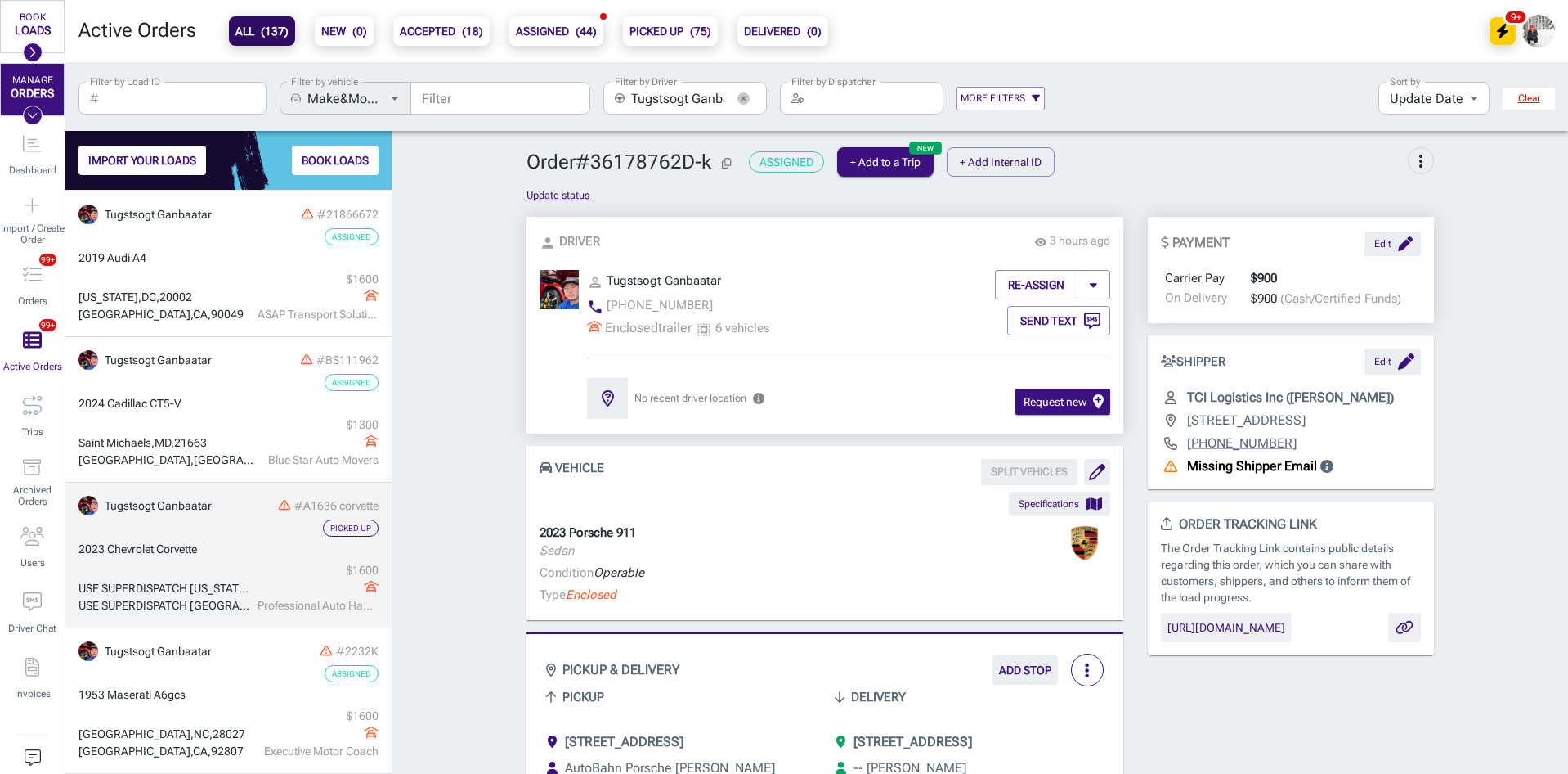
click at [234, 553] on div "2023 Chevrolet Corvette" at bounding box center [228, 549] width 300 height 17
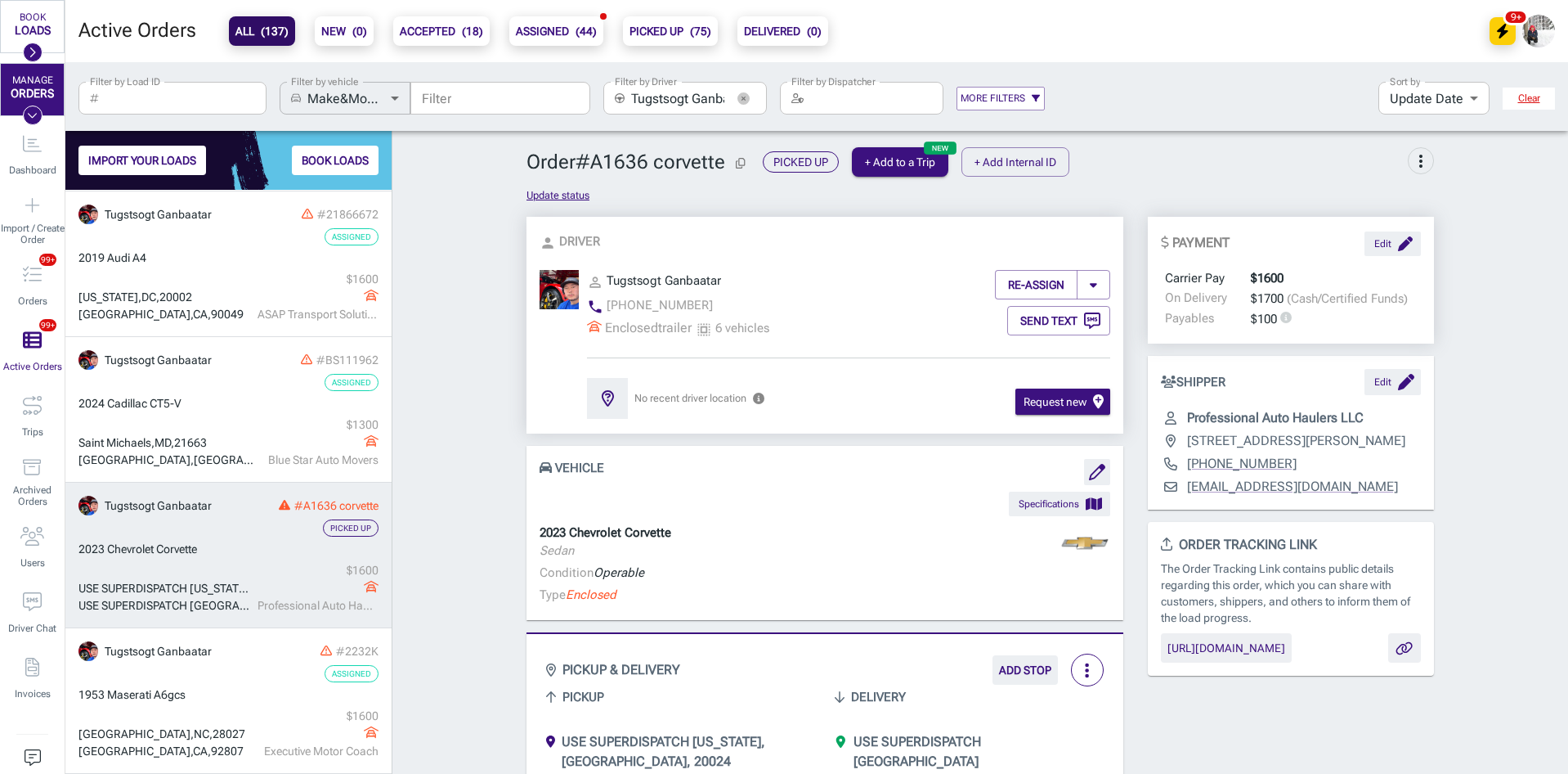
click at [740, 99] on icon "button" at bounding box center [743, 99] width 12 height 12
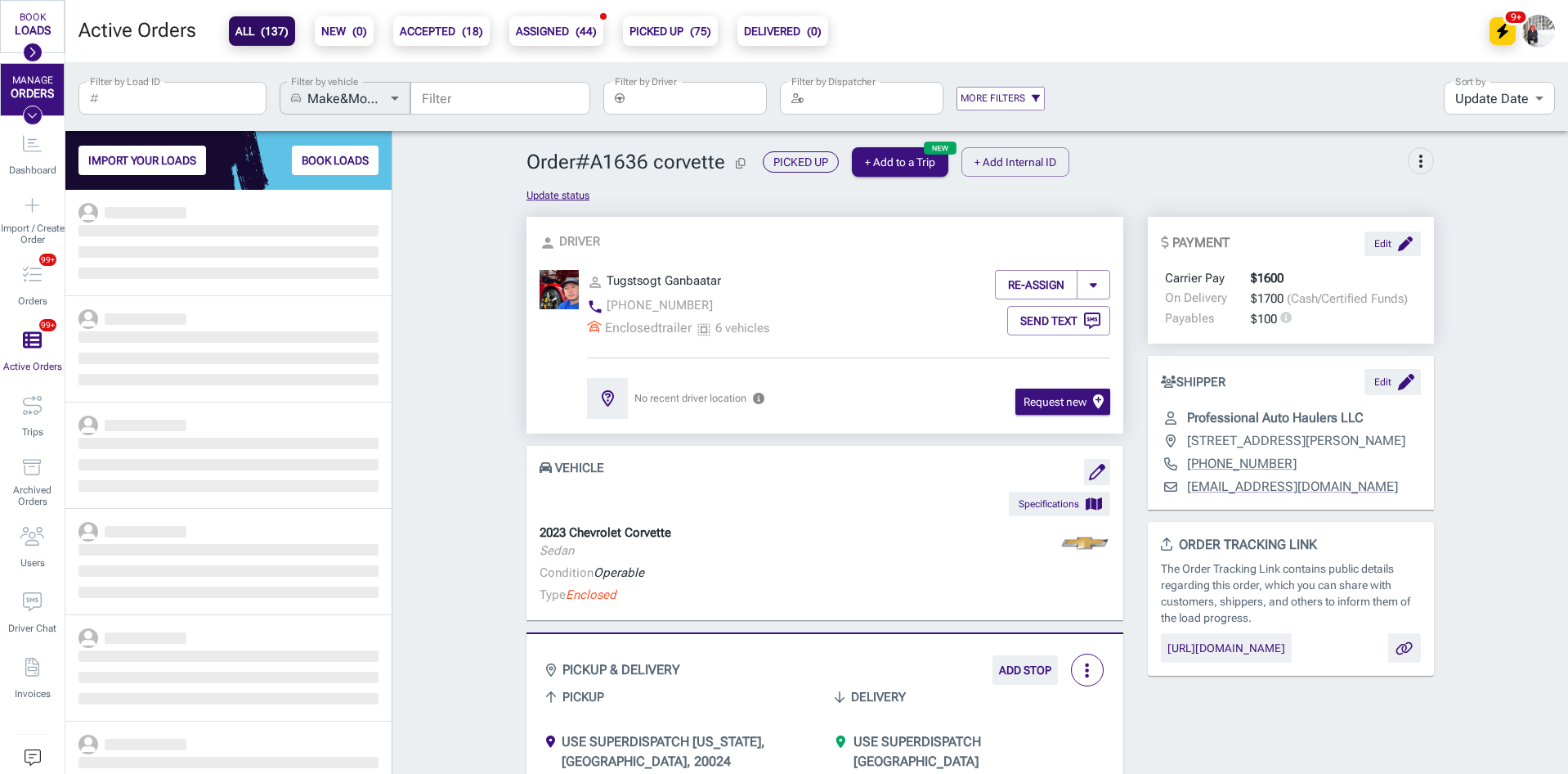
scroll to position [571, 314]
